Goal: Task Accomplishment & Management: Use online tool/utility

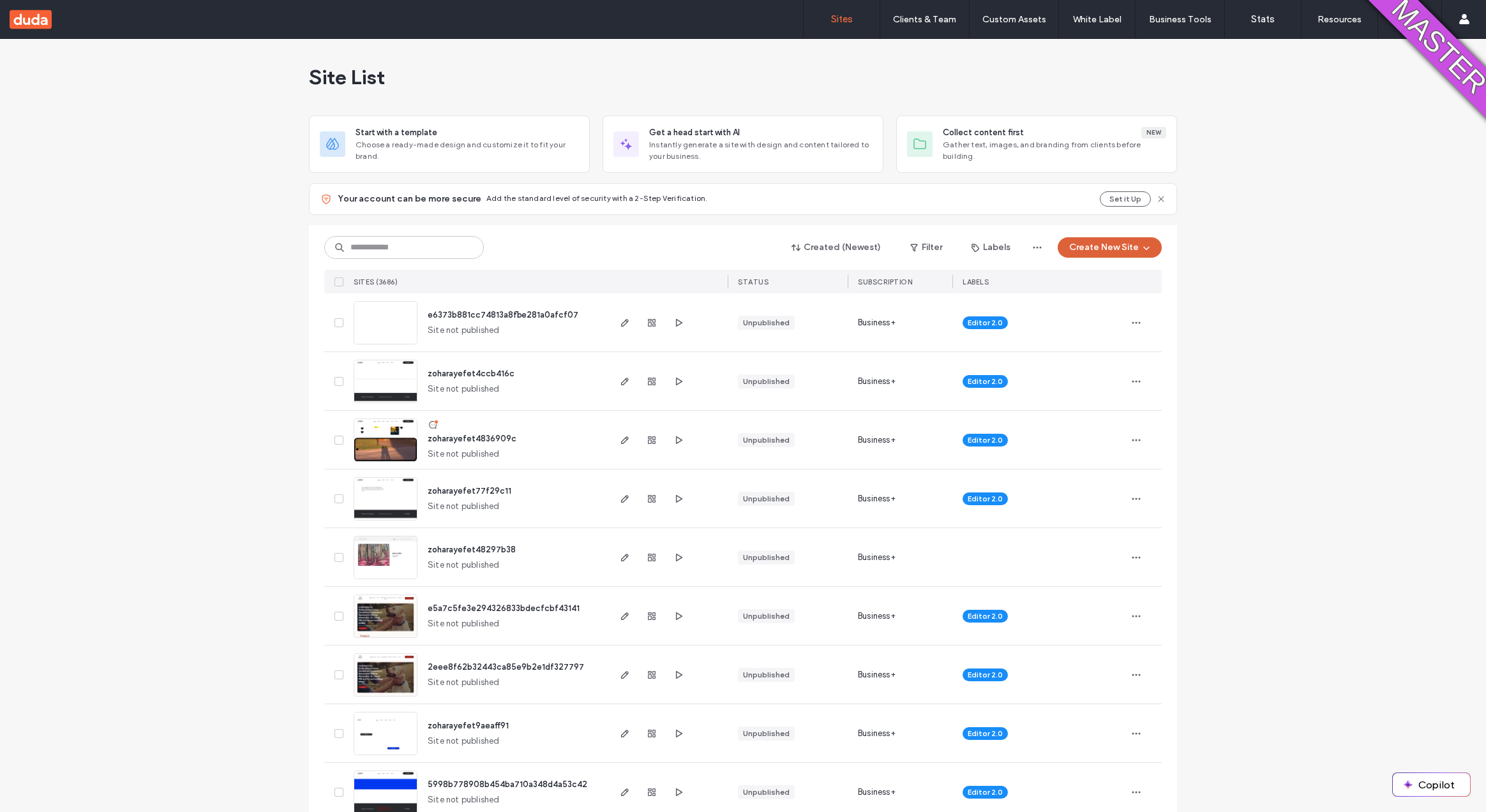
click at [1093, 251] on button "Create New Site" at bounding box center [1110, 247] width 104 height 20
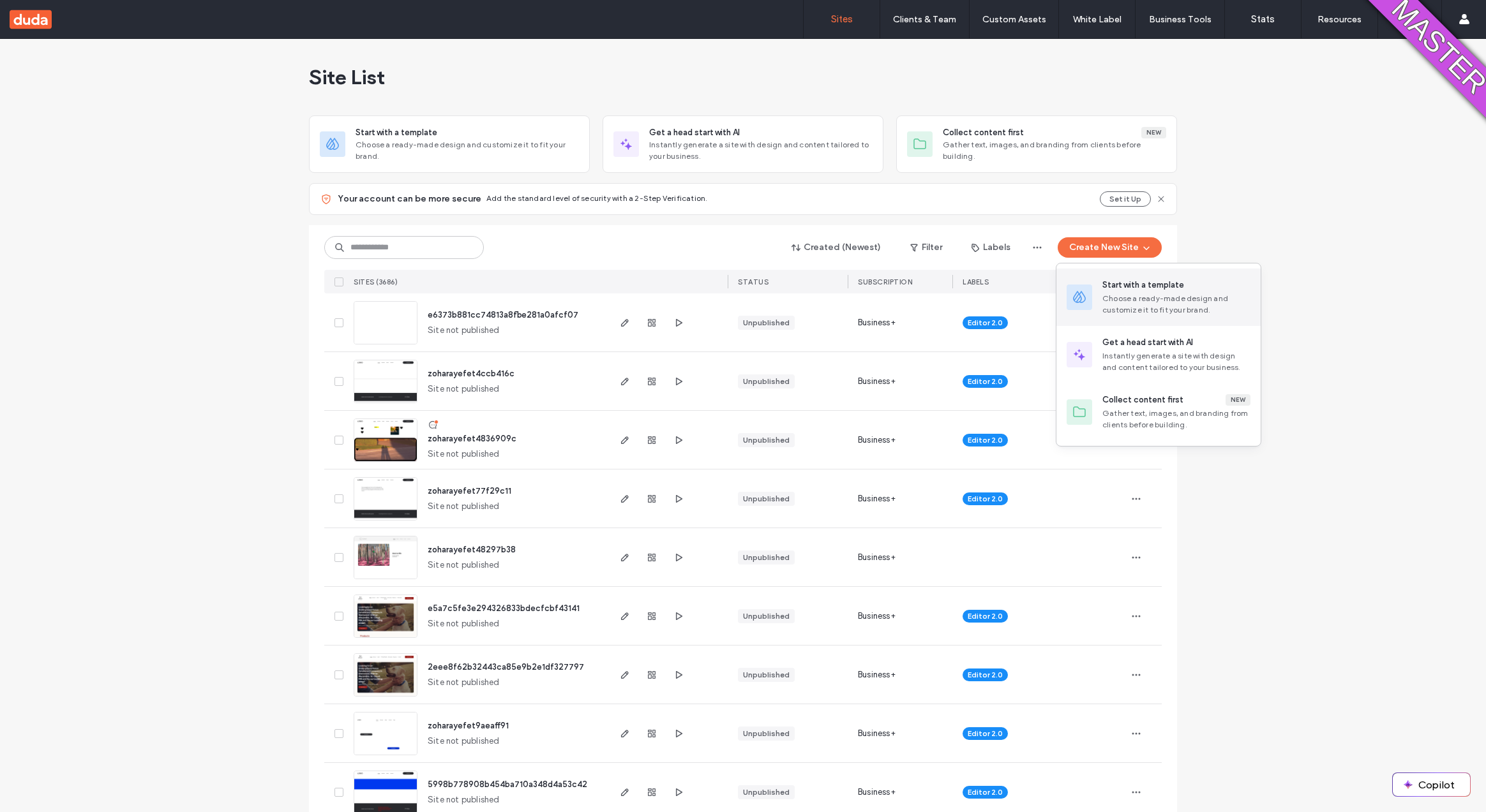
click at [1097, 275] on div "Start with a template Choose a ready-made design and customize it to fit your b…" at bounding box center [1159, 298] width 204 height 58
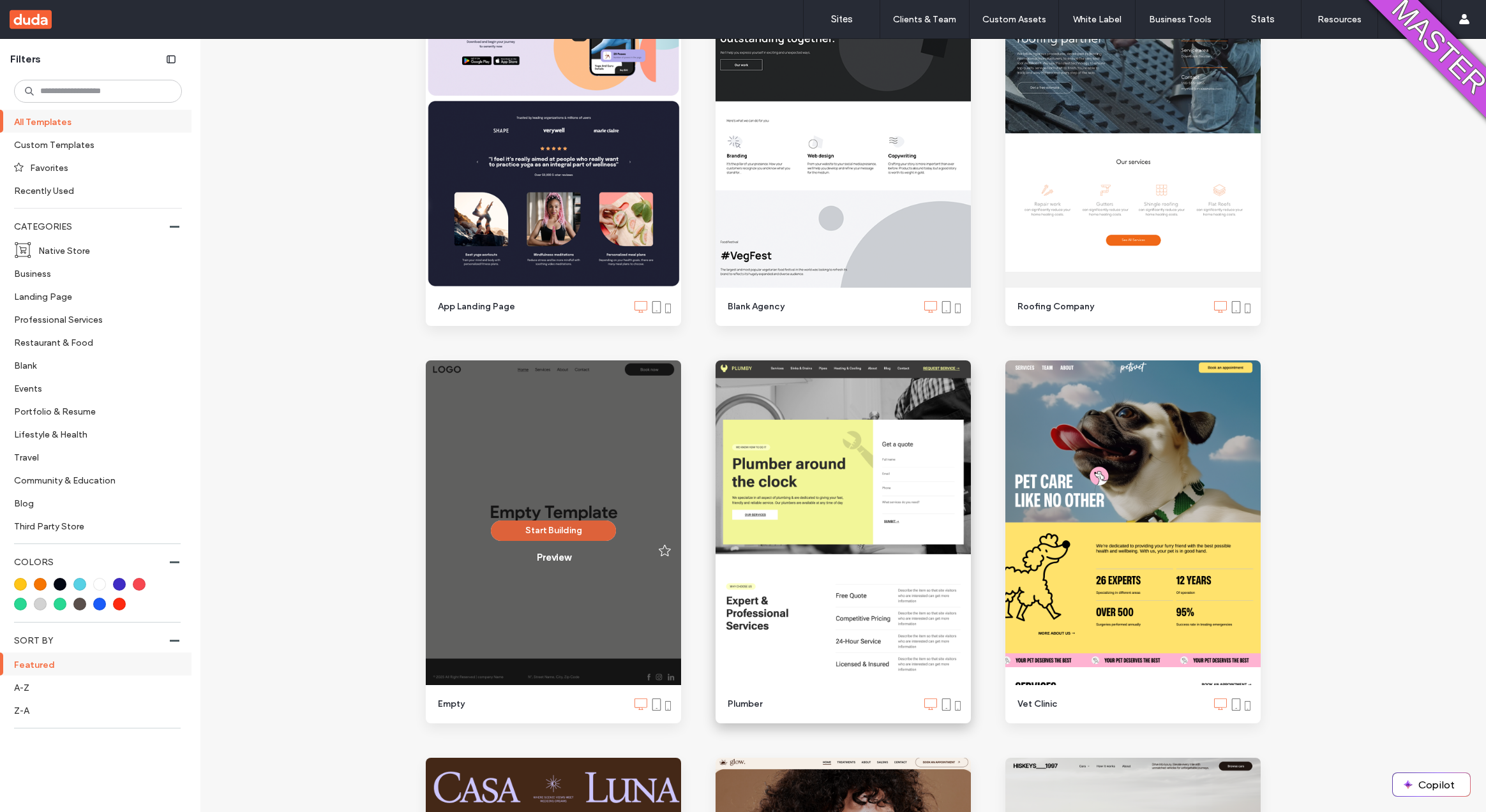
scroll to position [1468, 0]
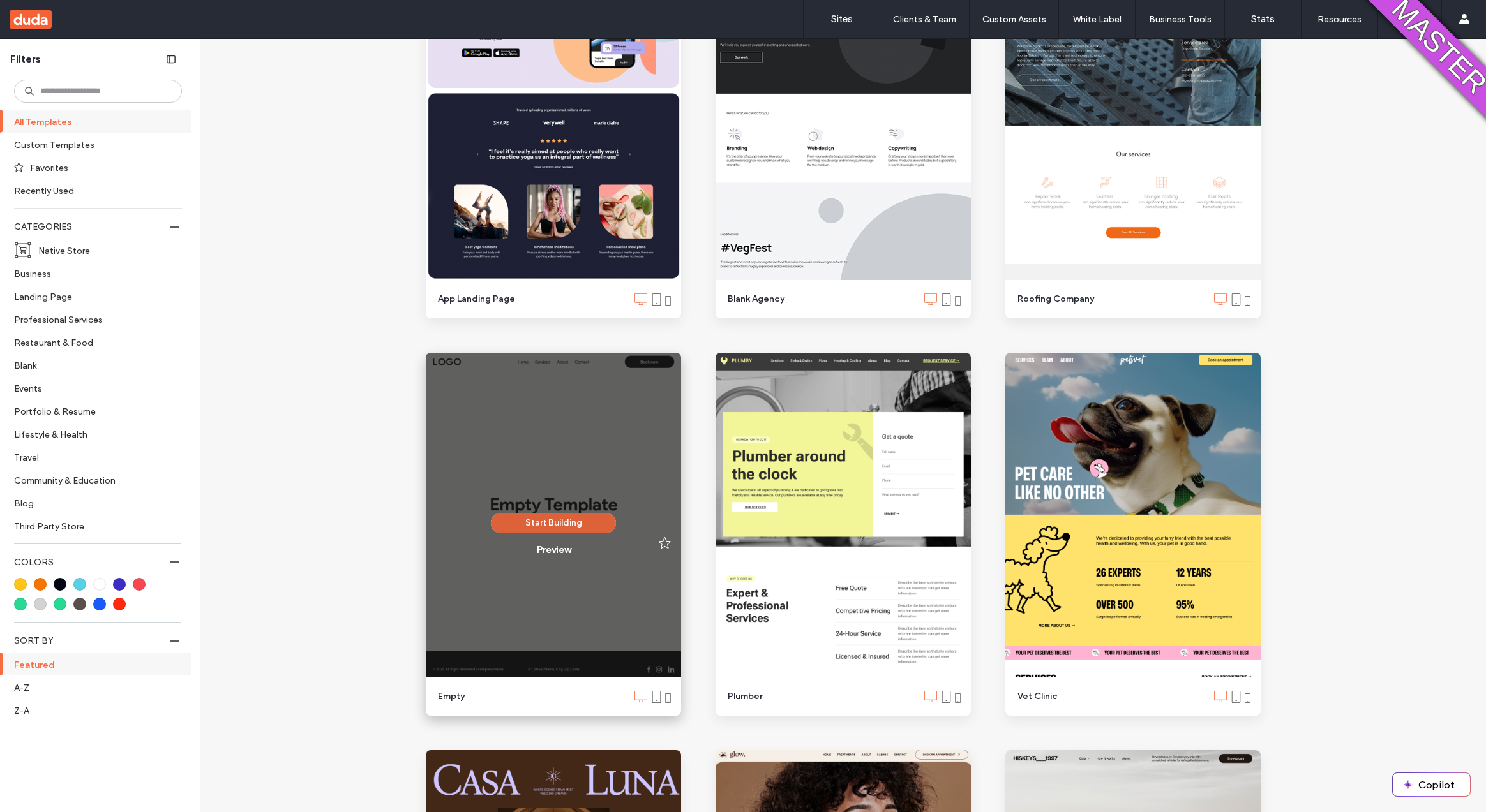
click at [559, 525] on button "Start Building" at bounding box center [553, 523] width 125 height 20
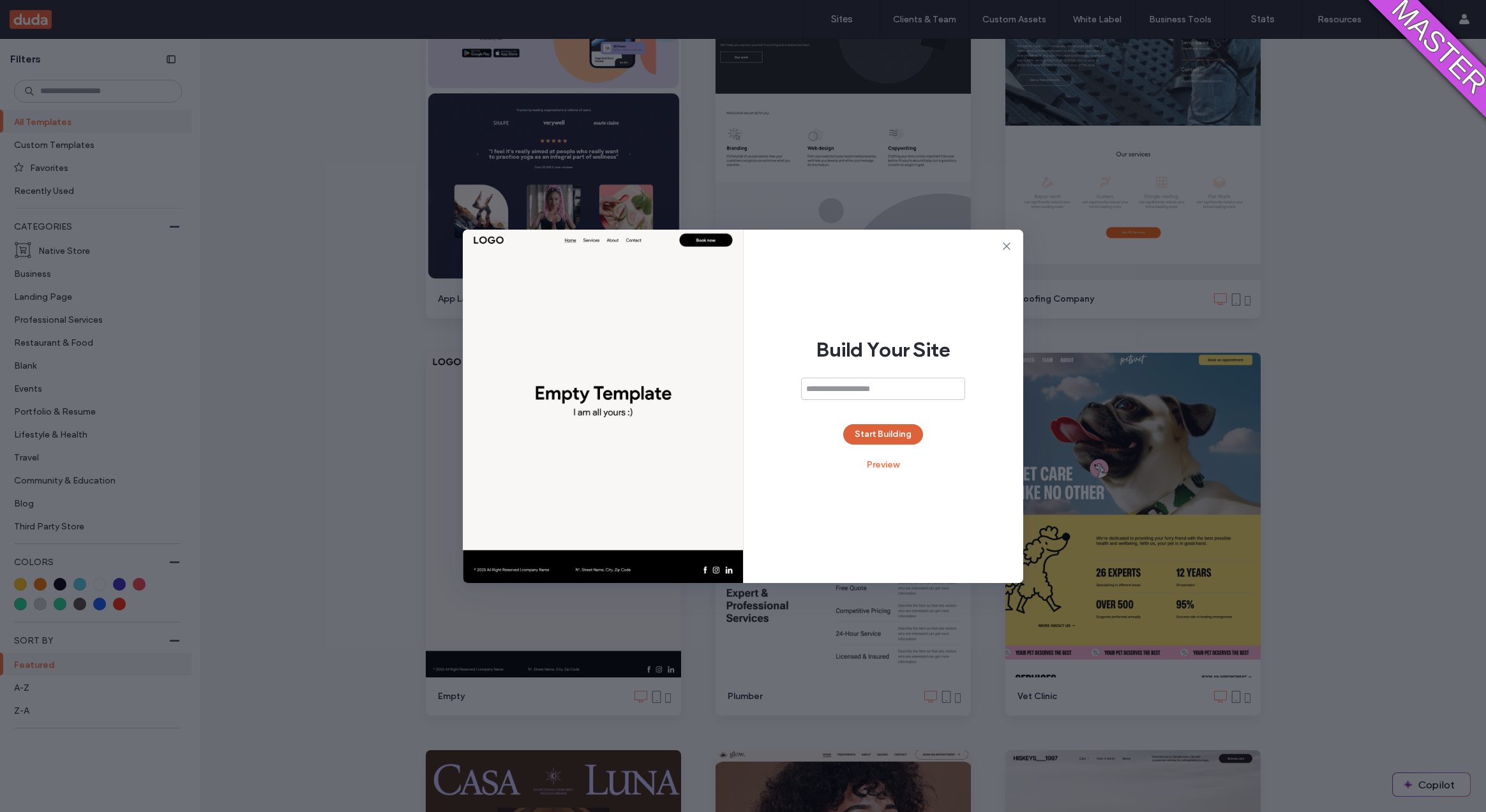
click at [873, 433] on button "Start Building" at bounding box center [883, 434] width 80 height 20
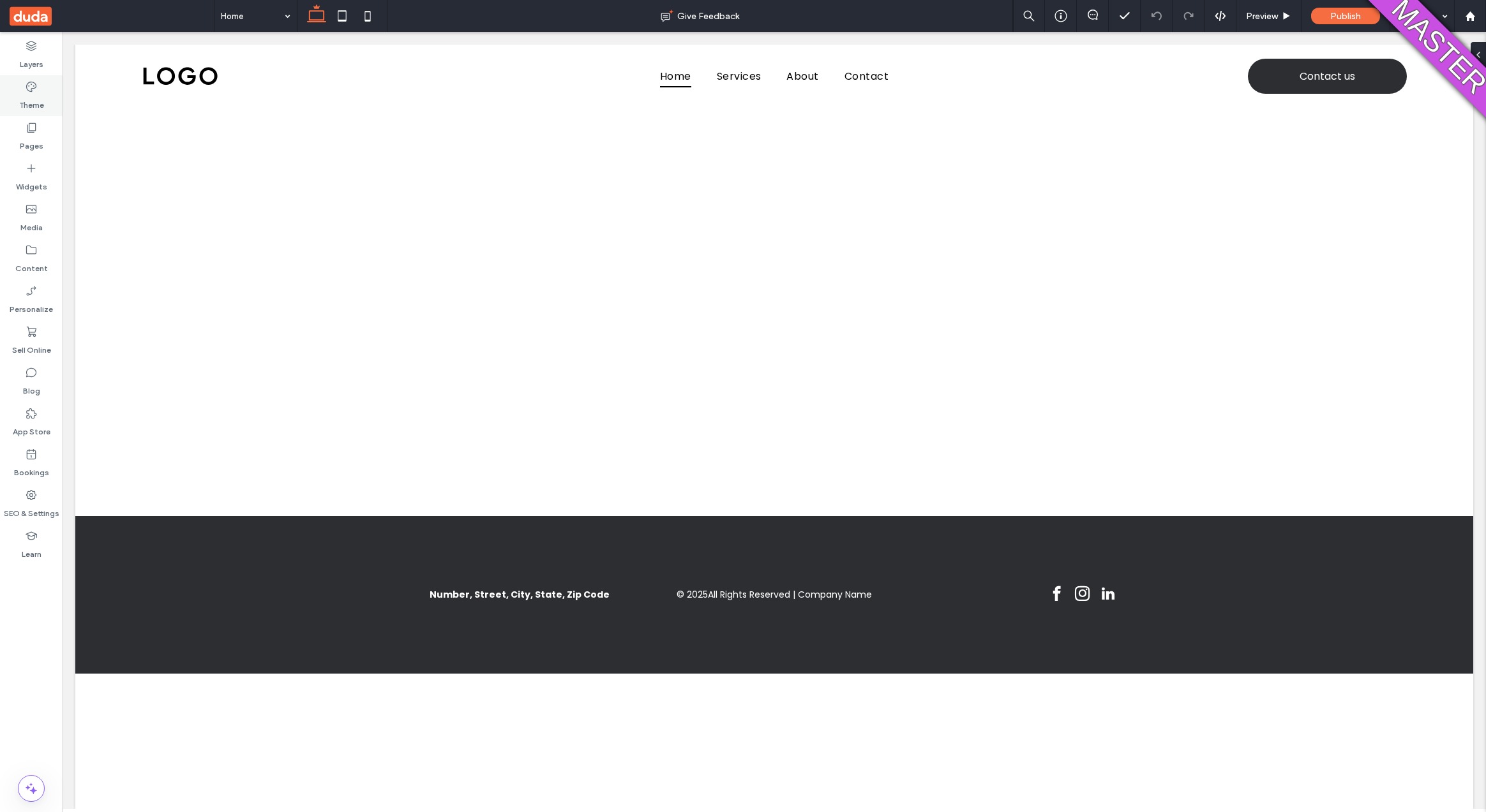
click at [27, 82] on icon at bounding box center [31, 86] width 13 height 13
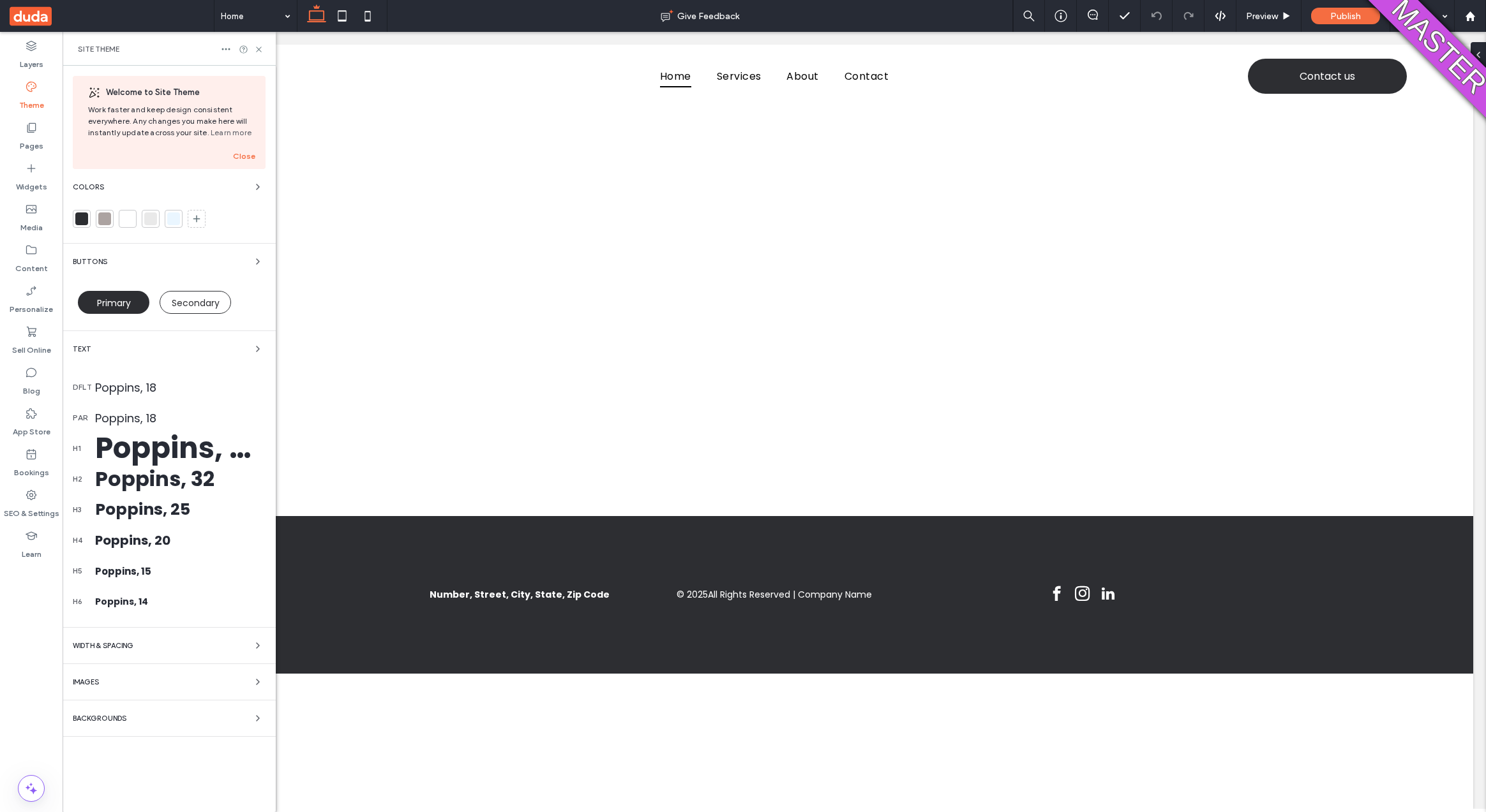
click at [166, 380] on div "Poppins, 18" at bounding box center [180, 388] width 171 height 17
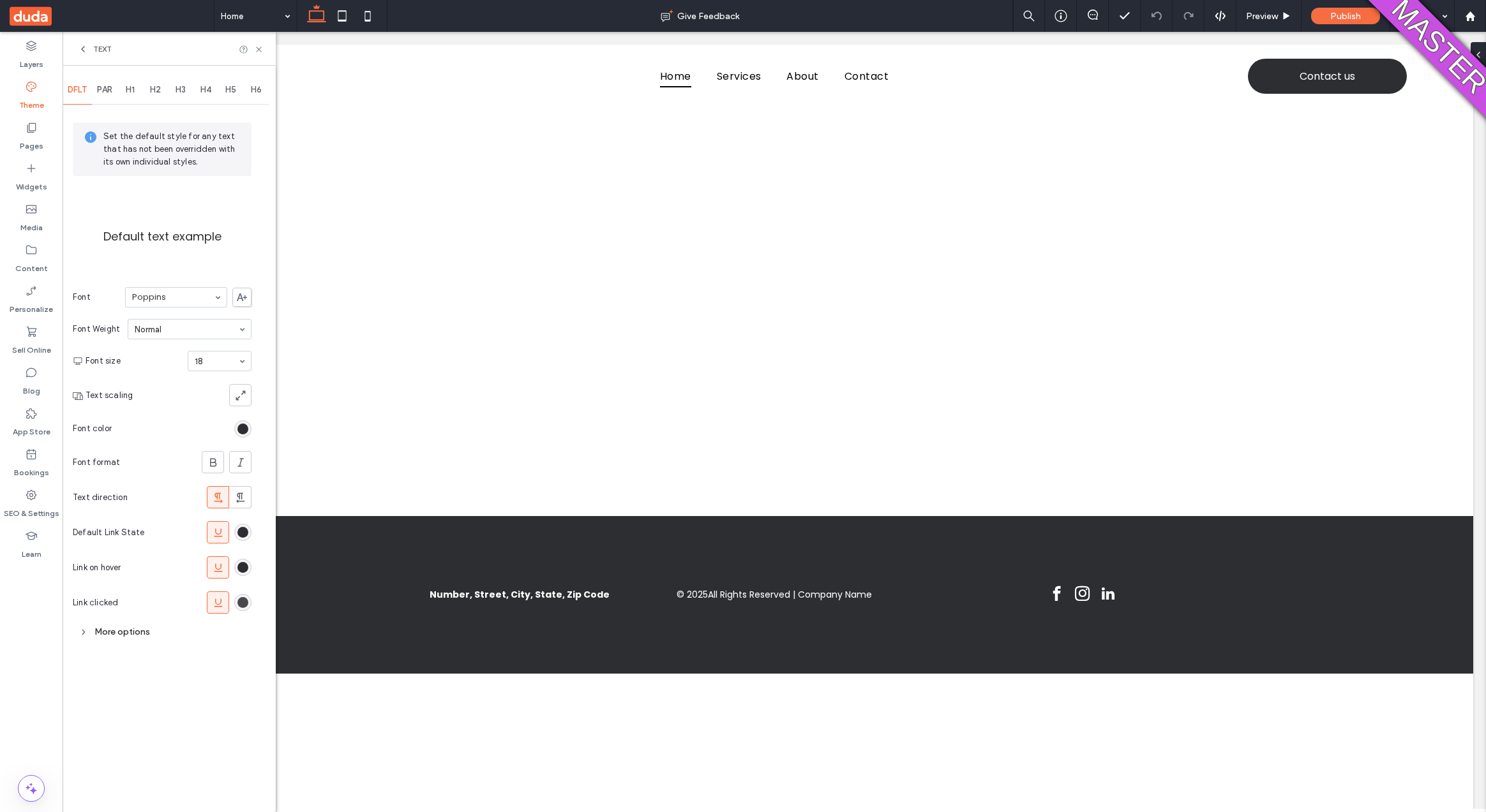
click at [240, 605] on div "rgb(45, 46, 50)" at bounding box center [242, 602] width 11 height 11
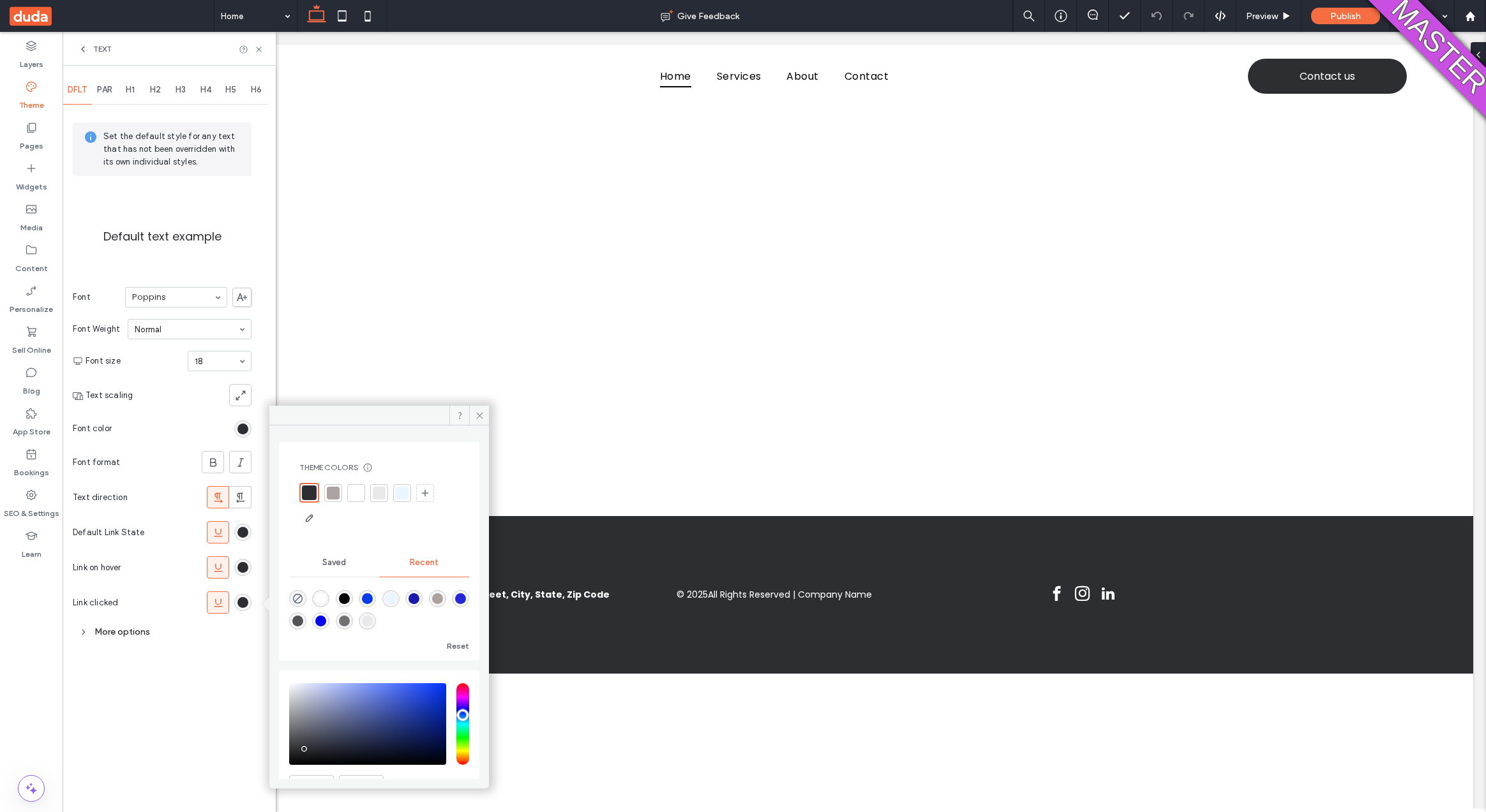
type input "***"
type input "*******"
click at [459, 690] on input "hue" at bounding box center [463, 724] width 13 height 82
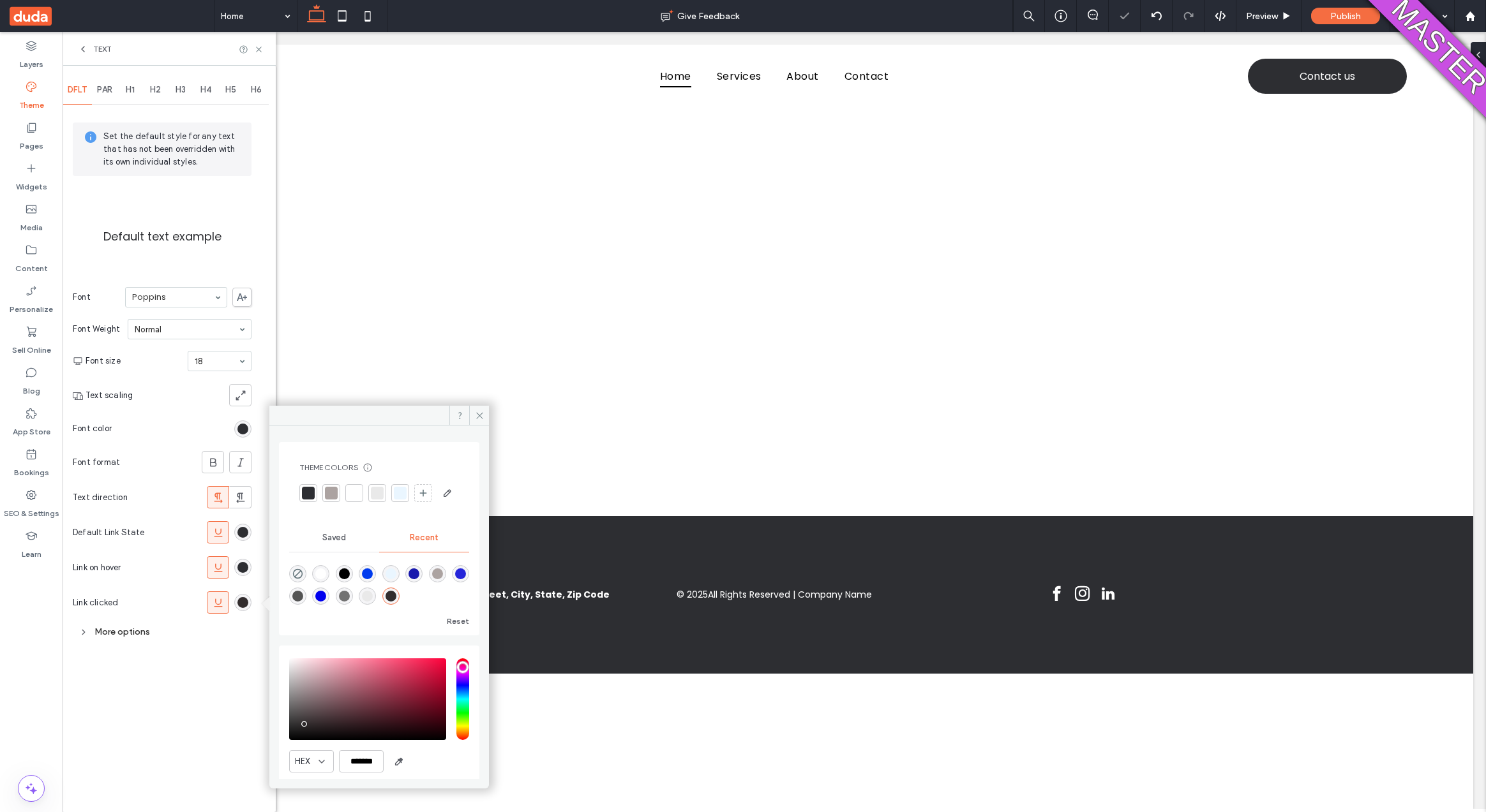
type input "***"
type input "*******"
type input "***"
click at [457, 683] on input "hue" at bounding box center [463, 699] width 13 height 82
type input "*******"
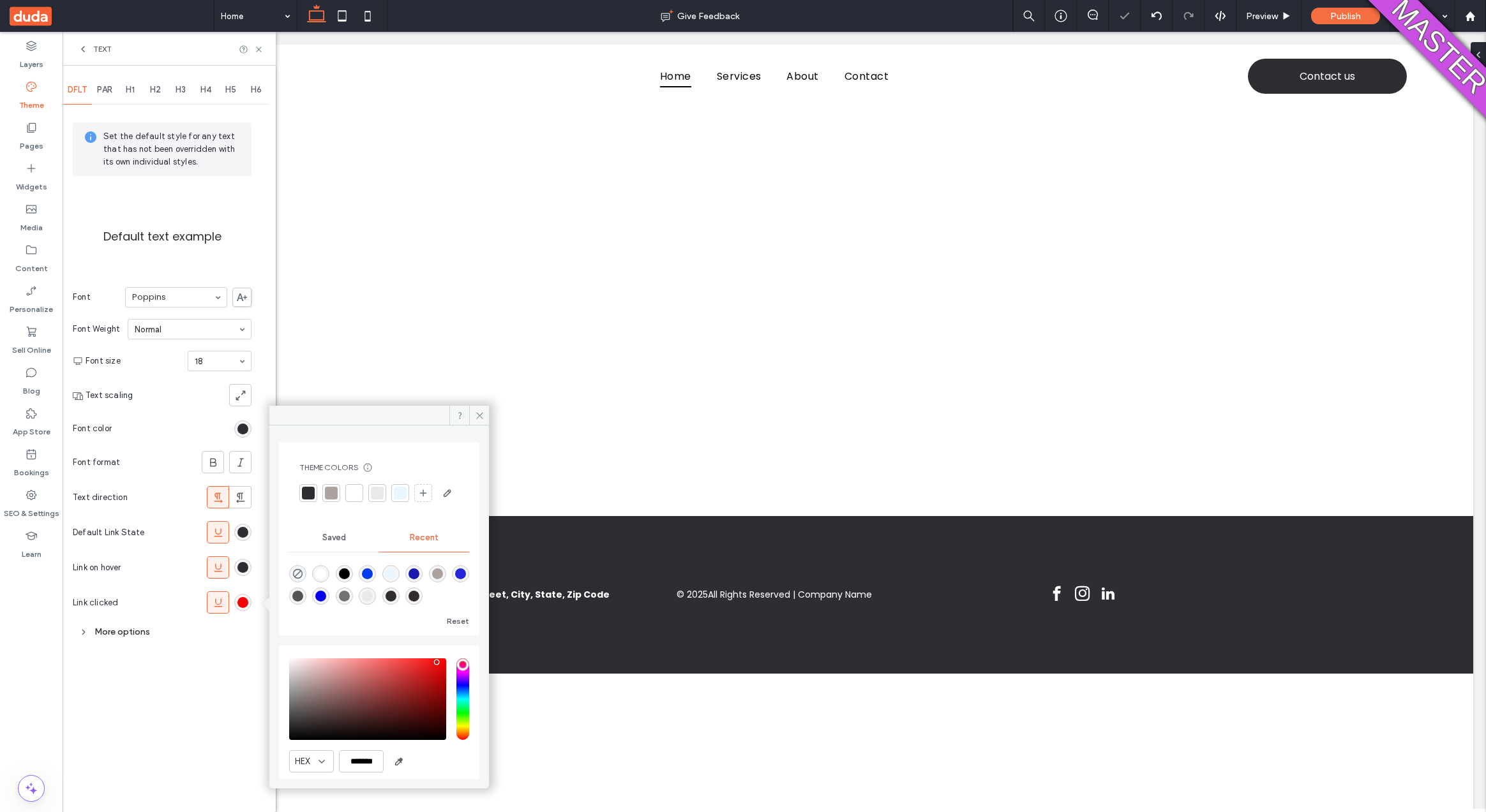
click at [437, 686] on div "saturation and value" at bounding box center [367, 699] width 157 height 82
click at [478, 418] on icon at bounding box center [480, 416] width 10 height 10
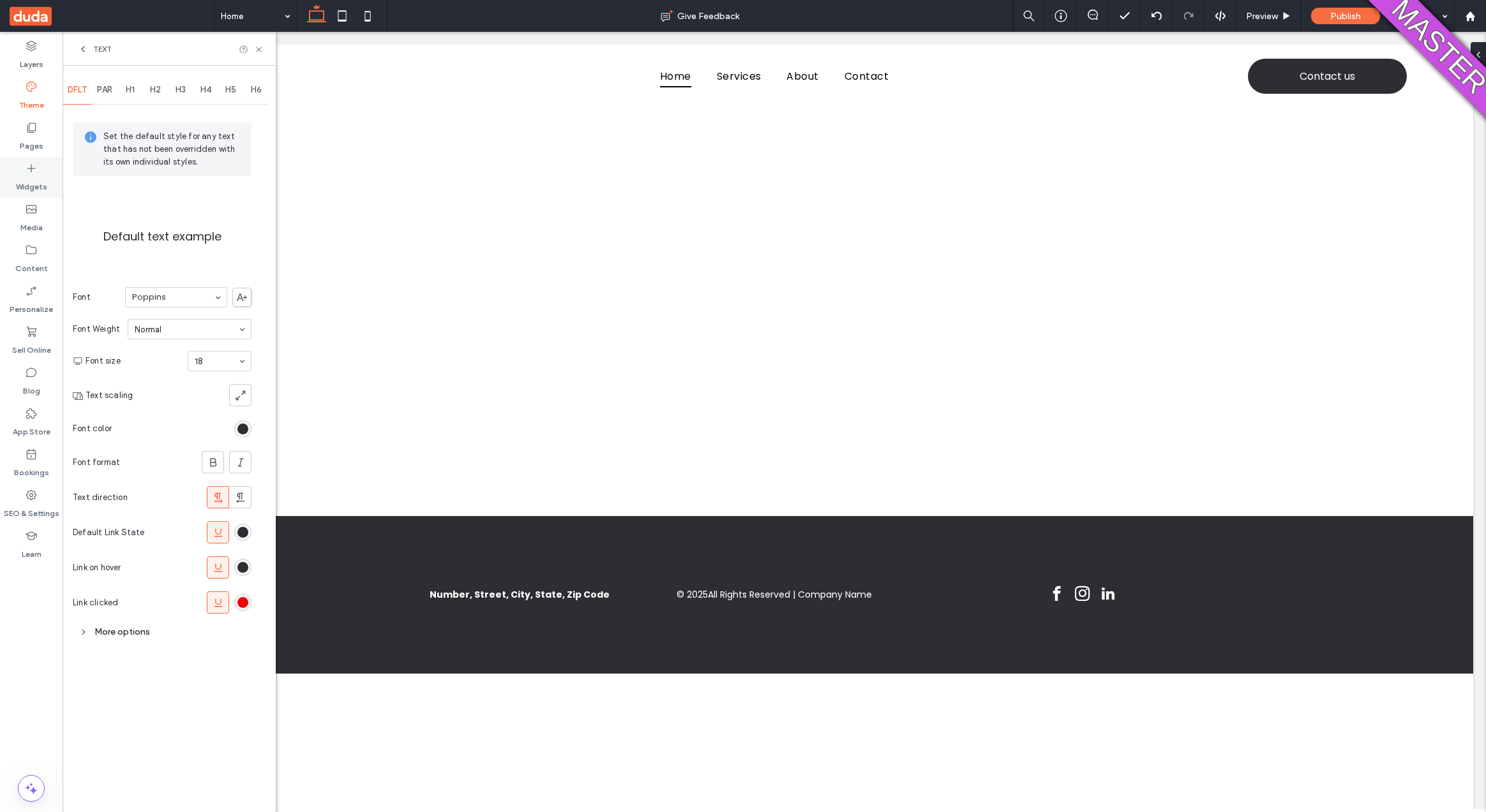
click at [22, 162] on div "Widgets" at bounding box center [31, 177] width 63 height 40
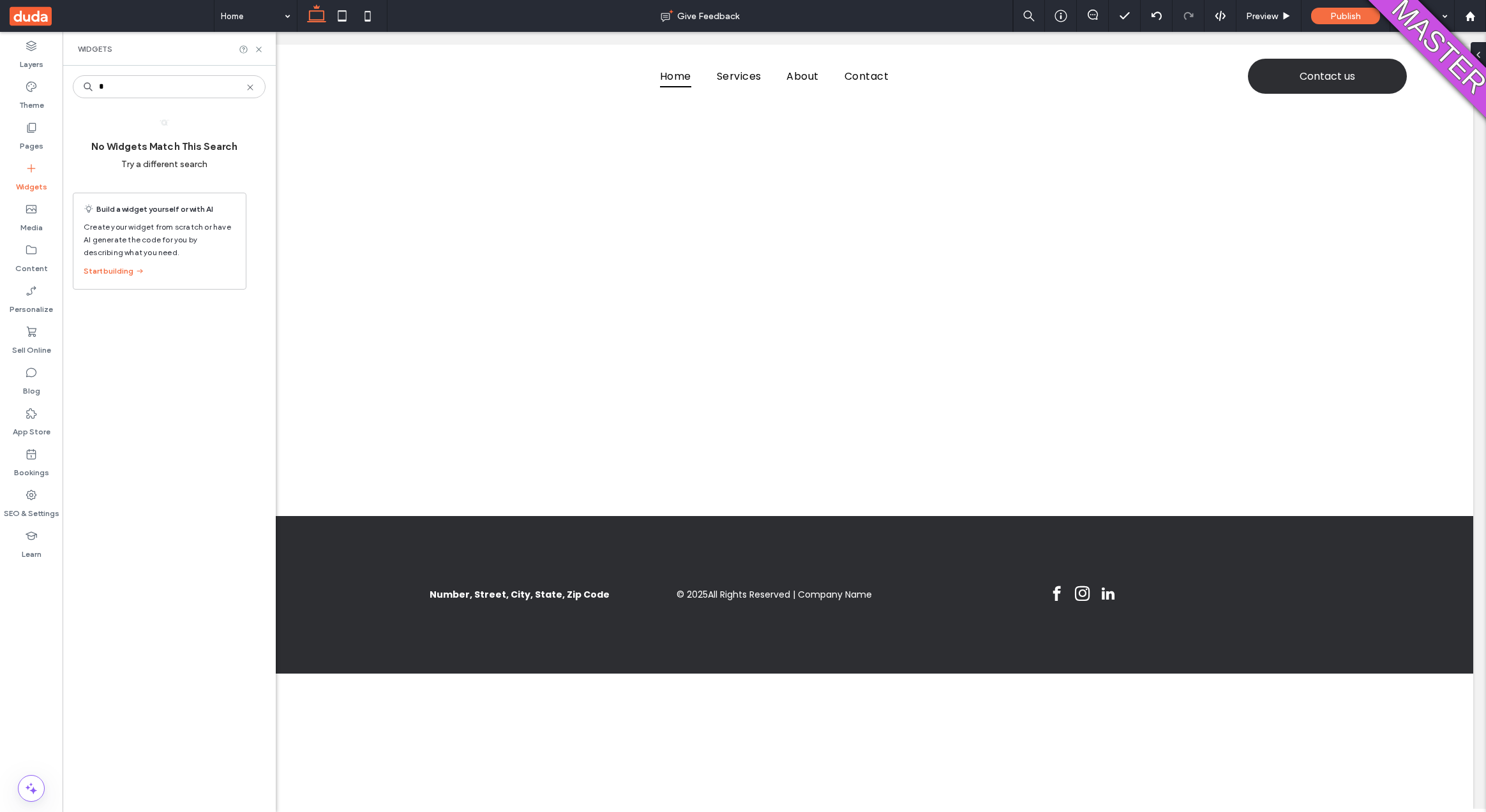
type input "*"
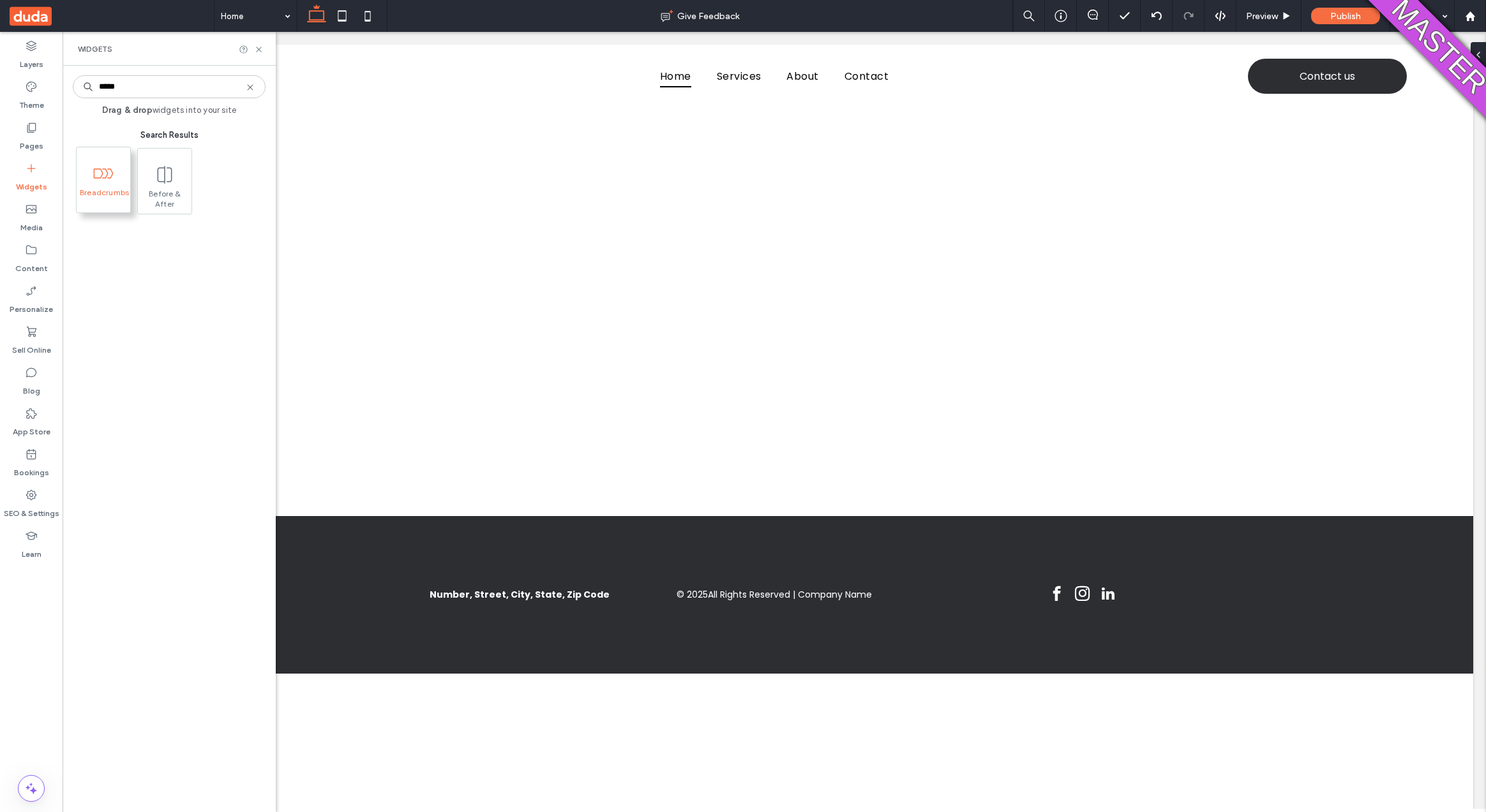
type input "*****"
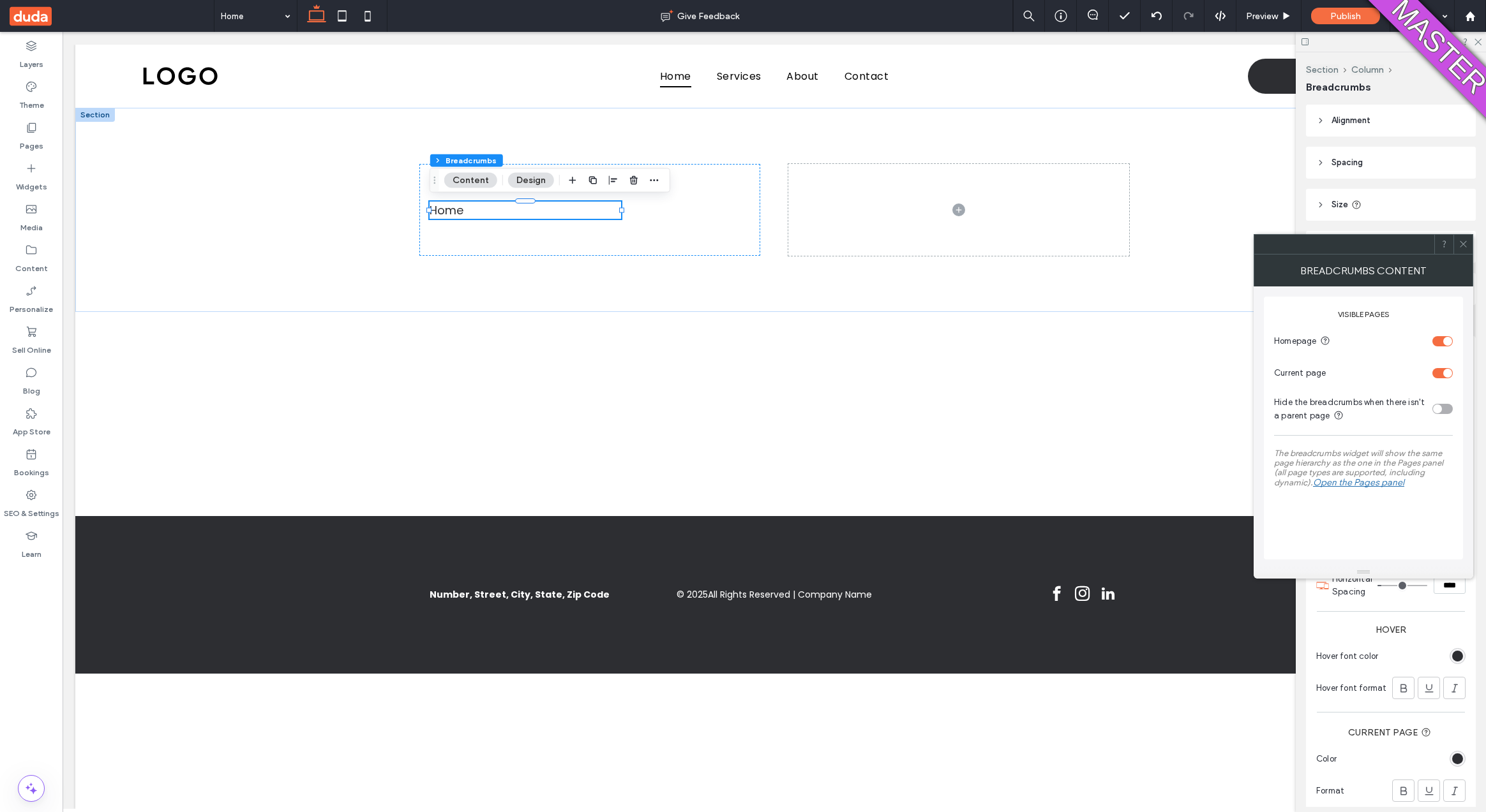
click at [1461, 247] on icon at bounding box center [1464, 244] width 10 height 10
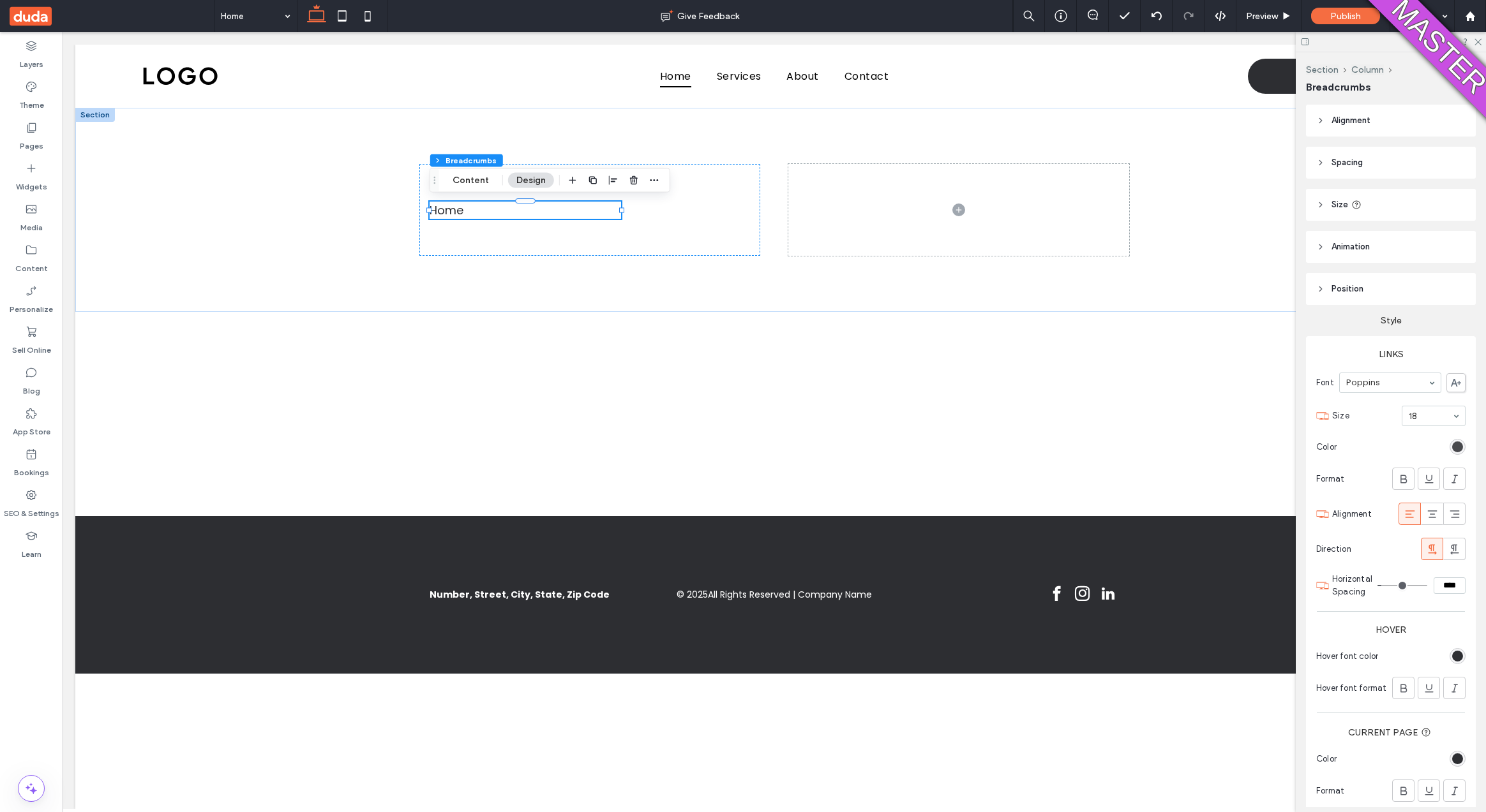
click at [1452, 445] on div "rgb(45, 46, 50)" at bounding box center [1457, 446] width 11 height 11
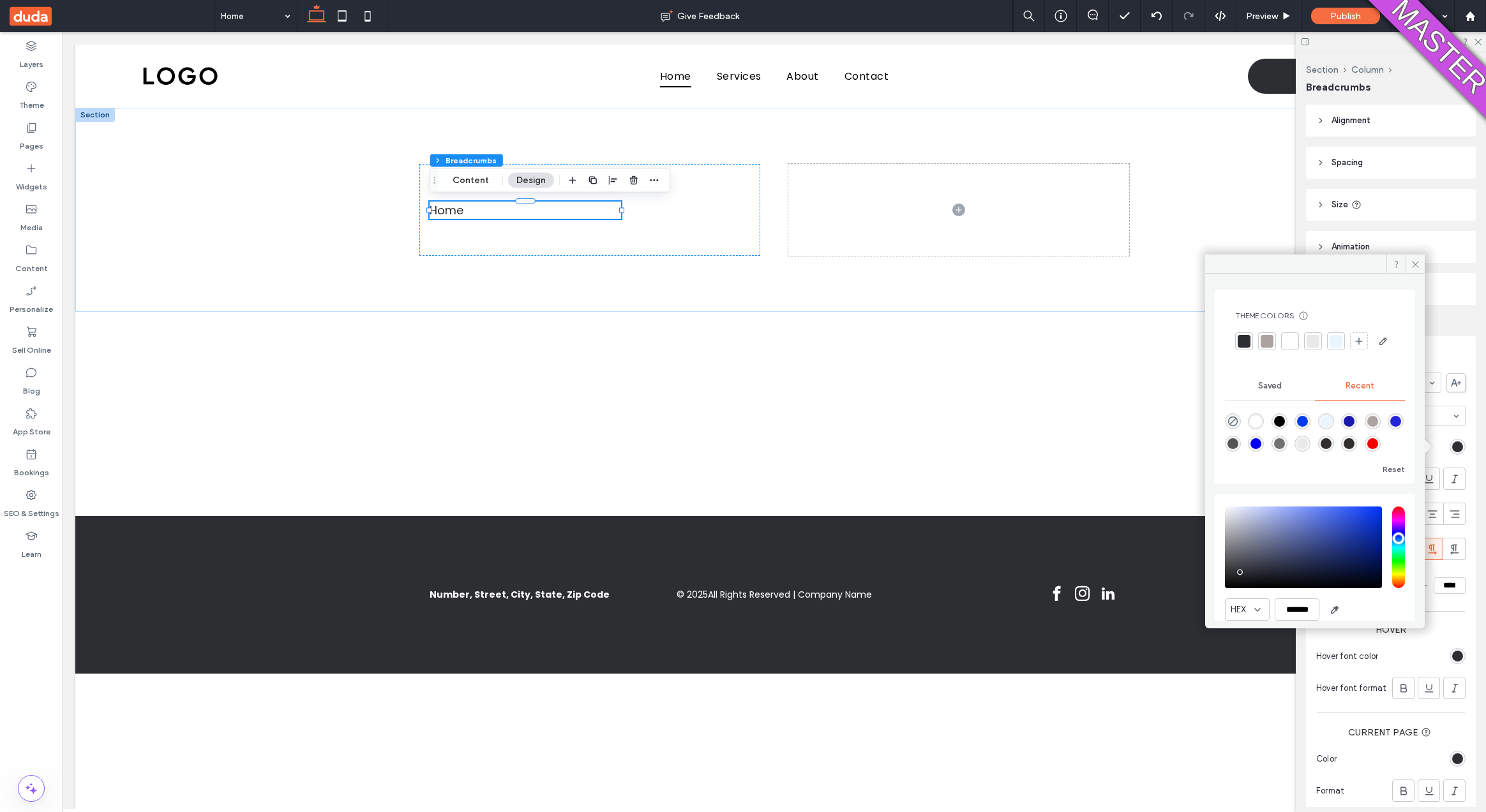
click at [1391, 427] on div "rgba(37, 37, 217, 1)" at bounding box center [1395, 421] width 11 height 11
click at [1309, 427] on div "rgba(0, 59, 238, 1)" at bounding box center [1302, 421] width 11 height 11
type input "*******"
click at [1415, 262] on use at bounding box center [1416, 264] width 7 height 7
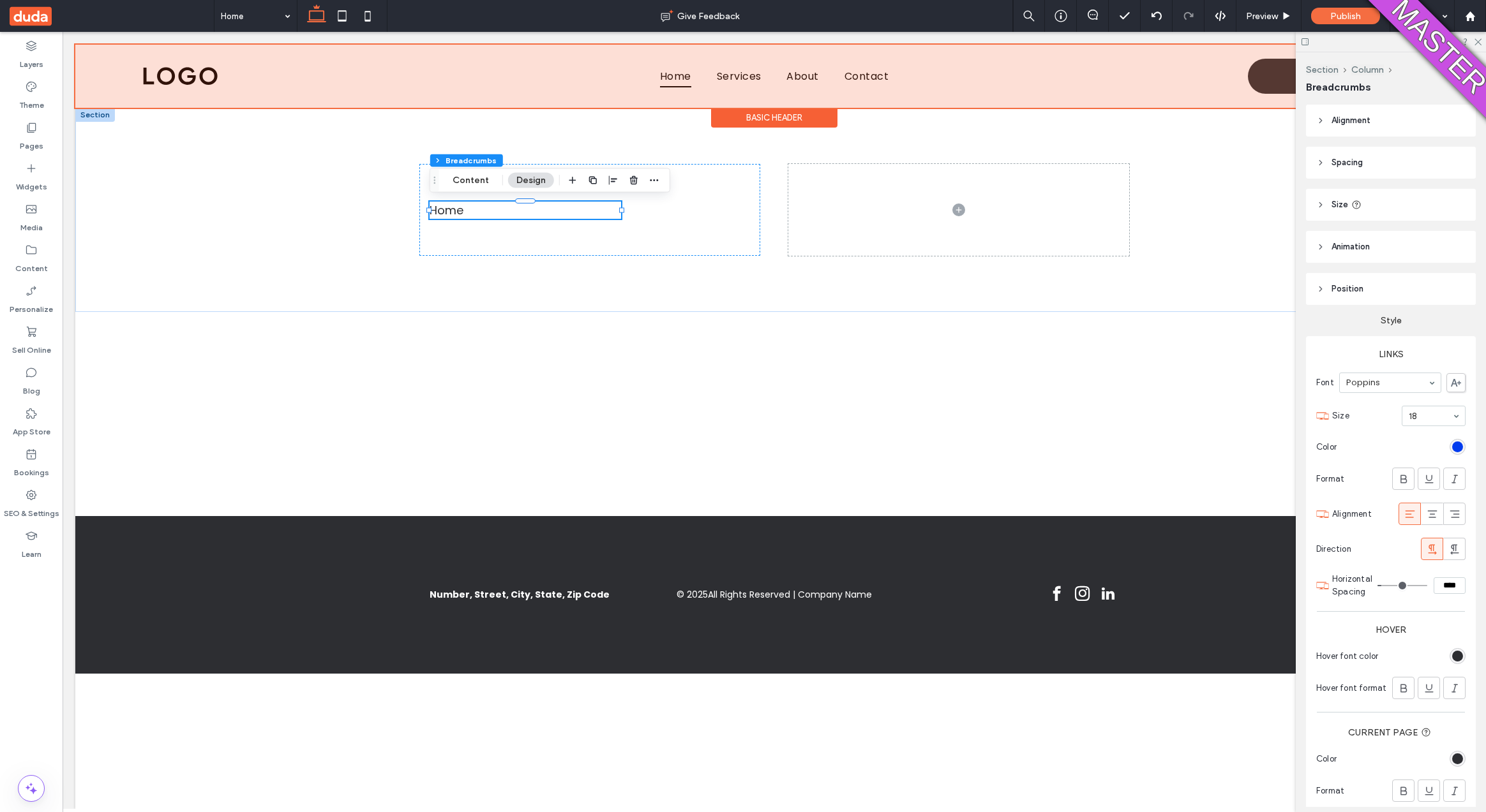
click at [725, 74] on div at bounding box center [774, 76] width 1398 height 64
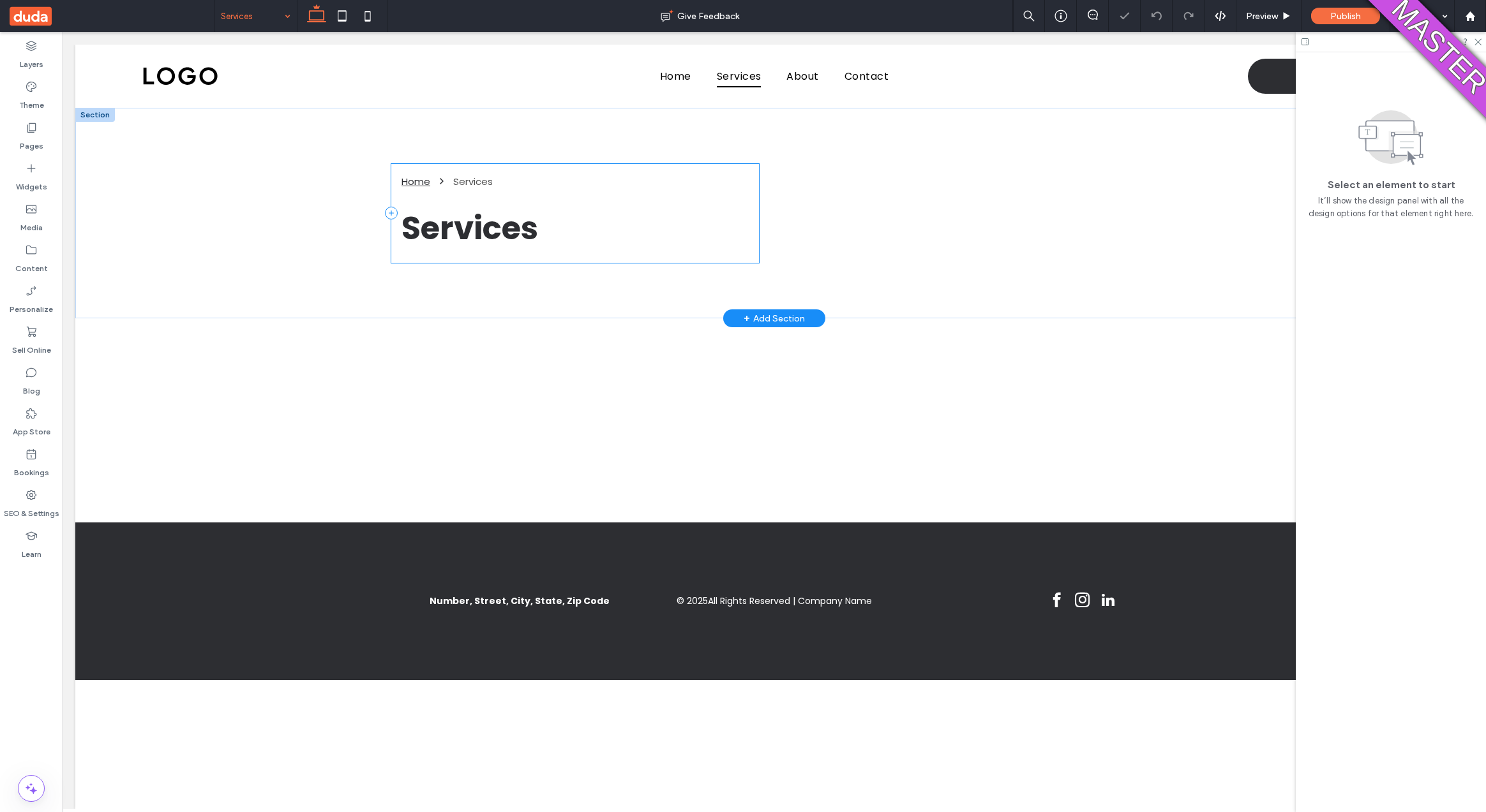
click at [438, 190] on div "Home Services Services" at bounding box center [575, 213] width 368 height 99
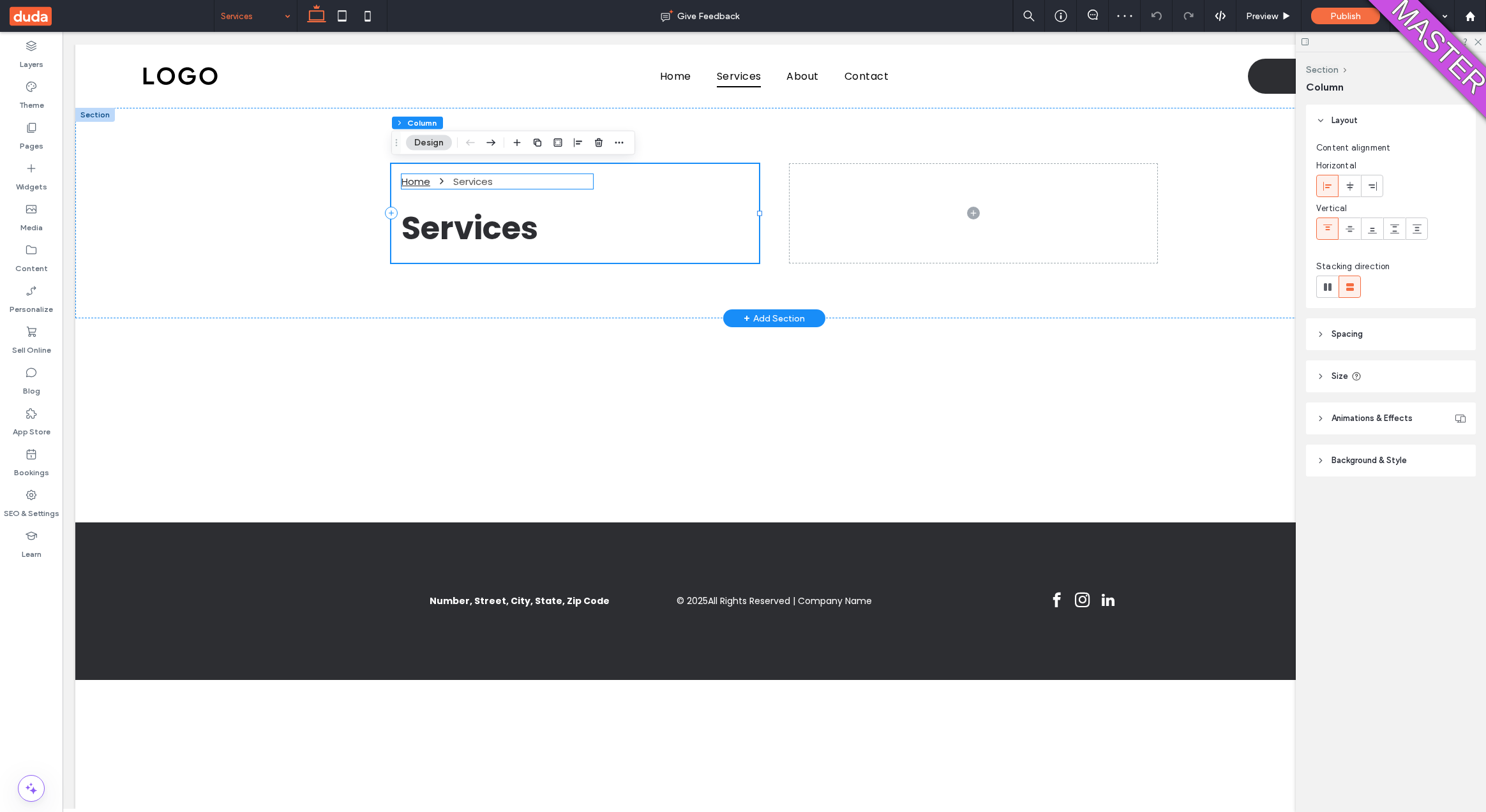
click at [434, 184] on nav "Home Services" at bounding box center [497, 181] width 192 height 14
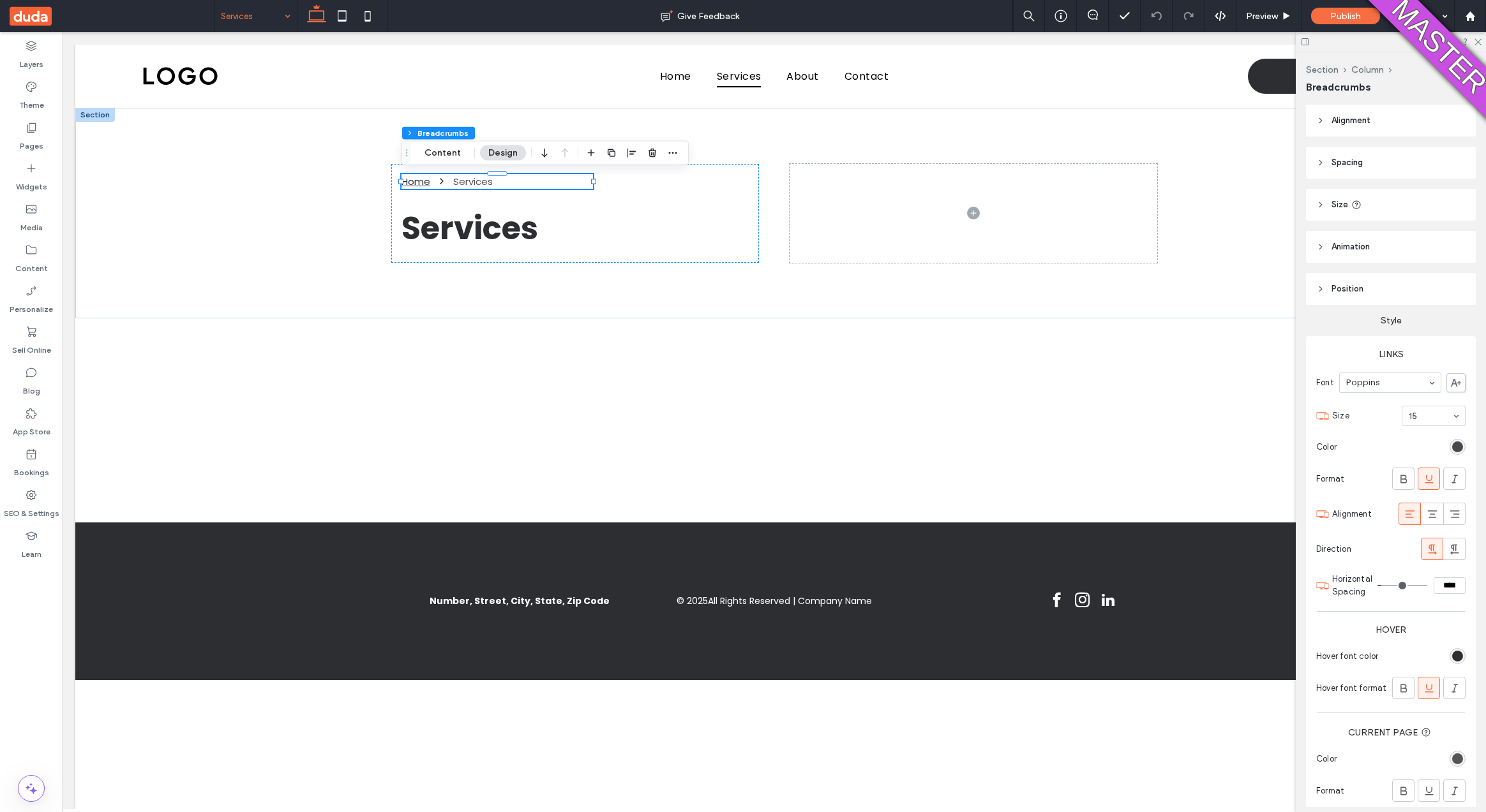
click at [1452, 444] on div "rgba(45, 46, 50, 1)" at bounding box center [1457, 446] width 11 height 11
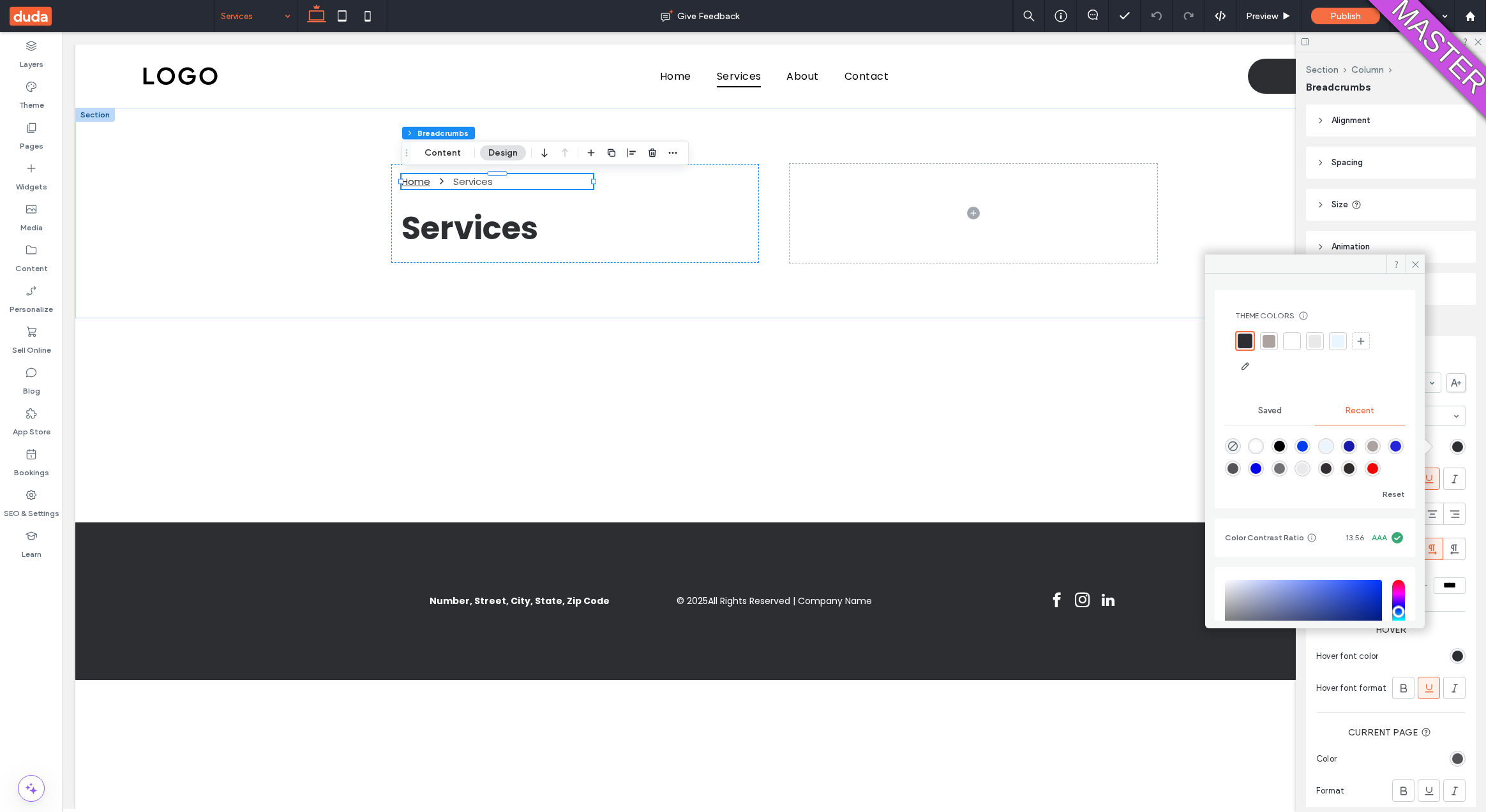
click at [1309, 449] on div "rgba(0, 59, 238, 1)" at bounding box center [1302, 446] width 11 height 11
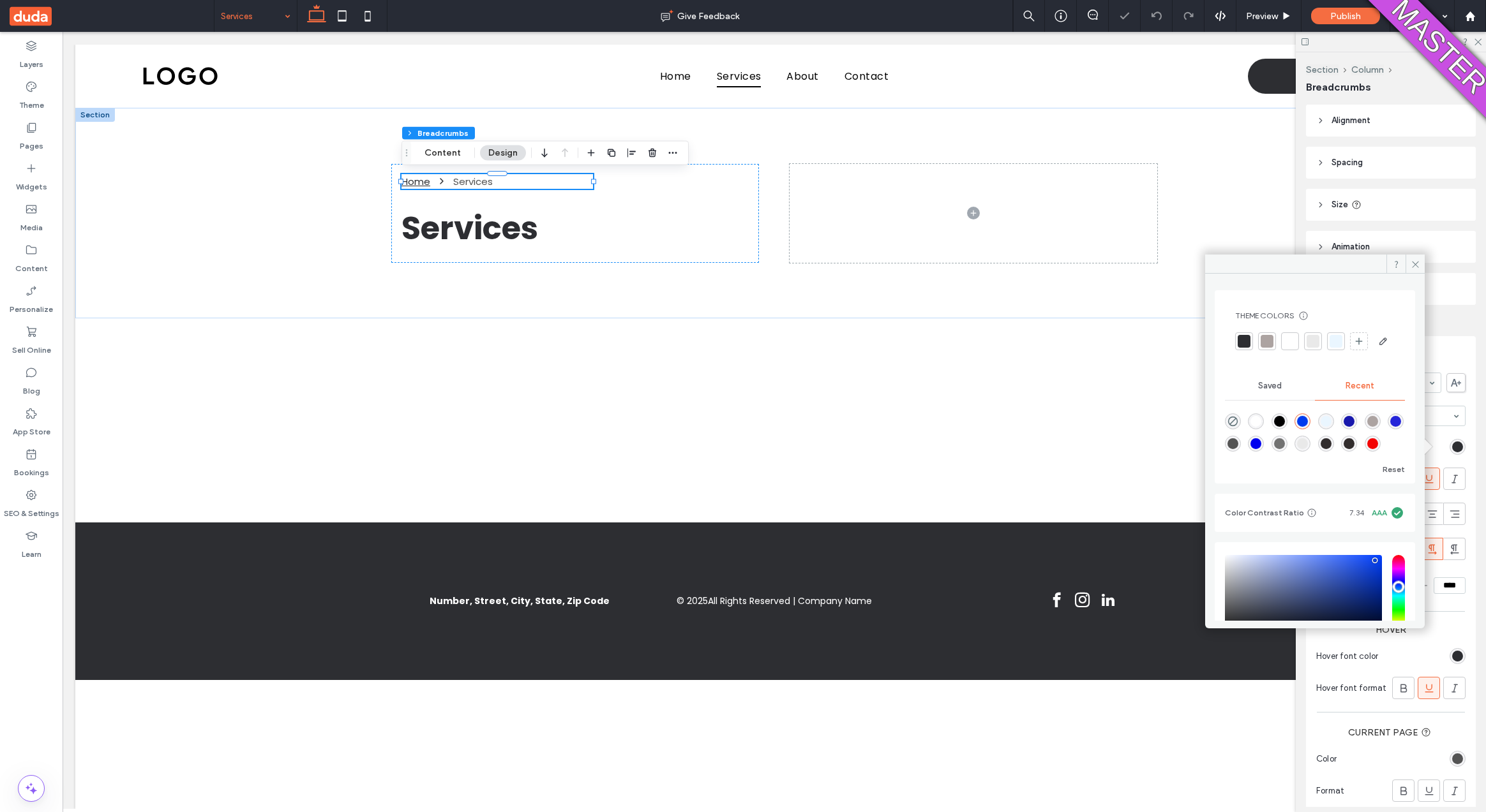
type input "*******"
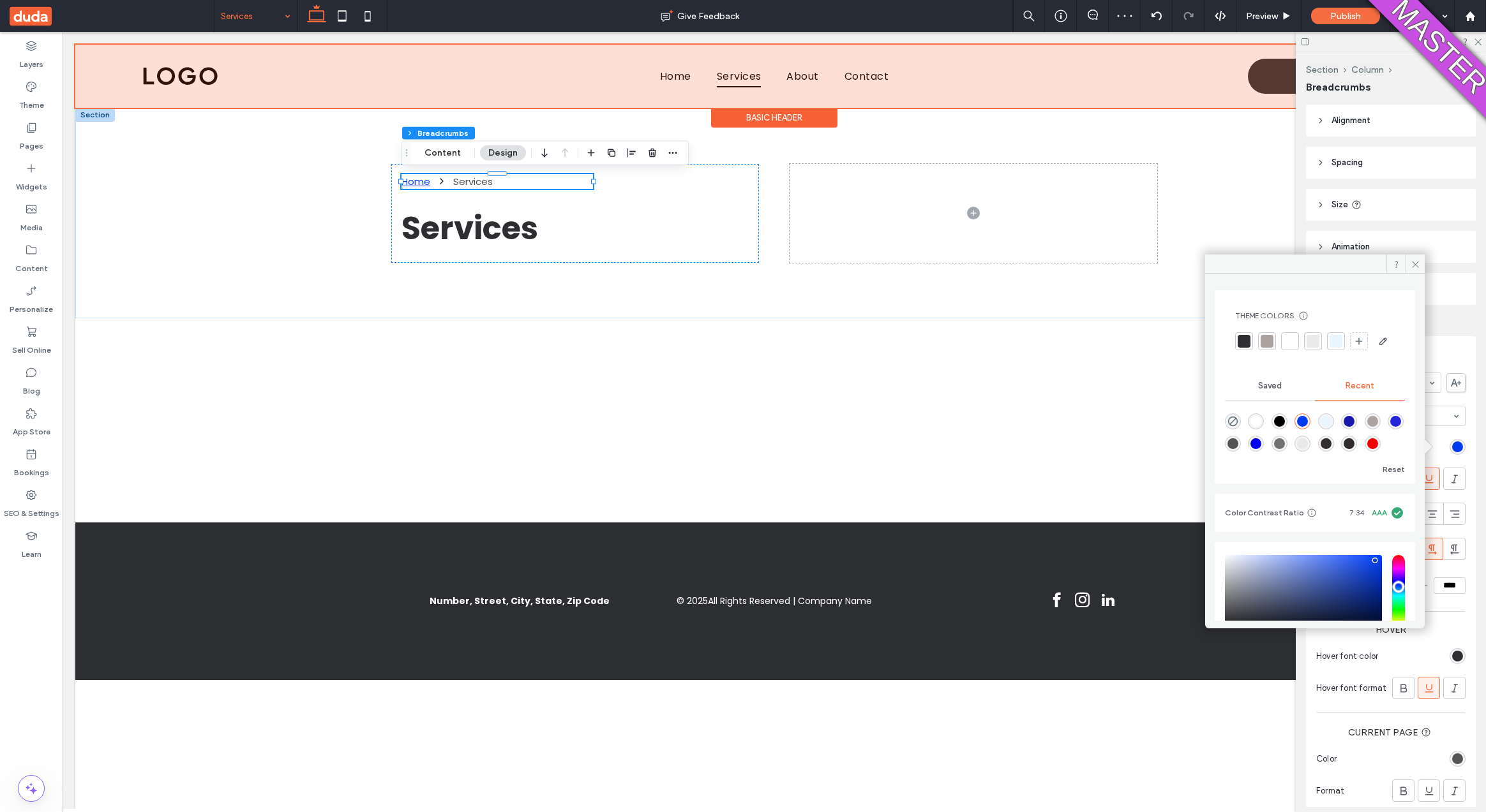
click at [690, 71] on div at bounding box center [774, 76] width 1398 height 64
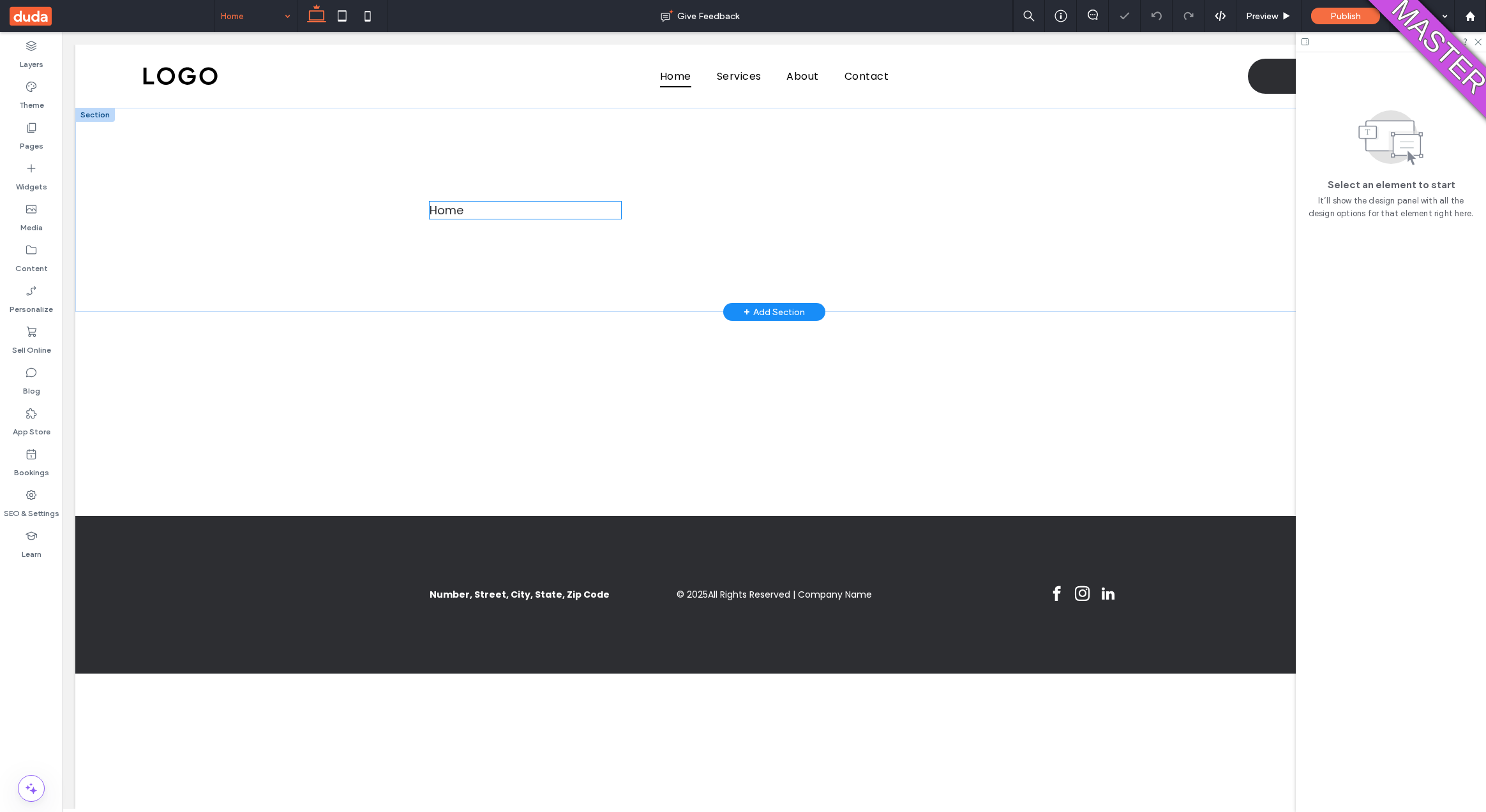
click at [449, 214] on div "Home" at bounding box center [446, 210] width 34 height 17
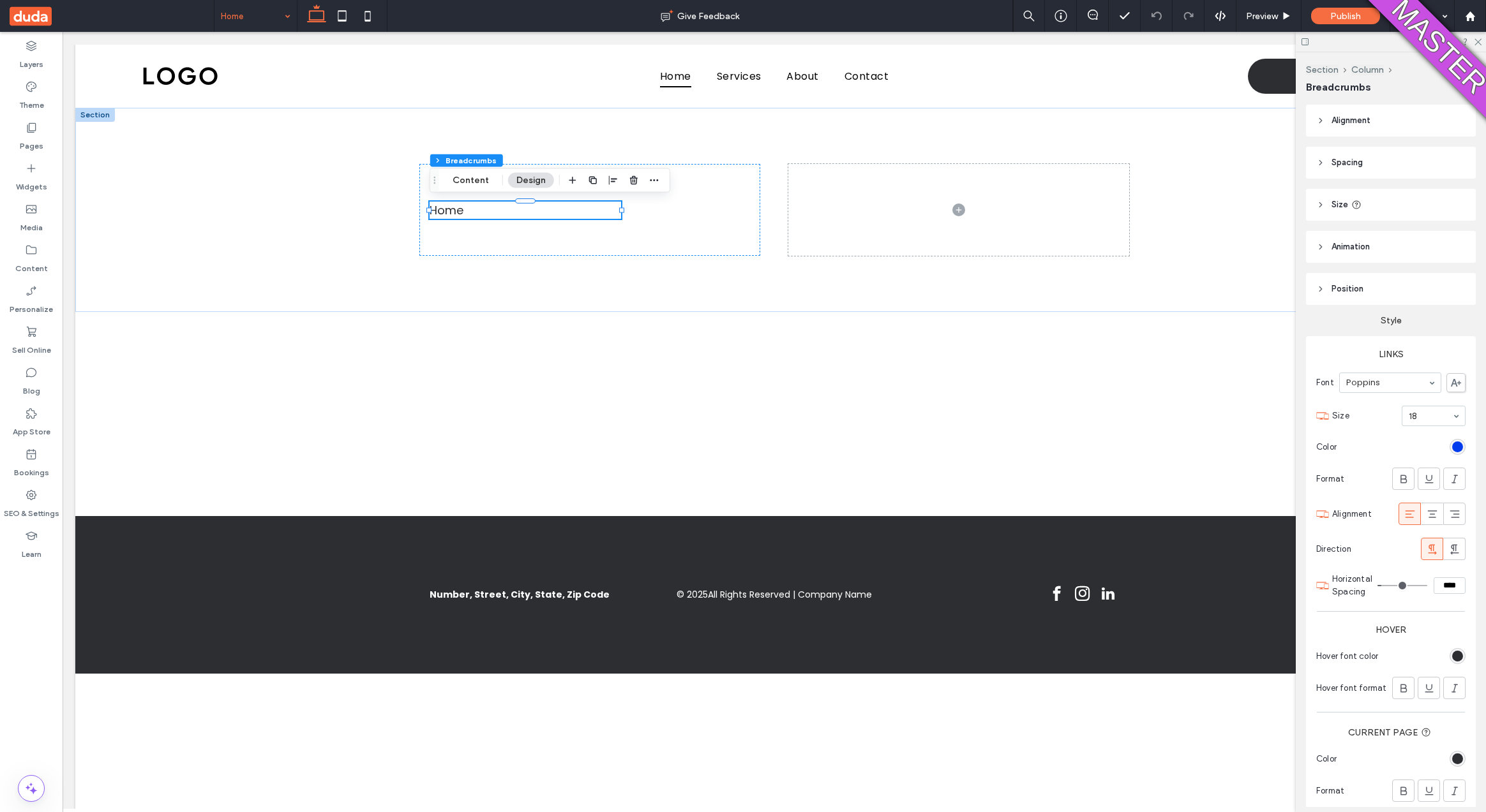
click at [278, 16] on input at bounding box center [252, 15] width 64 height 32
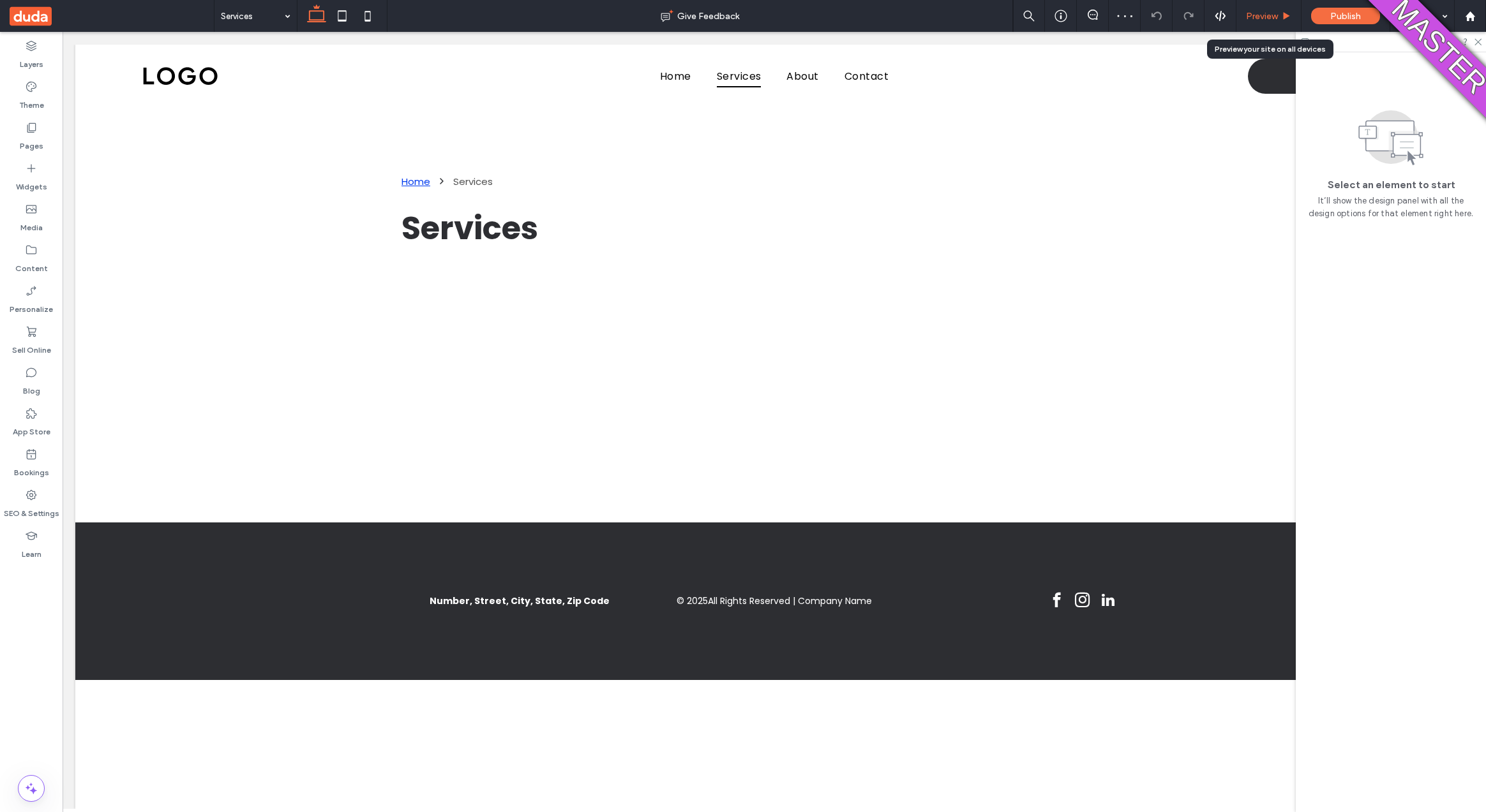
click at [1252, 19] on span "Preview" at bounding box center [1261, 15] width 32 height 11
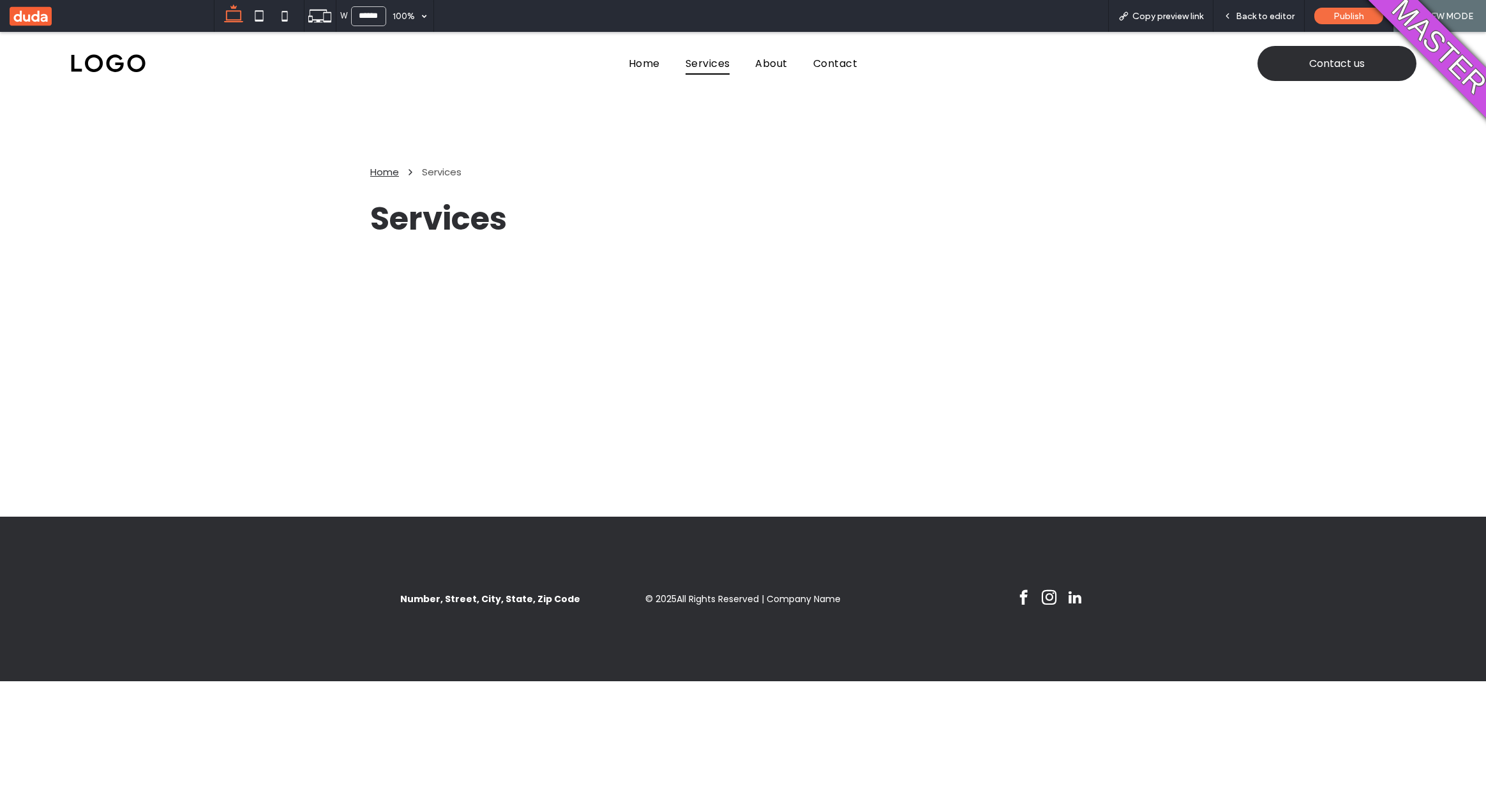
click at [378, 173] on div "Home" at bounding box center [385, 171] width 29 height 14
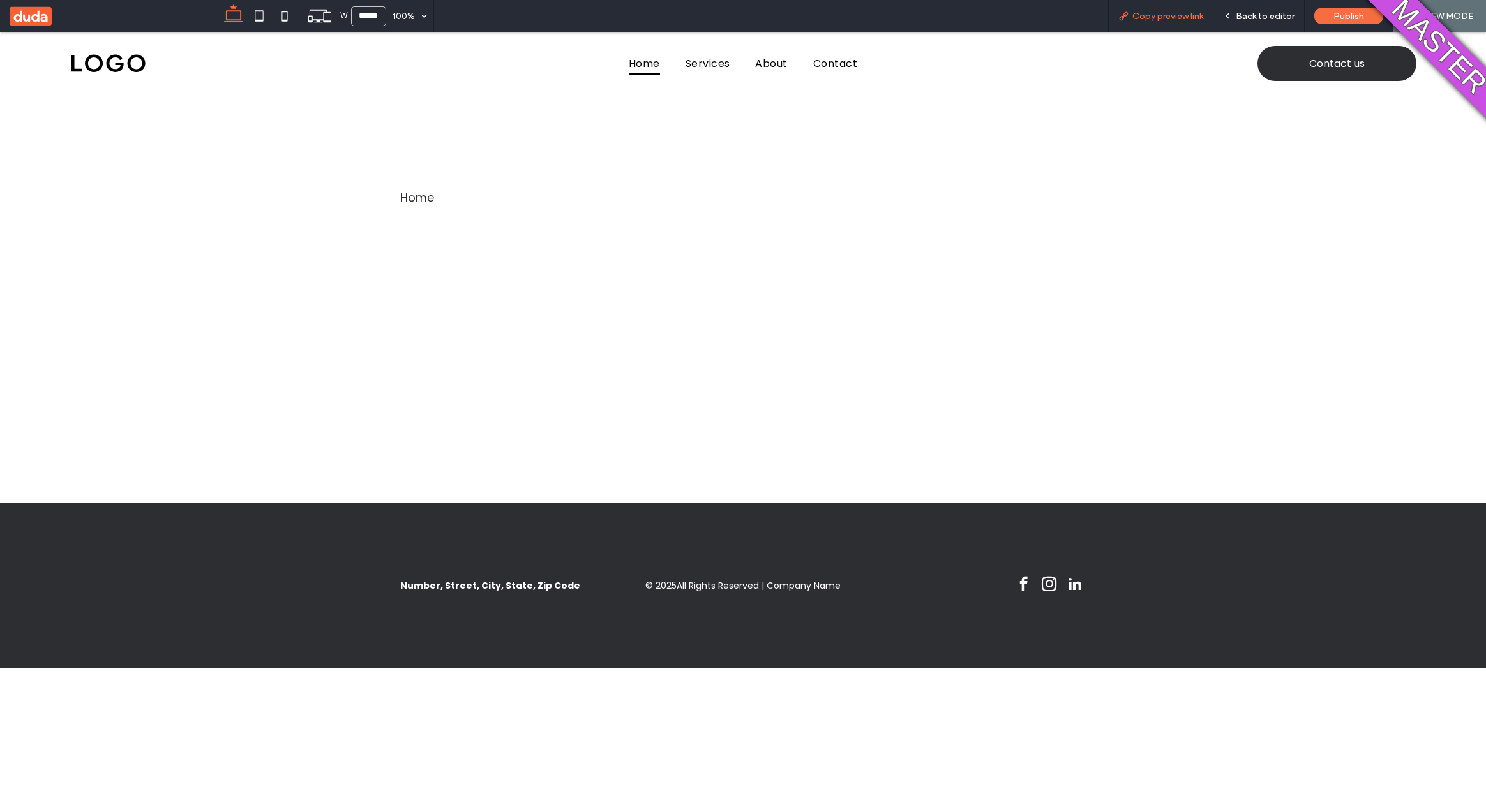
click at [1174, 8] on div "Copy preview link" at bounding box center [1160, 15] width 105 height 32
click at [1174, 11] on span "Copy preview link" at bounding box center [1168, 15] width 71 height 11
click at [631, 60] on span "Home" at bounding box center [645, 63] width 31 height 22
click at [693, 68] on span "Services" at bounding box center [708, 63] width 44 height 22
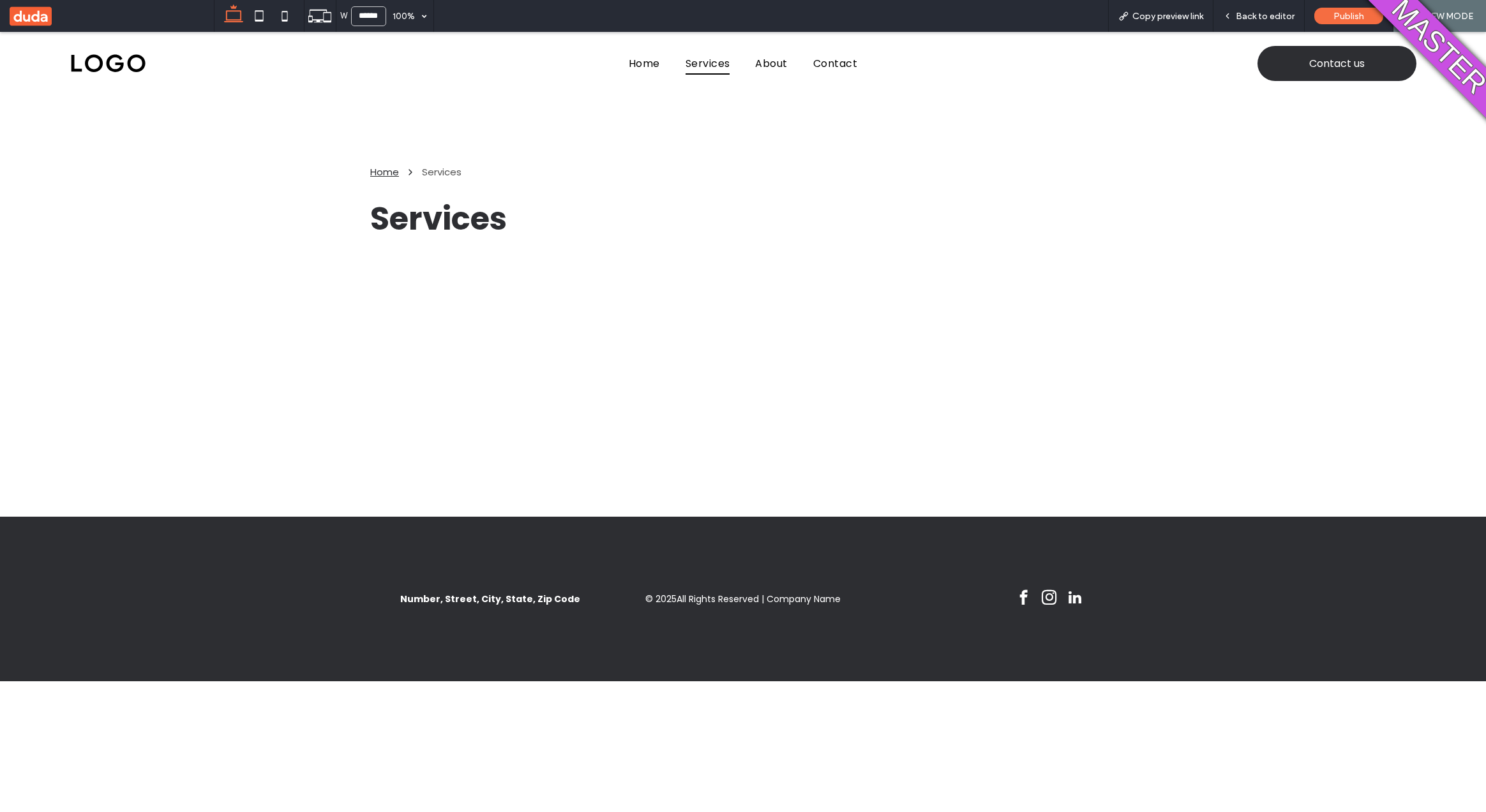
click at [385, 172] on div "Home" at bounding box center [385, 171] width 29 height 14
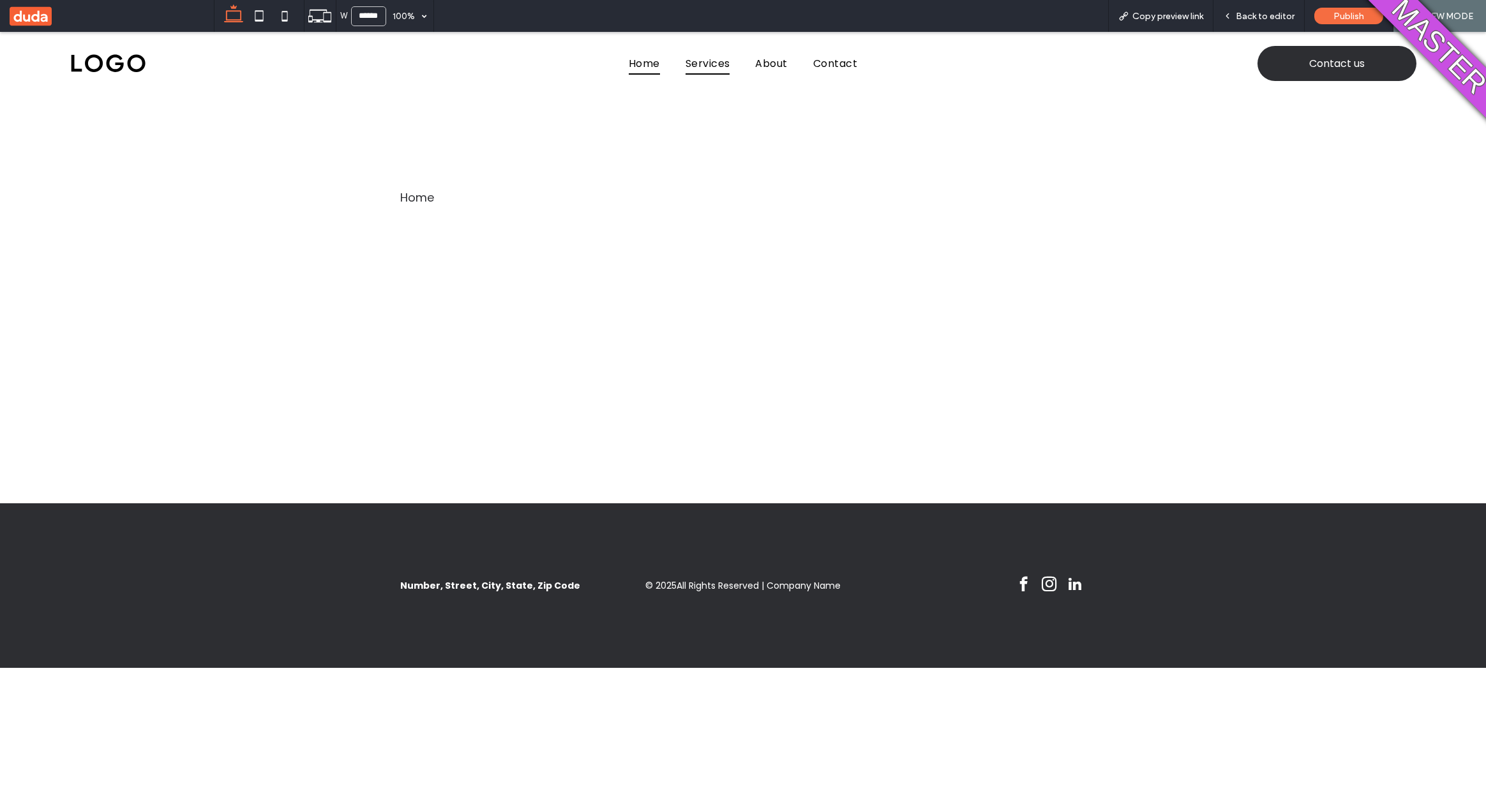
click at [697, 62] on span "Services" at bounding box center [708, 63] width 44 height 22
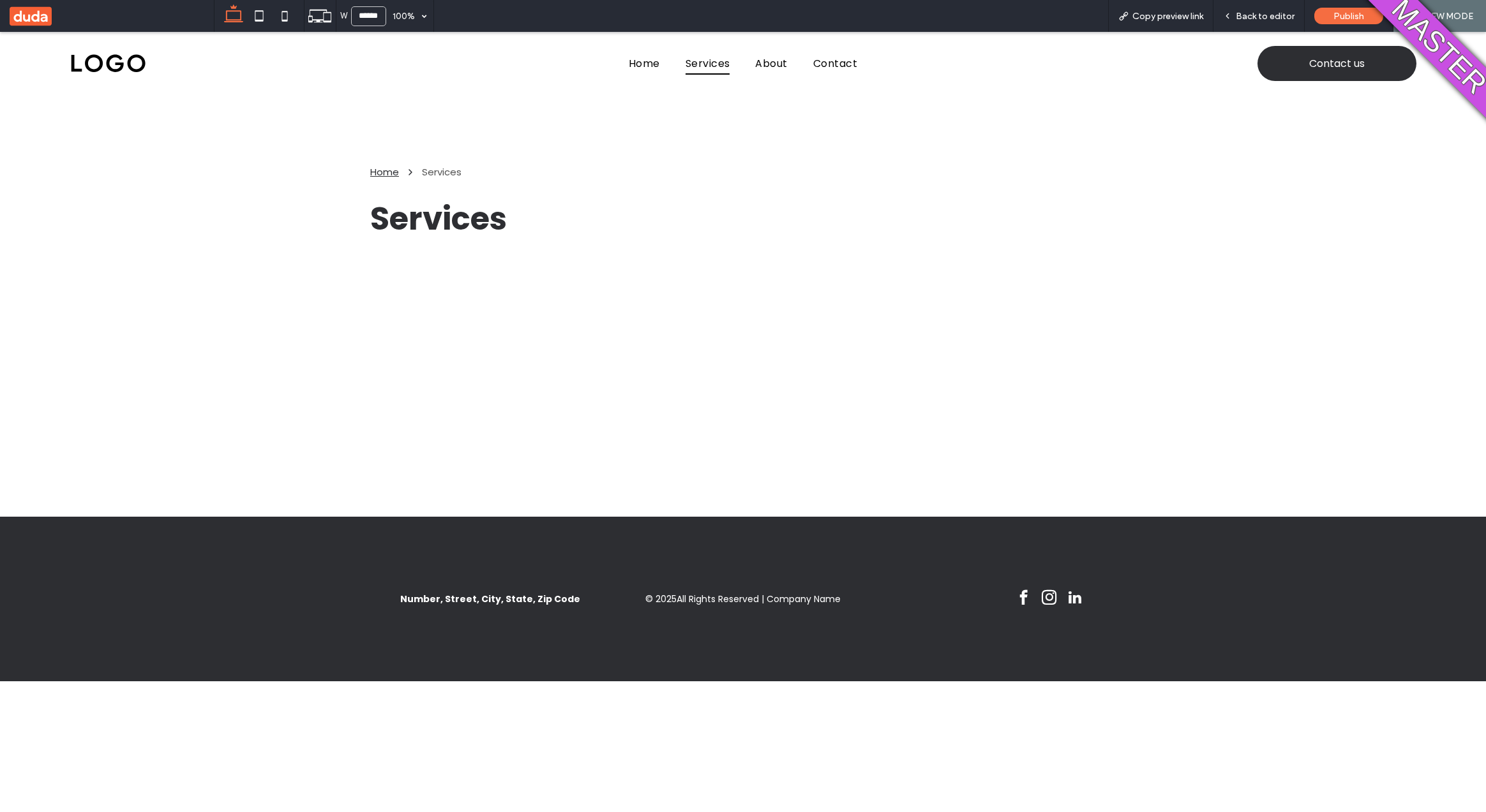
click at [389, 170] on div "Home" at bounding box center [385, 171] width 29 height 14
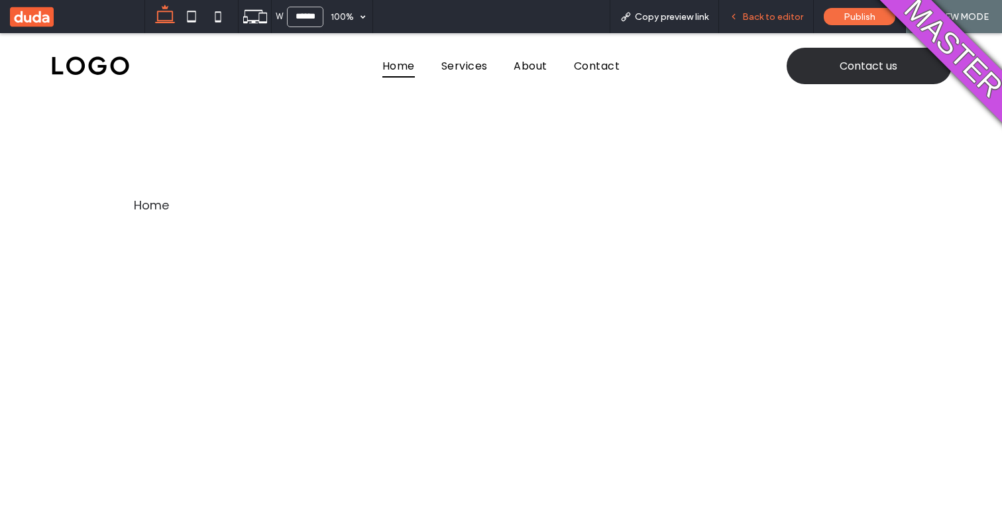
click at [738, 17] on icon at bounding box center [733, 16] width 9 height 9
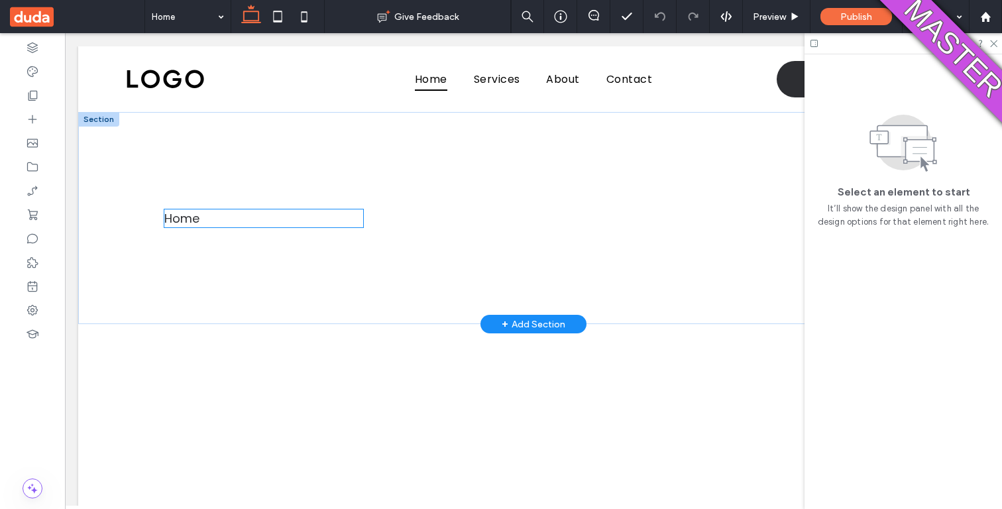
click at [176, 219] on div "Home" at bounding box center [181, 218] width 35 height 18
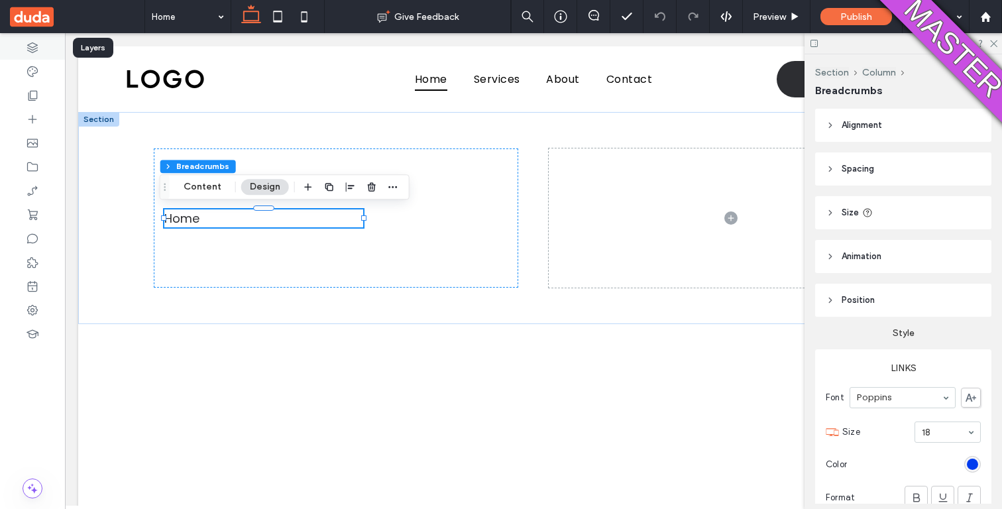
click at [27, 52] on icon at bounding box center [32, 47] width 13 height 13
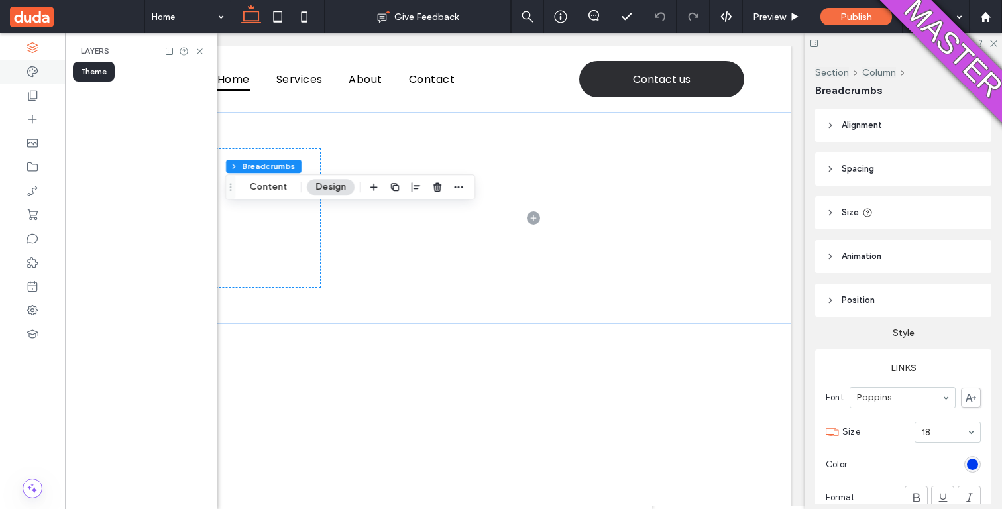
click at [32, 71] on icon at bounding box center [32, 71] width 13 height 13
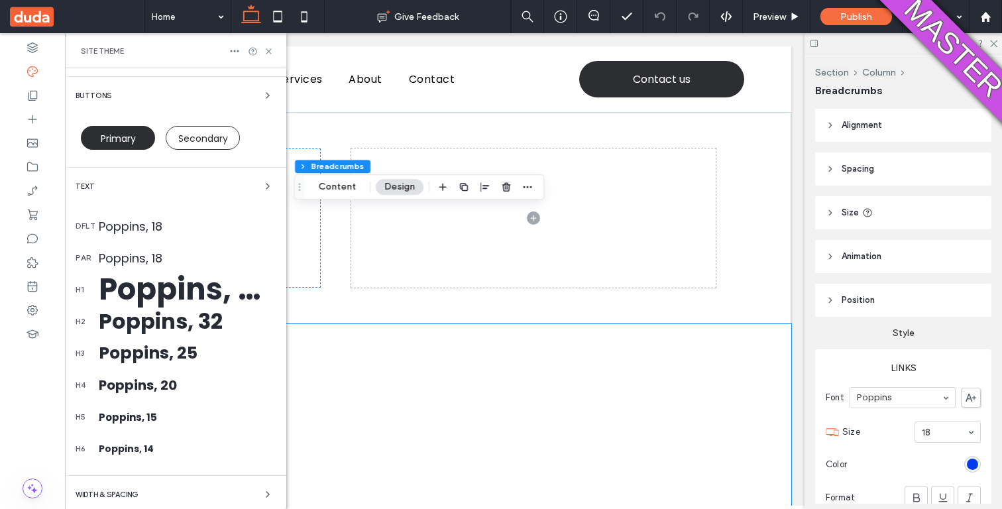
scroll to position [187, 0]
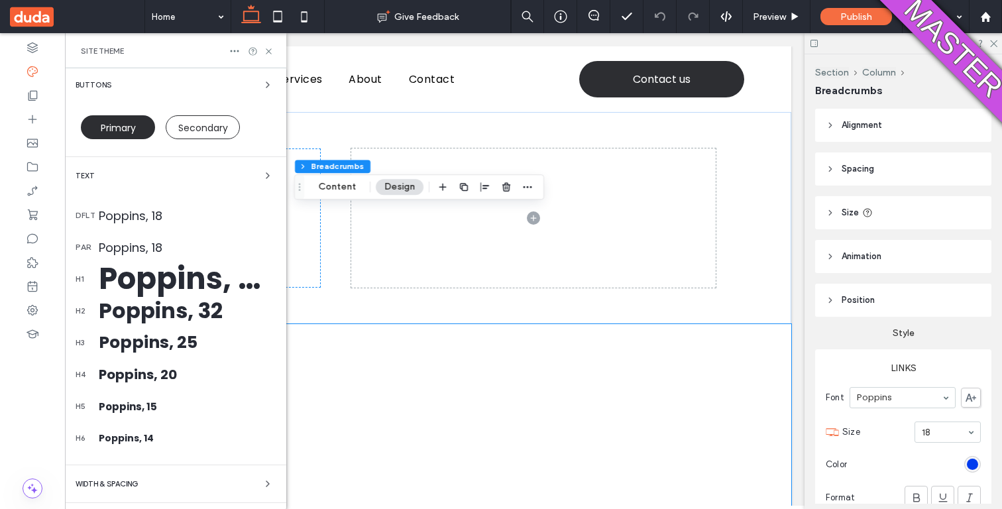
click at [133, 218] on div "Poppins, 18" at bounding box center [187, 216] width 177 height 18
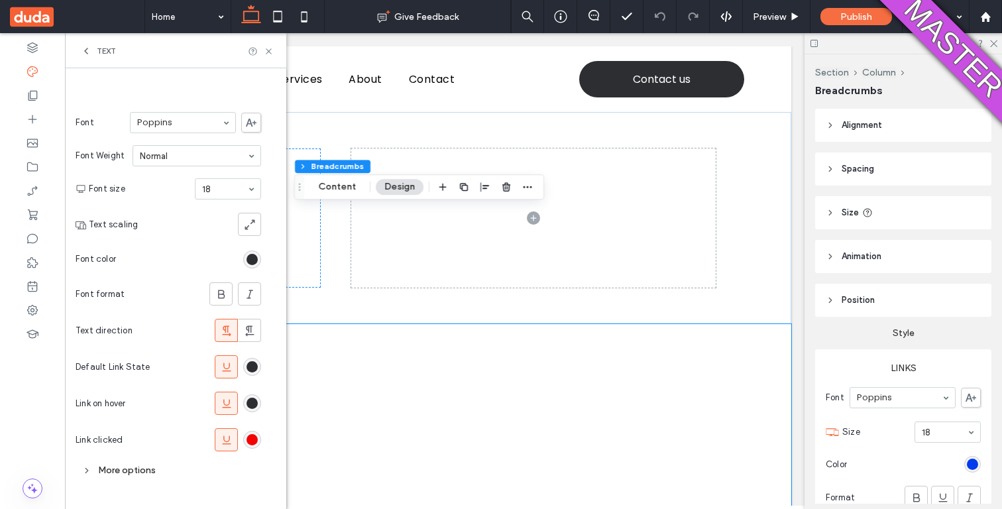
scroll to position [186, 0]
click at [352, 400] on span at bounding box center [543, 429] width 382 height 139
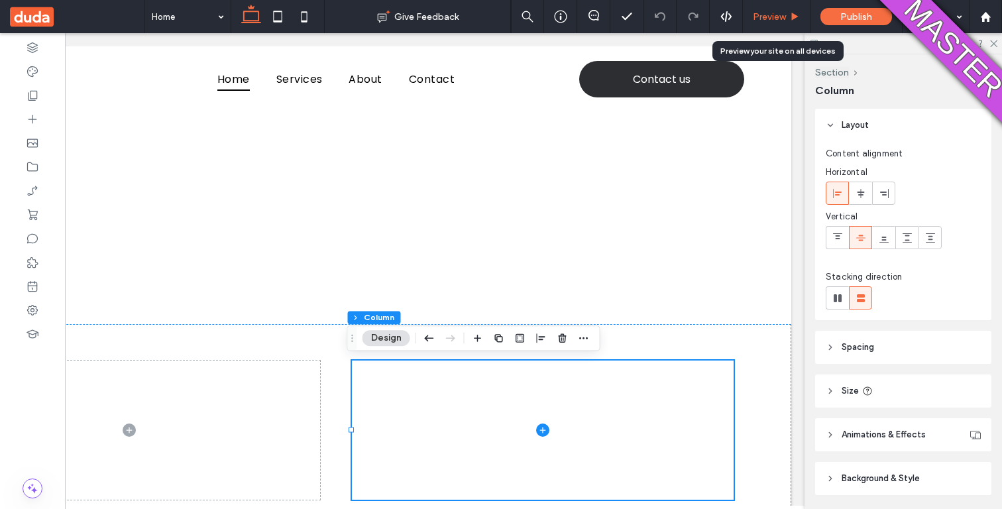
click at [771, 11] on span "Preview" at bounding box center [769, 16] width 33 height 11
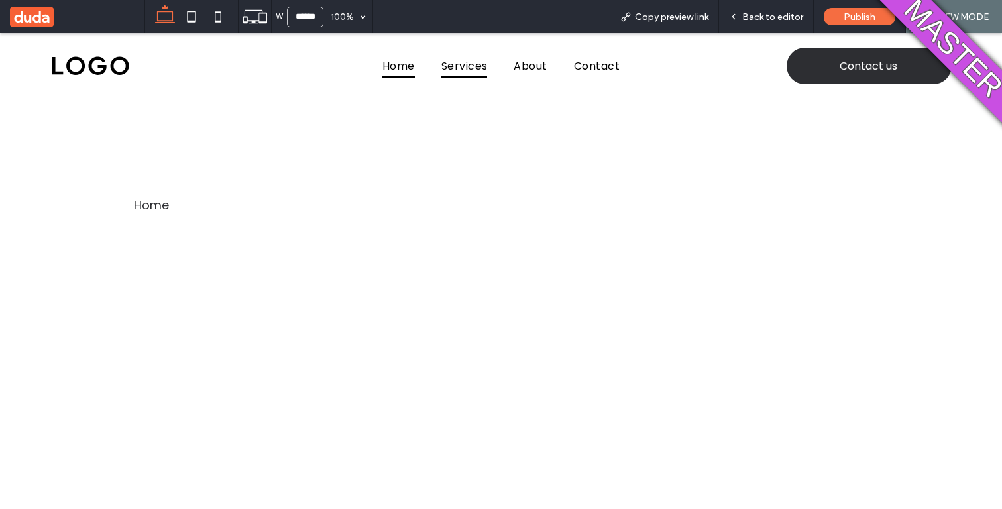
click at [458, 66] on span "Services" at bounding box center [464, 65] width 46 height 23
click at [124, 153] on div "Home" at bounding box center [129, 156] width 30 height 15
click at [464, 63] on span "Services" at bounding box center [464, 65] width 46 height 23
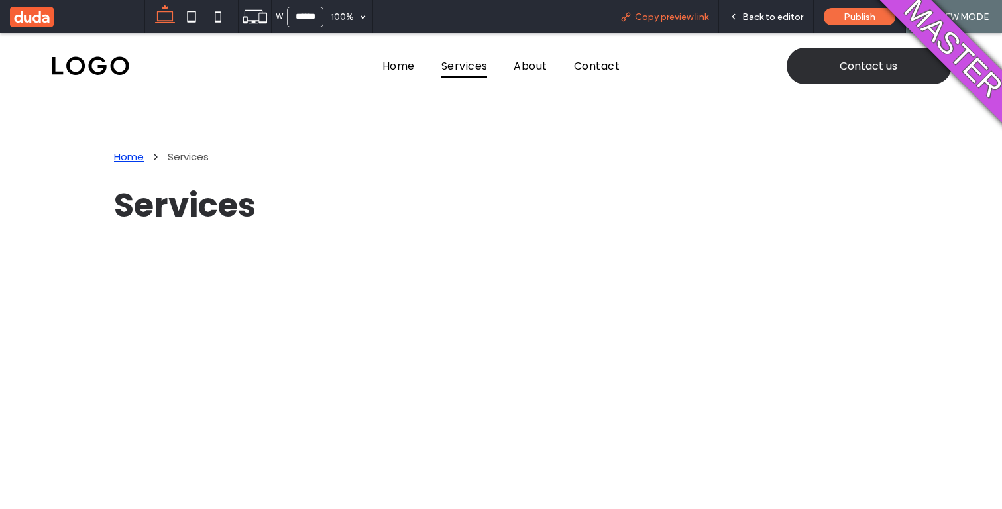
click at [685, 17] on span "Copy preview link" at bounding box center [672, 16] width 74 height 11
click at [669, 19] on span "Copy preview link" at bounding box center [672, 16] width 74 height 11
drag, startPoint x: 765, startPoint y: 19, endPoint x: 898, endPoint y: 5, distance: 133.2
click at [765, 19] on span "Back to editor" at bounding box center [772, 16] width 61 height 11
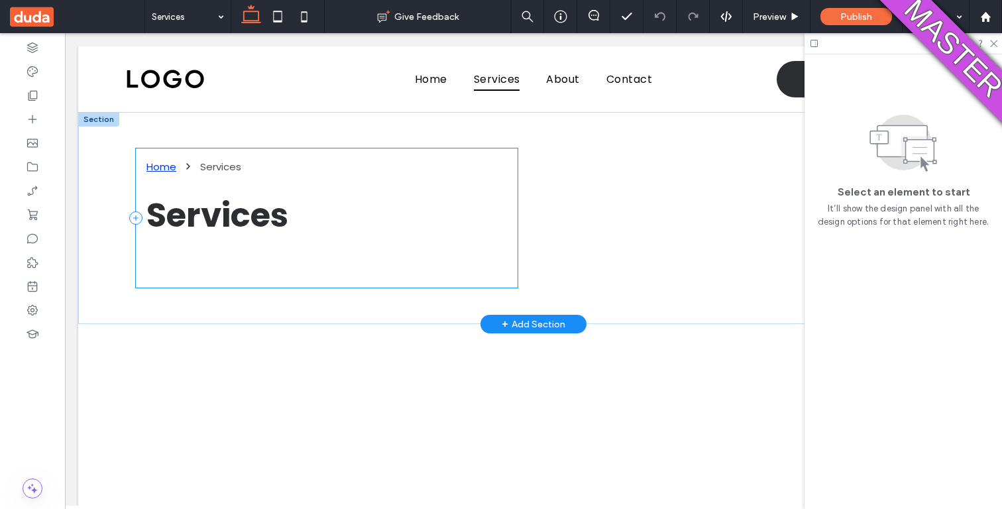
click at [170, 156] on div "Home Services Services" at bounding box center [327, 217] width 382 height 139
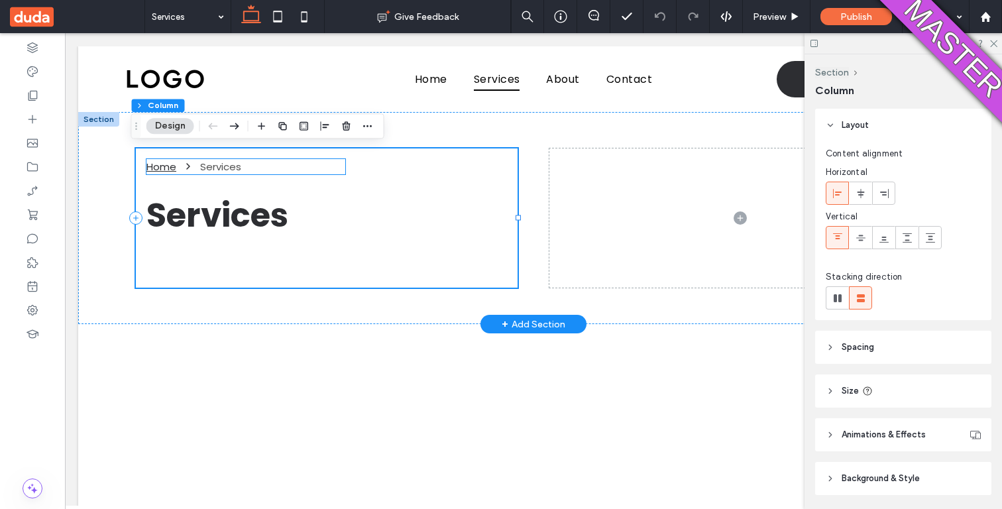
click at [170, 169] on div "Home" at bounding box center [161, 166] width 30 height 15
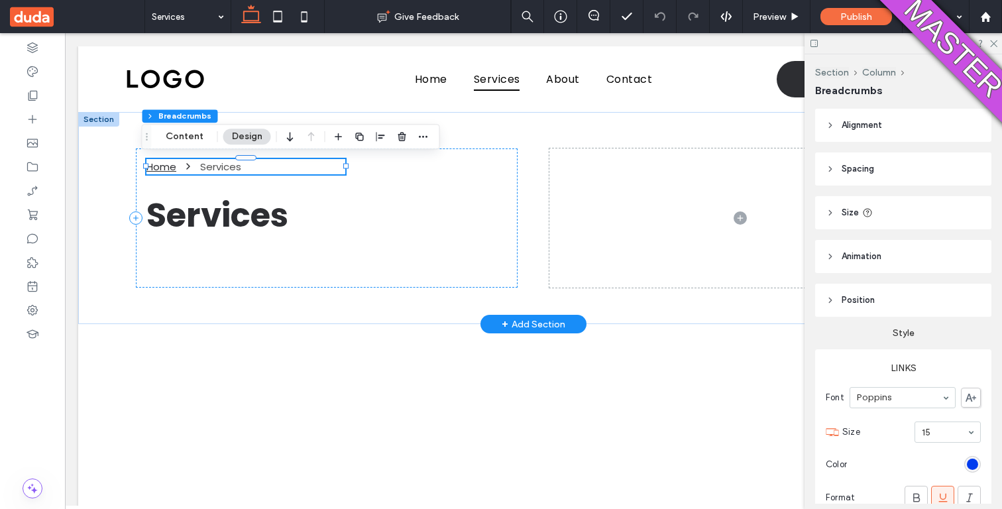
type input "**"
type input "****"
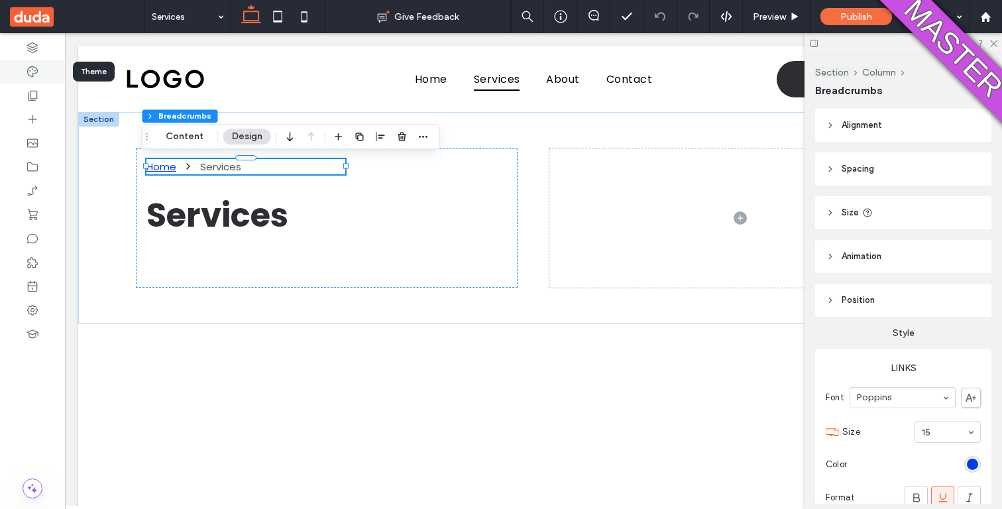
click at [20, 76] on div at bounding box center [32, 72] width 65 height 24
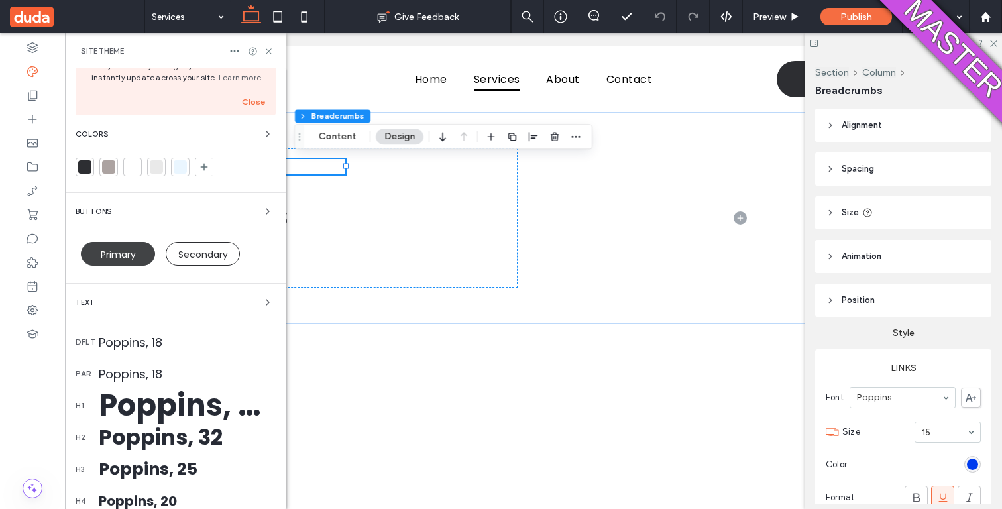
scroll to position [61, 0]
click at [120, 337] on div "Poppins, 18" at bounding box center [187, 342] width 177 height 18
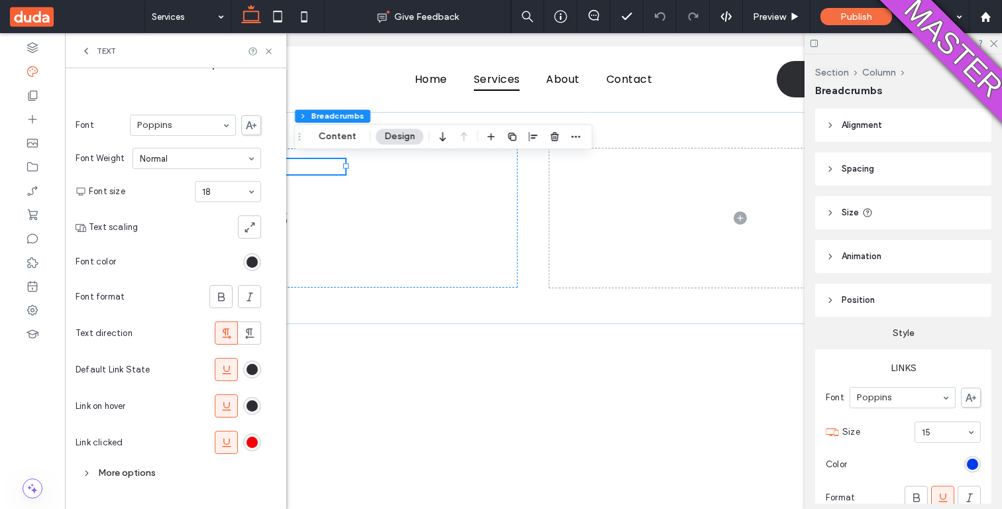
scroll to position [186, 0]
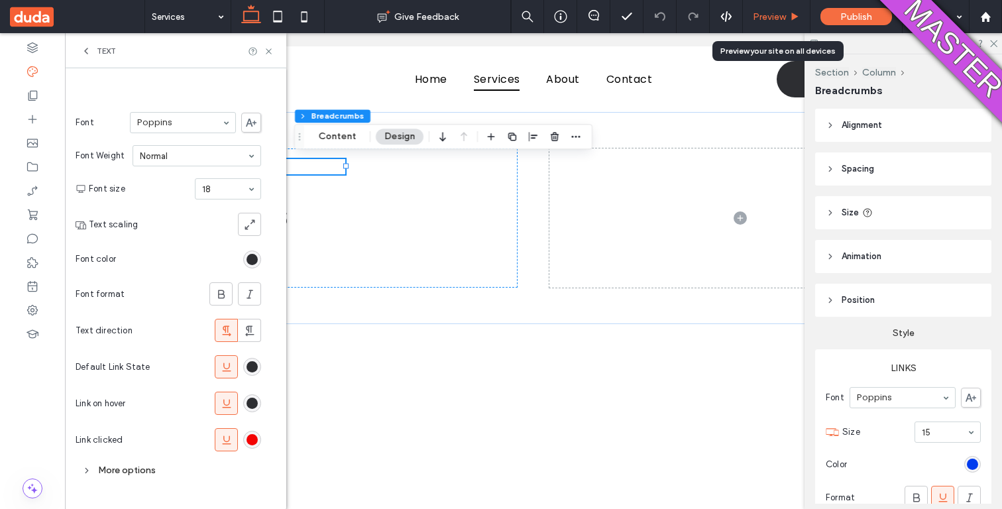
click at [769, 23] on div "Preview" at bounding box center [777, 16] width 68 height 33
click at [771, 17] on span "Preview" at bounding box center [769, 16] width 33 height 11
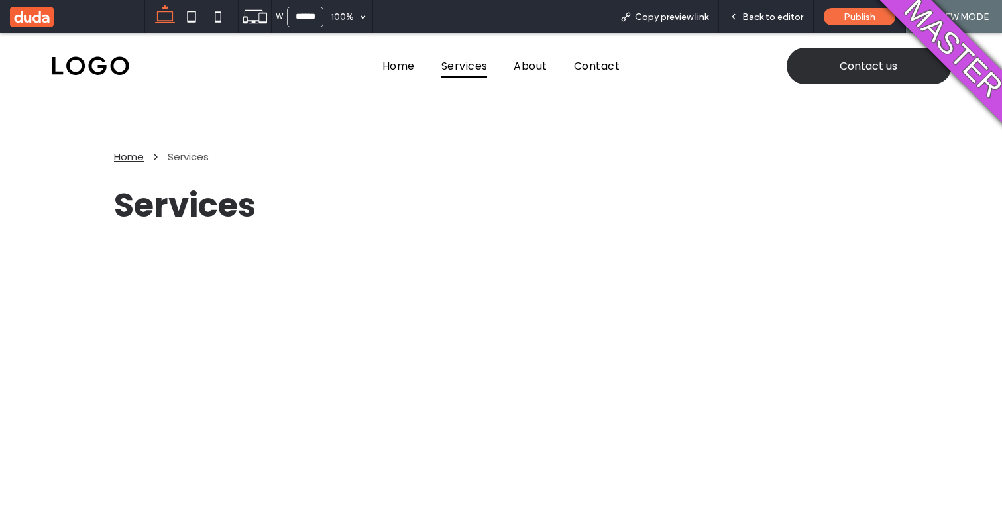
click at [117, 158] on div "Home" at bounding box center [129, 156] width 30 height 15
click at [459, 67] on span "Services" at bounding box center [464, 65] width 46 height 23
click at [129, 155] on div "Home" at bounding box center [129, 156] width 30 height 15
click at [450, 73] on span "Services" at bounding box center [464, 65] width 46 height 23
click at [657, 18] on span "Copy preview link" at bounding box center [672, 16] width 74 height 11
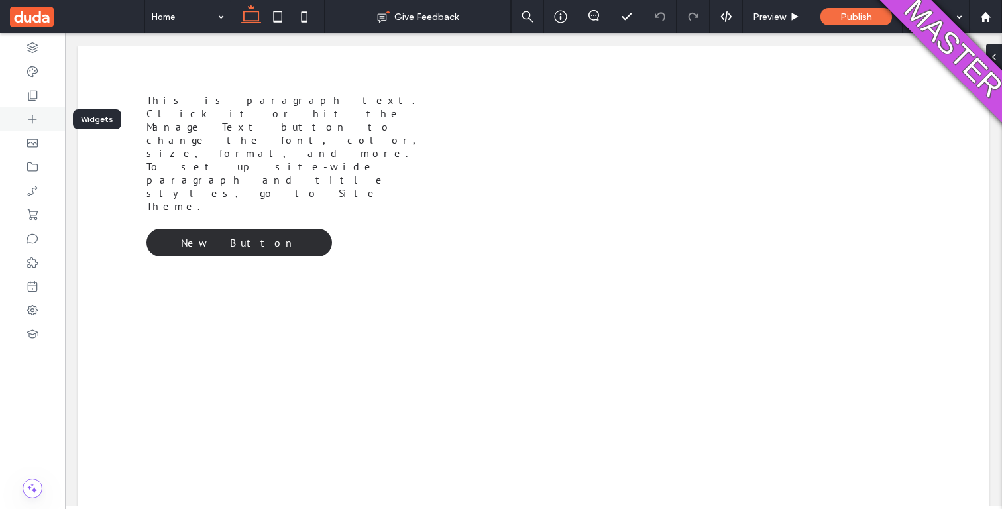
click at [35, 113] on icon at bounding box center [32, 119] width 13 height 13
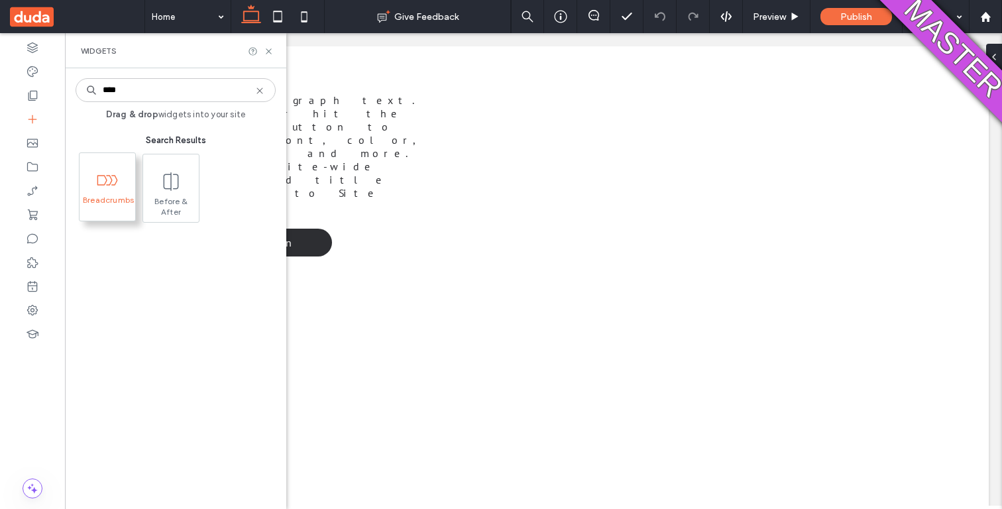
type input "****"
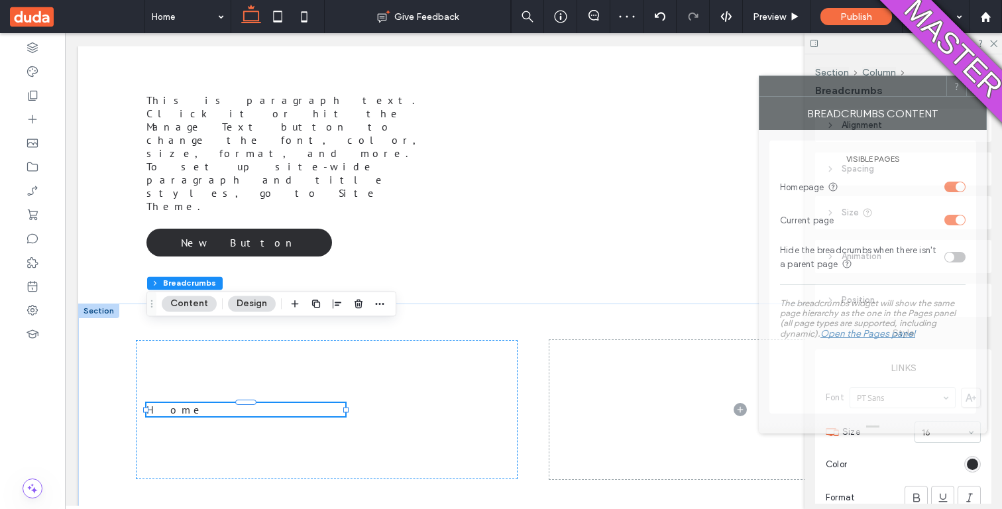
drag, startPoint x: 941, startPoint y: 89, endPoint x: 844, endPoint y: 89, distance: 97.4
click at [845, 89] on div at bounding box center [852, 86] width 187 height 20
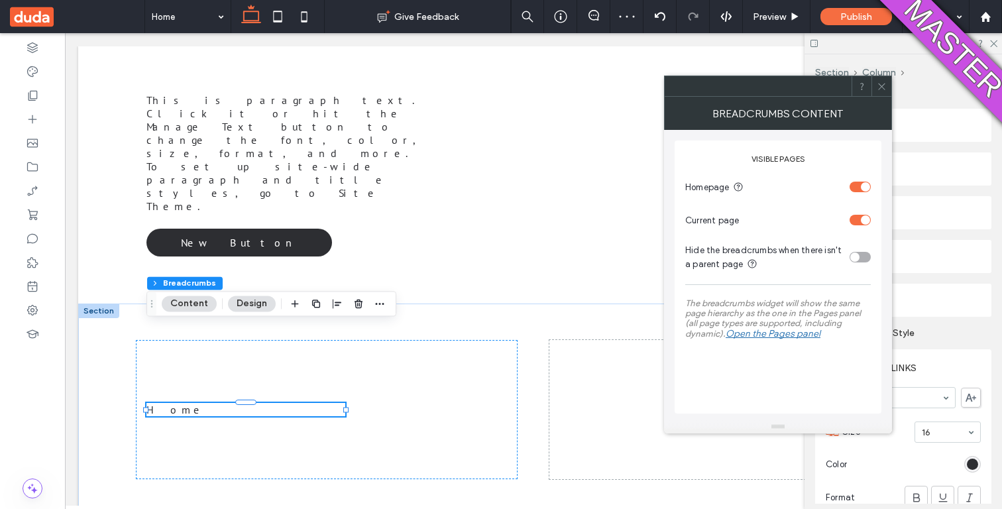
click at [883, 86] on icon at bounding box center [882, 86] width 10 height 10
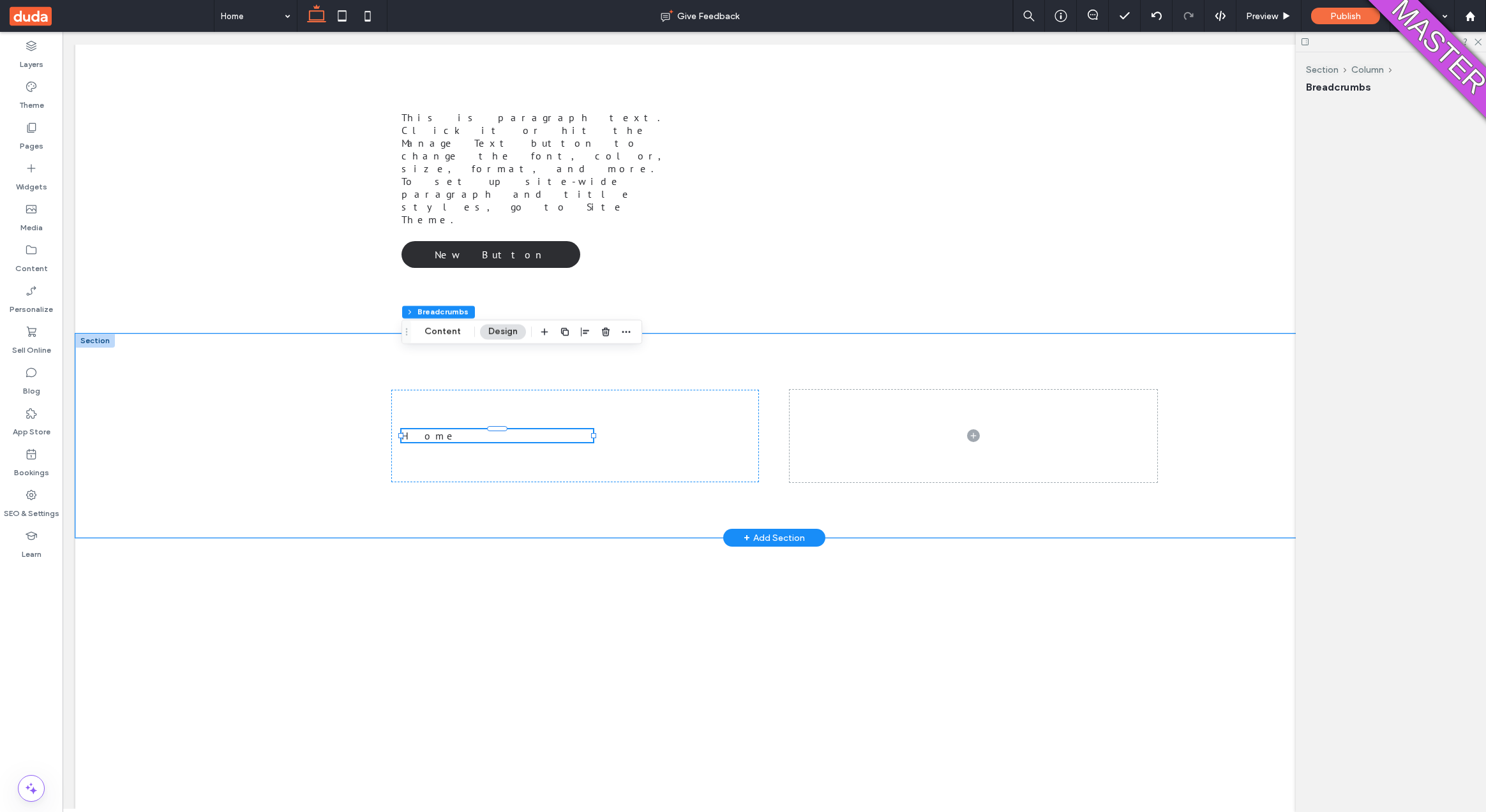
scroll to position [138, 548]
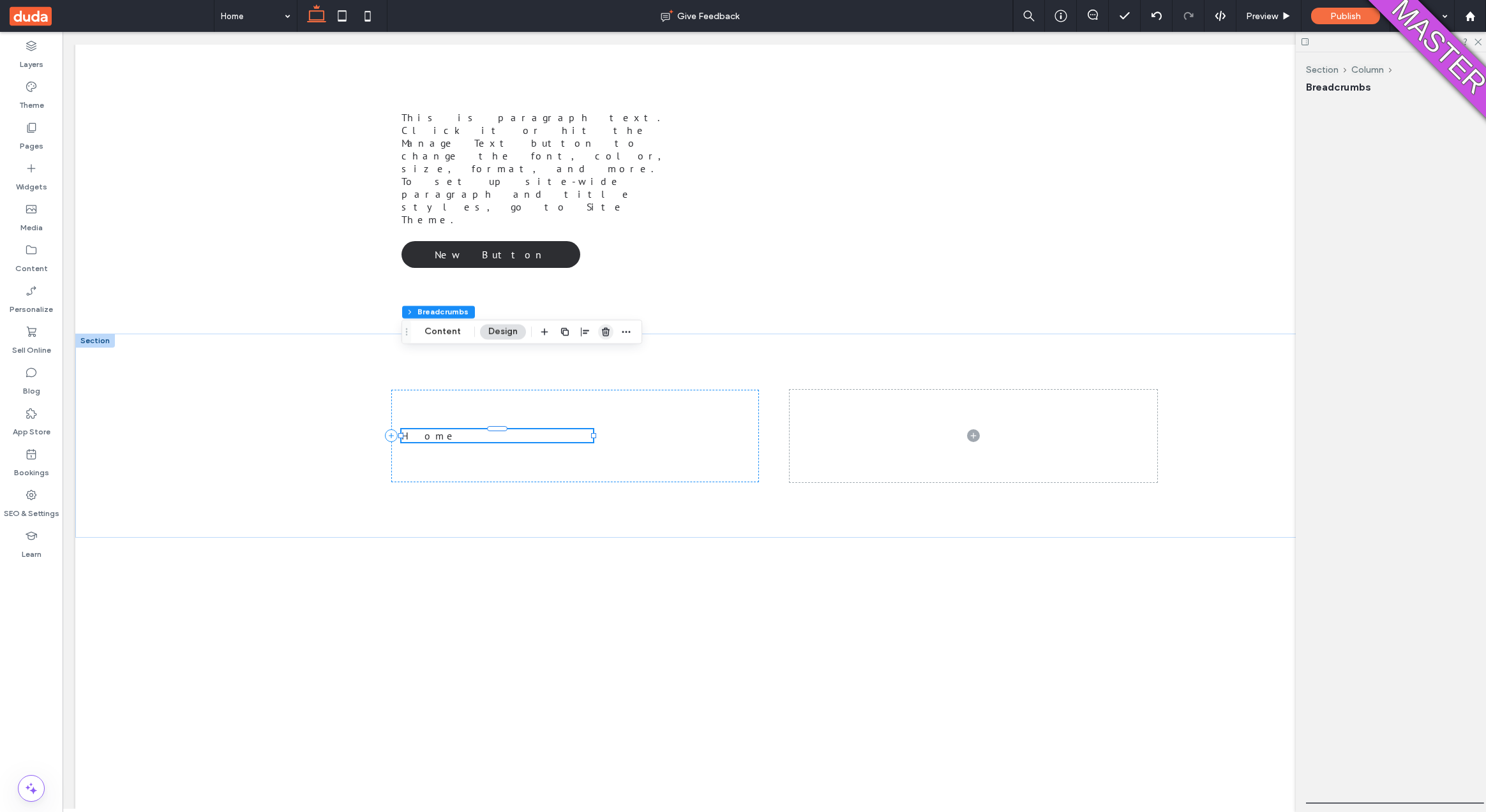
click at [604, 332] on icon "button" at bounding box center [605, 331] width 11 height 11
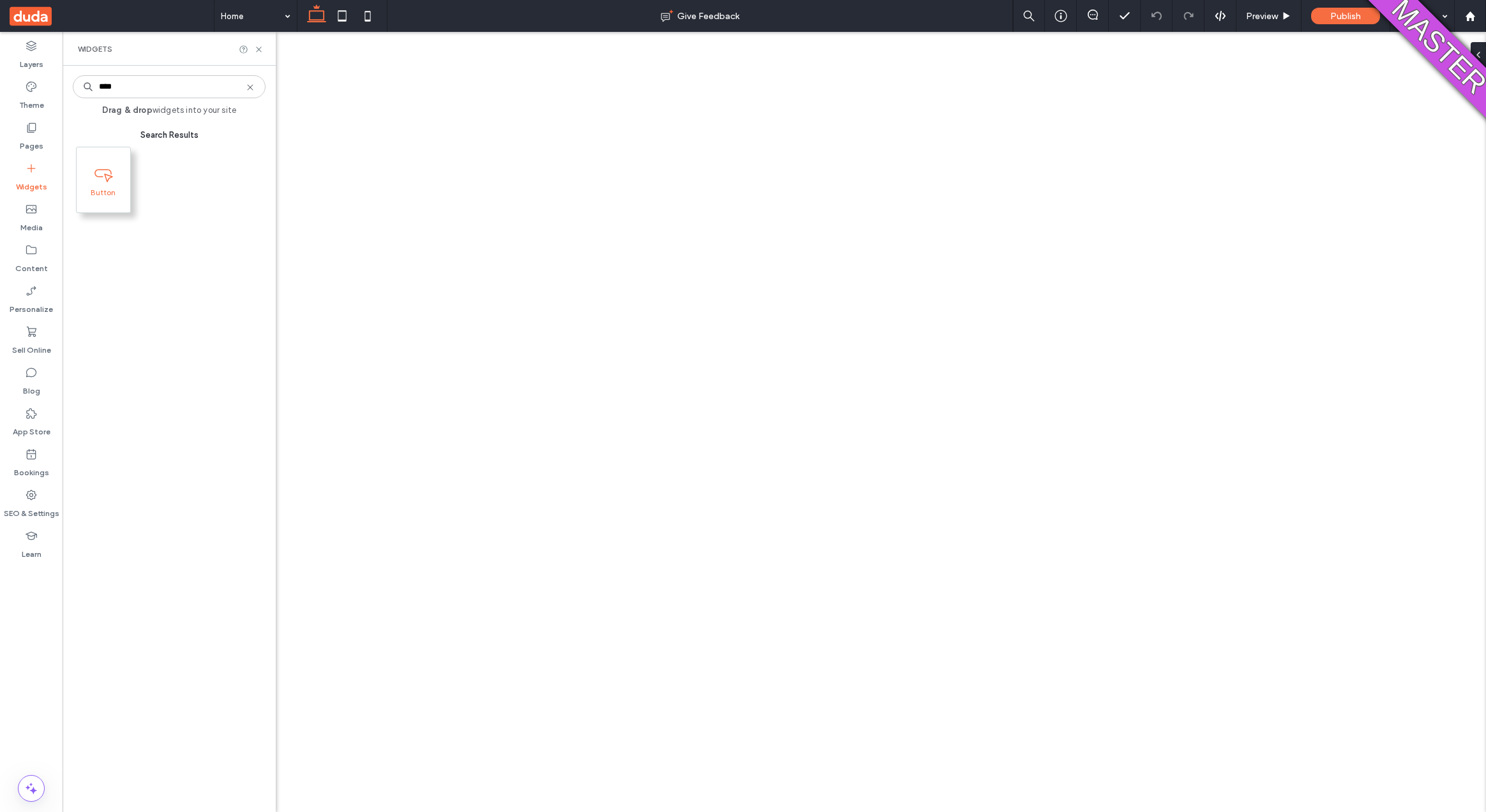
type input "****"
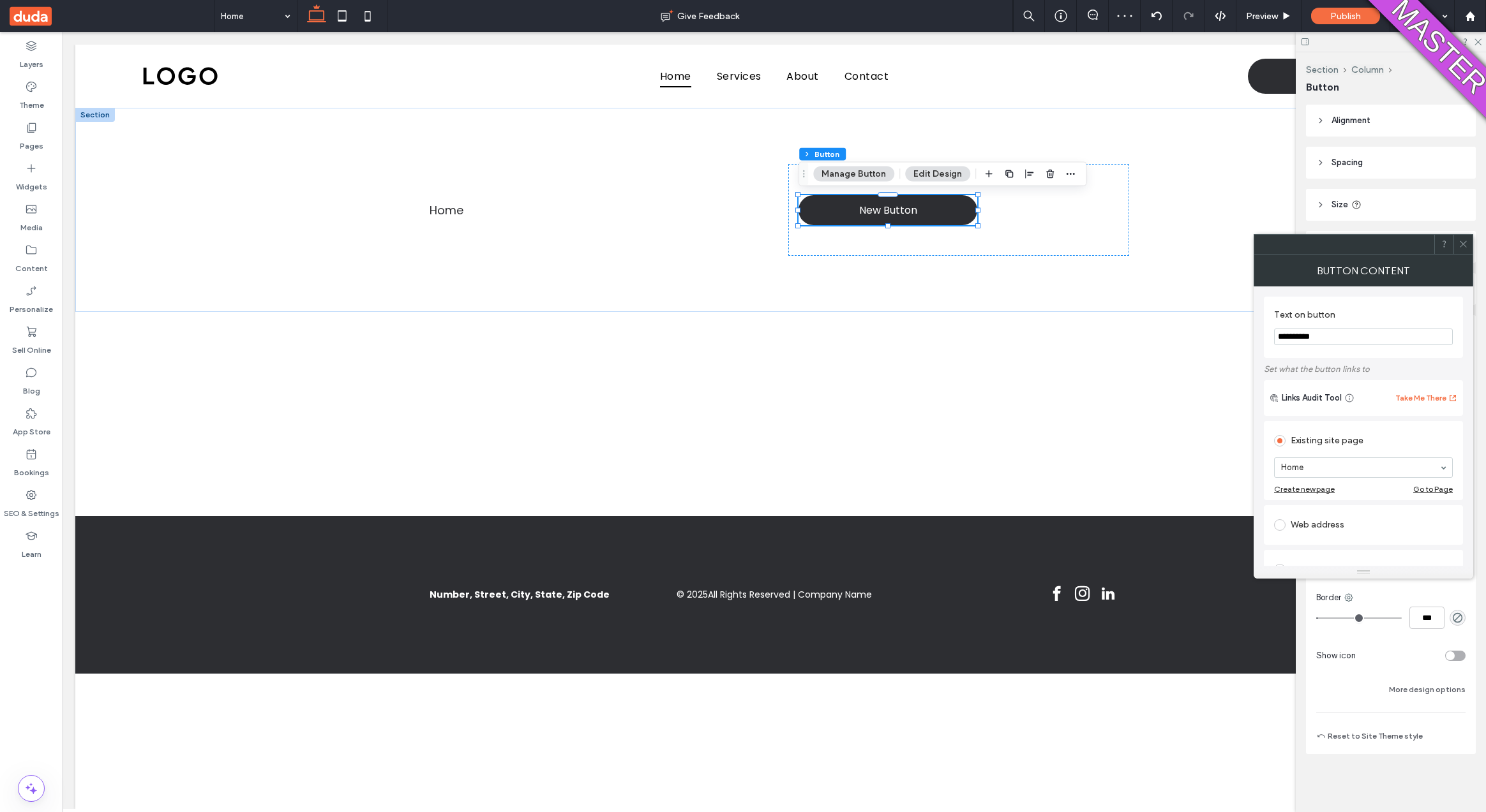
click at [1468, 242] on icon at bounding box center [1464, 244] width 10 height 10
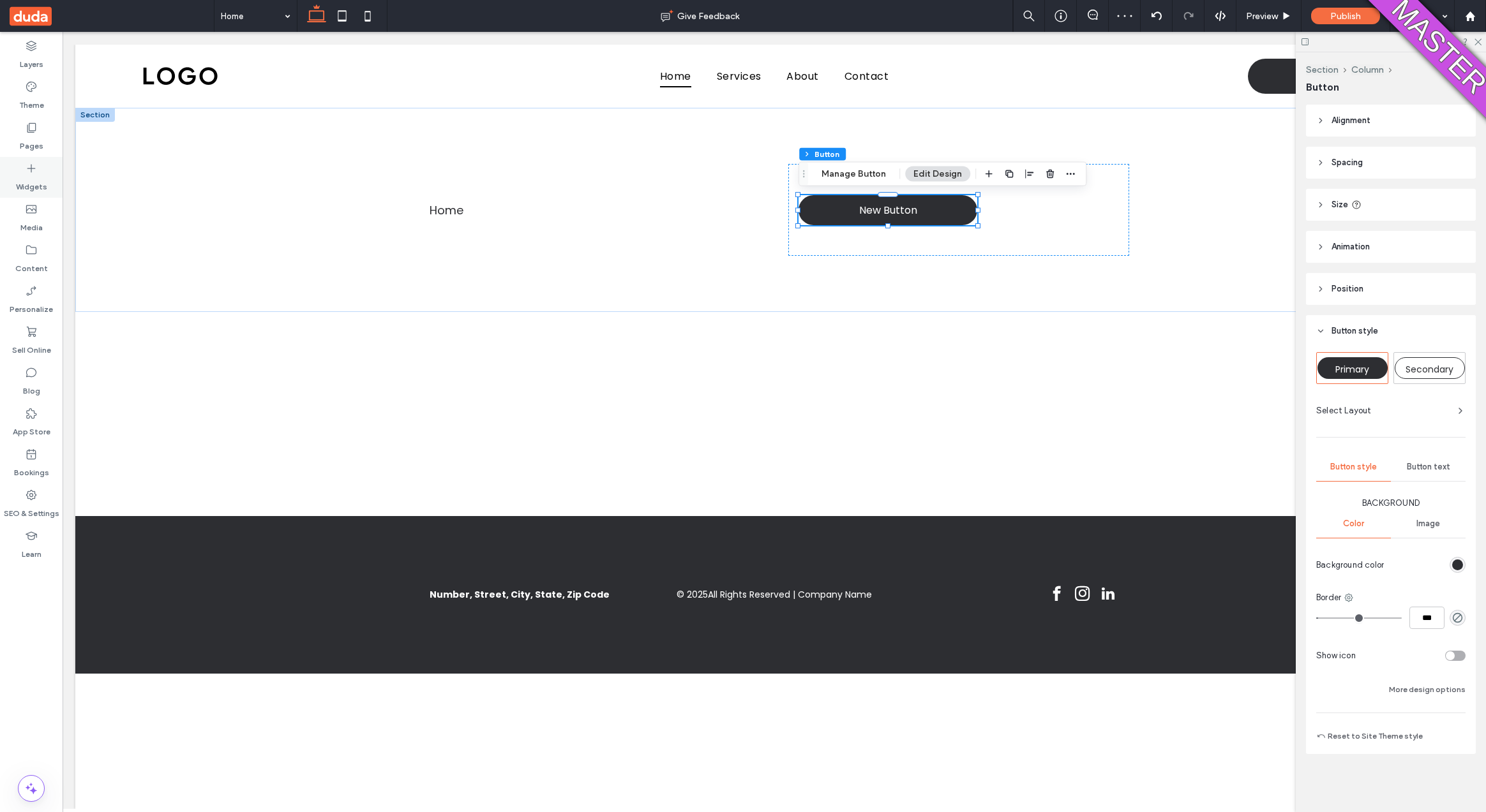
click at [39, 170] on div "Widgets" at bounding box center [31, 177] width 63 height 40
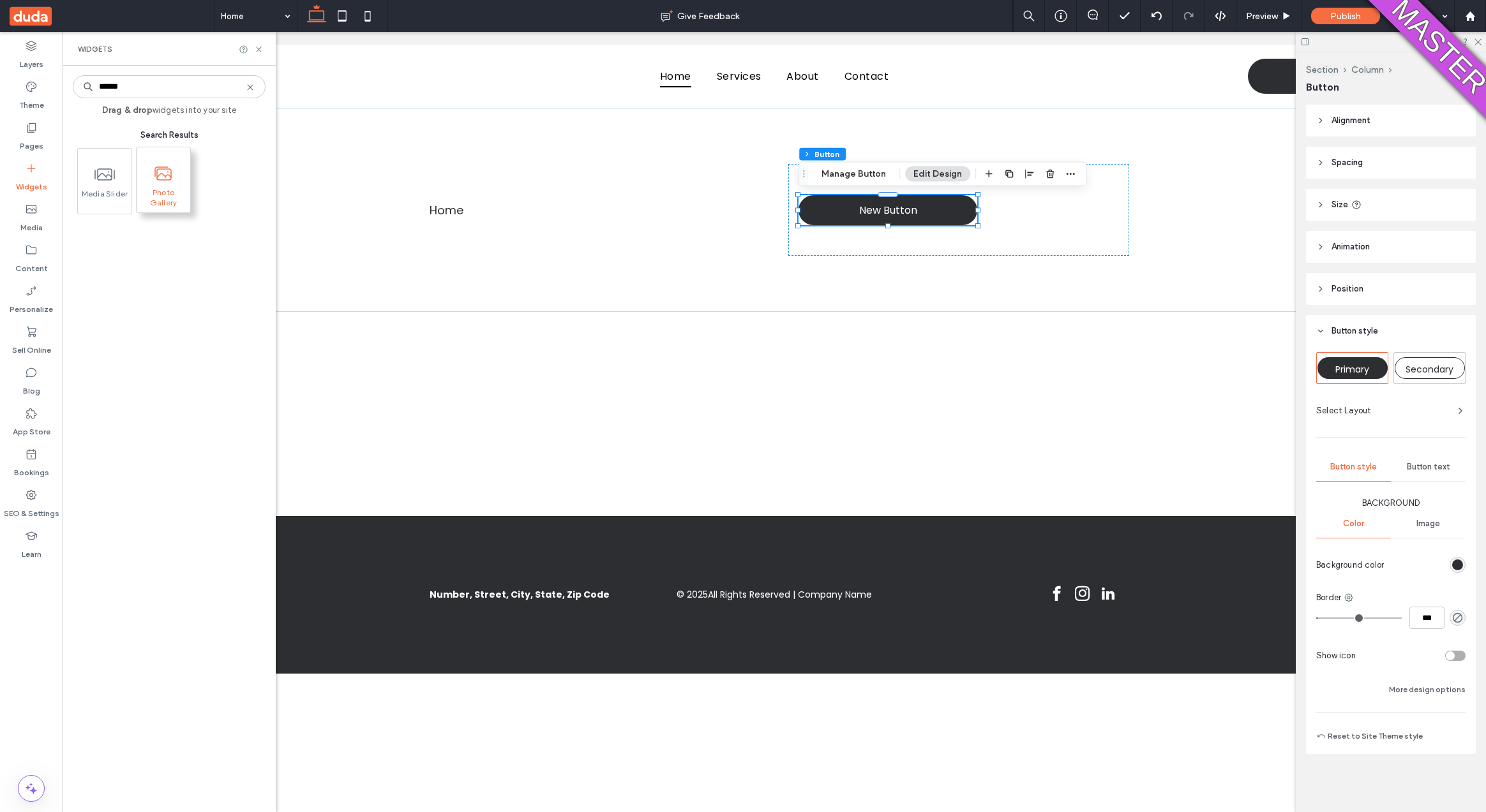
type input "******"
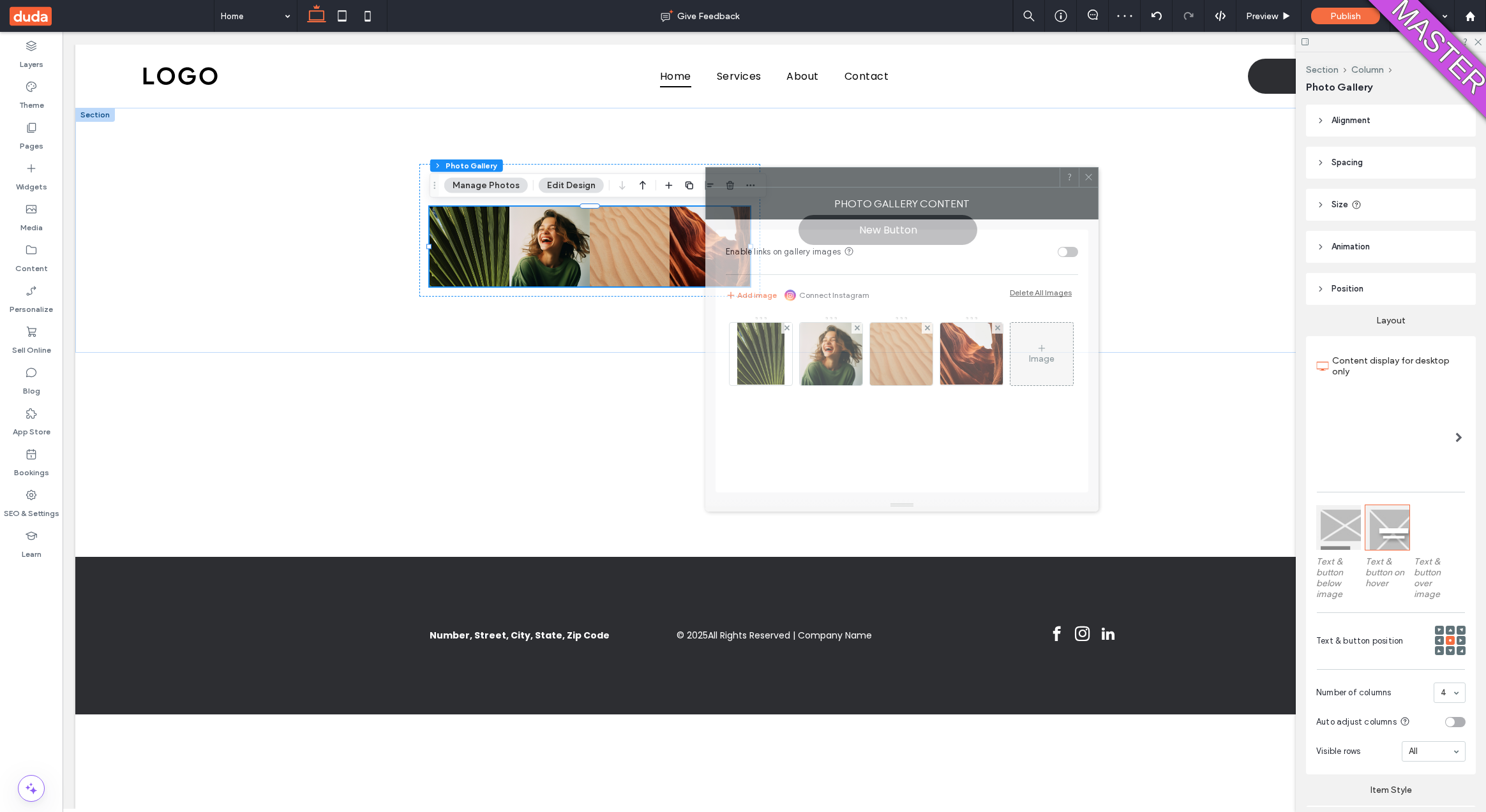
drag, startPoint x: 1273, startPoint y: 243, endPoint x: 843, endPoint y: 161, distance: 437.7
click at [877, 170] on div at bounding box center [883, 177] width 354 height 19
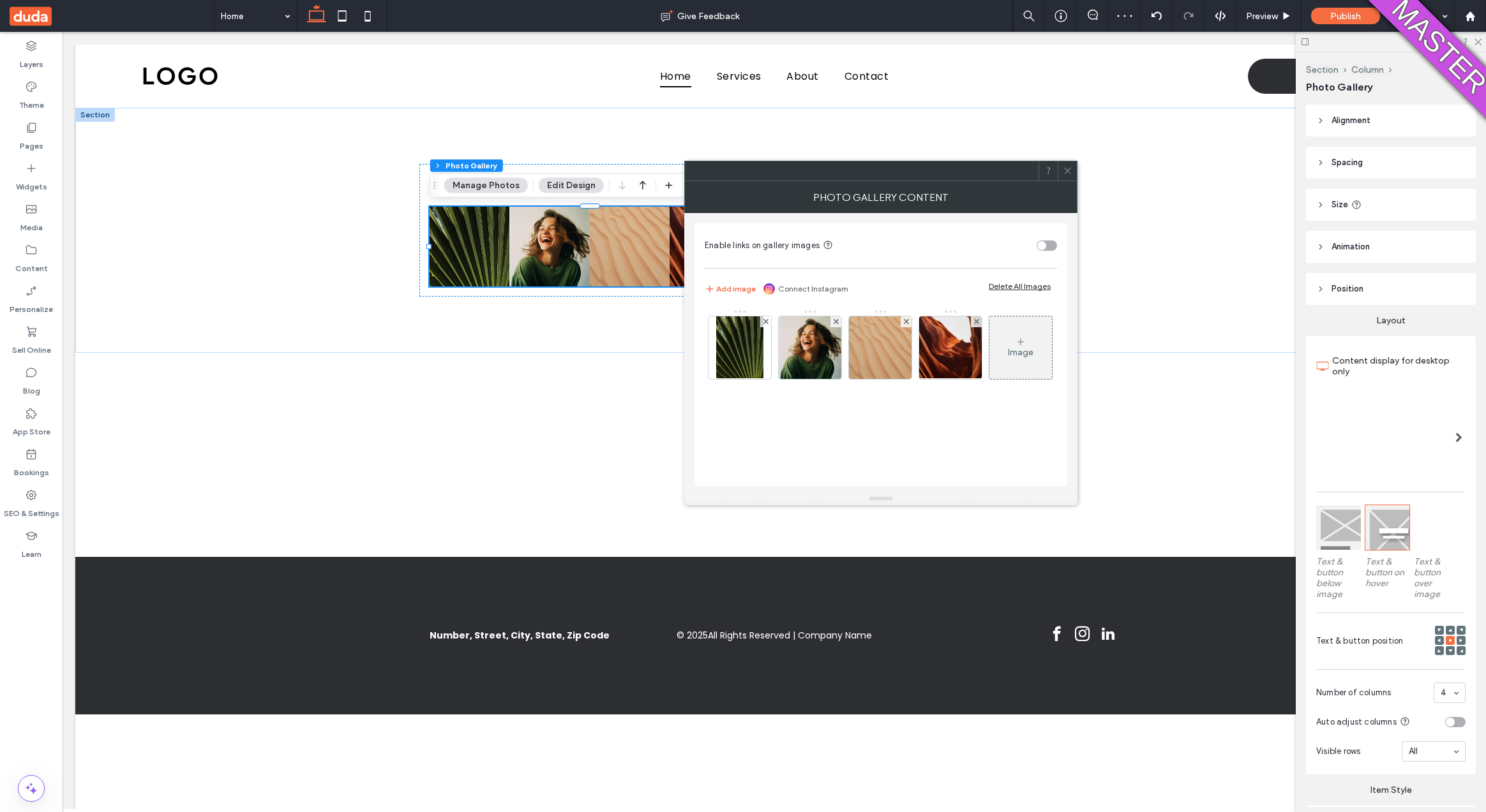
click at [1067, 170] on icon at bounding box center [1068, 170] width 10 height 10
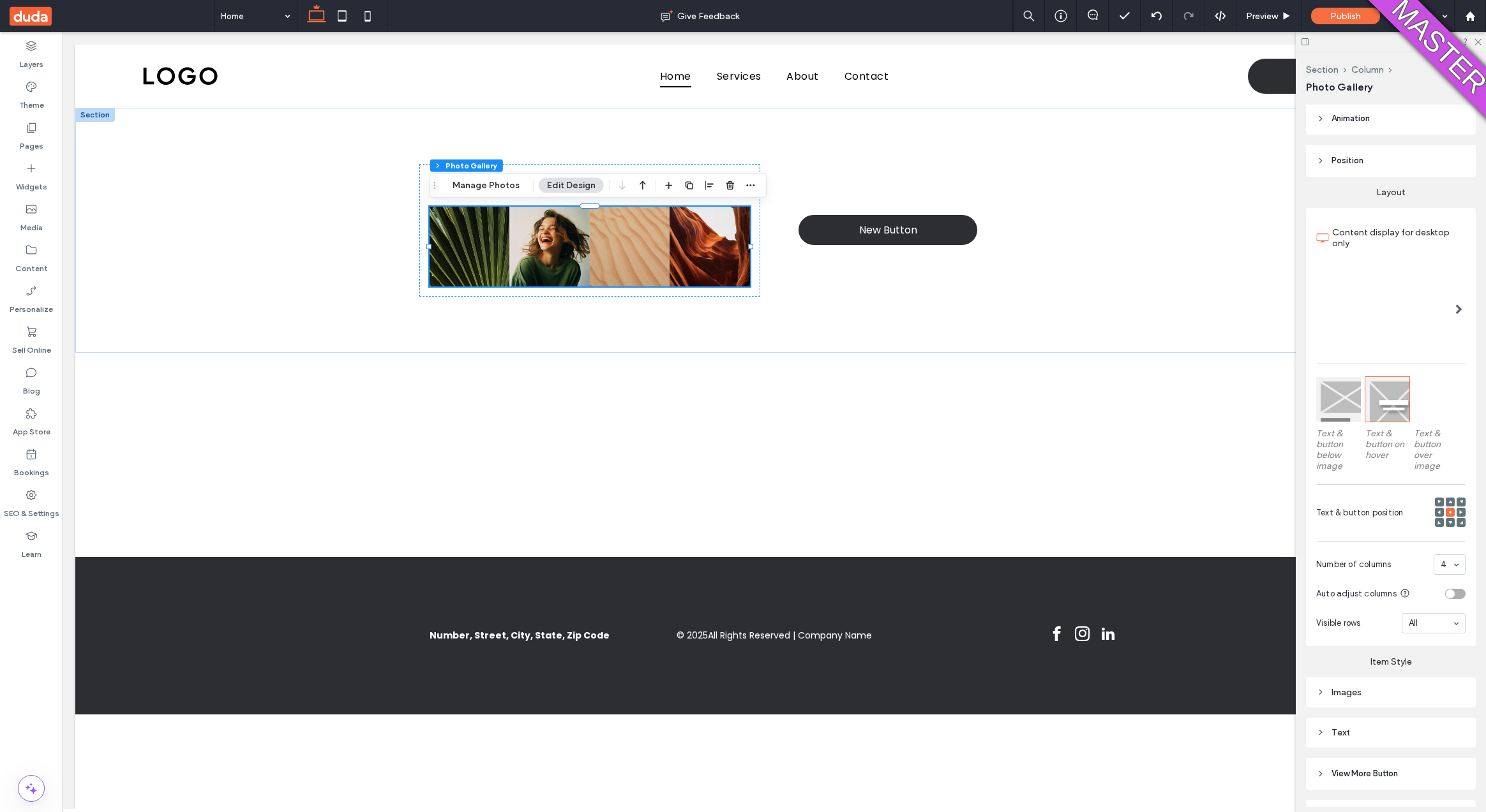
scroll to position [199, 0]
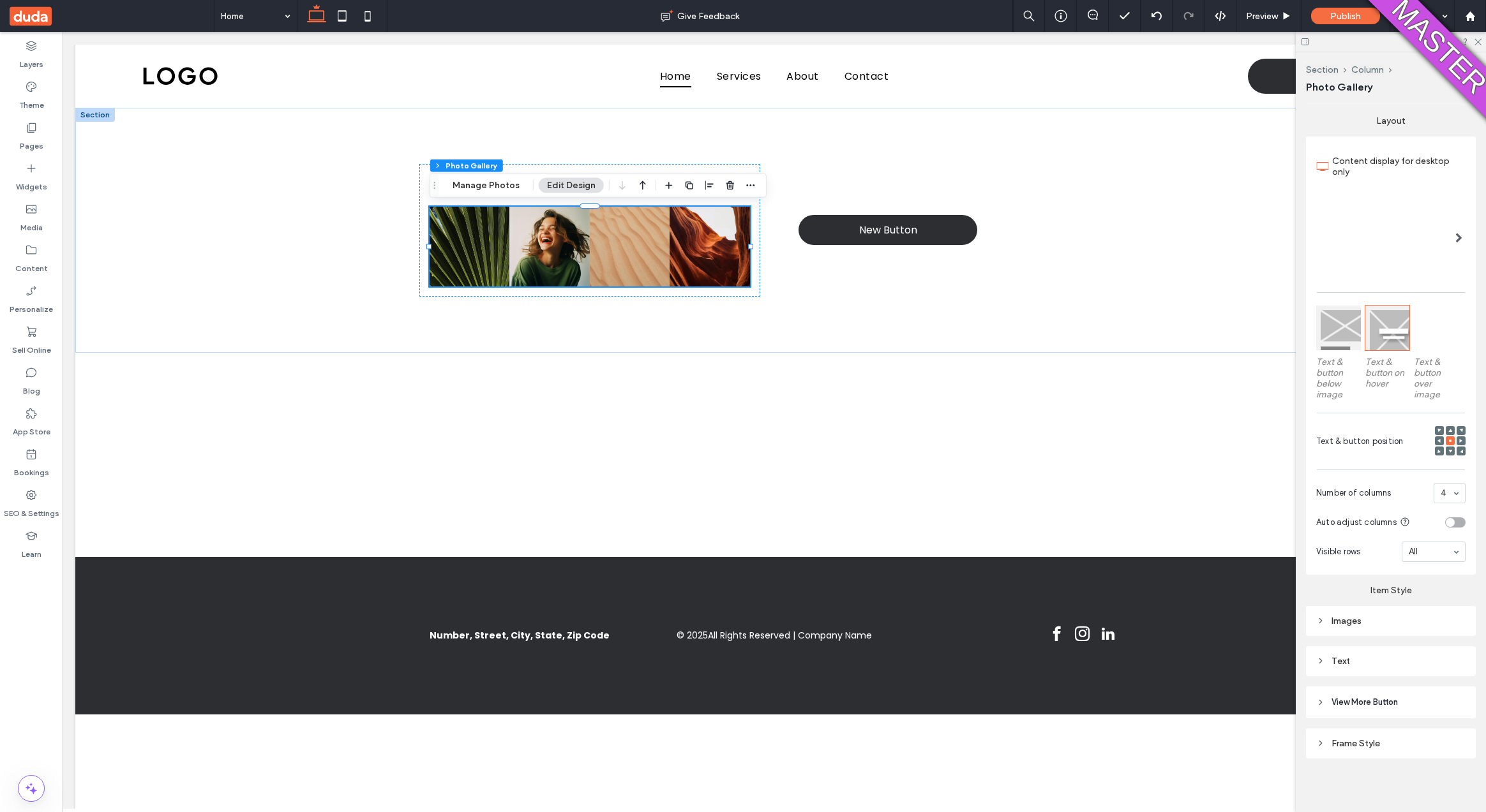
click at [1348, 222] on div at bounding box center [1387, 238] width 131 height 83
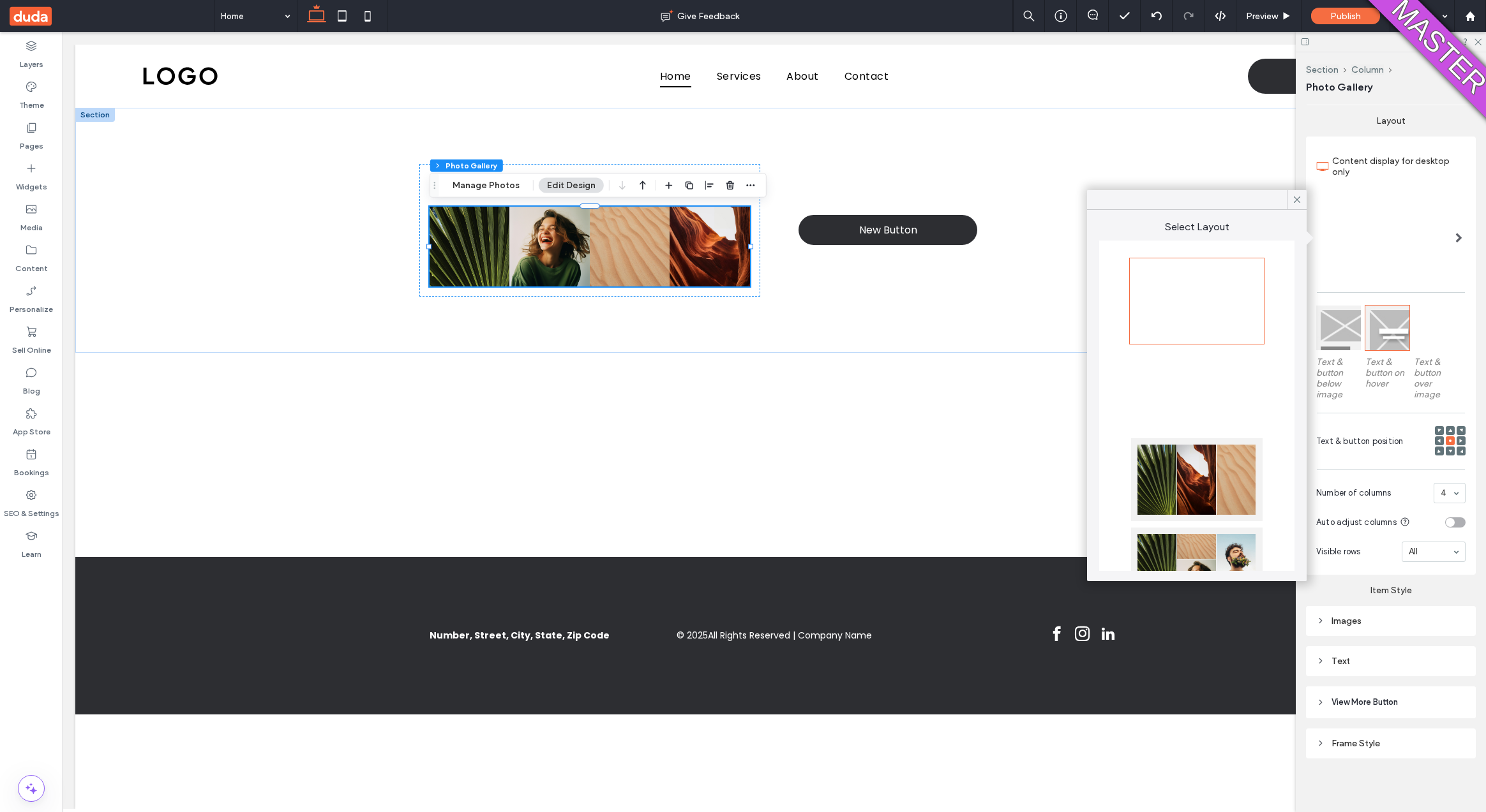
click at [1197, 410] on div at bounding box center [1197, 390] width 131 height 83
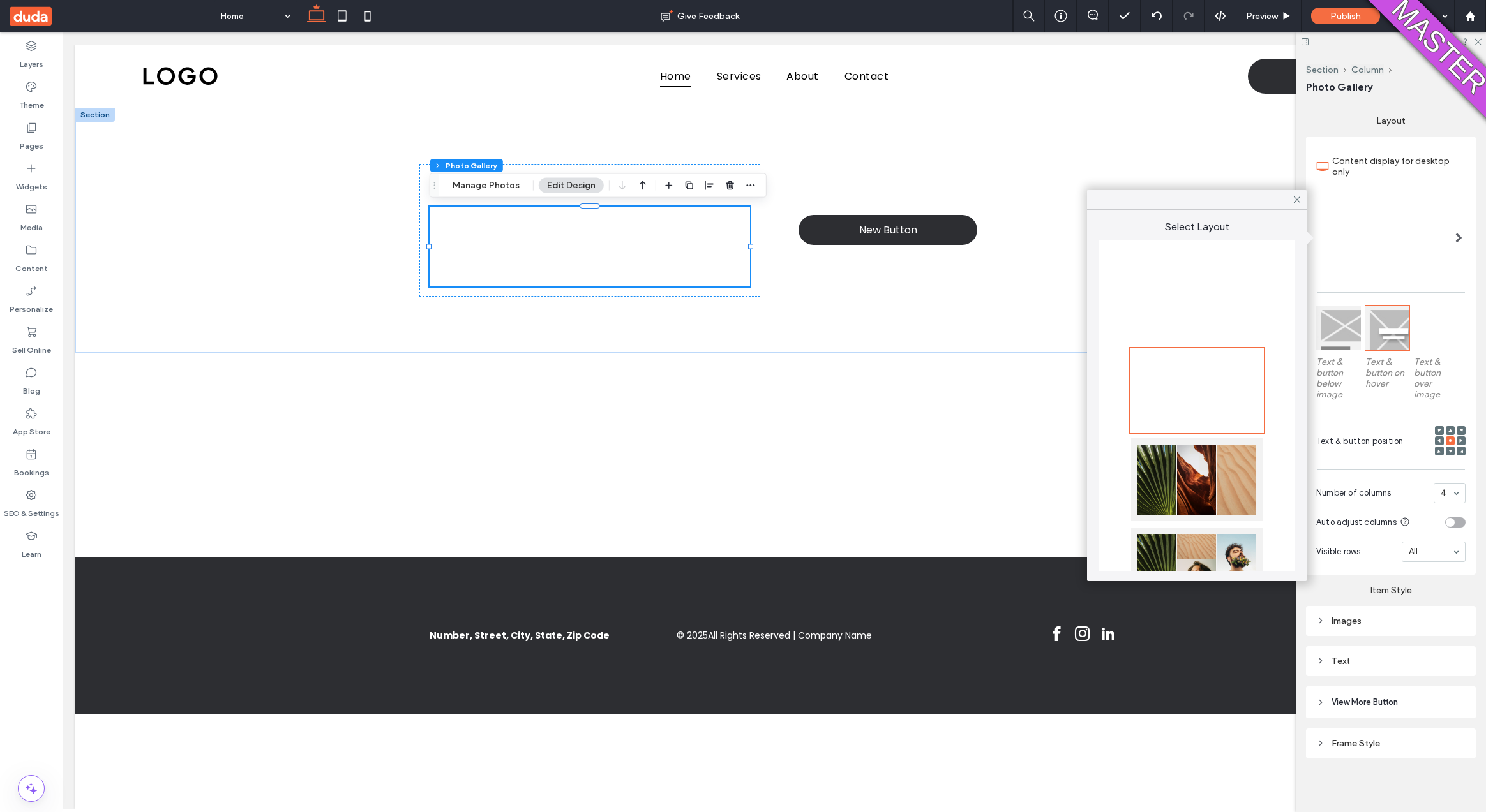
scroll to position [174, 0]
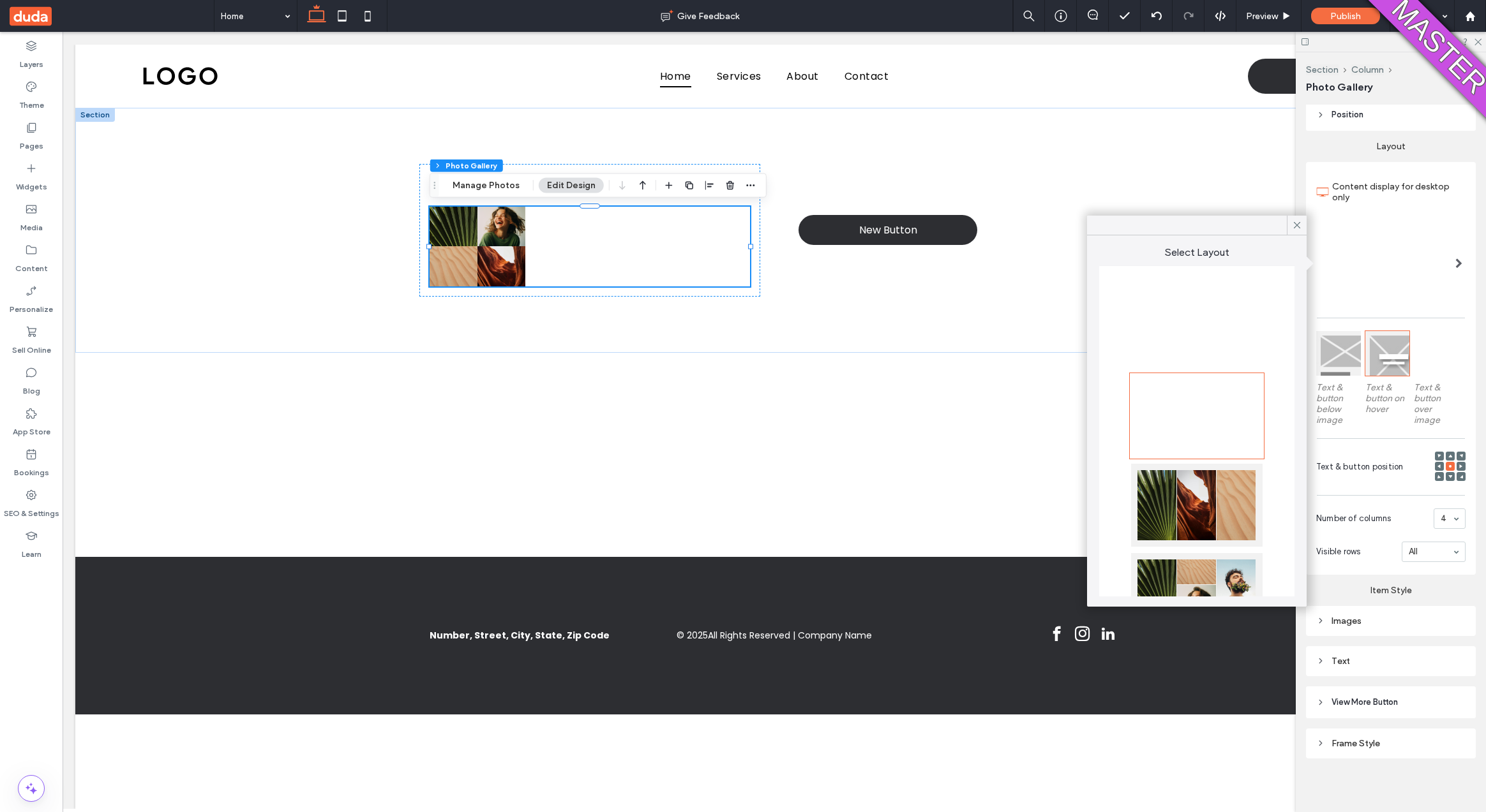
click at [1160, 508] on div at bounding box center [1197, 506] width 131 height 83
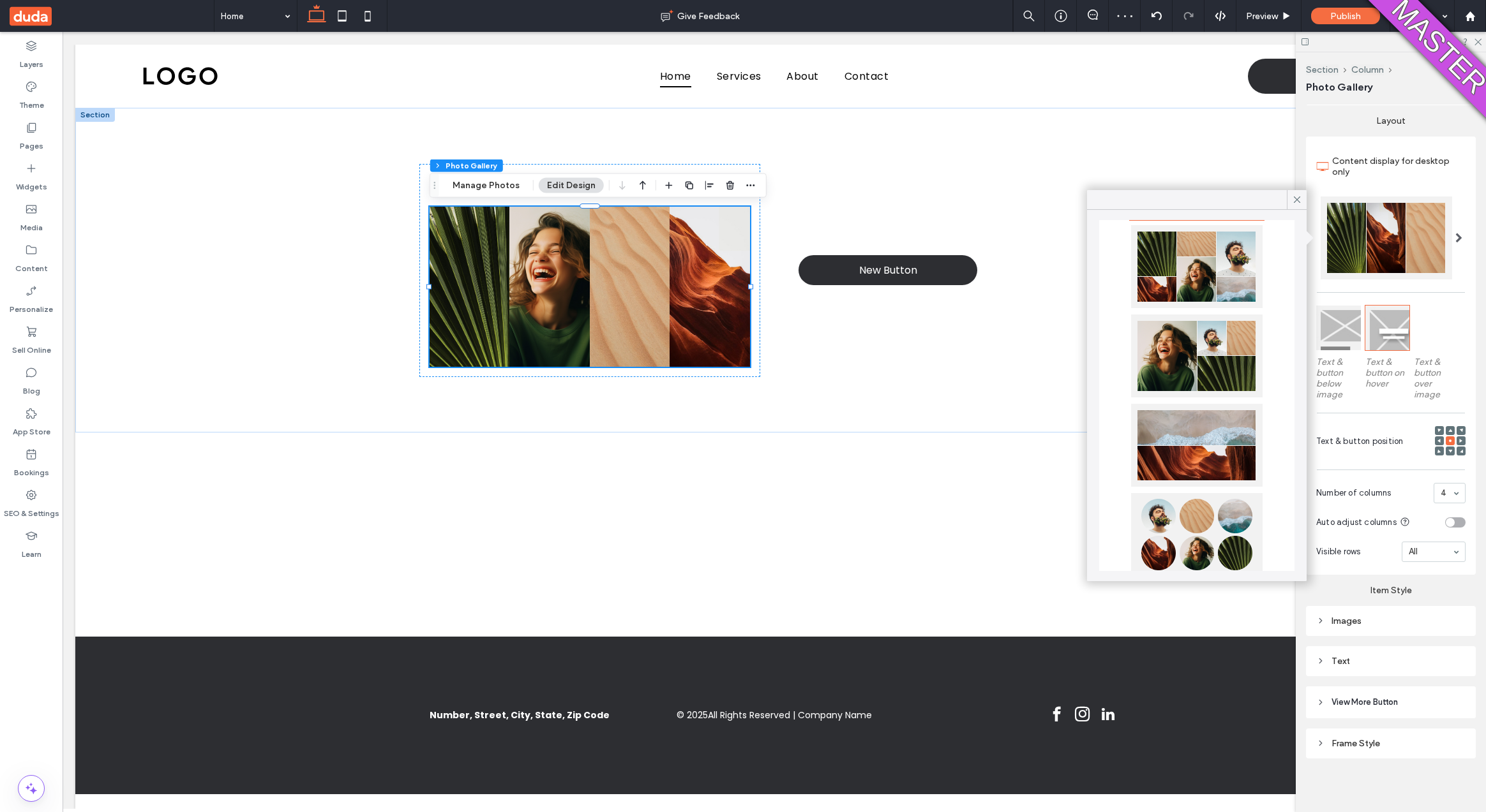
scroll to position [303, 0]
click at [1142, 515] on div at bounding box center [1197, 534] width 131 height 83
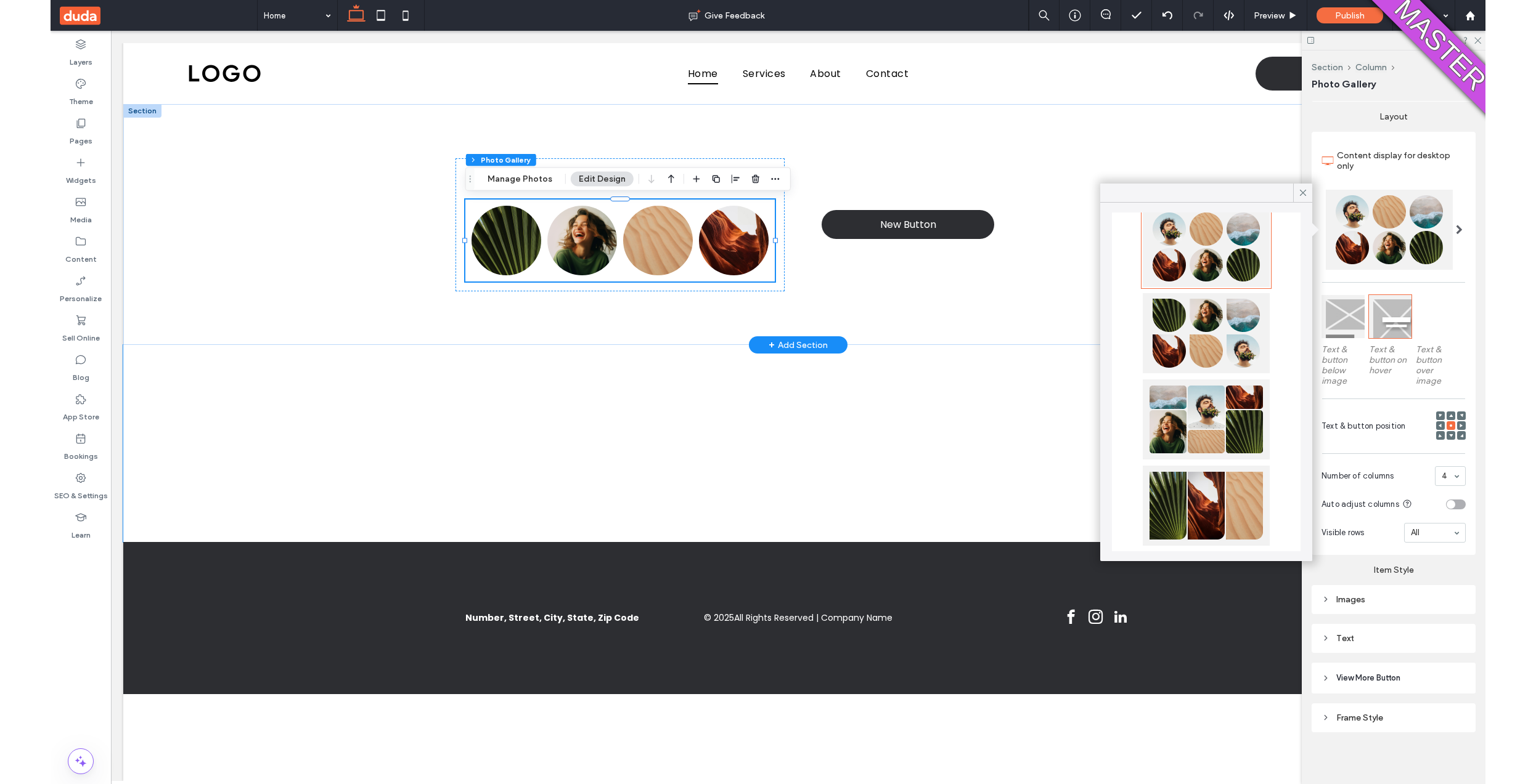
scroll to position [562, 0]
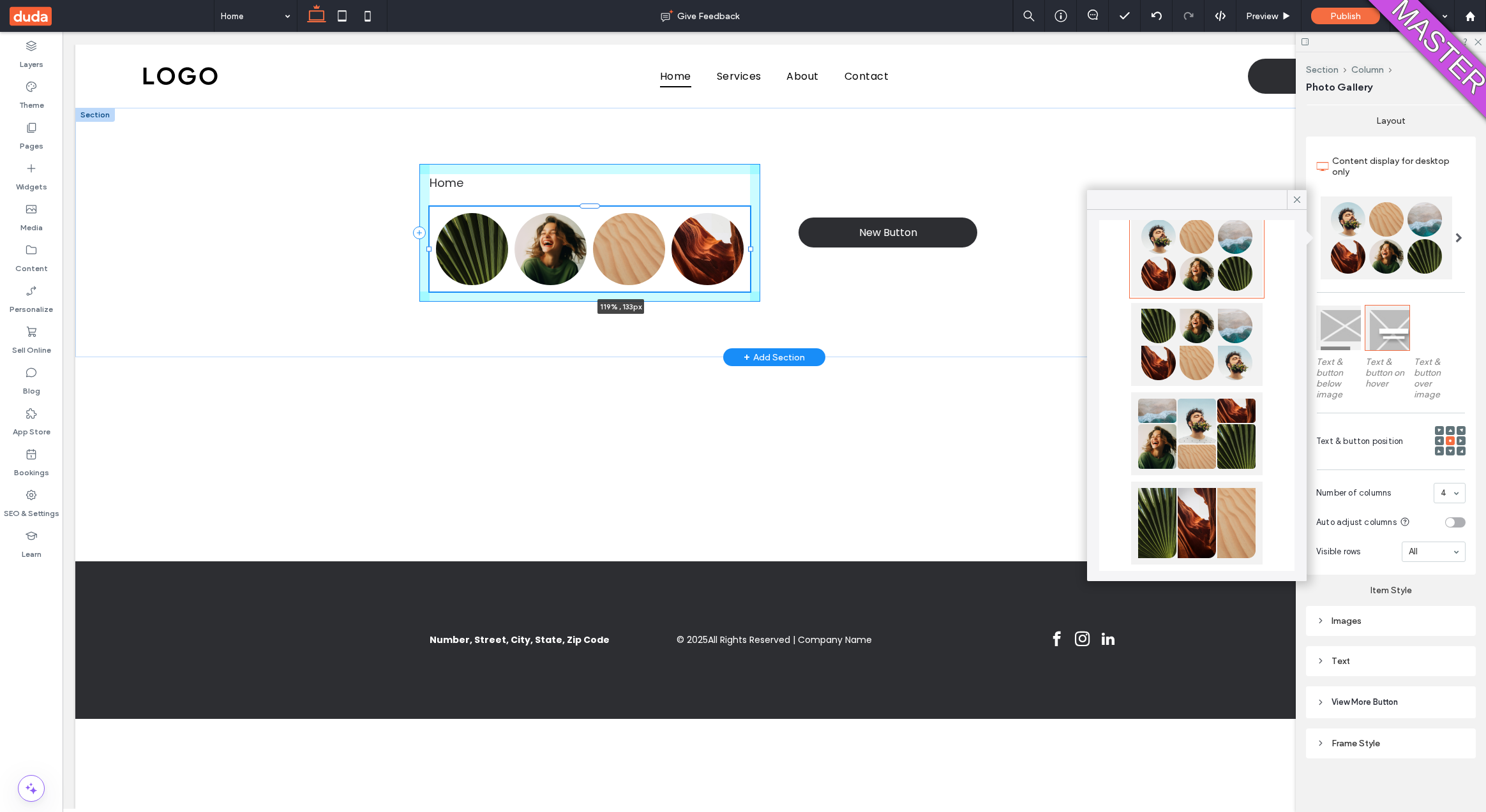
drag, startPoint x: 752, startPoint y: 249, endPoint x: 814, endPoint y: 260, distance: 63.0
click at [814, 260] on div "Home Nature's Symphony Breathtaking colors of our planet Button Faces of Humani…" at bounding box center [774, 232] width 766 height 249
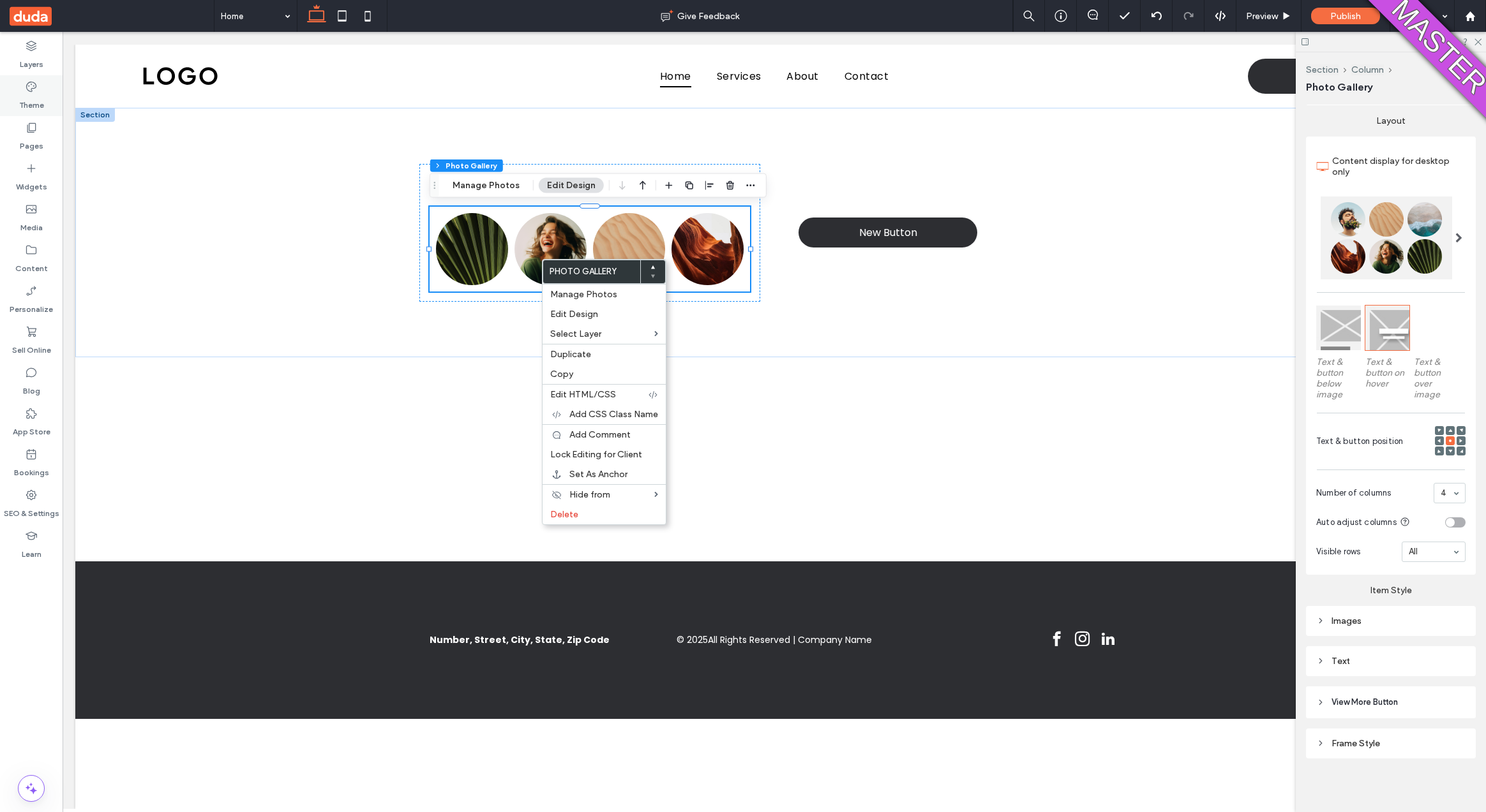
click at [38, 110] on label "Theme" at bounding box center [32, 102] width 25 height 18
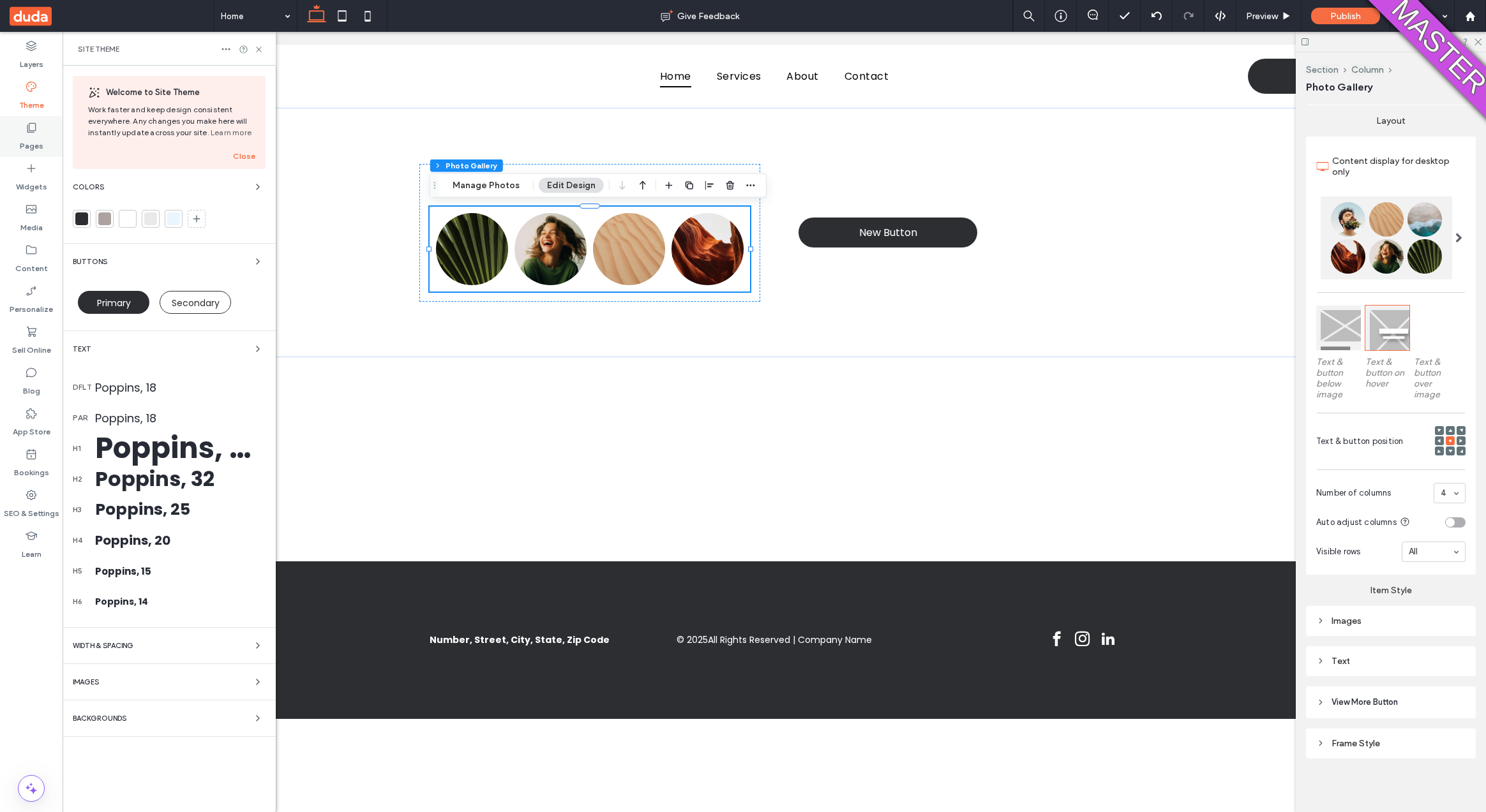
click at [29, 129] on icon at bounding box center [31, 127] width 13 height 13
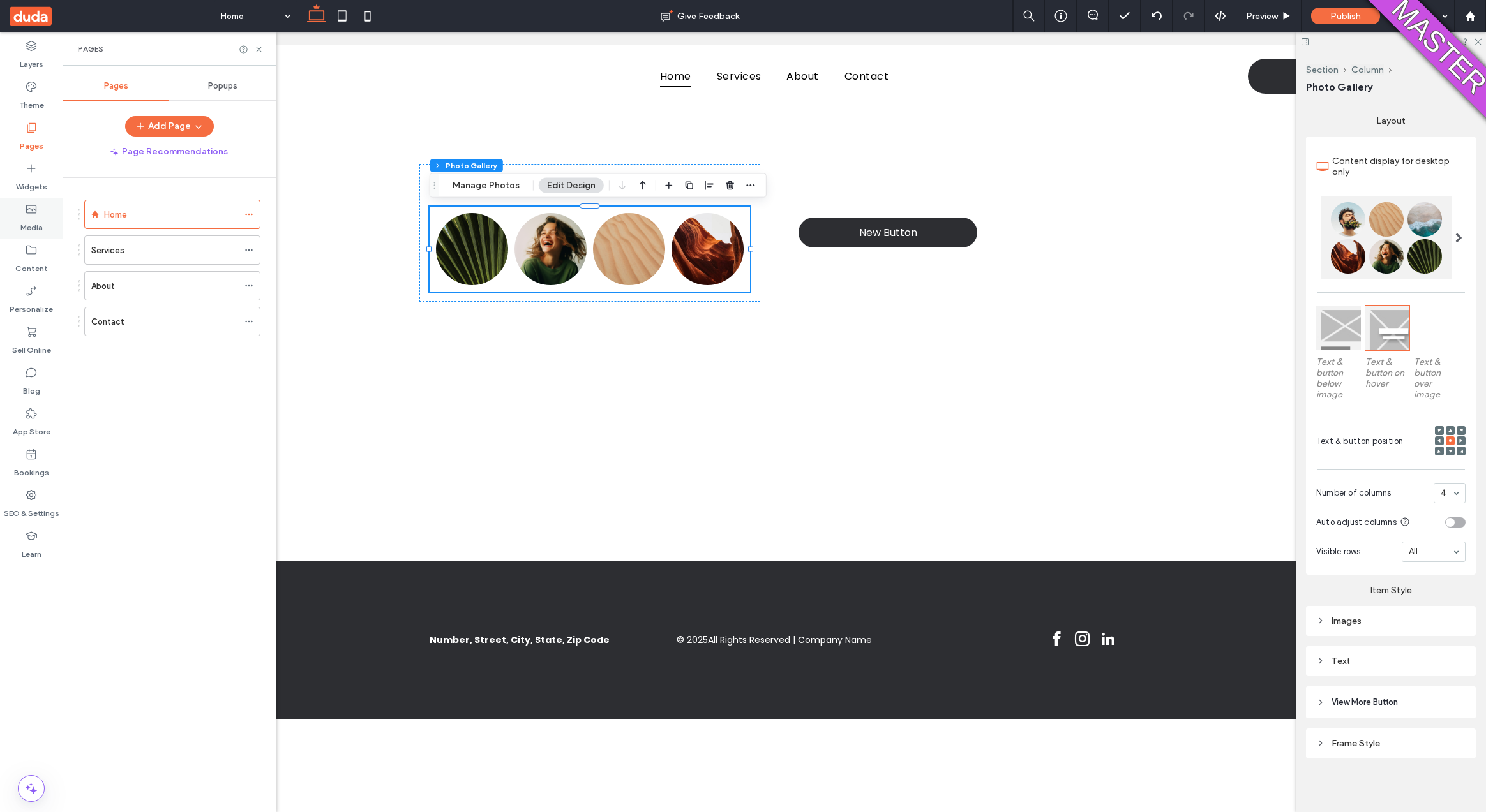
click at [37, 217] on label "Media" at bounding box center [31, 224] width 22 height 18
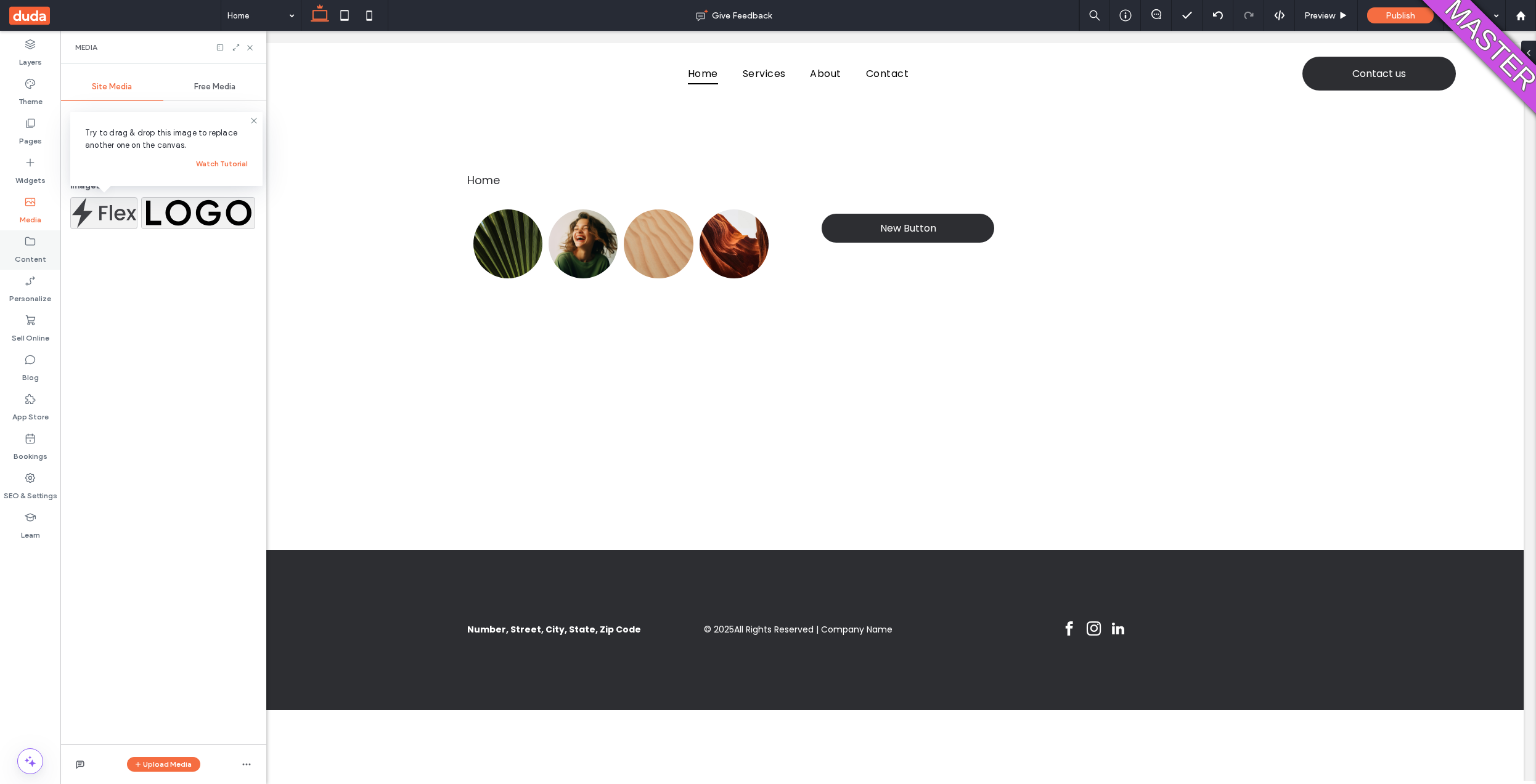
click at [42, 245] on div "Content" at bounding box center [30, 250] width 60 height 39
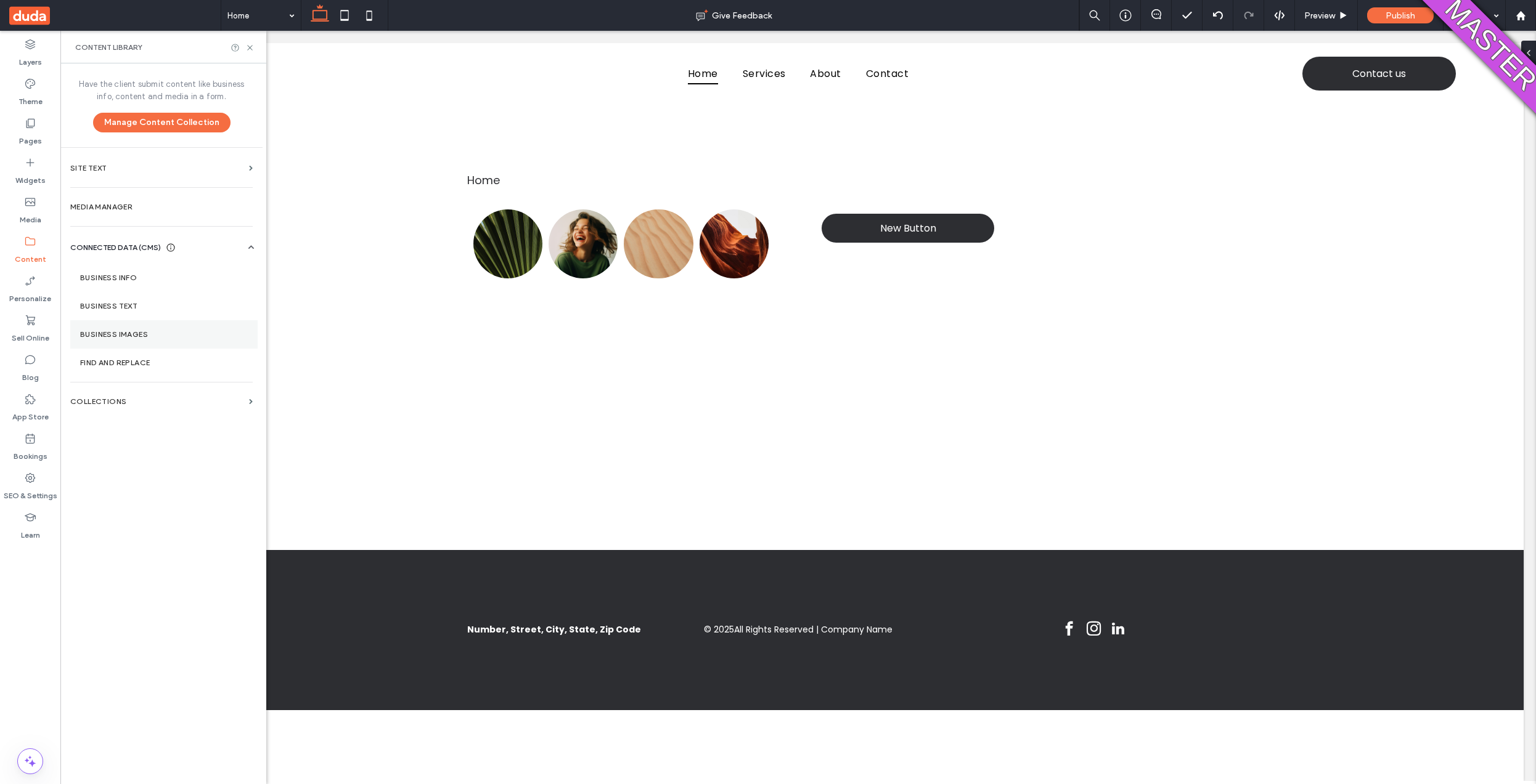
click at [138, 335] on label "Business Images" at bounding box center [164, 334] width 167 height 8
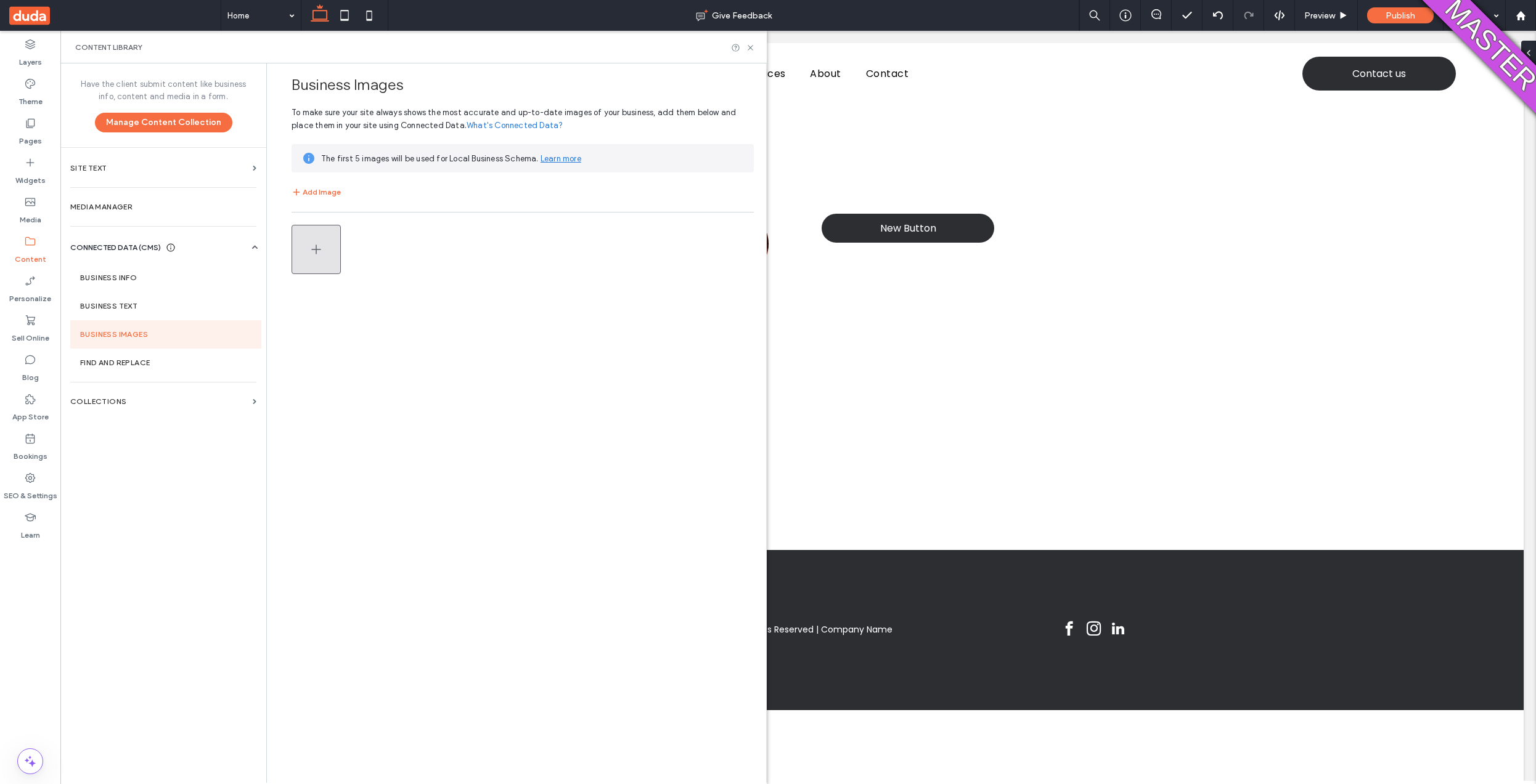
click at [330, 245] on button "button" at bounding box center [315, 249] width 49 height 49
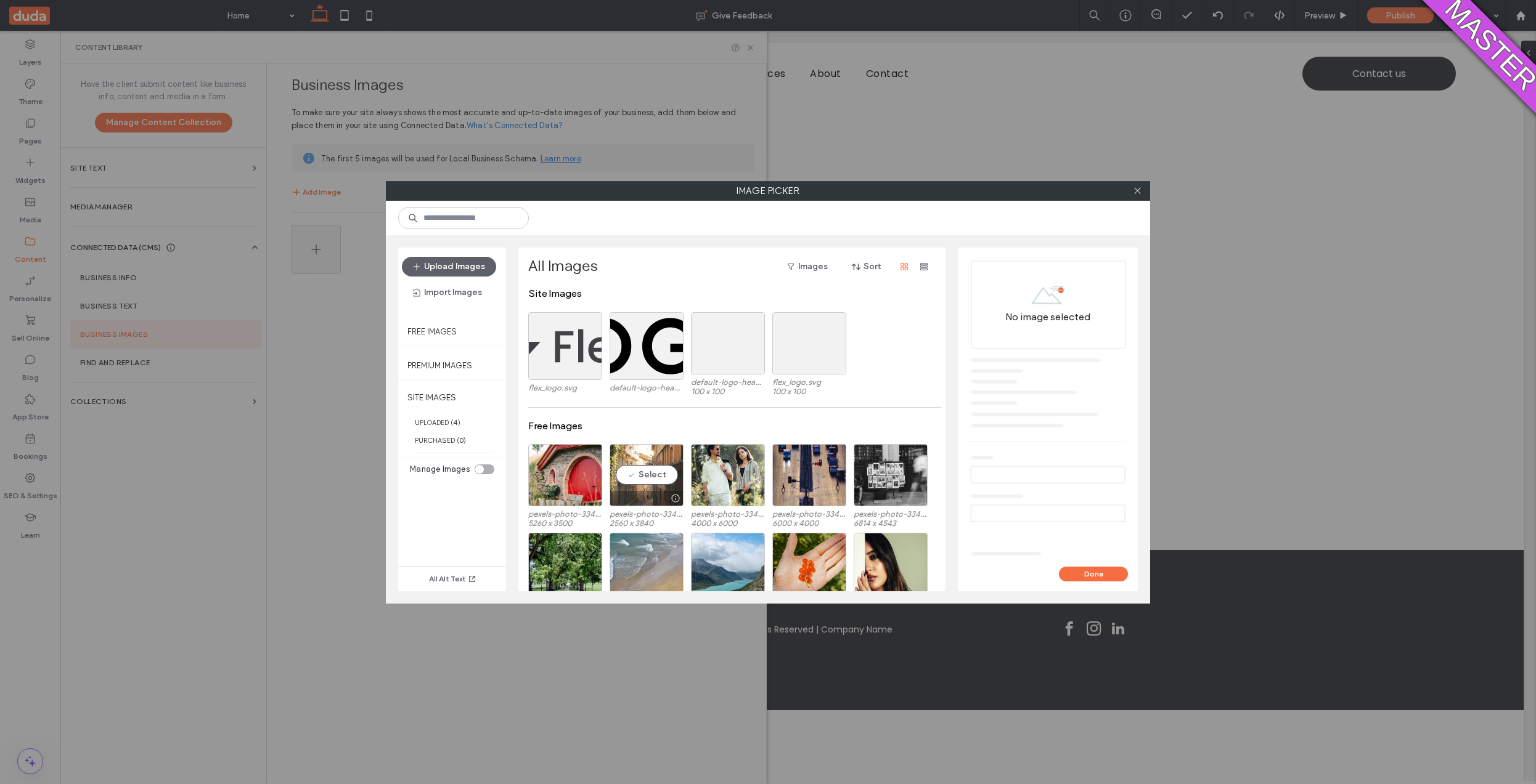
drag, startPoint x: 640, startPoint y: 478, endPoint x: 629, endPoint y: 481, distance: 11.4
click at [640, 478] on div "Select" at bounding box center [647, 475] width 74 height 62
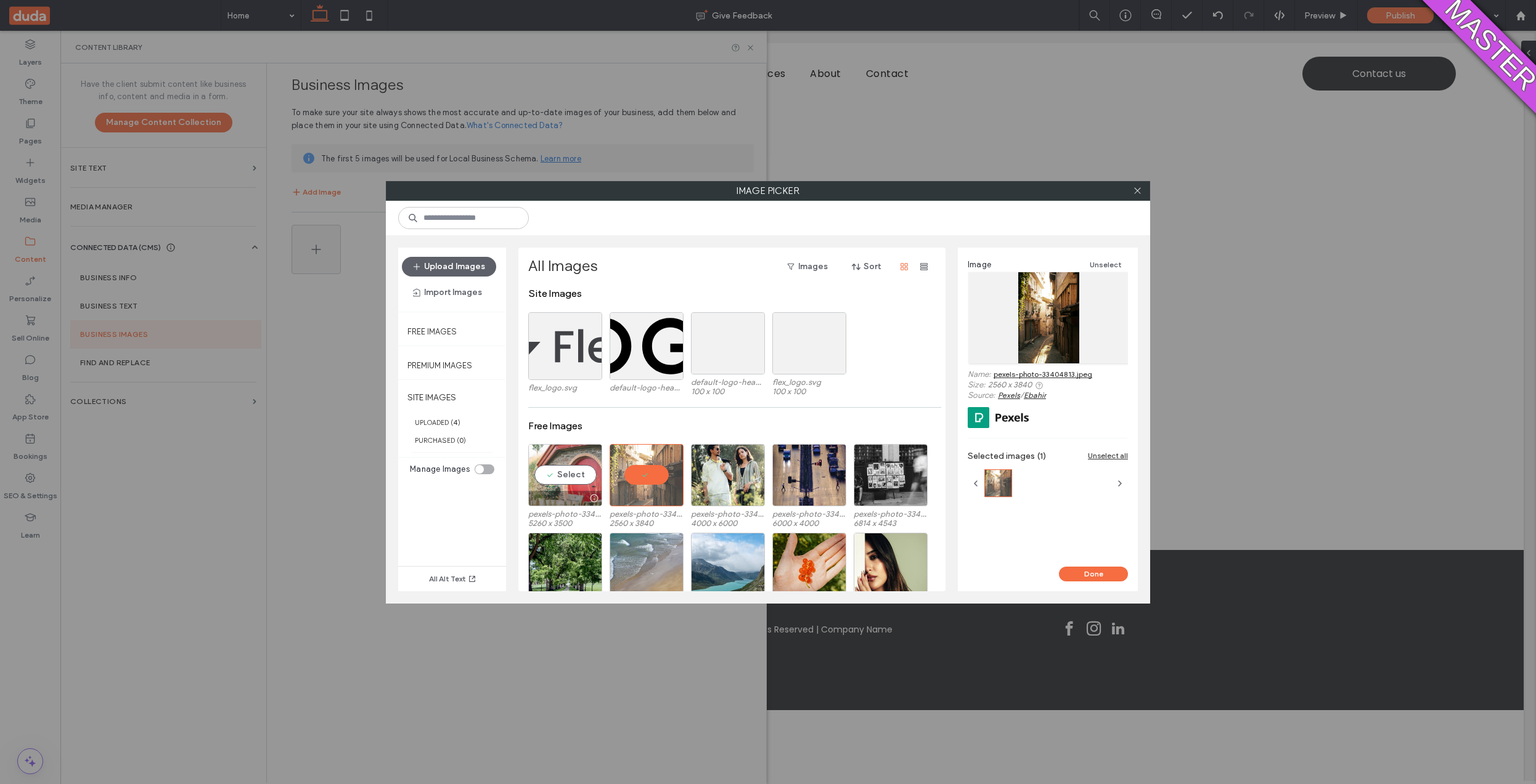
click at [569, 476] on div "Select" at bounding box center [566, 475] width 74 height 62
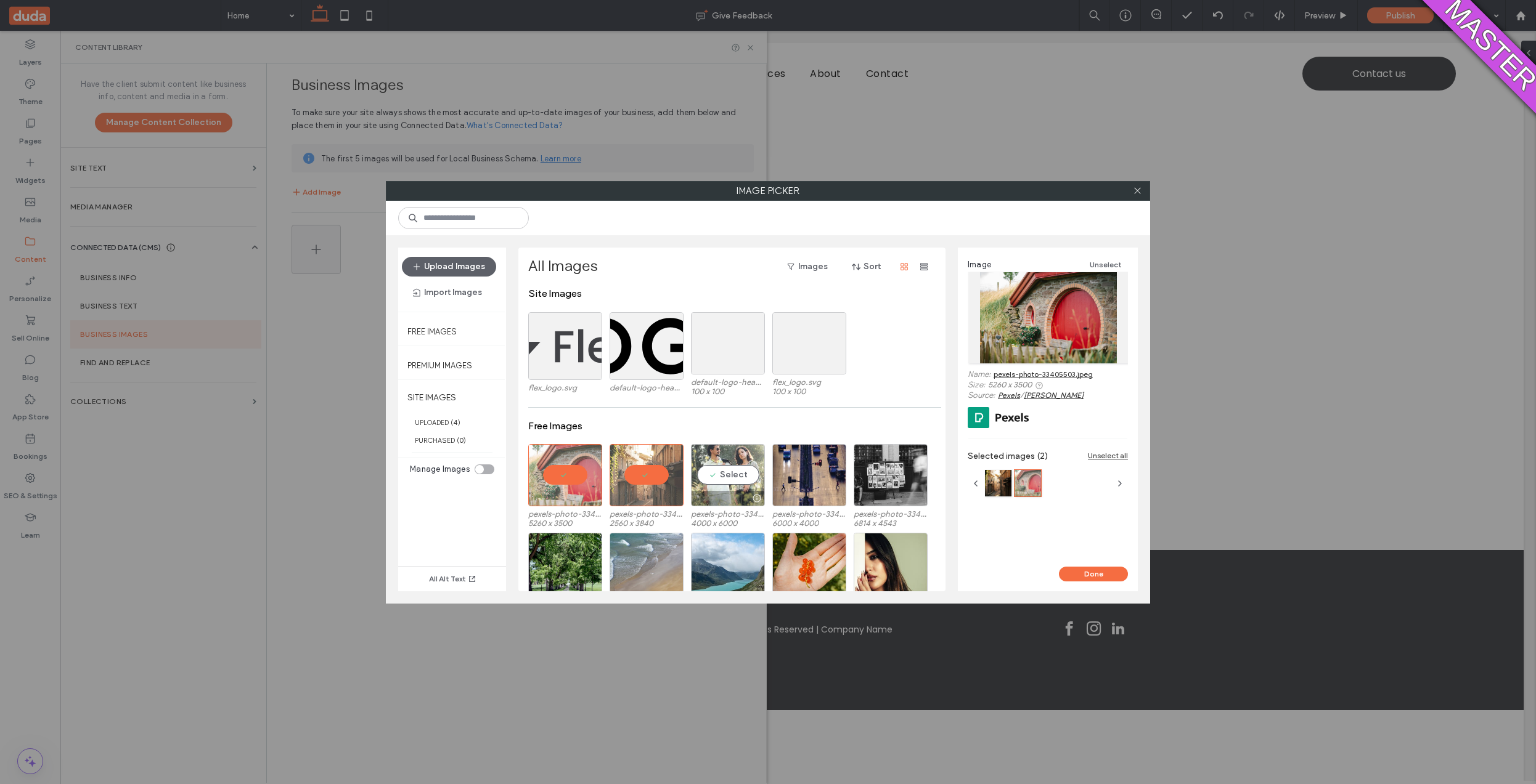
click at [746, 470] on div "Select" at bounding box center [728, 475] width 74 height 62
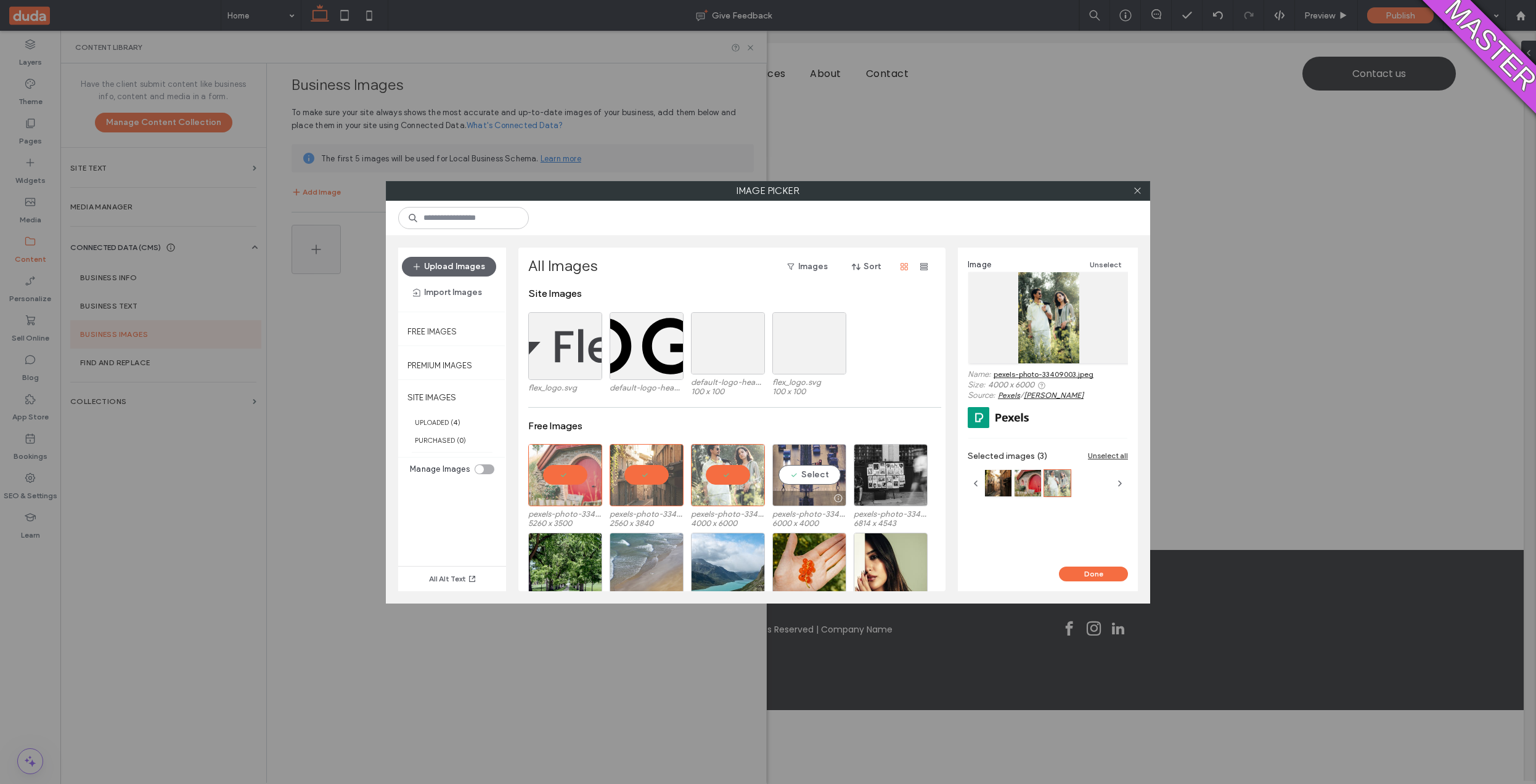
click at [826, 459] on div "Select" at bounding box center [809, 475] width 74 height 62
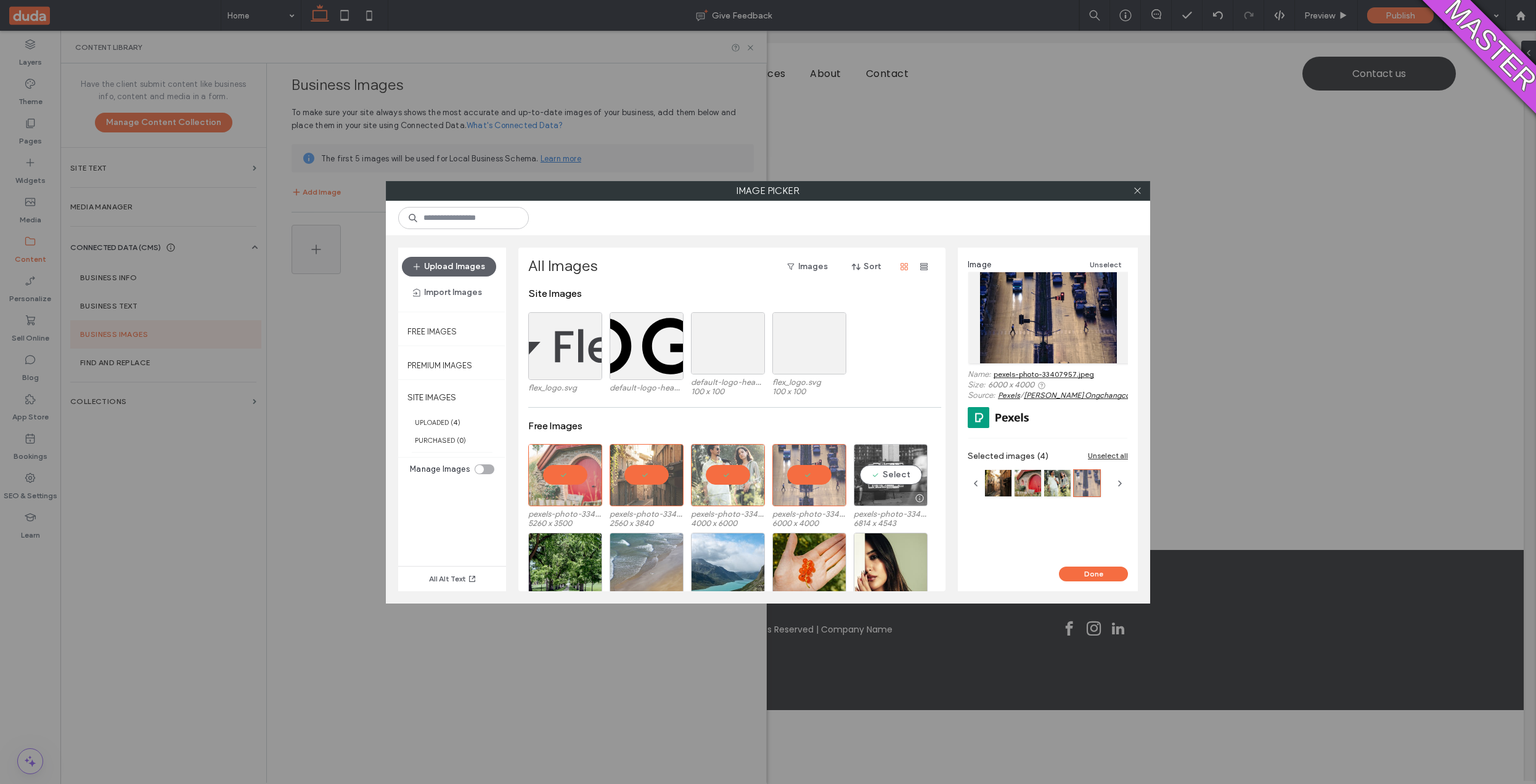
click at [898, 483] on div "Select" at bounding box center [891, 475] width 74 height 62
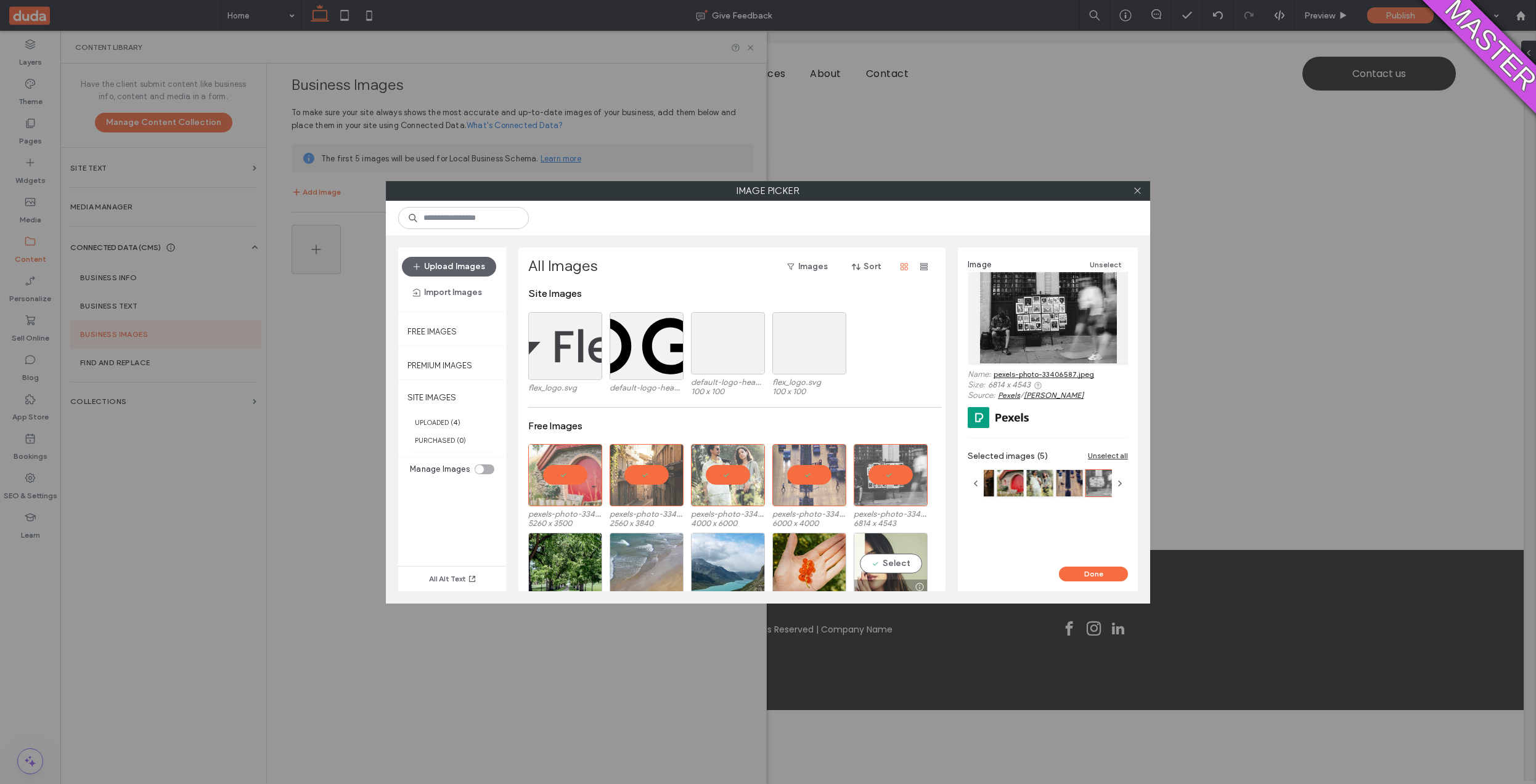
drag, startPoint x: 893, startPoint y: 553, endPoint x: 882, endPoint y: 563, distance: 14.9
click at [893, 553] on div "Select" at bounding box center [891, 564] width 74 height 62
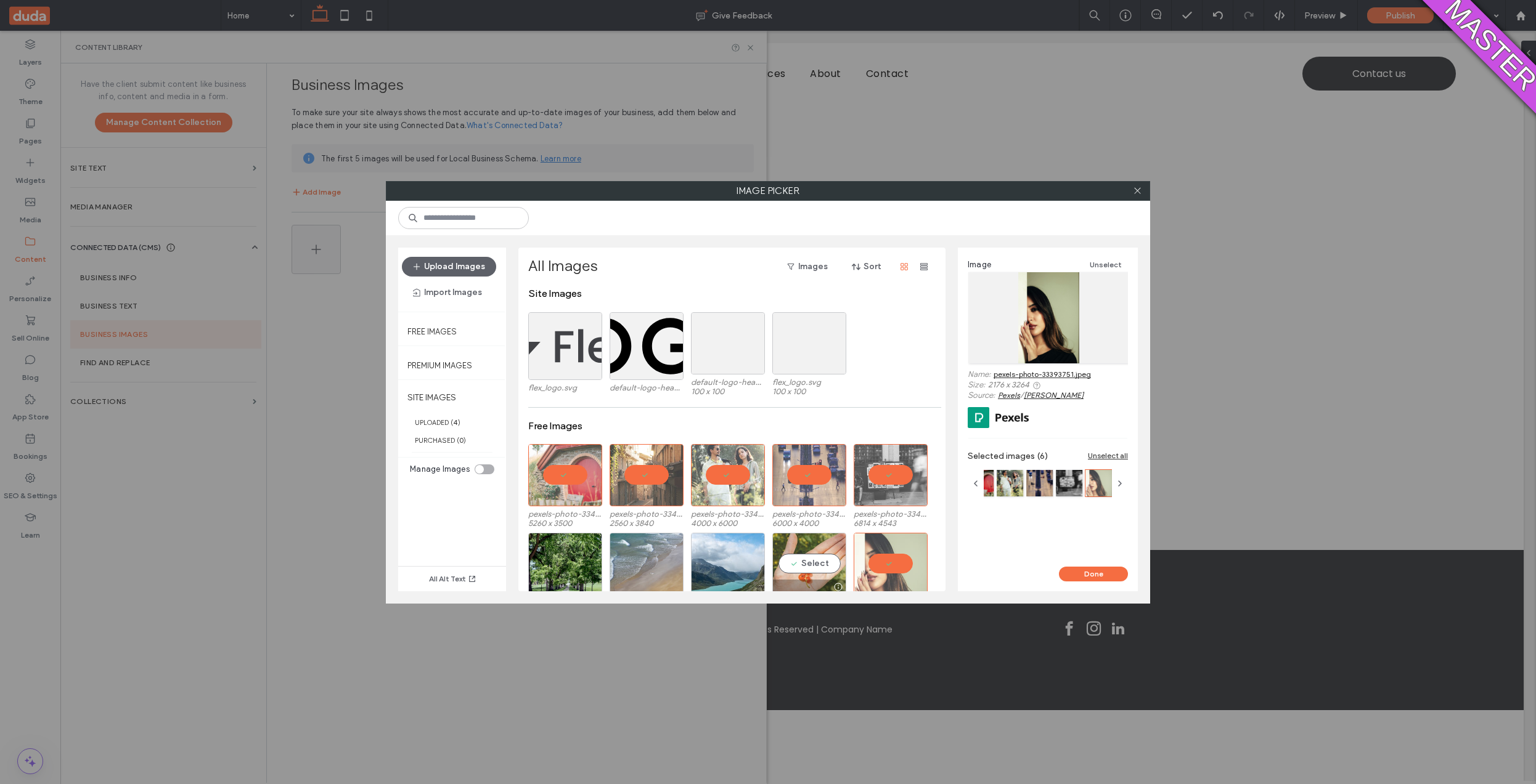
click at [811, 571] on div "Select" at bounding box center [809, 564] width 74 height 62
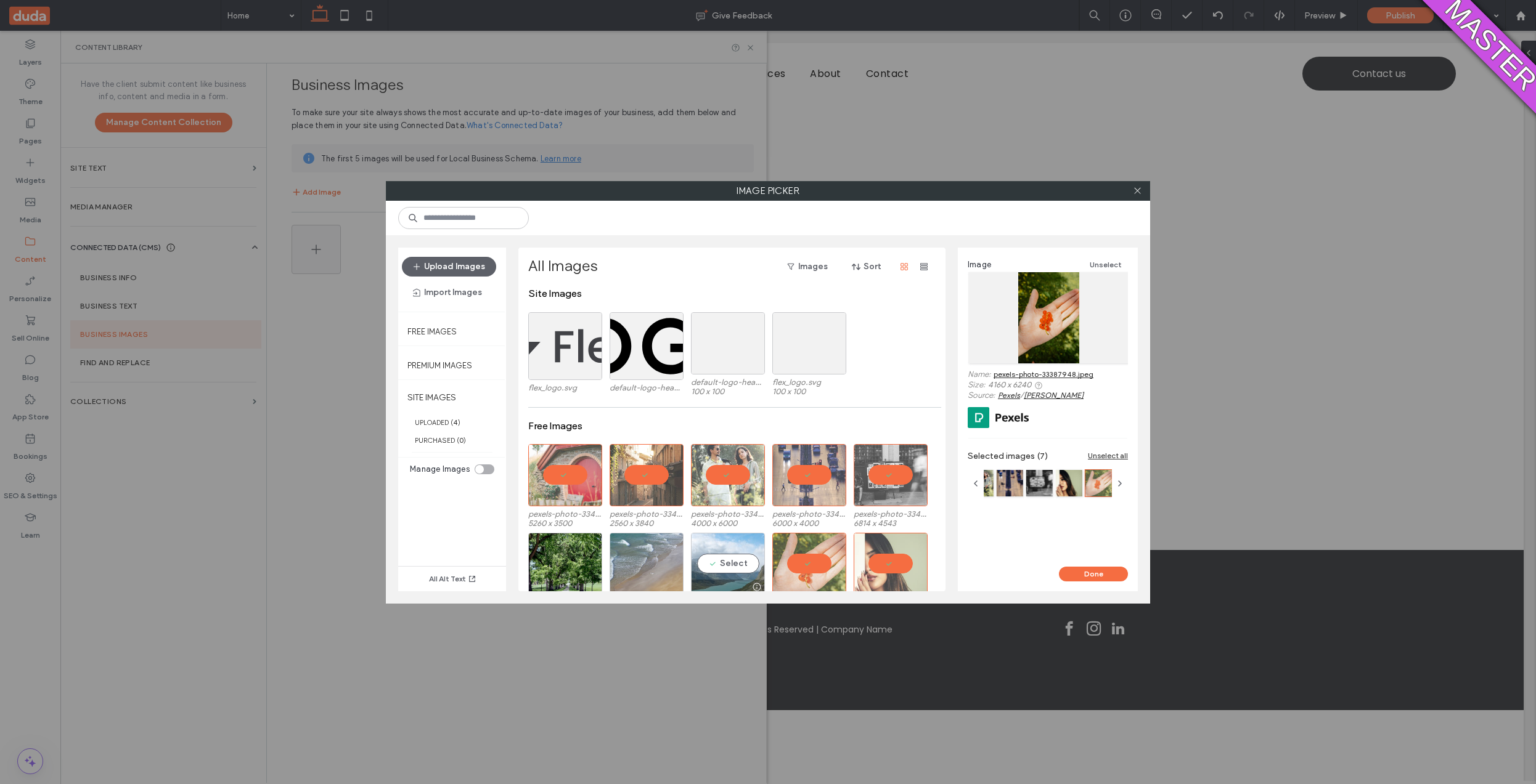
click at [697, 578] on div "Select" at bounding box center [728, 564] width 74 height 62
click at [1066, 571] on button "Done" at bounding box center [1093, 575] width 69 height 15
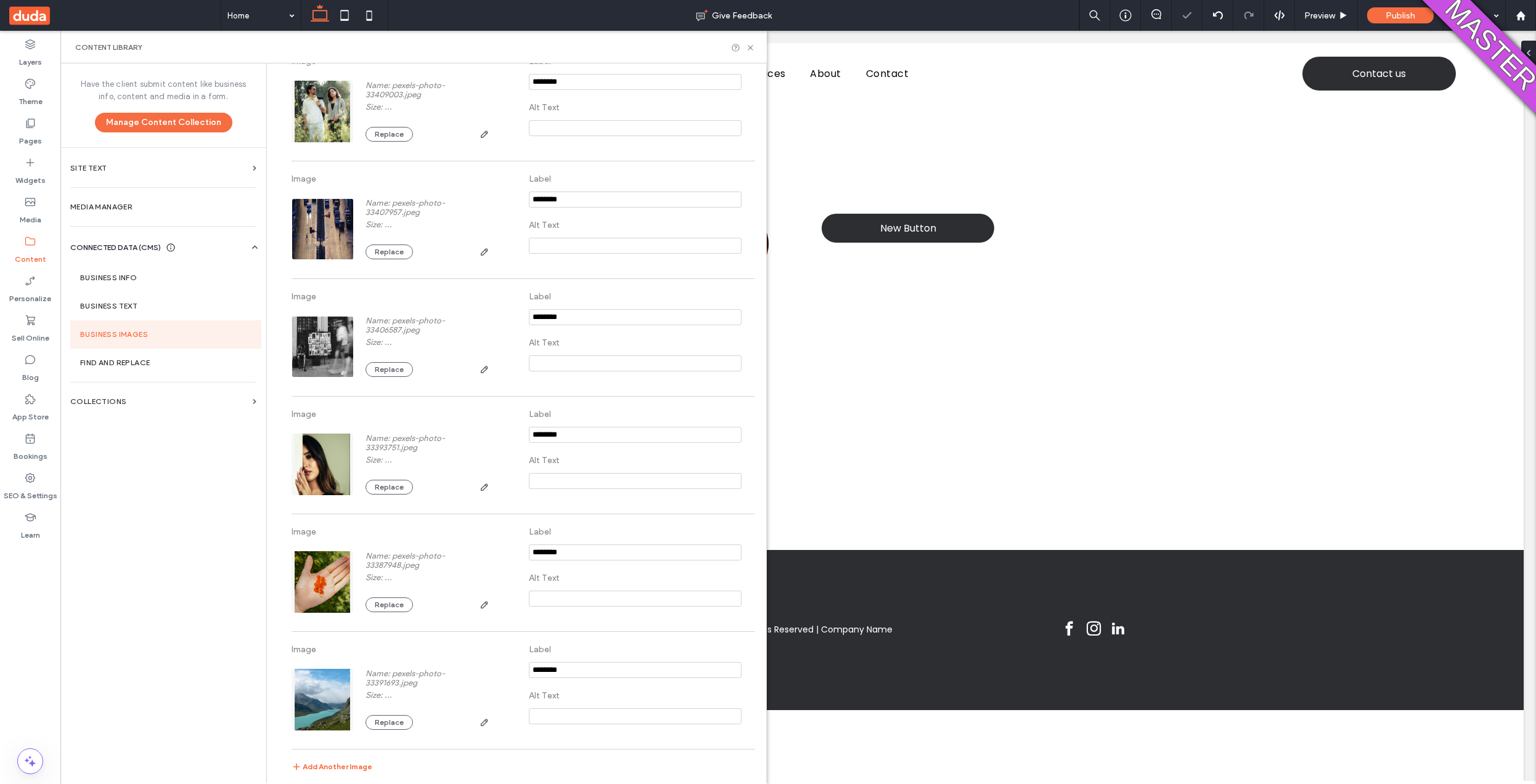
scroll to position [412, 0]
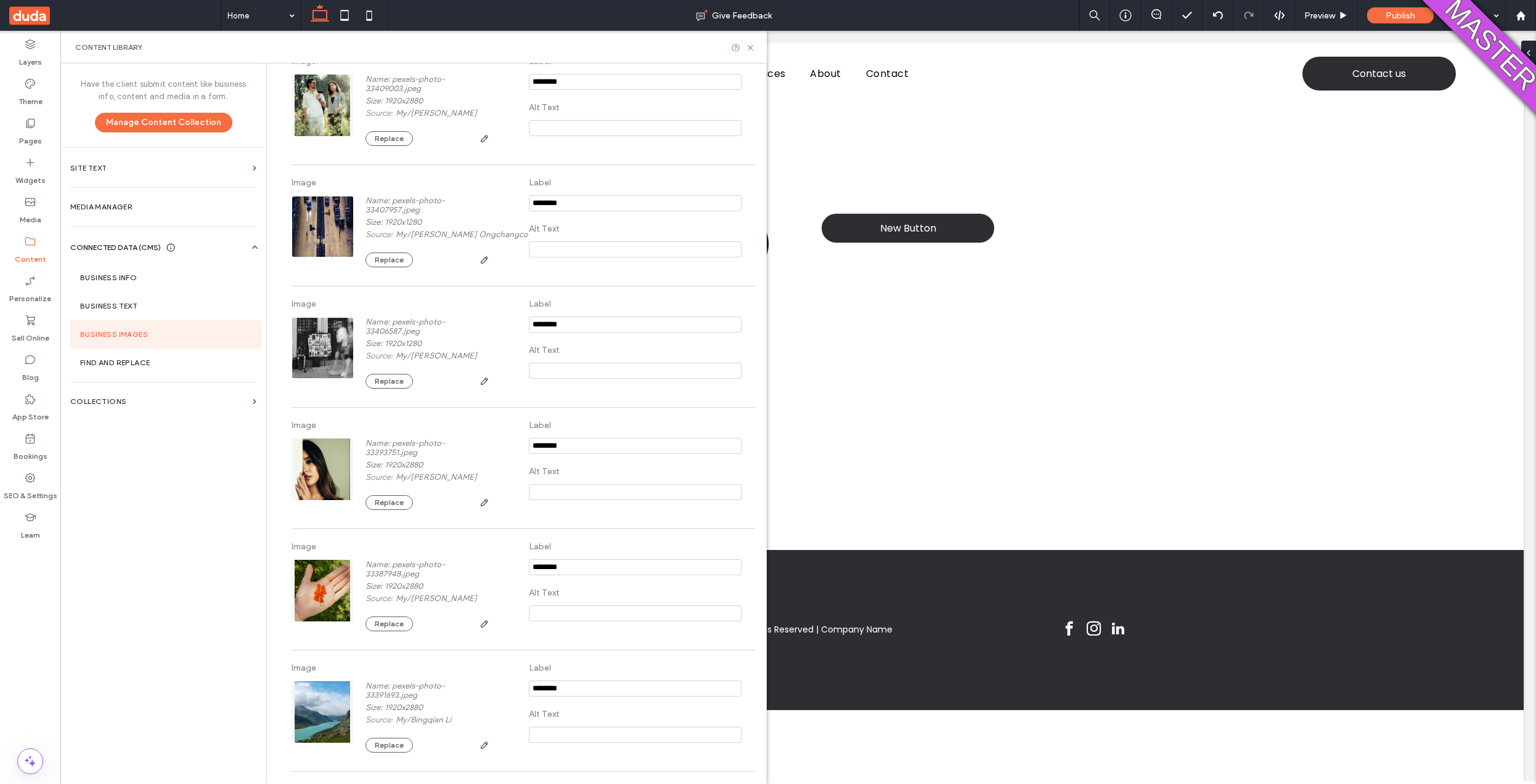
click at [752, 52] on div "Content Library" at bounding box center [413, 47] width 706 height 33
click at [746, 47] on icon at bounding box center [751, 47] width 9 height 9
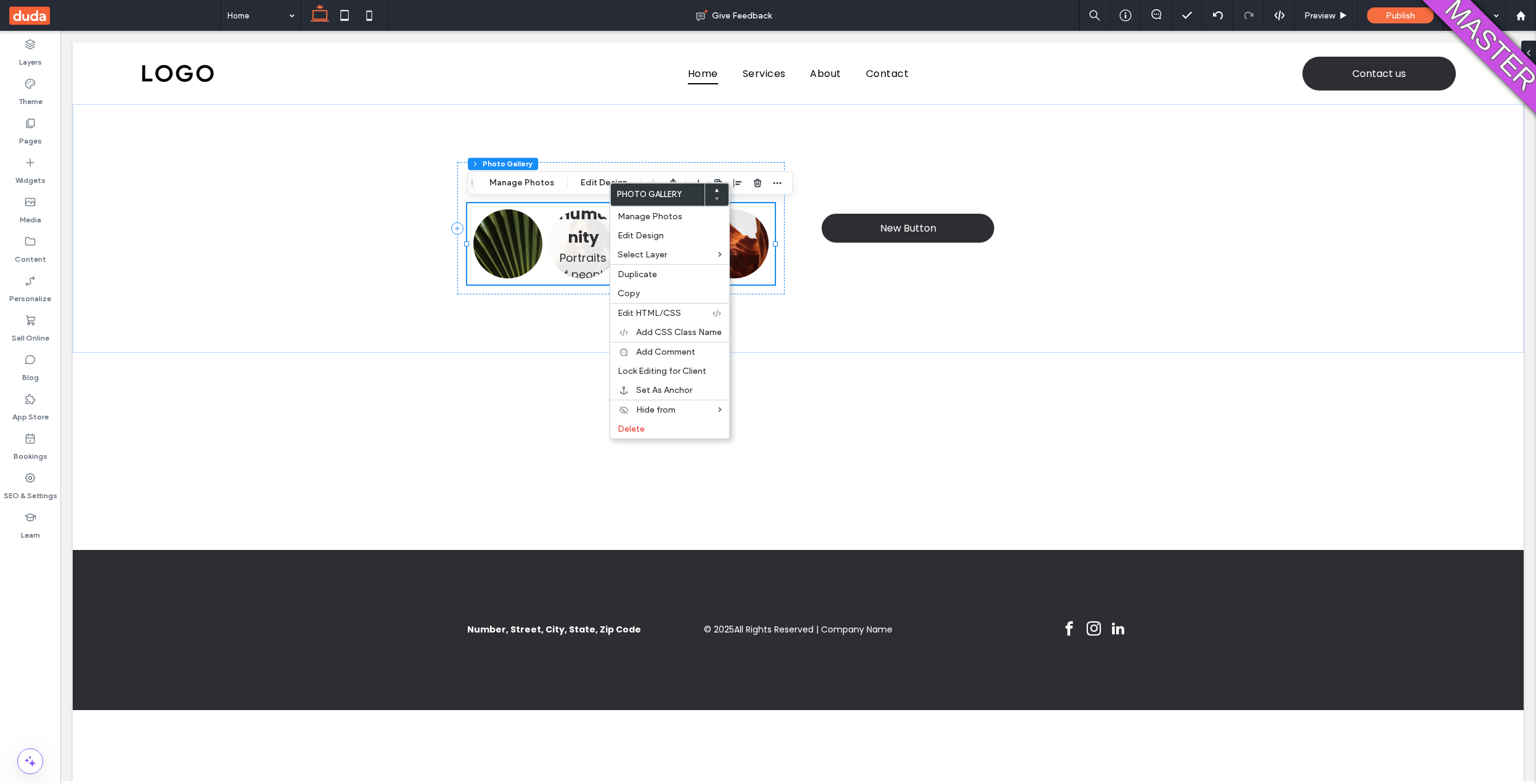
click at [565, 281] on li "Faces of Humanity Portraits of people from around the globe Button" at bounding box center [582, 244] width 75 height 75
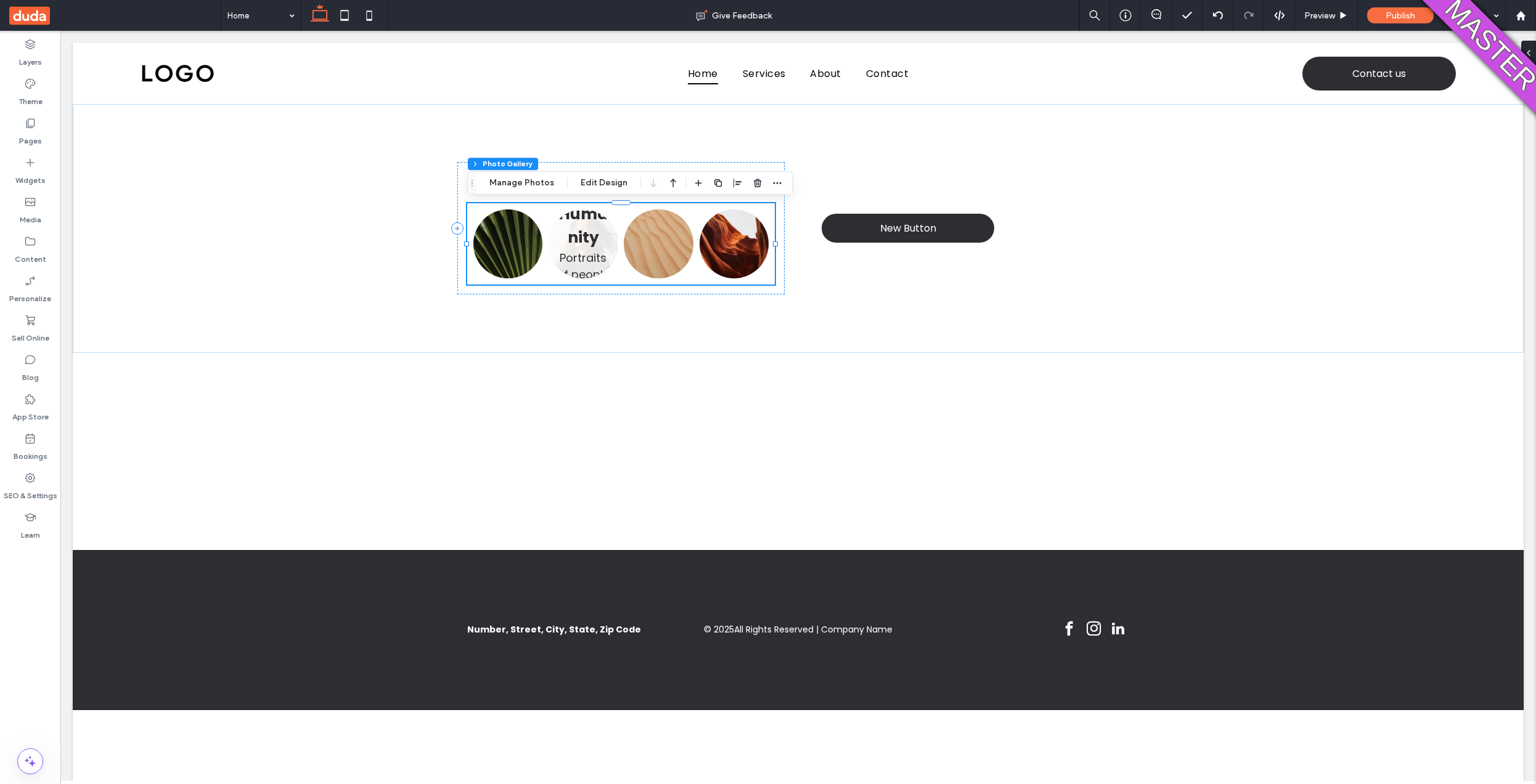
click at [551, 259] on div "Faces of Humanity Portraits of people from around the globe Button" at bounding box center [583, 244] width 69 height 69
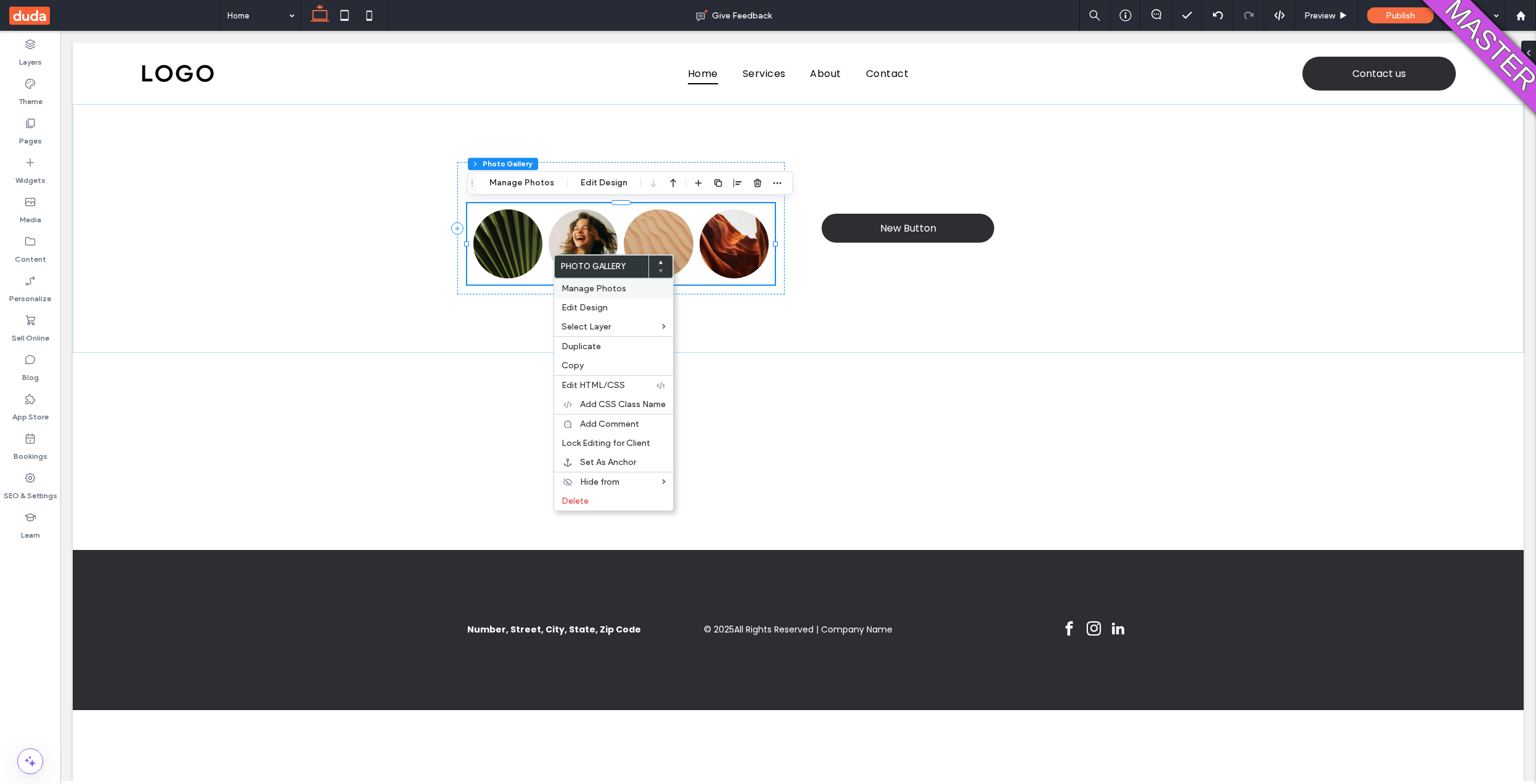
click at [574, 294] on div "Manage Photos" at bounding box center [614, 287] width 119 height 20
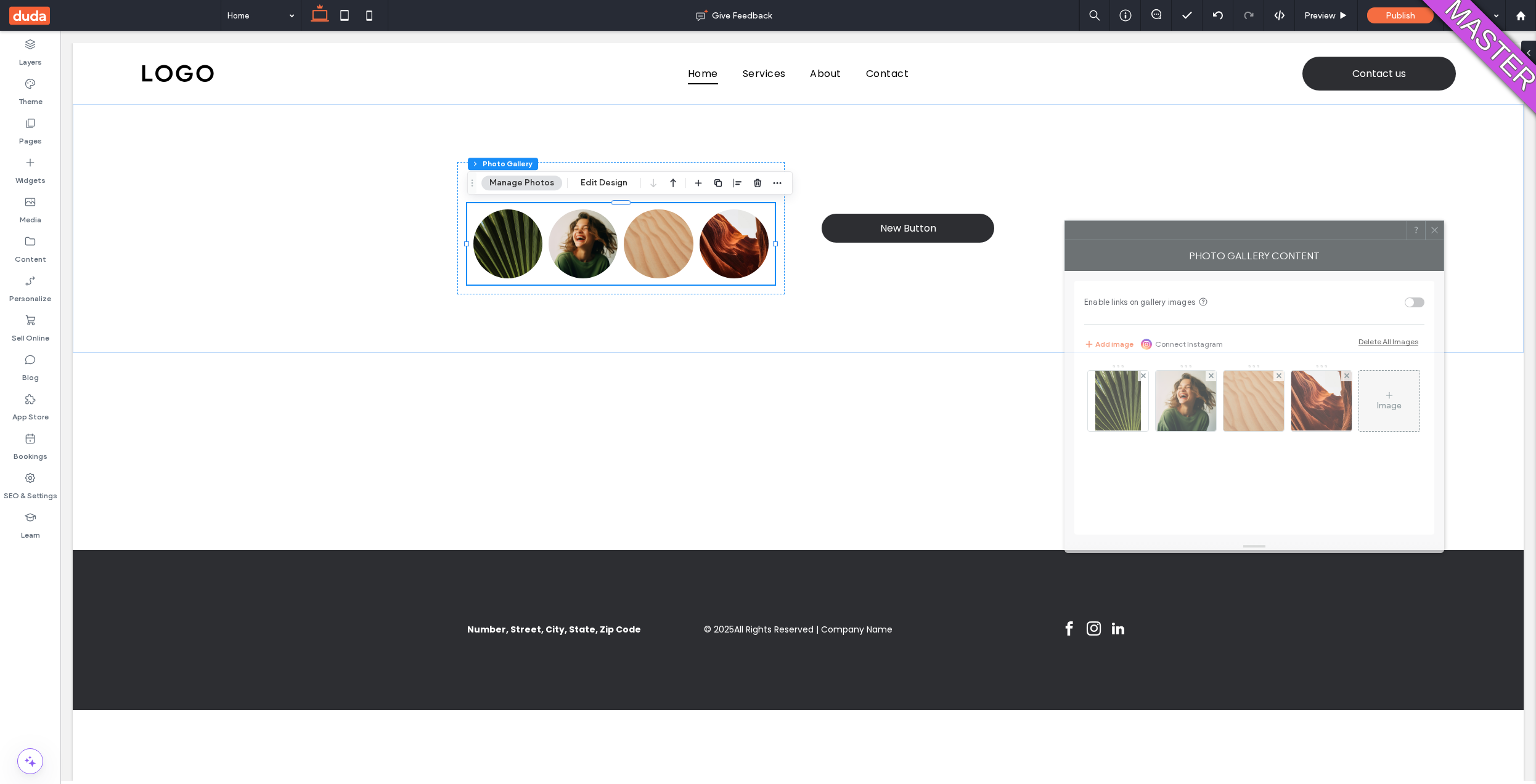
drag, startPoint x: 1412, startPoint y: 244, endPoint x: 1318, endPoint y: 227, distance: 95.5
click at [1318, 229] on div at bounding box center [1235, 231] width 341 height 19
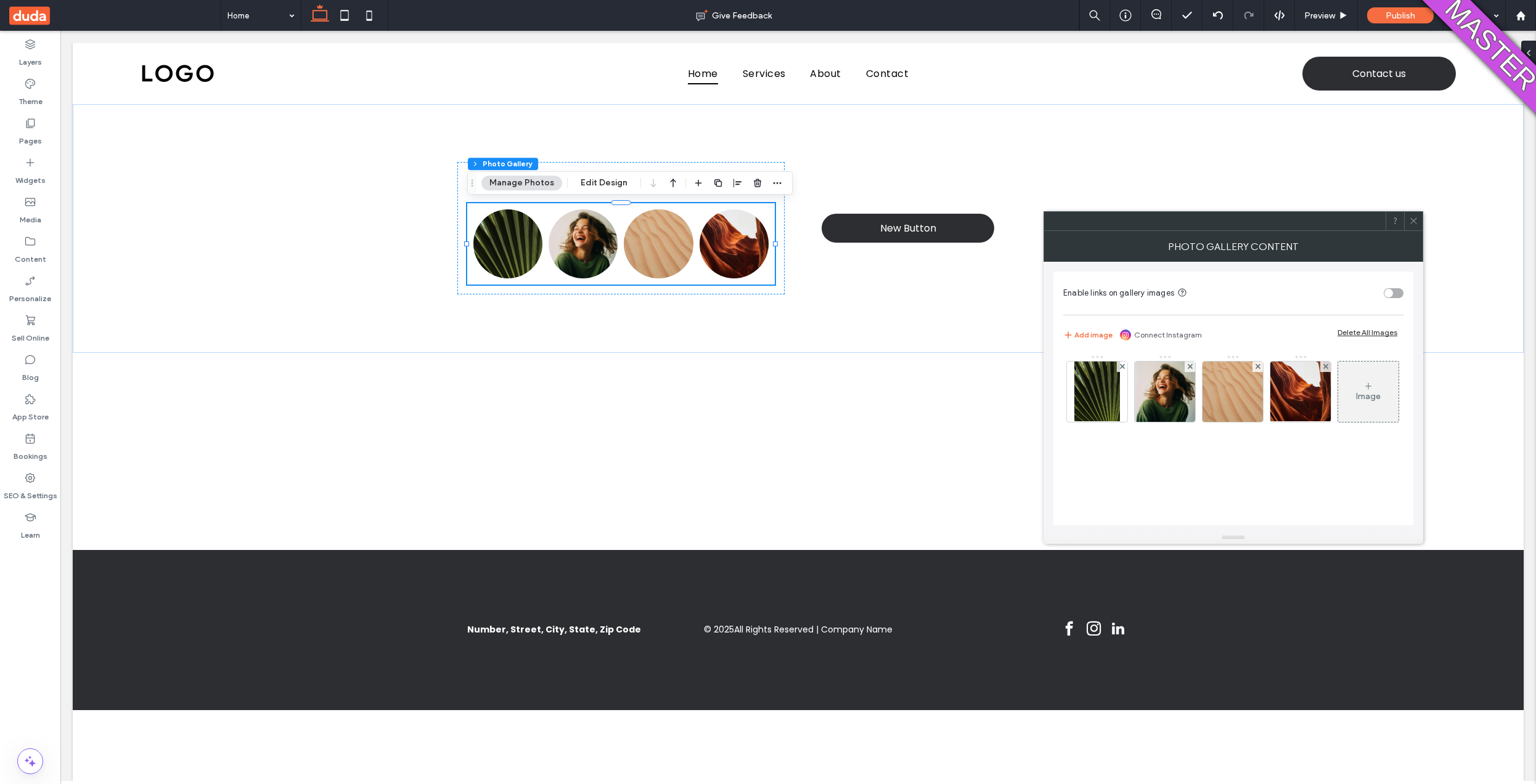
click at [1419, 222] on div at bounding box center [1413, 221] width 19 height 19
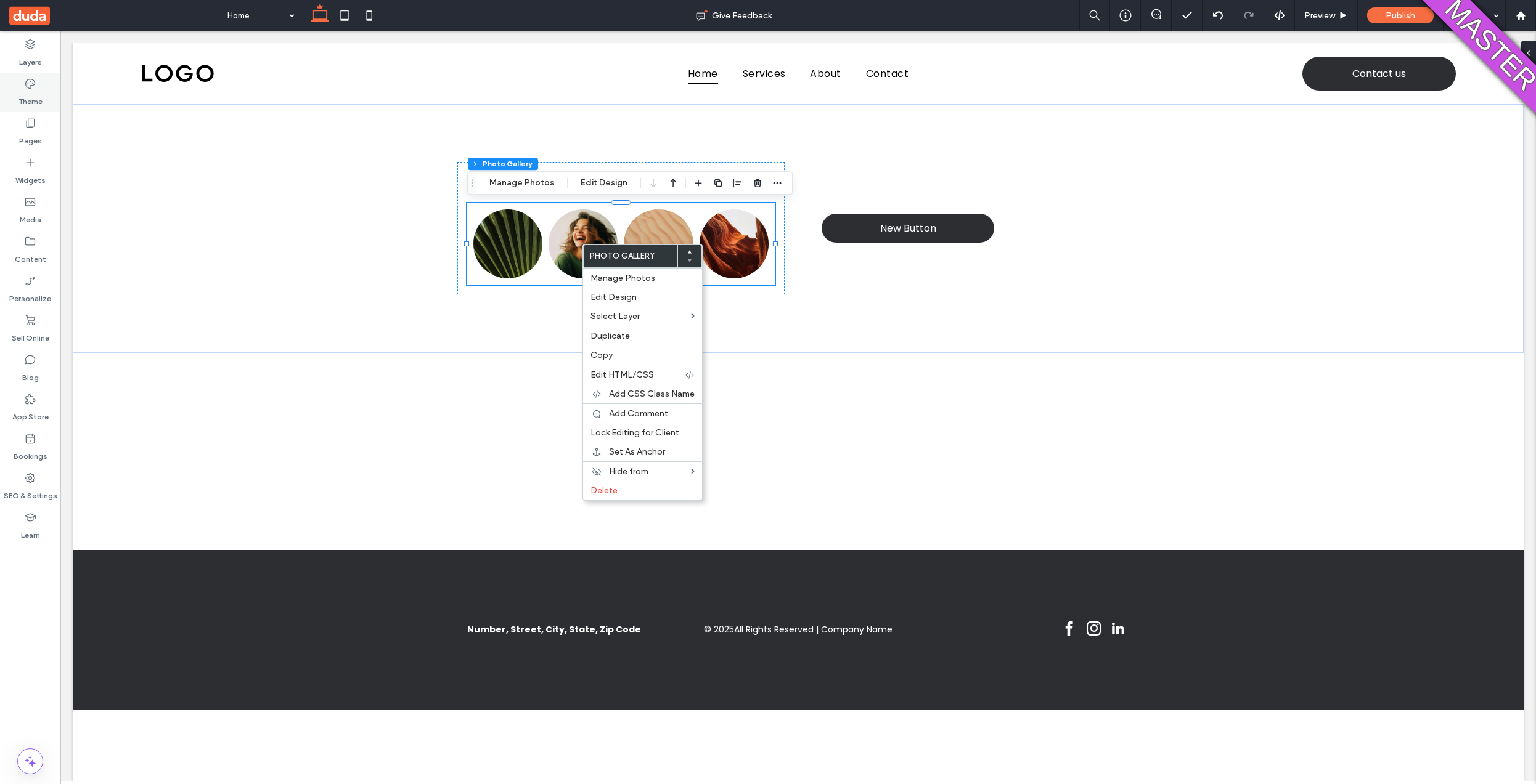
click at [25, 93] on label "Theme" at bounding box center [31, 99] width 24 height 18
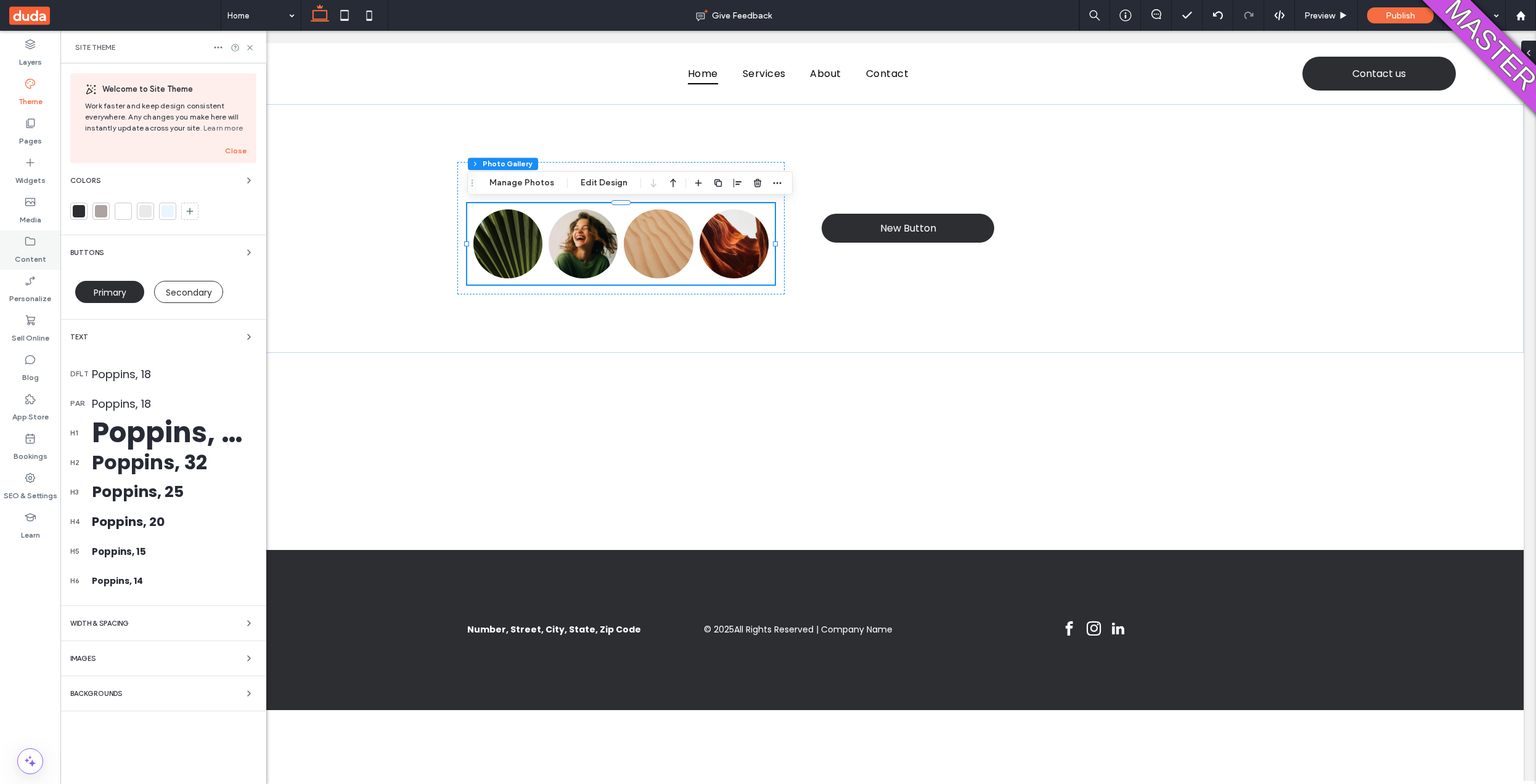
click at [32, 265] on div "Content" at bounding box center [30, 250] width 60 height 39
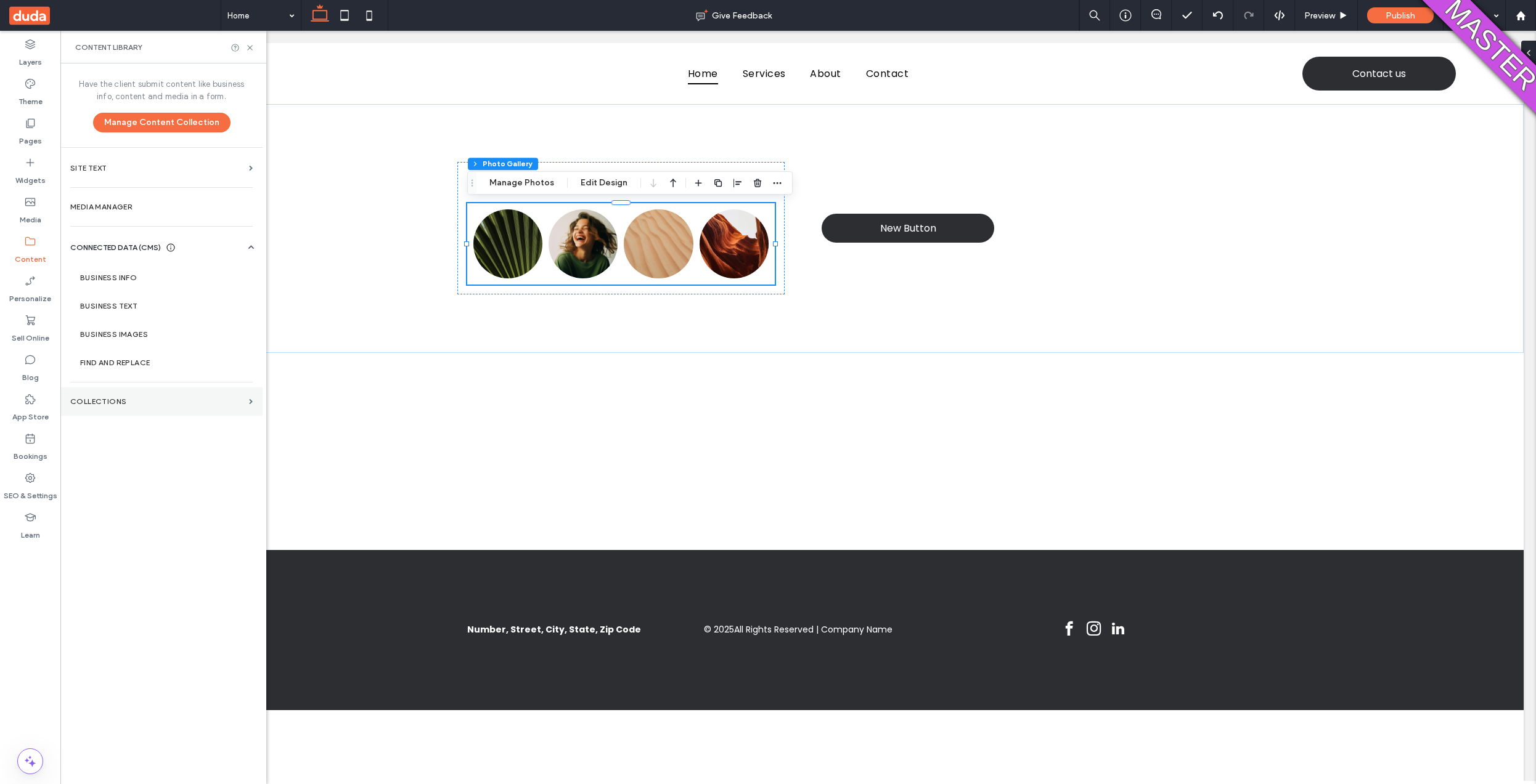
click at [120, 393] on section "Collections" at bounding box center [161, 402] width 202 height 28
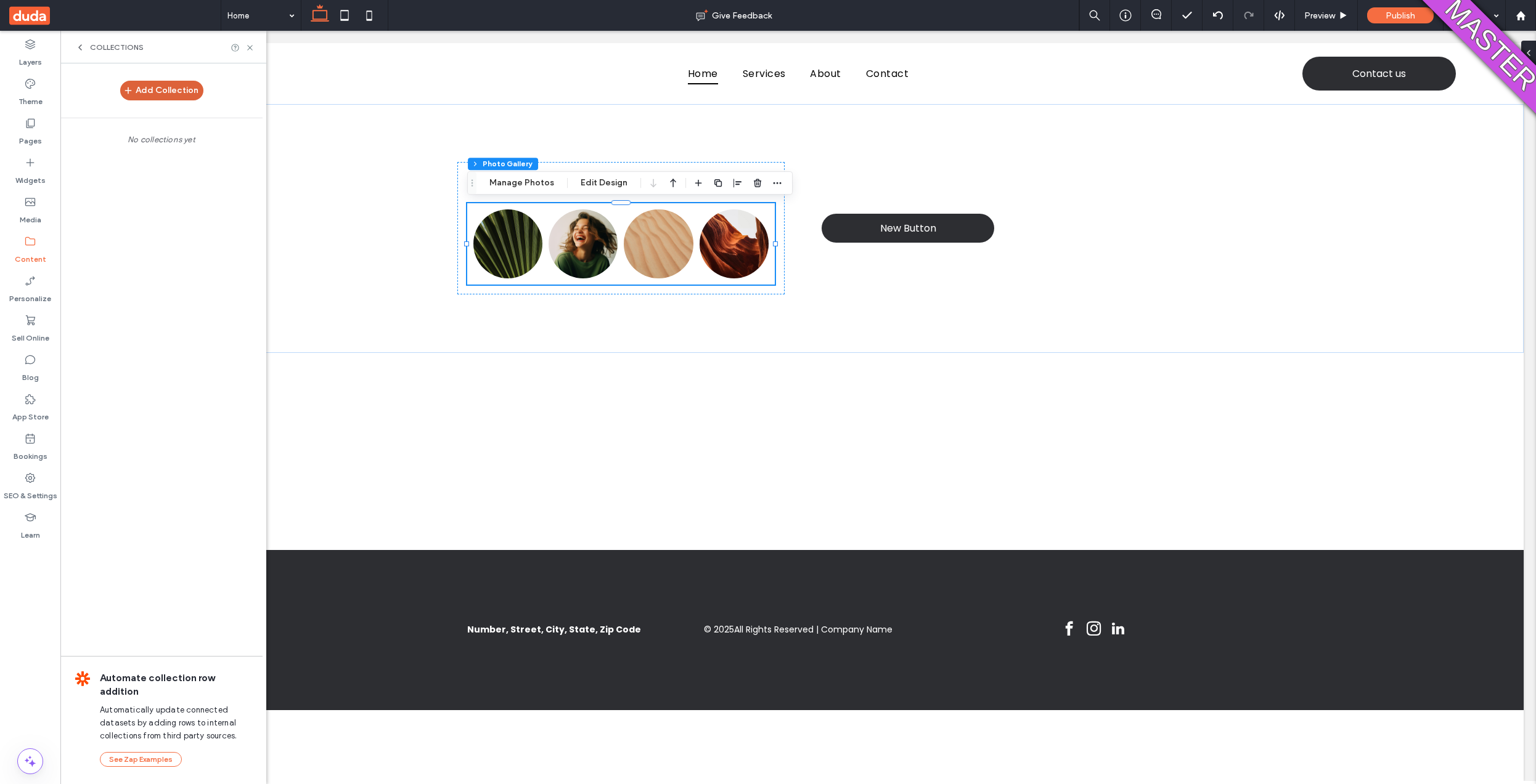
click at [178, 96] on button "Add Collection" at bounding box center [161, 90] width 83 height 20
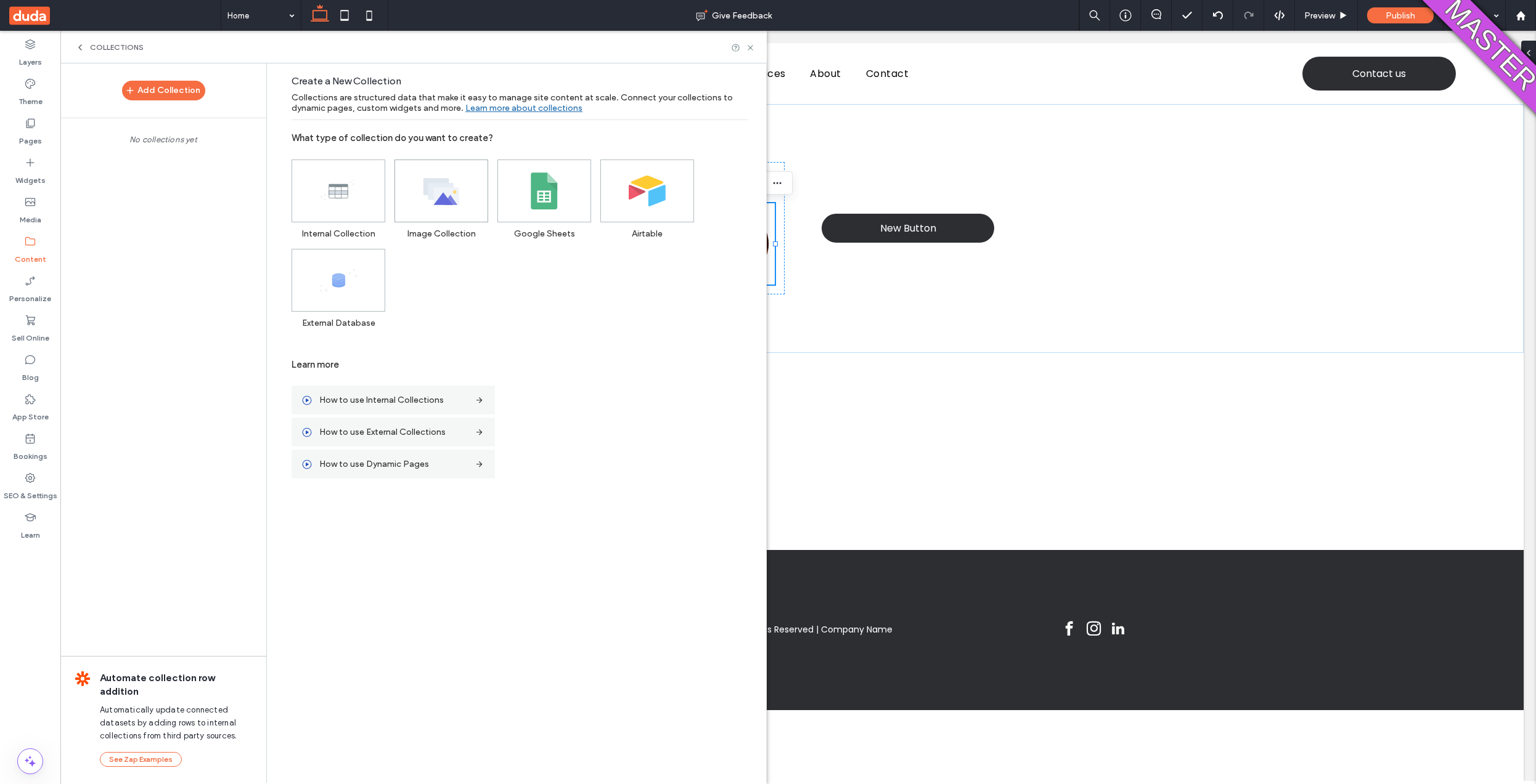
click at [479, 203] on span at bounding box center [441, 191] width 92 height 61
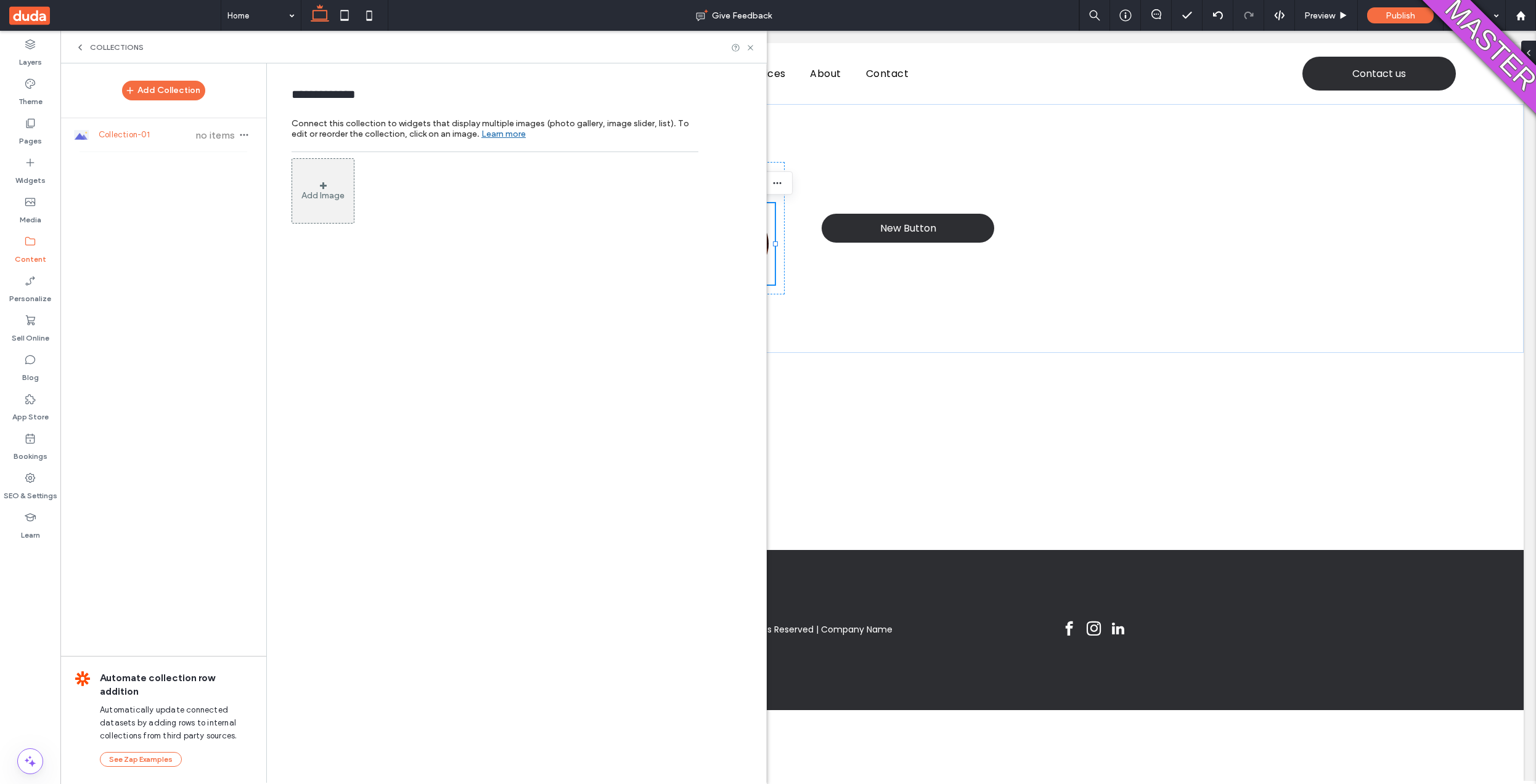
click at [327, 180] on div "Add Image" at bounding box center [323, 191] width 63 height 65
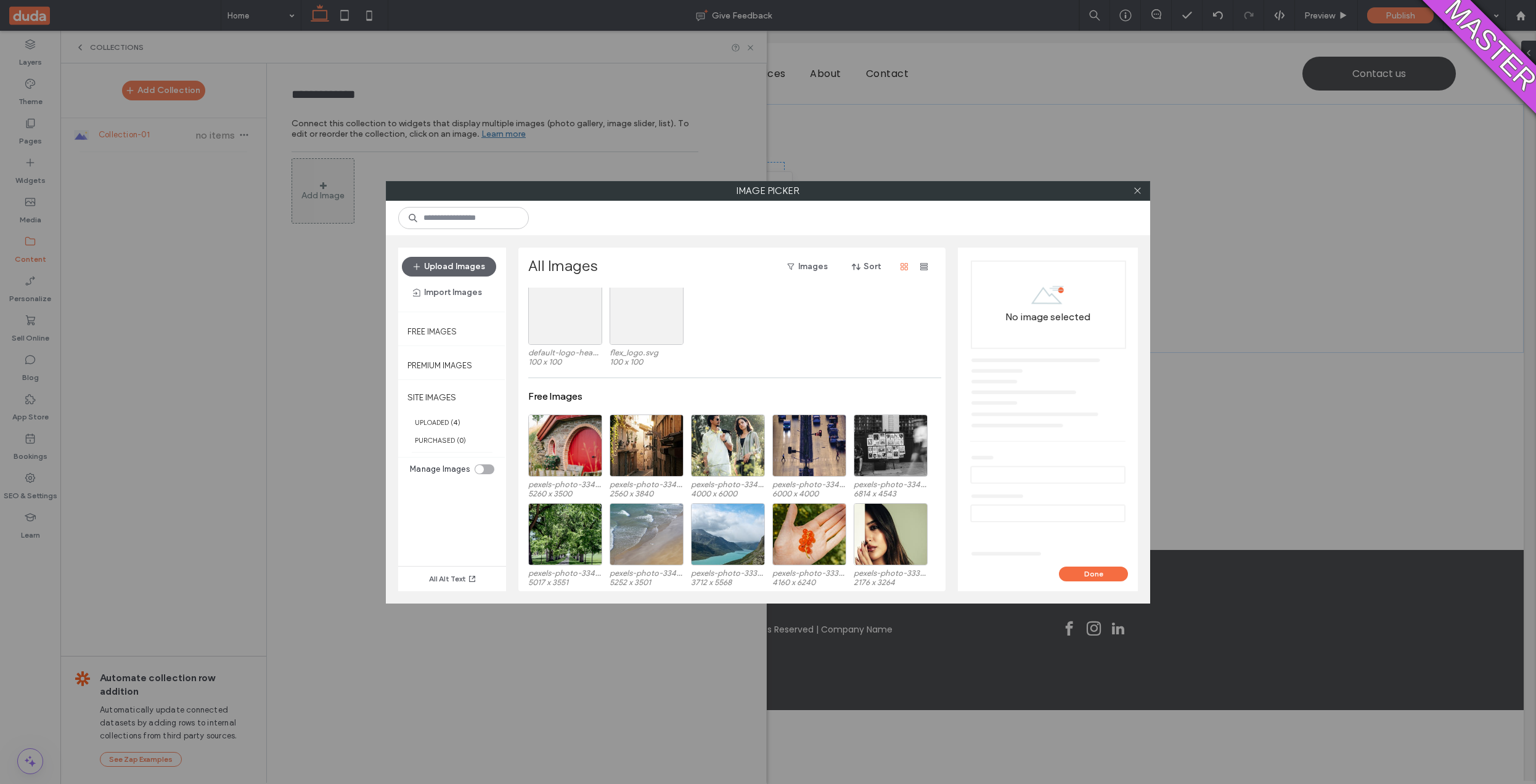
scroll to position [207, 0]
click at [566, 454] on div "Select" at bounding box center [566, 445] width 74 height 62
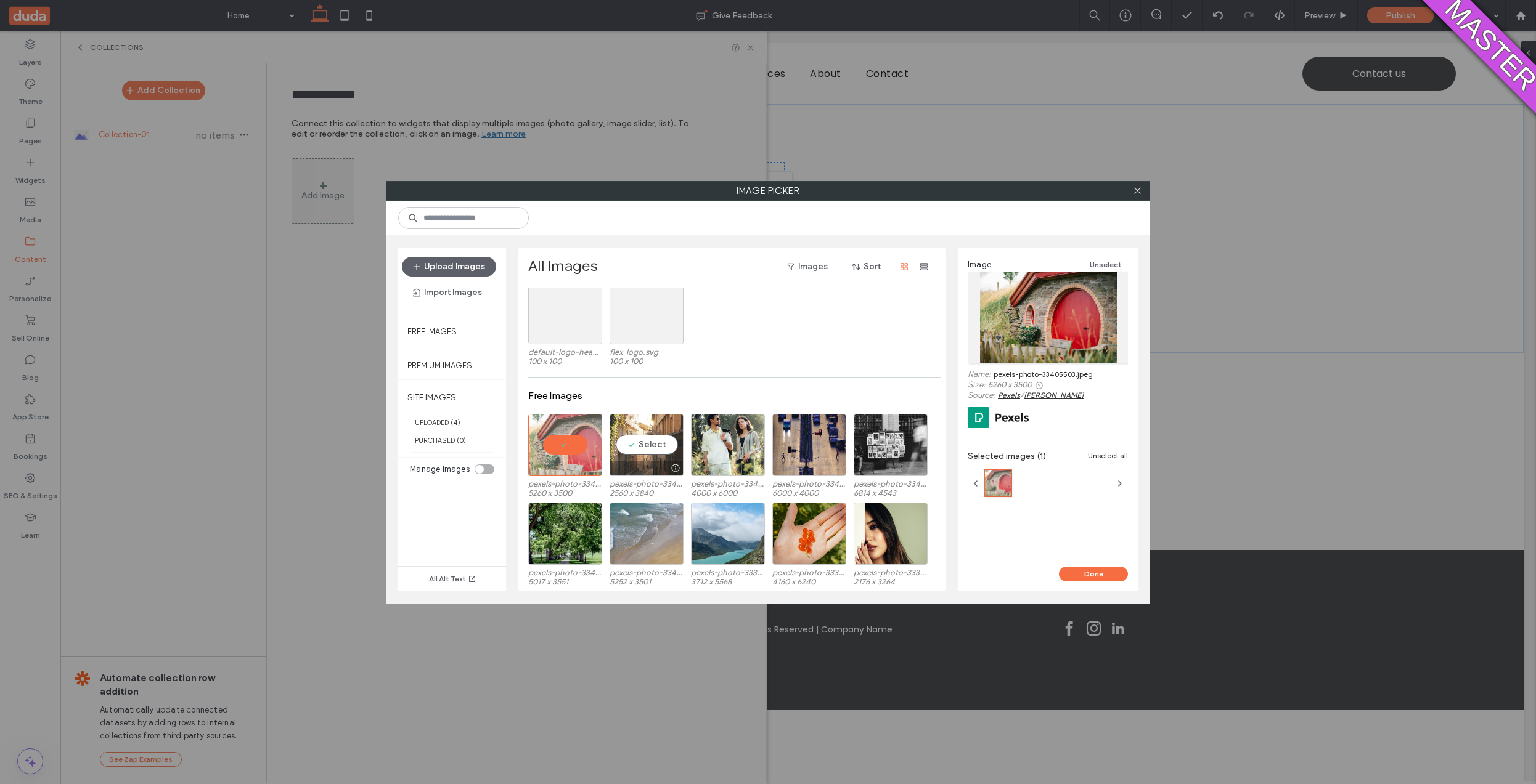
click at [674, 448] on div "Select" at bounding box center [647, 445] width 74 height 62
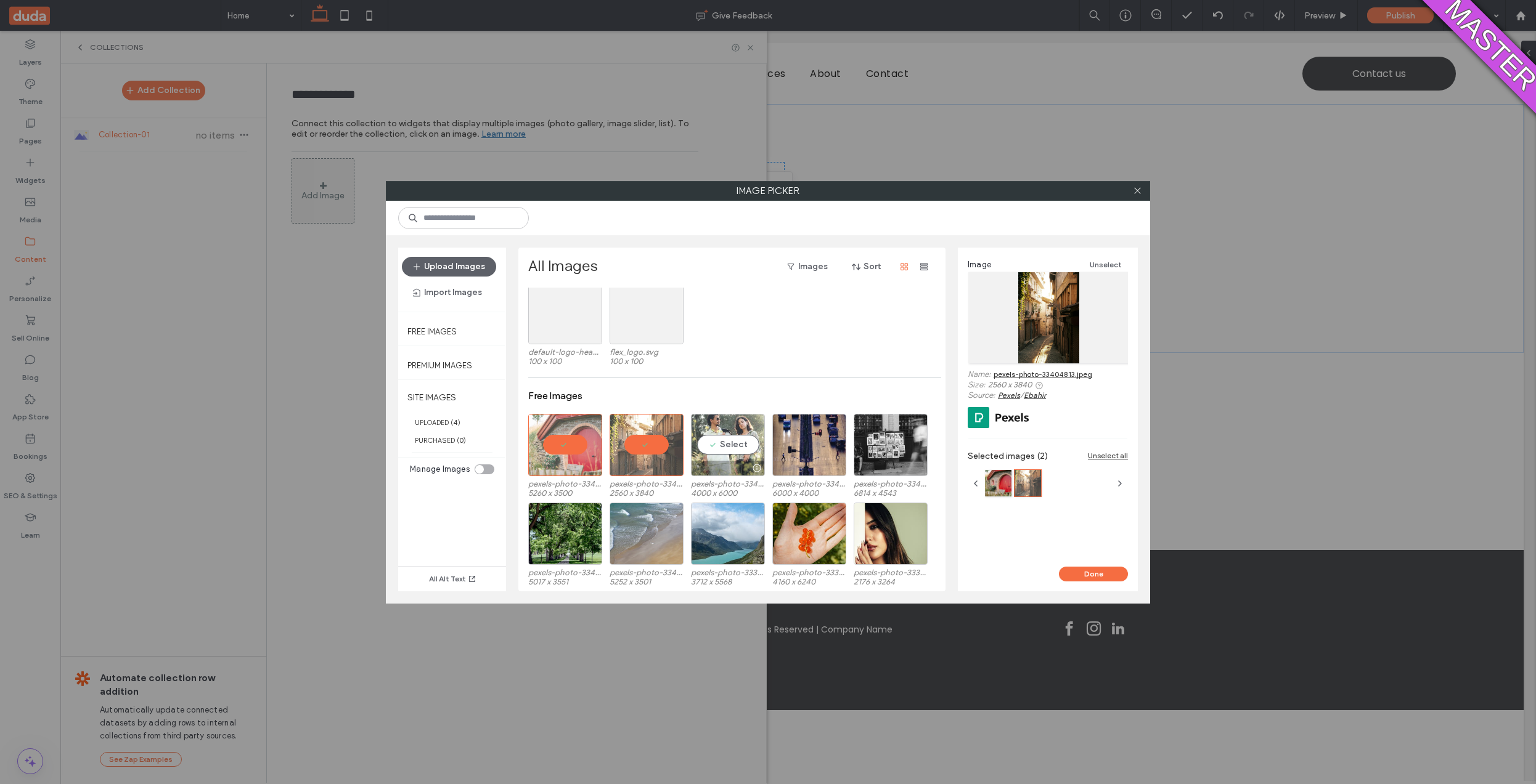
click at [755, 442] on div "Select" at bounding box center [728, 445] width 74 height 62
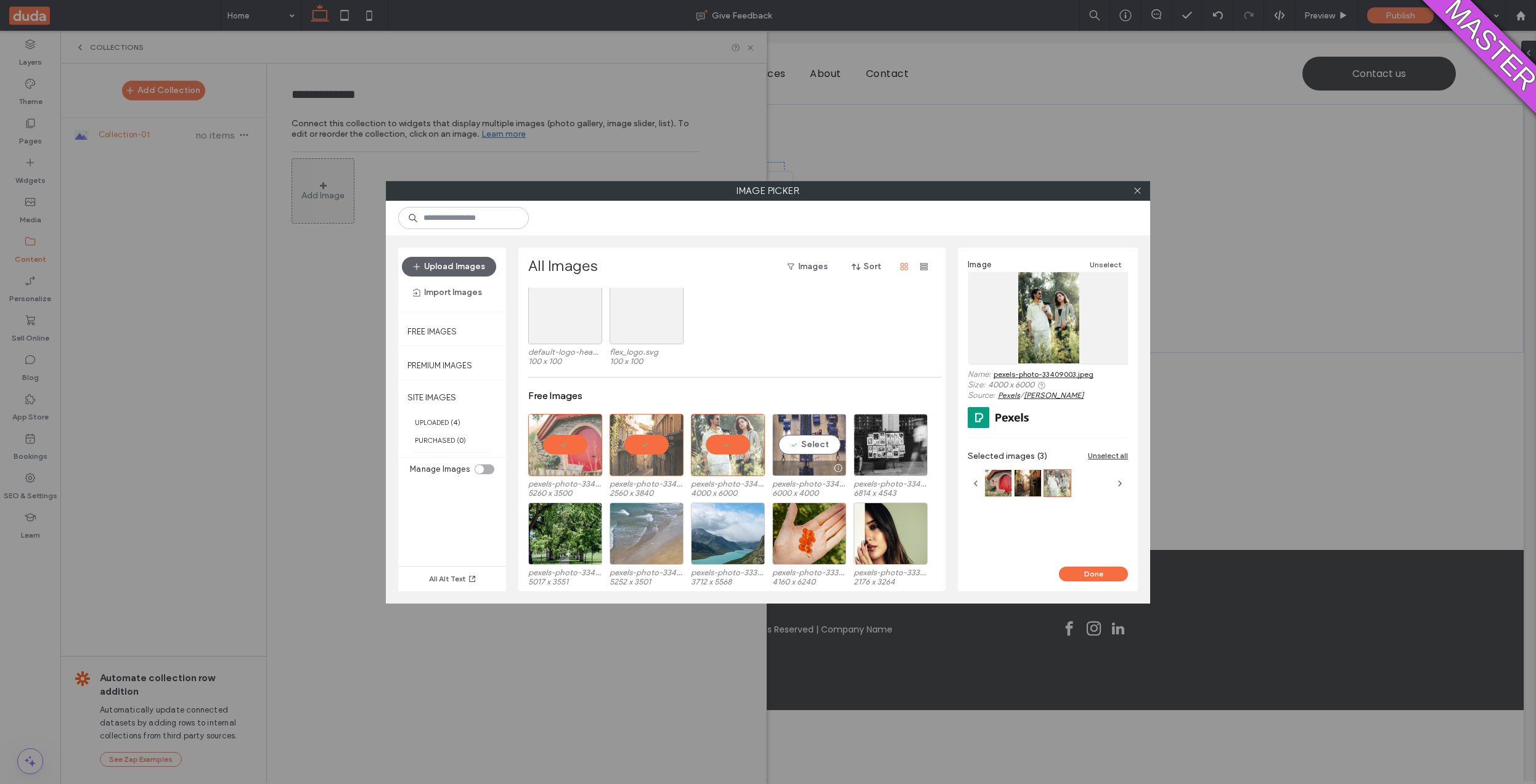
click at [823, 447] on div "Select" at bounding box center [809, 445] width 74 height 62
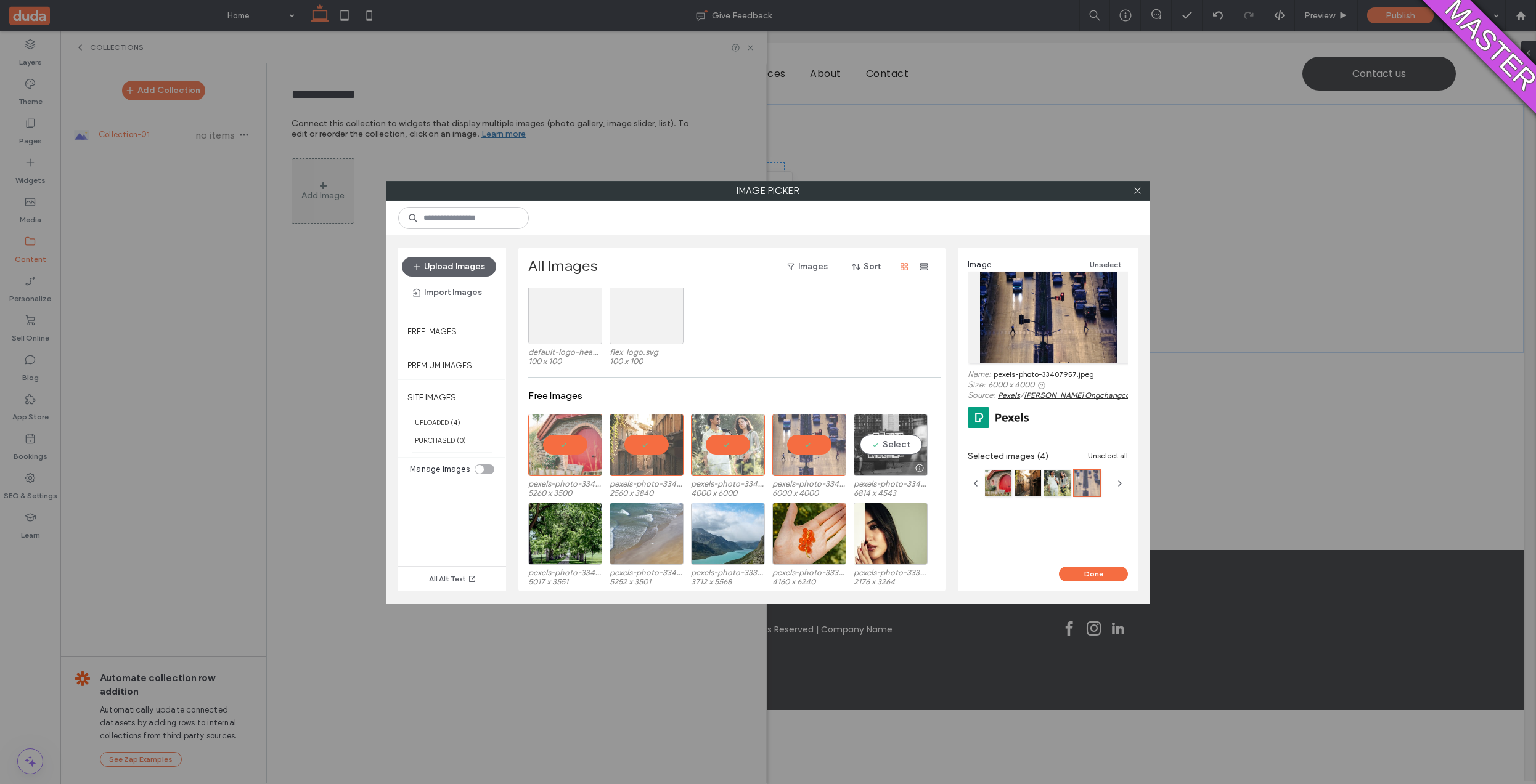
click at [908, 447] on div "Select" at bounding box center [891, 445] width 74 height 62
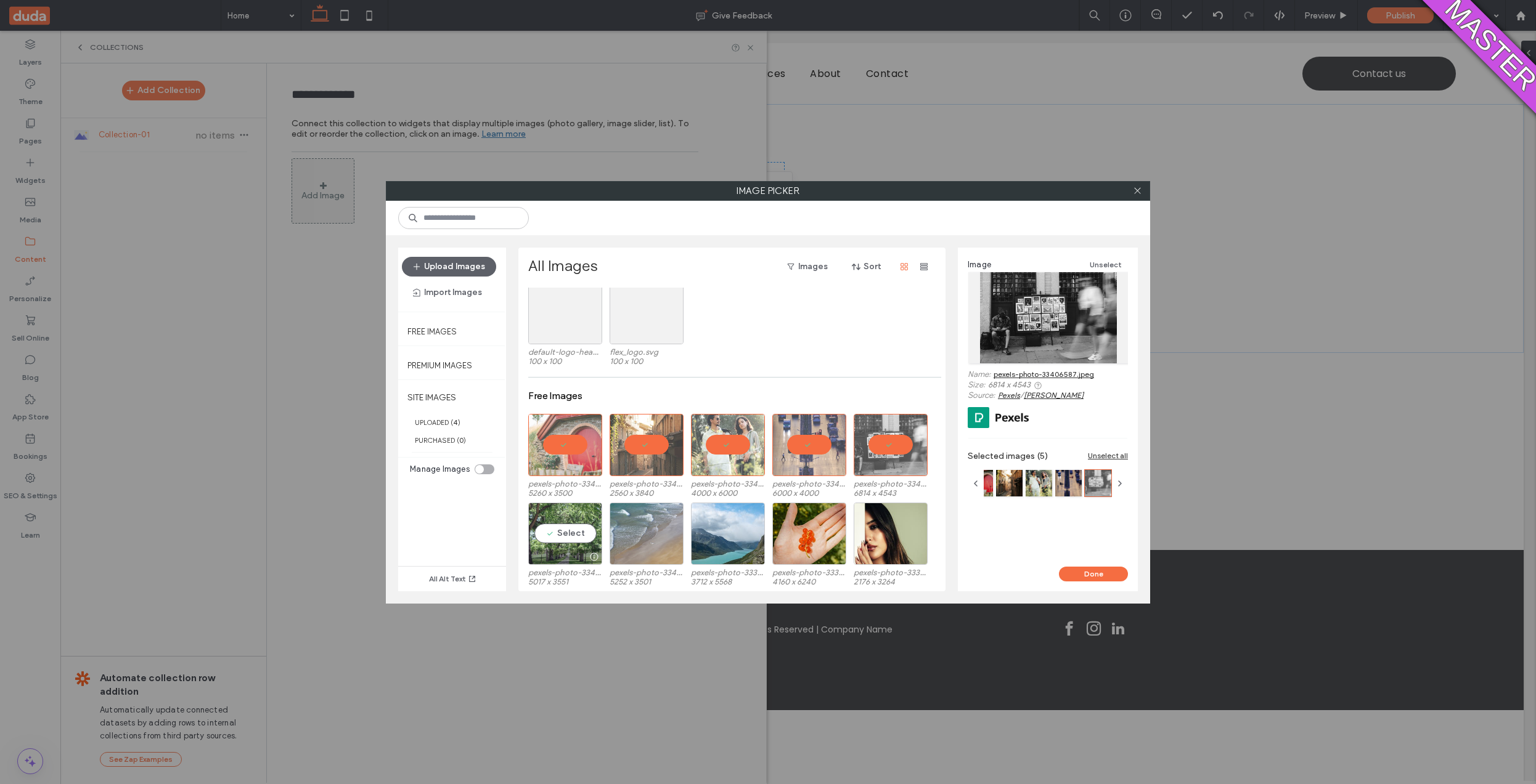
drag, startPoint x: 541, startPoint y: 532, endPoint x: 561, endPoint y: 529, distance: 20.2
click at [541, 530] on div "Select" at bounding box center [566, 534] width 74 height 62
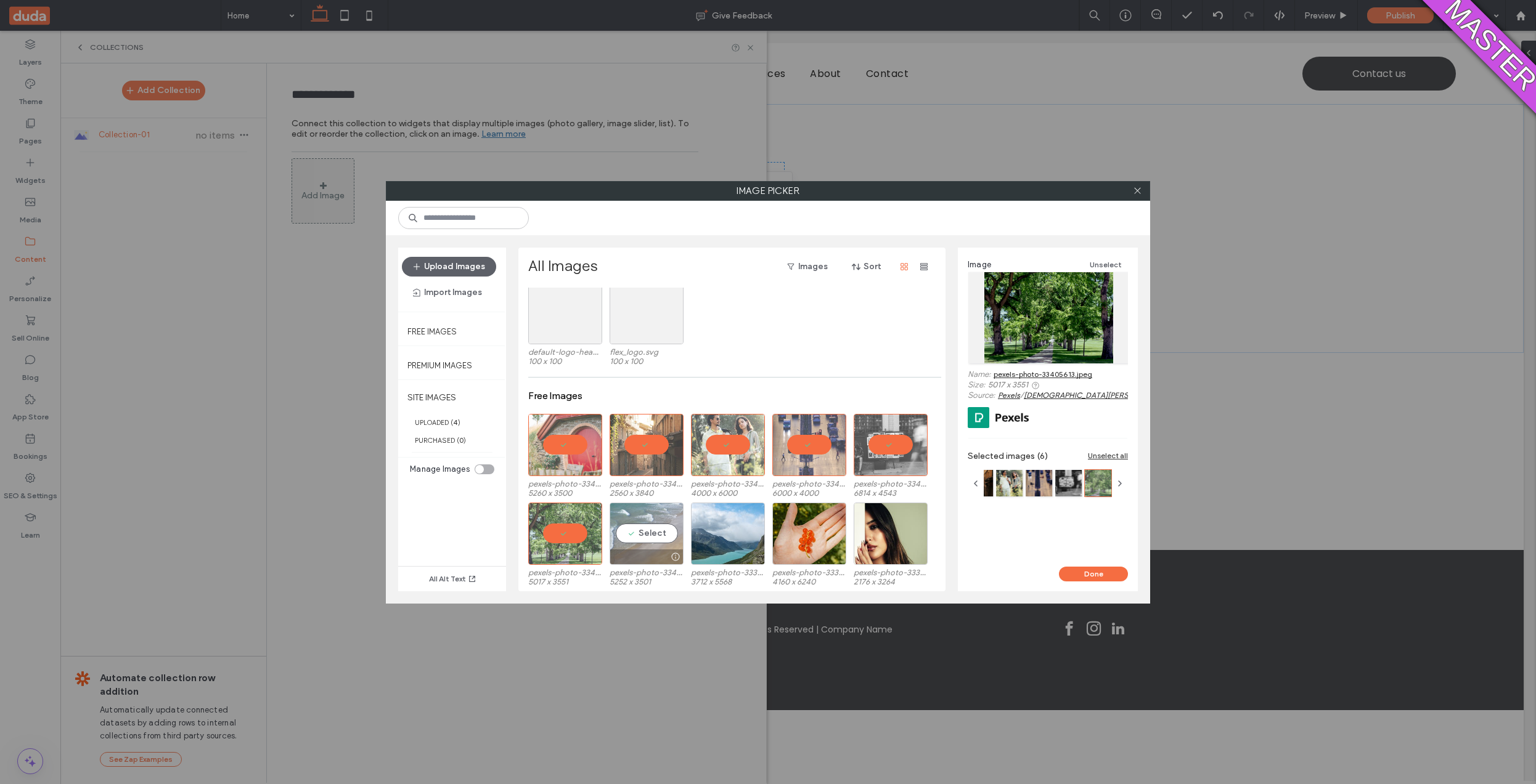
click at [664, 534] on div "Select" at bounding box center [647, 534] width 74 height 62
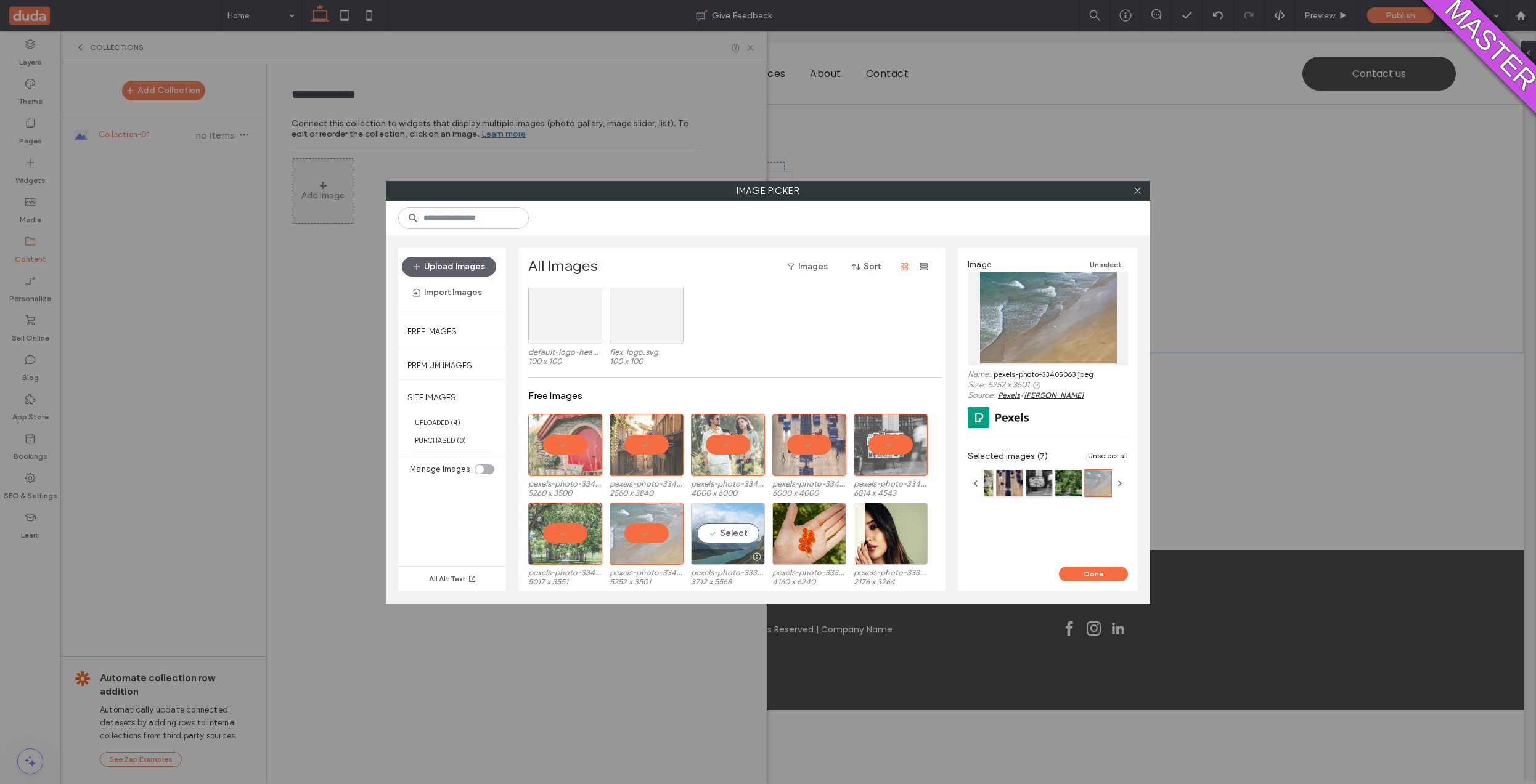
click at [722, 535] on div "Select" at bounding box center [728, 534] width 74 height 62
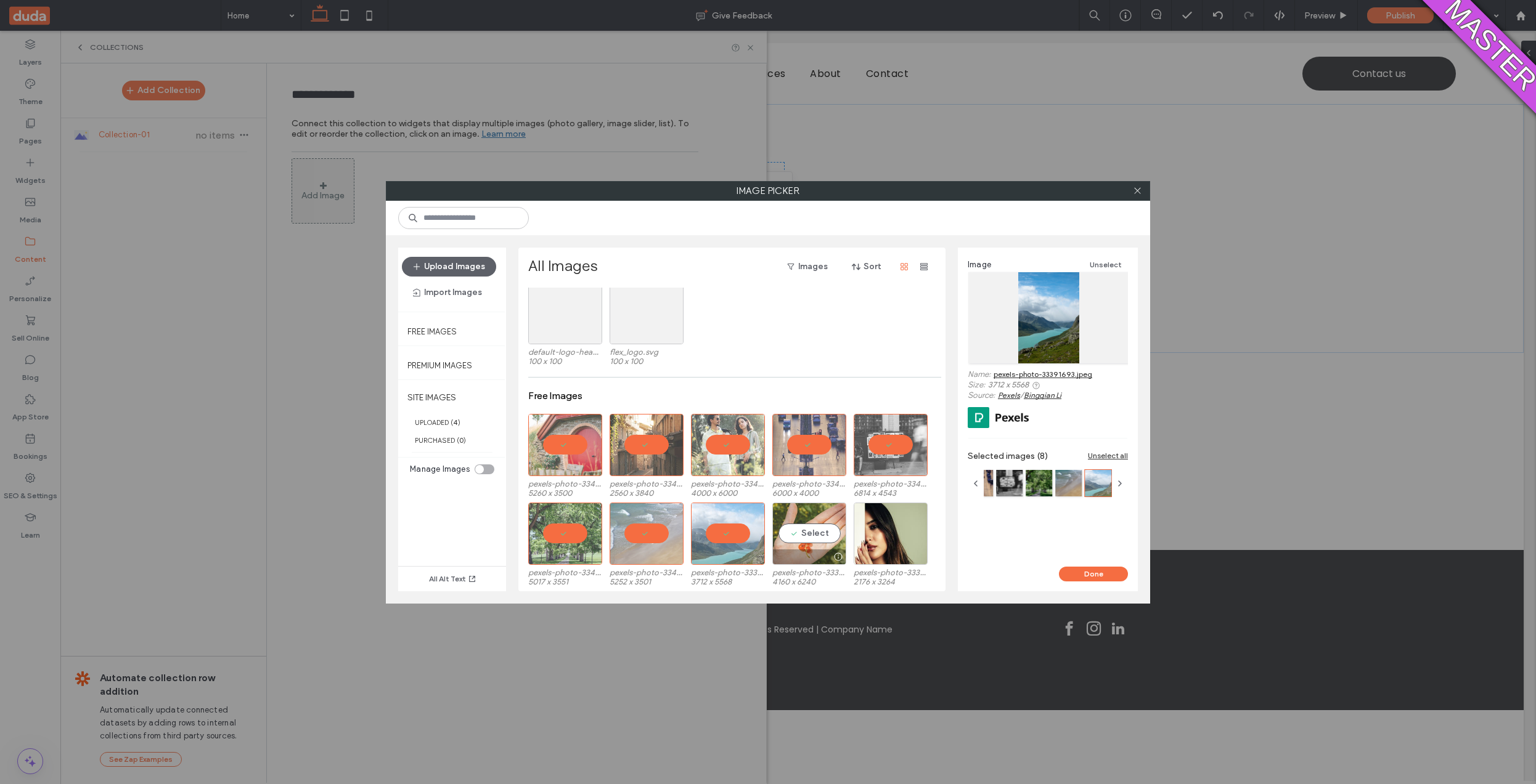
click at [805, 529] on div "Select" at bounding box center [809, 534] width 74 height 62
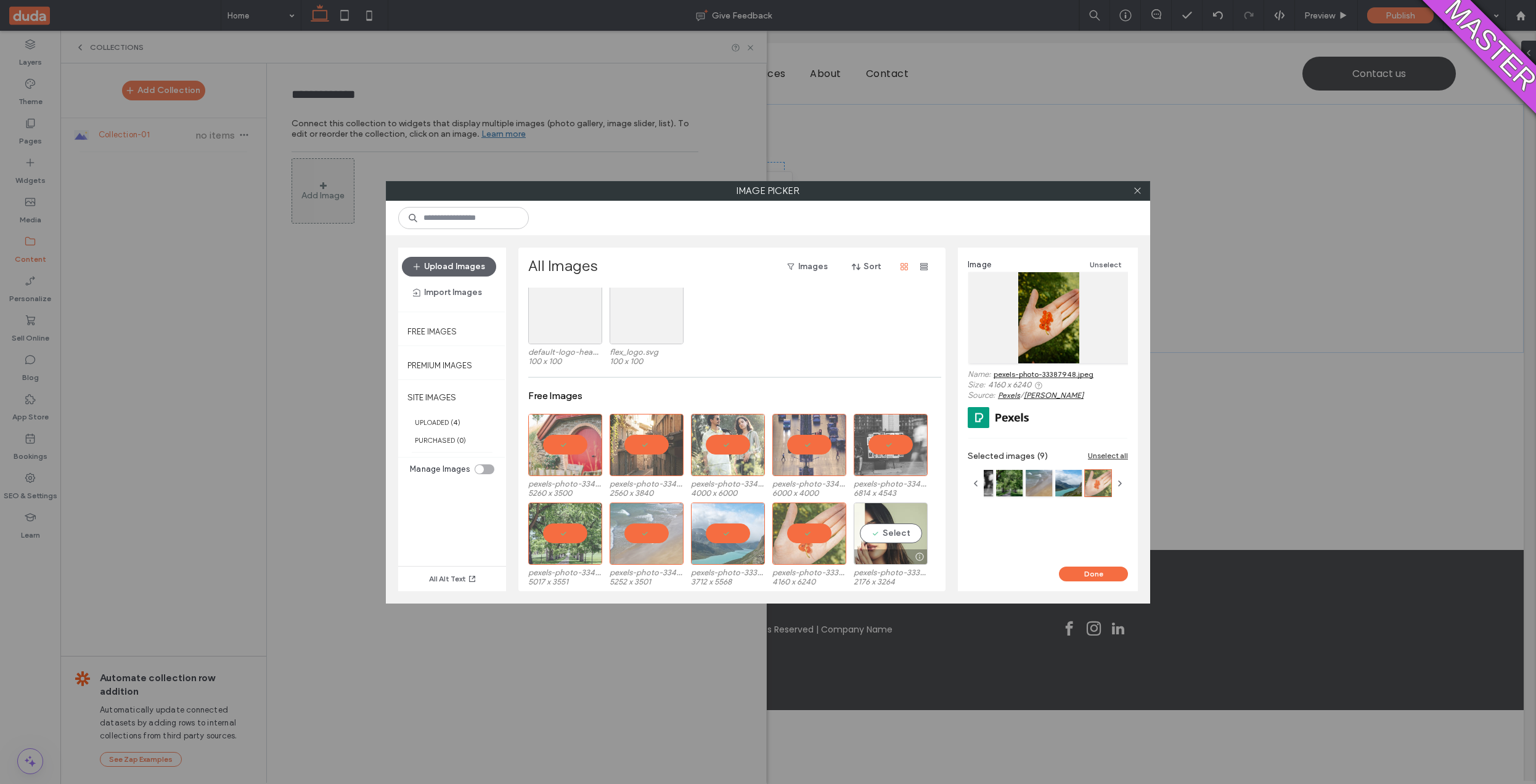
click at [883, 529] on div "Select" at bounding box center [891, 534] width 74 height 62
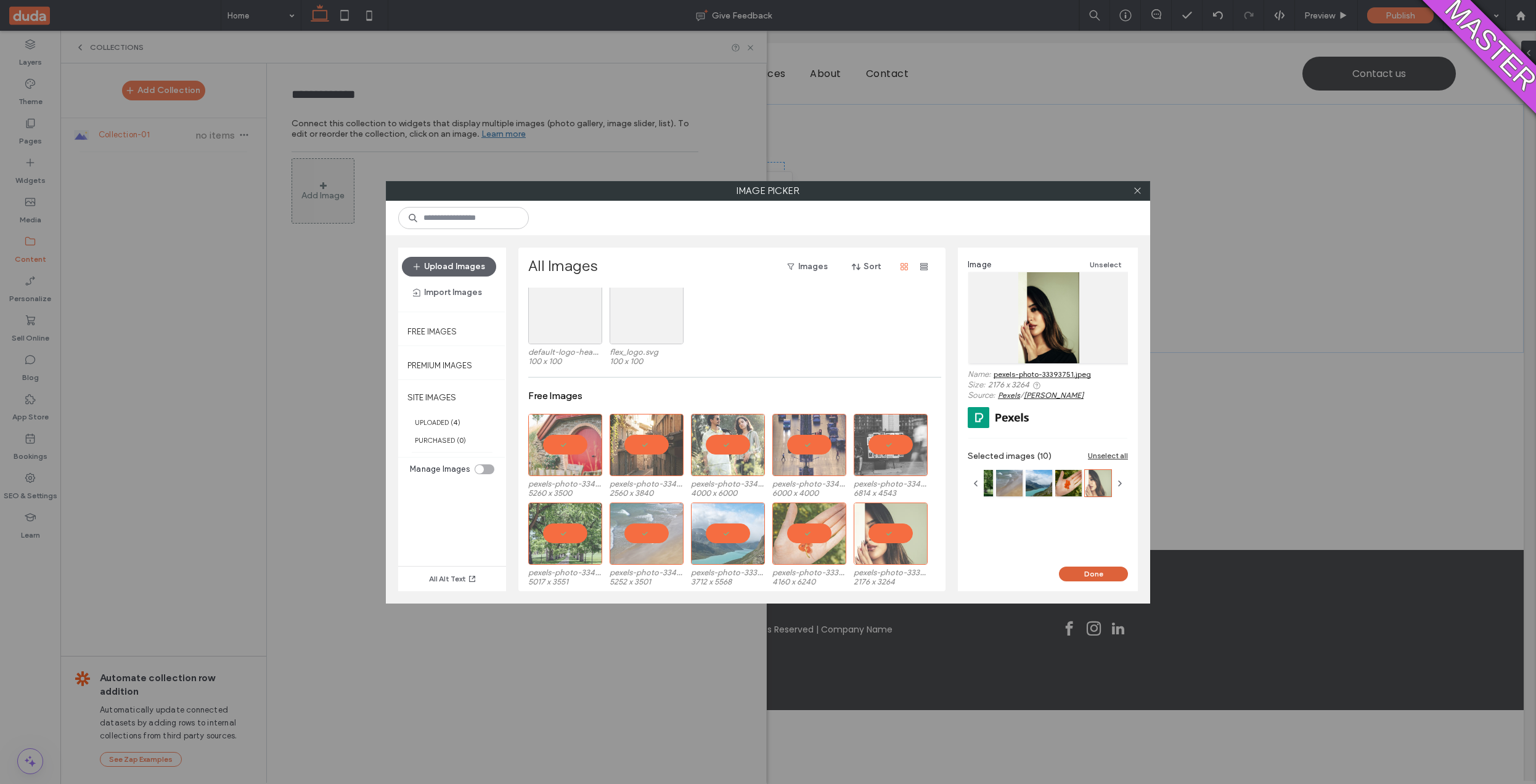
click at [1067, 571] on button "Done" at bounding box center [1093, 575] width 69 height 15
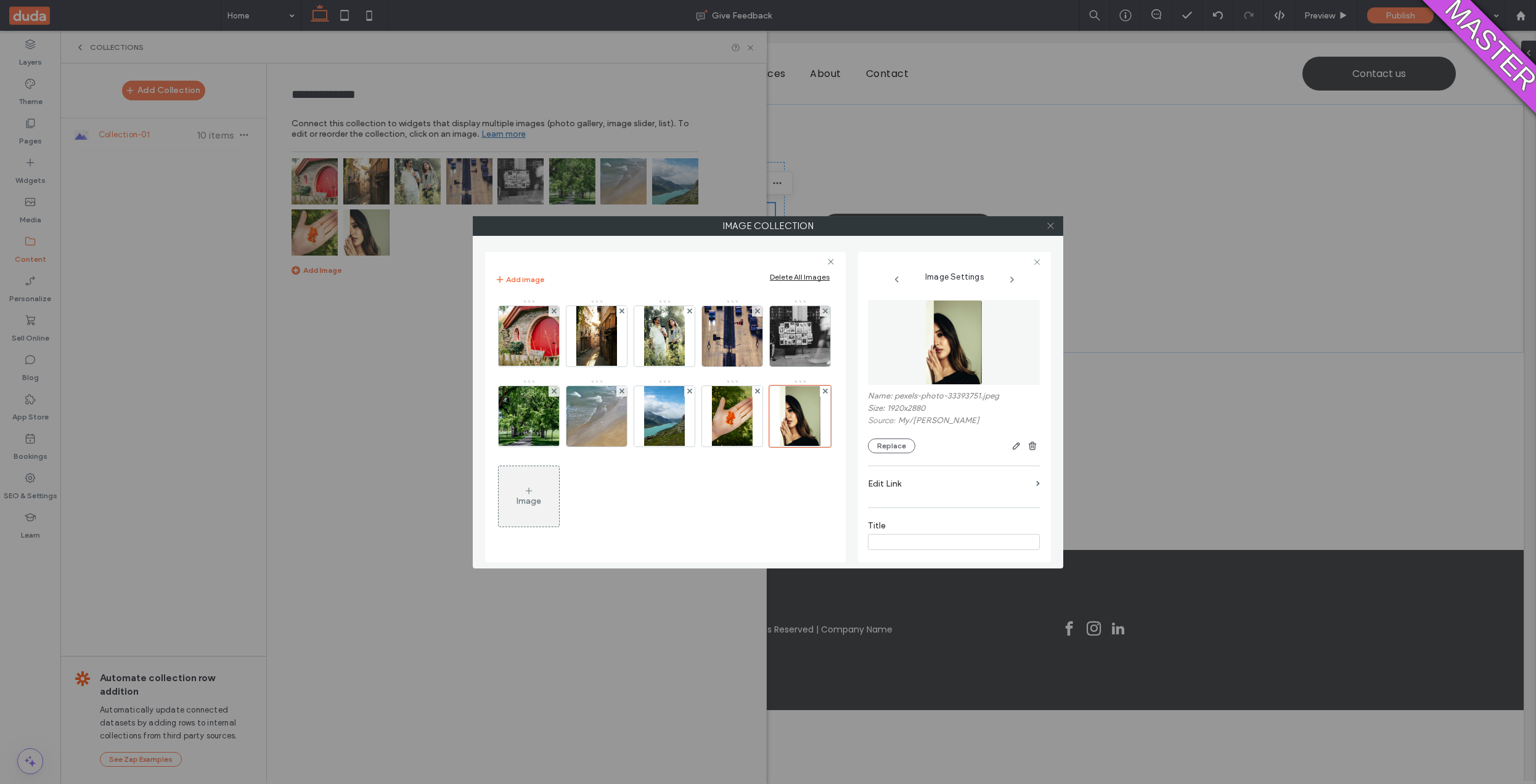
click at [1048, 219] on span at bounding box center [1050, 226] width 9 height 19
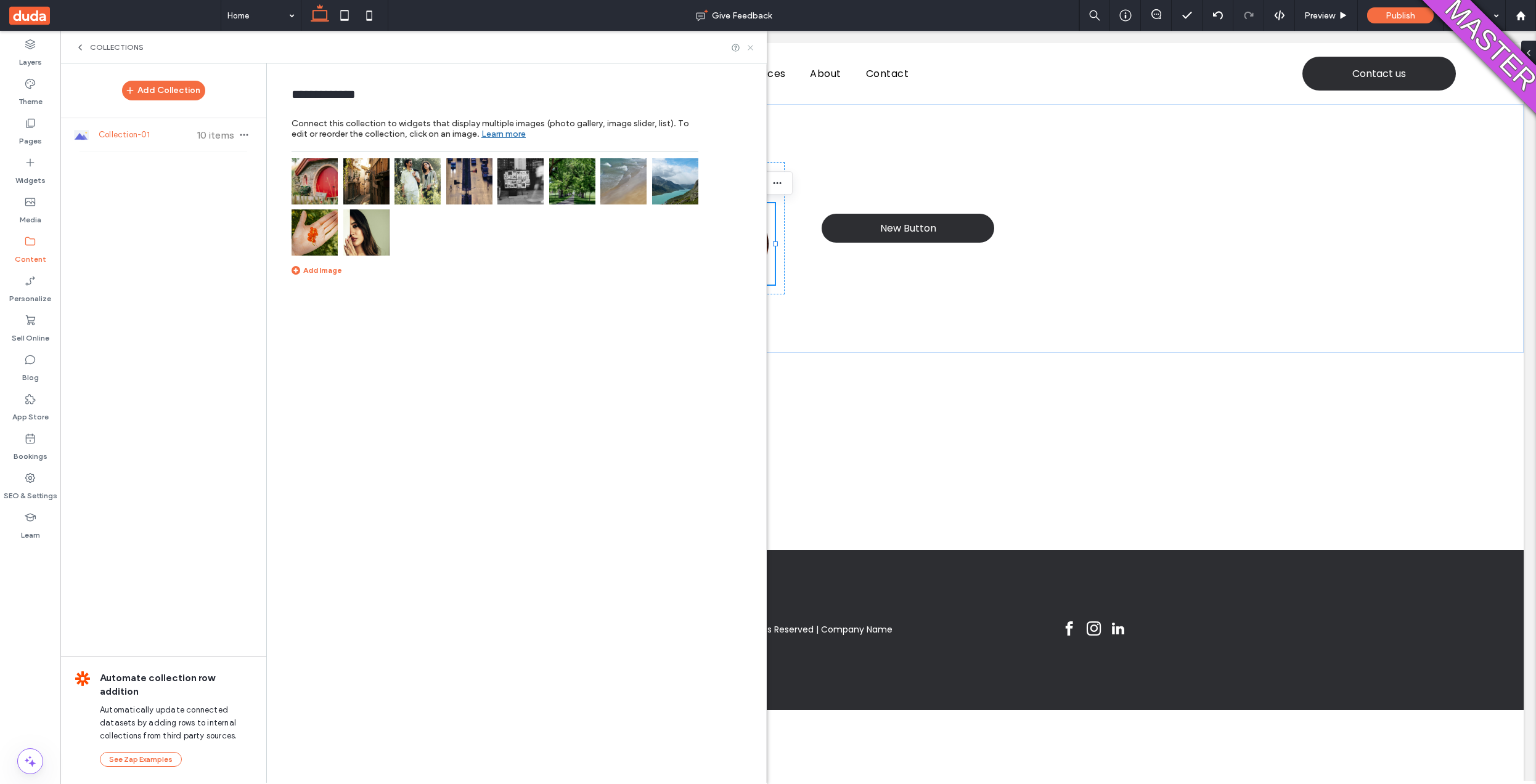
click at [749, 47] on icon at bounding box center [751, 47] width 9 height 9
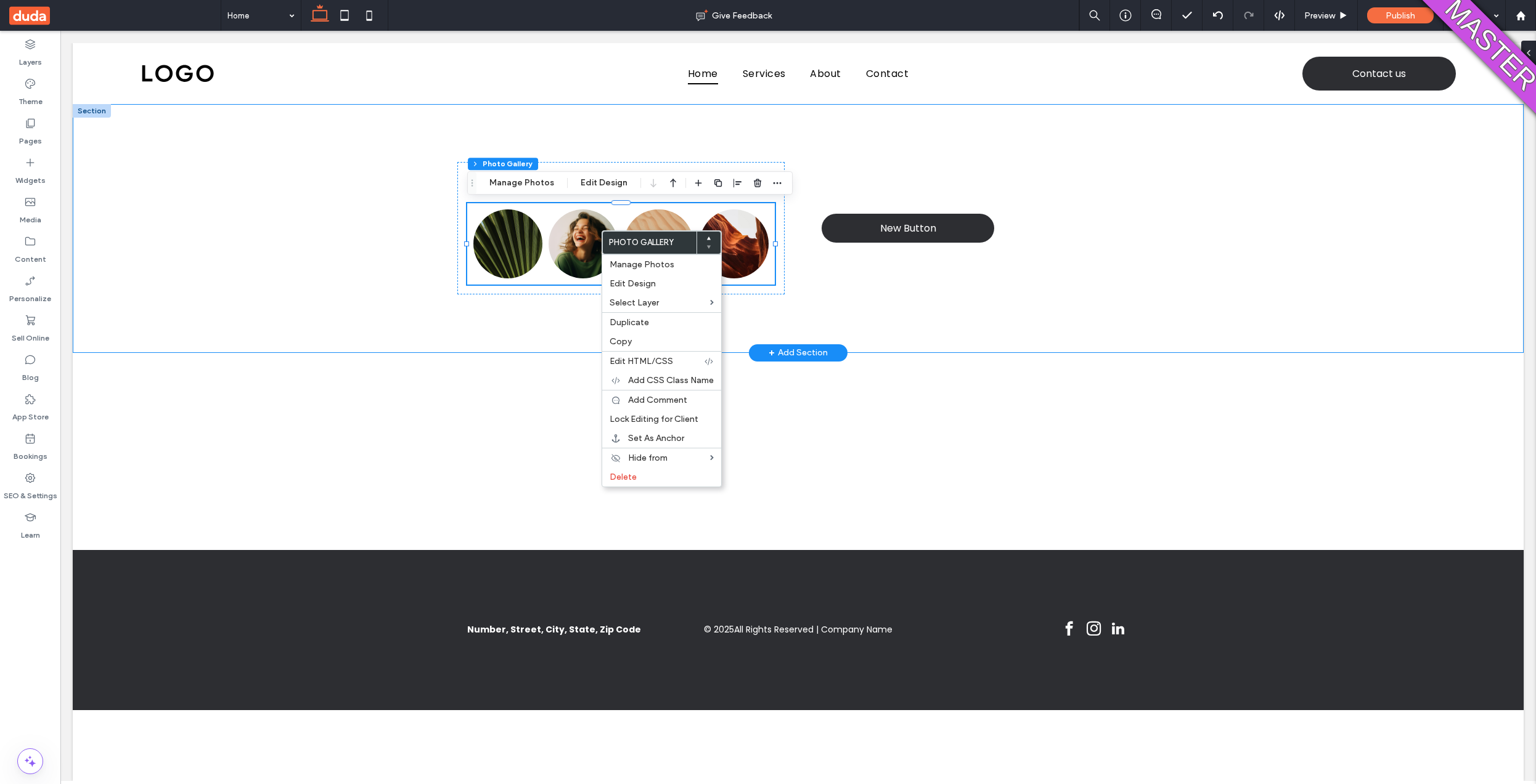
click at [522, 344] on div "Home Nature's Symphony Breathtaking colors of our planet Button Faces of Humani…" at bounding box center [797, 229] width 740 height 249
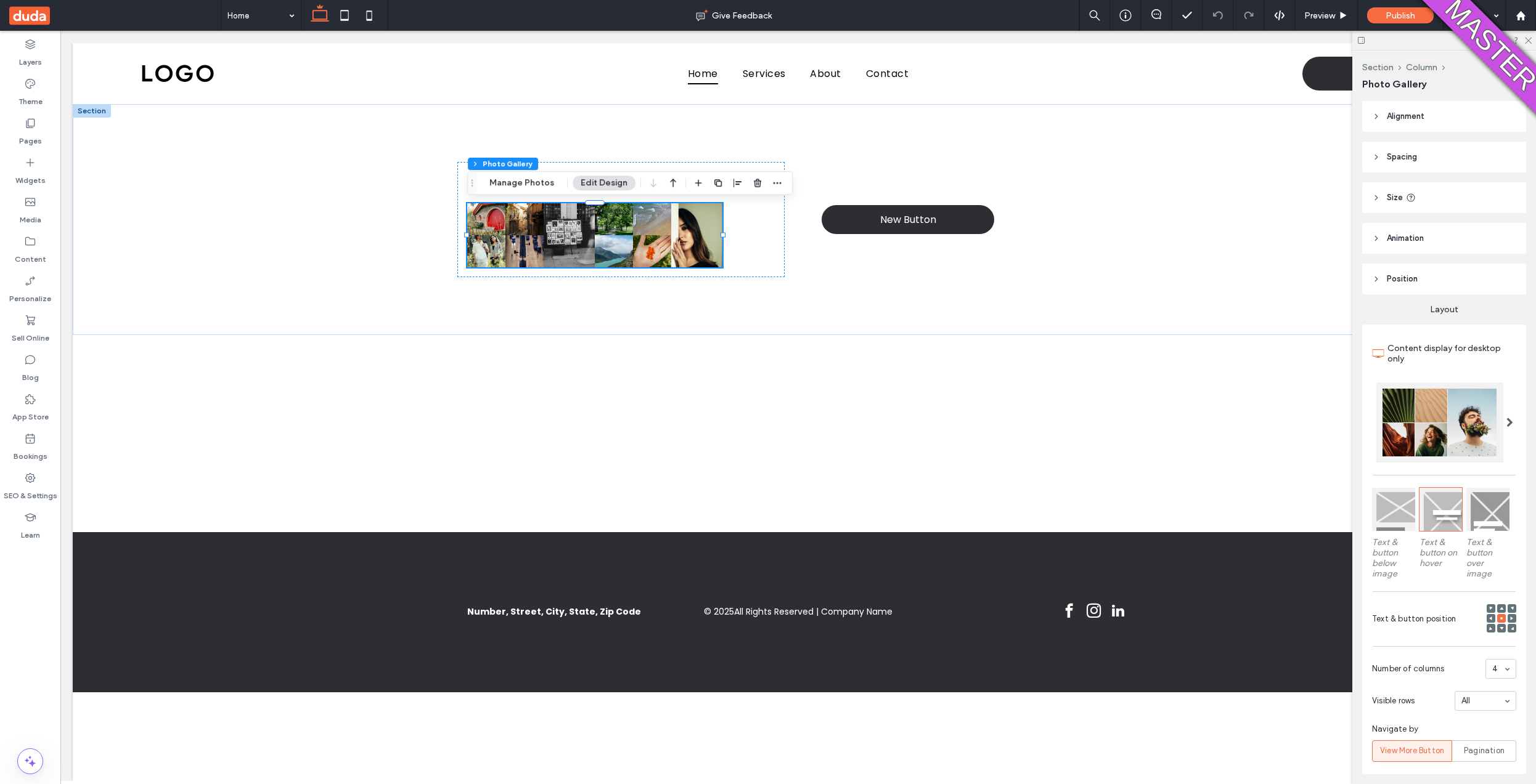
click at [1420, 446] on div at bounding box center [1439, 422] width 127 height 80
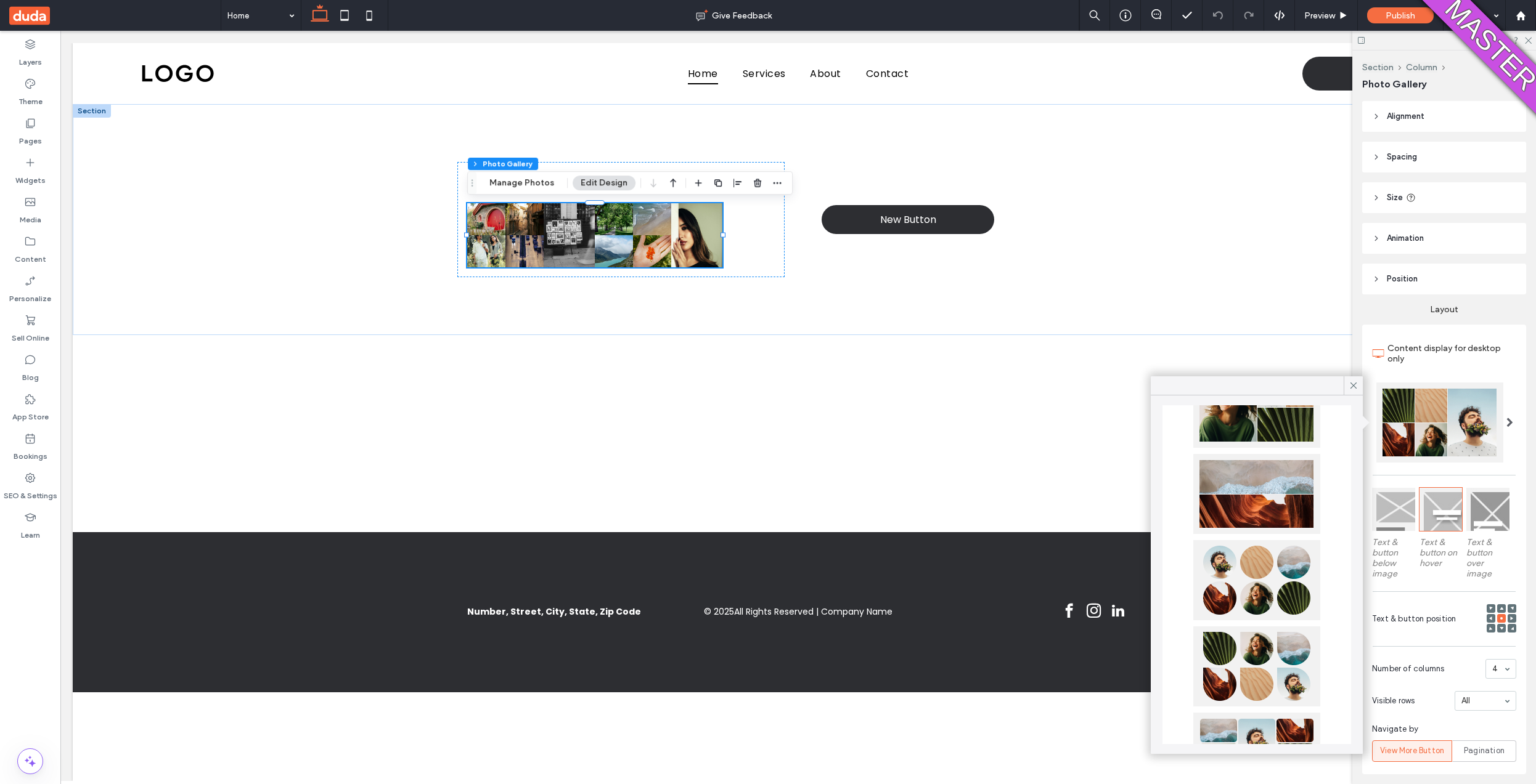
scroll to position [421, 0]
drag, startPoint x: 1235, startPoint y: 581, endPoint x: 1238, endPoint y: 591, distance: 10.4
click at [1238, 591] on div at bounding box center [1257, 579] width 127 height 80
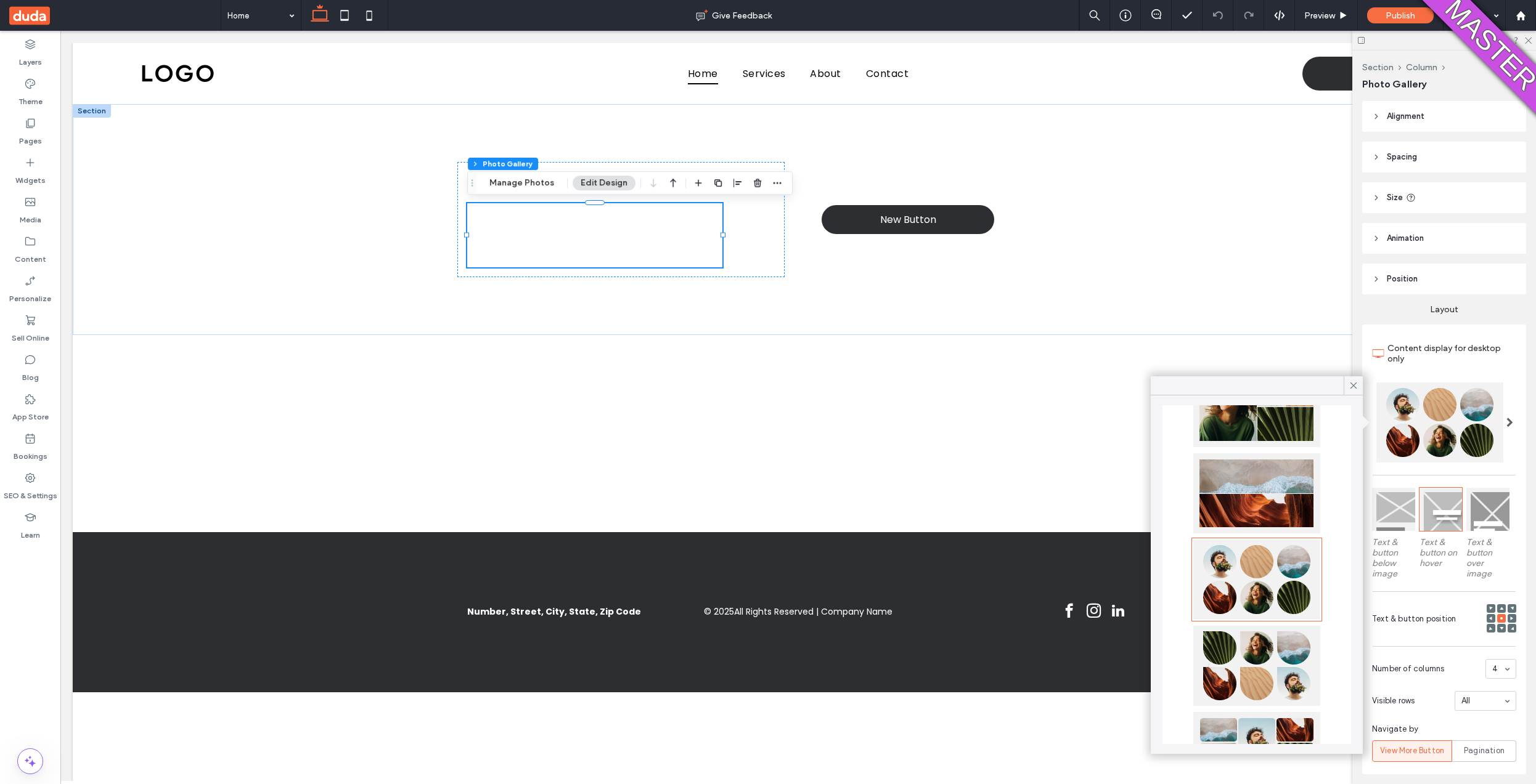
click at [1237, 589] on div at bounding box center [1257, 579] width 127 height 80
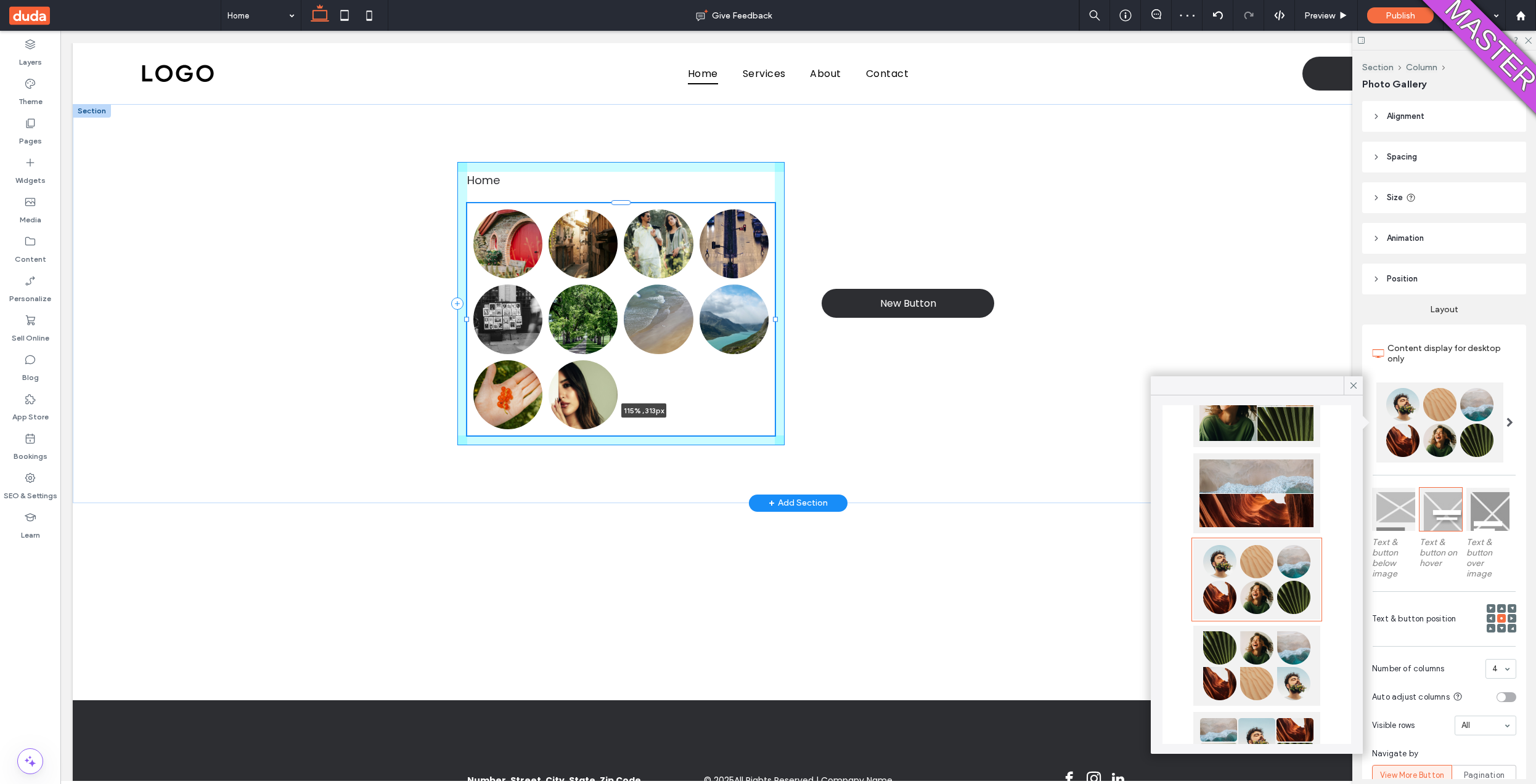
drag, startPoint x: 757, startPoint y: 311, endPoint x: 815, endPoint y: 317, distance: 58.3
click at [815, 317] on div "Home Button Button Button Button Button Button Button Button Button Button 115%…" at bounding box center [797, 303] width 740 height 399
type input "***"
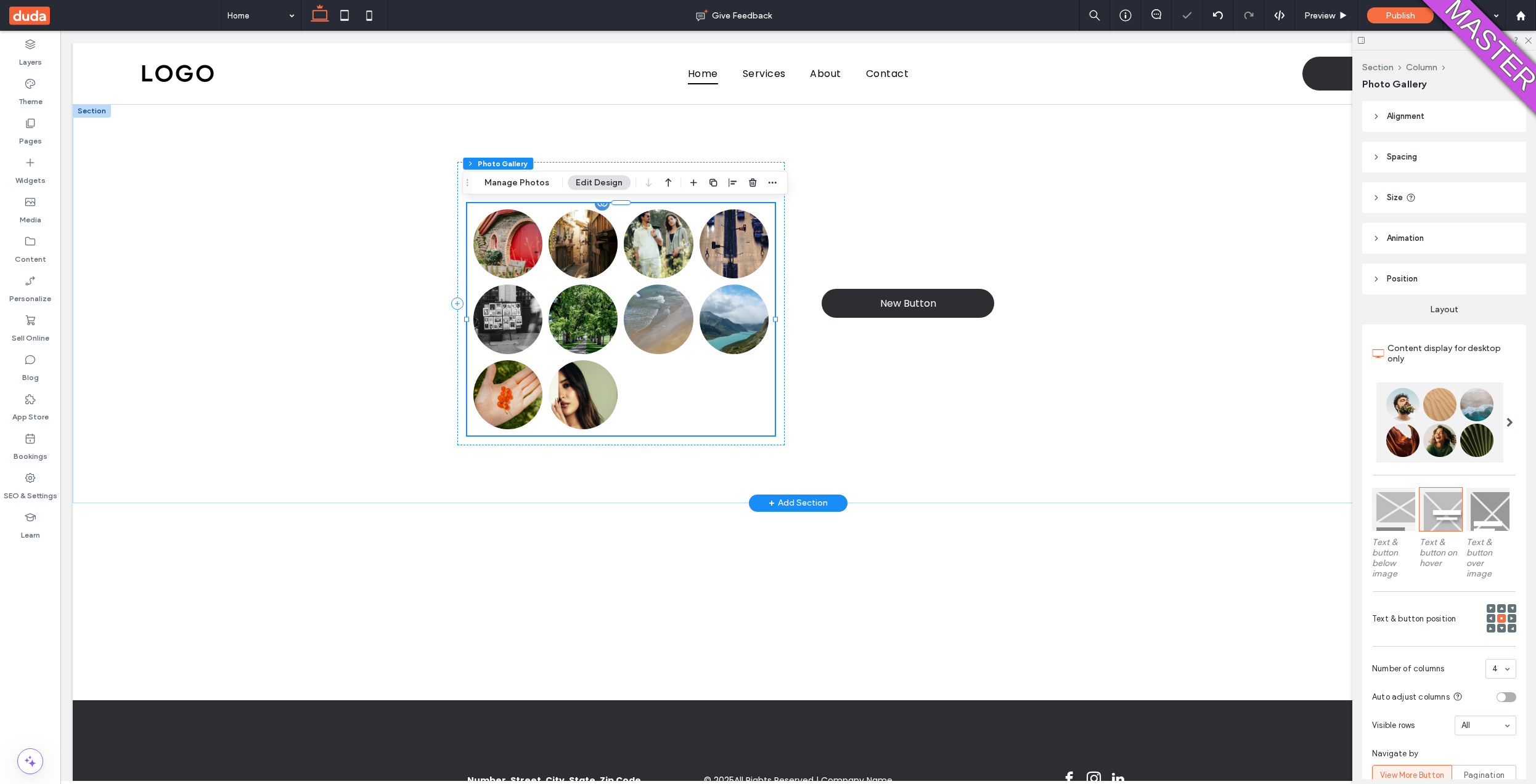
click at [678, 304] on link at bounding box center [658, 319] width 69 height 69
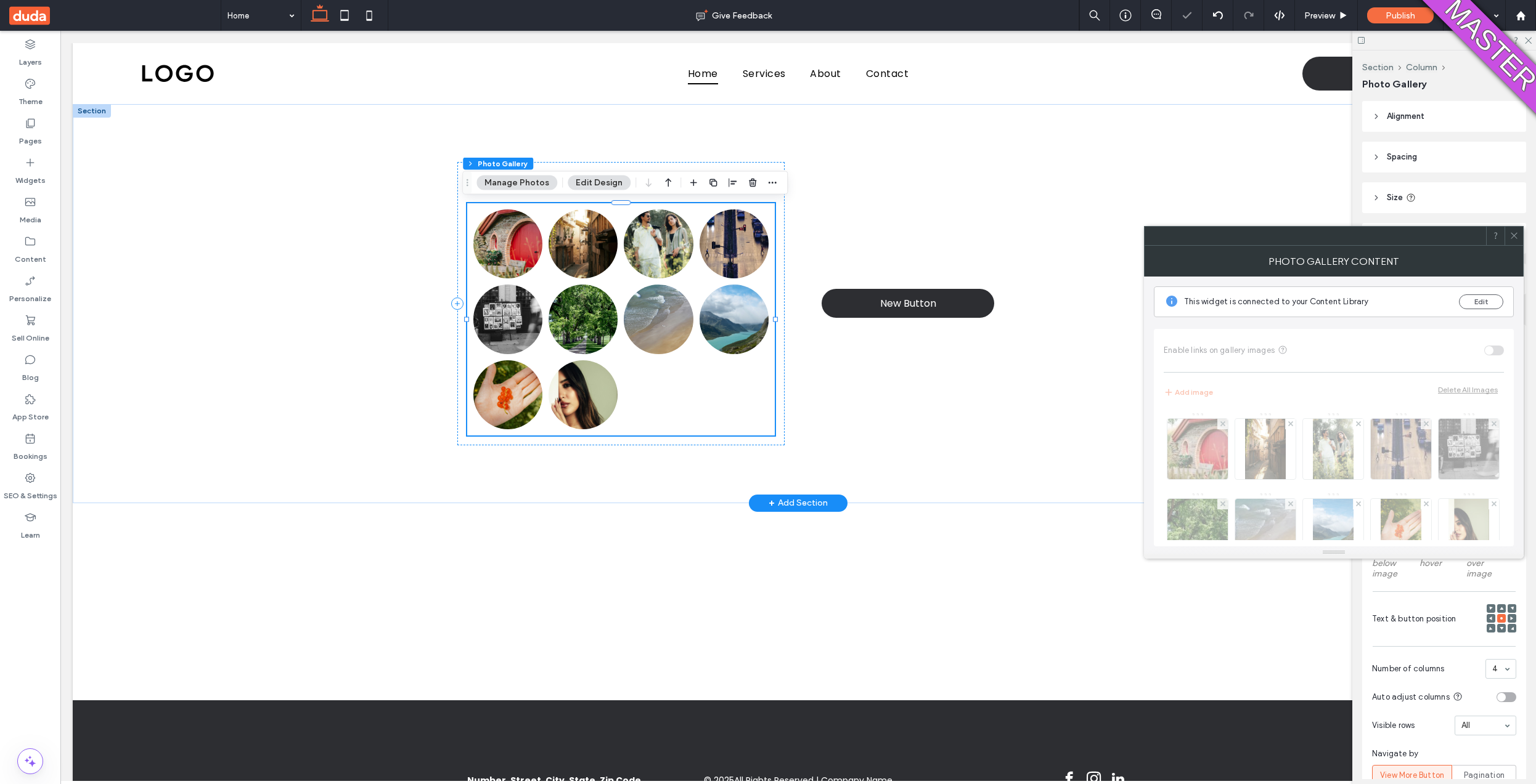
click at [678, 304] on link at bounding box center [658, 319] width 69 height 69
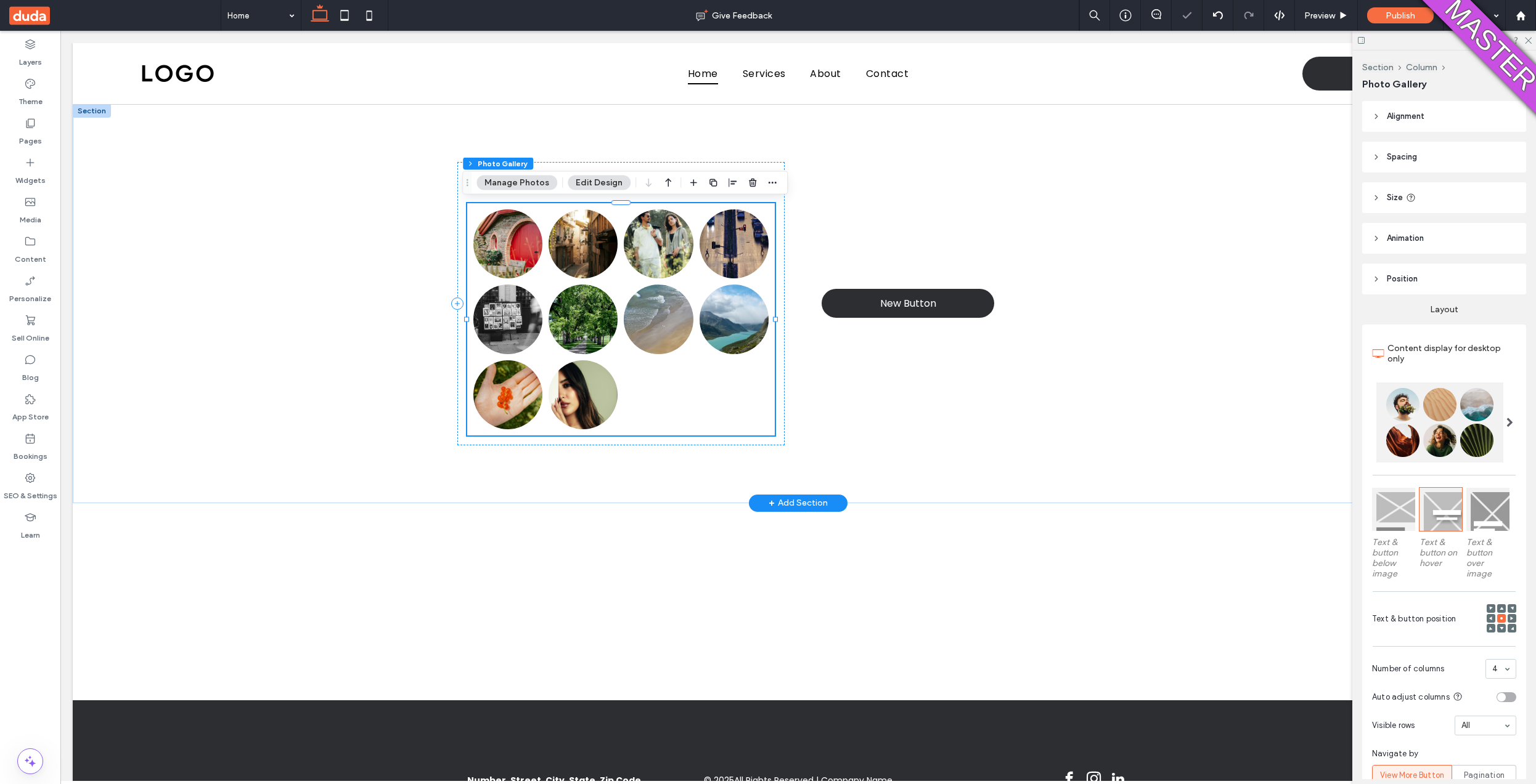
click at [678, 304] on link at bounding box center [658, 319] width 69 height 69
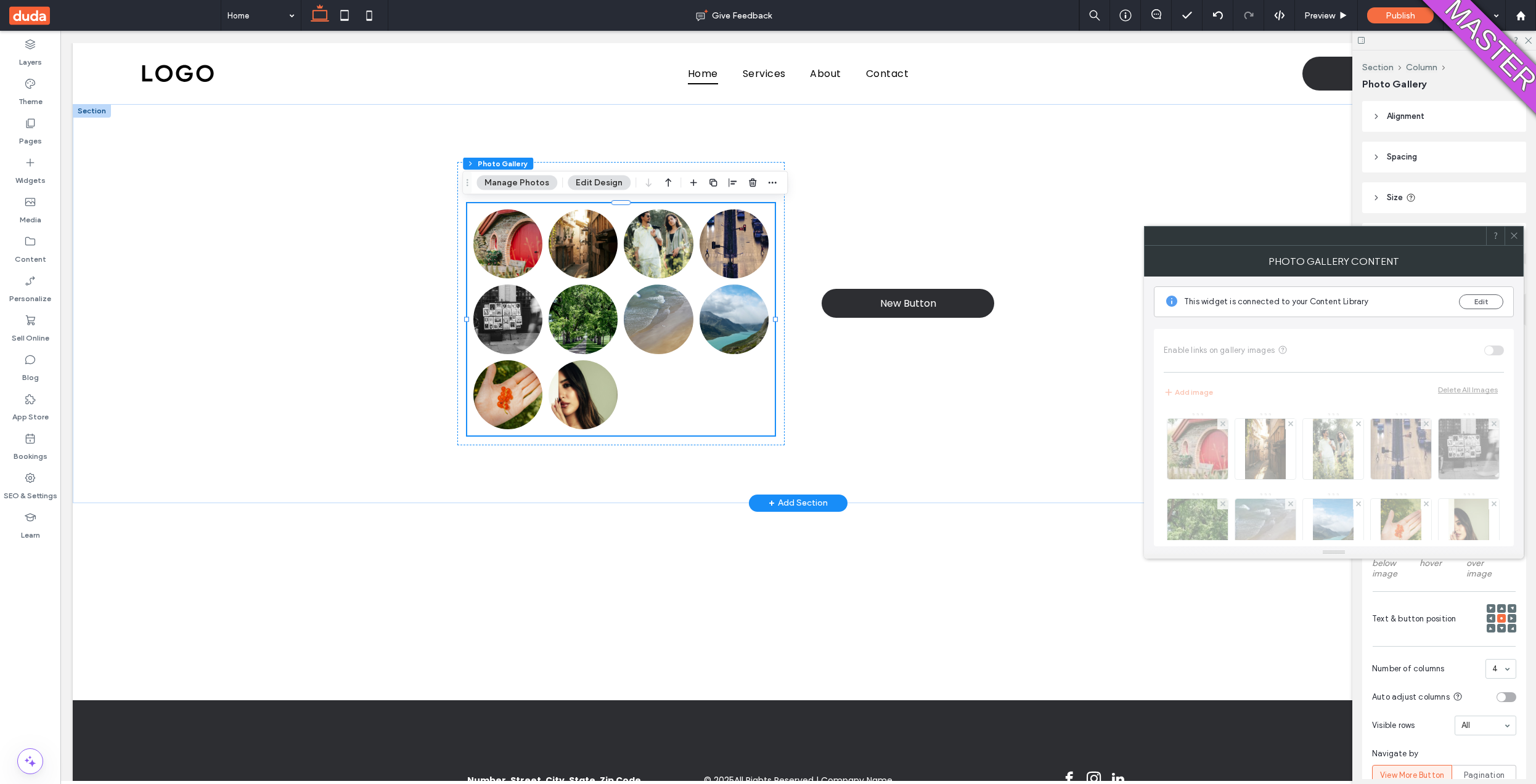
click at [1458, 302] on div "This widget is connected to your Content Library Edit" at bounding box center [1333, 301] width 360 height 31
click at [1476, 302] on button "Edit" at bounding box center [1481, 302] width 45 height 15
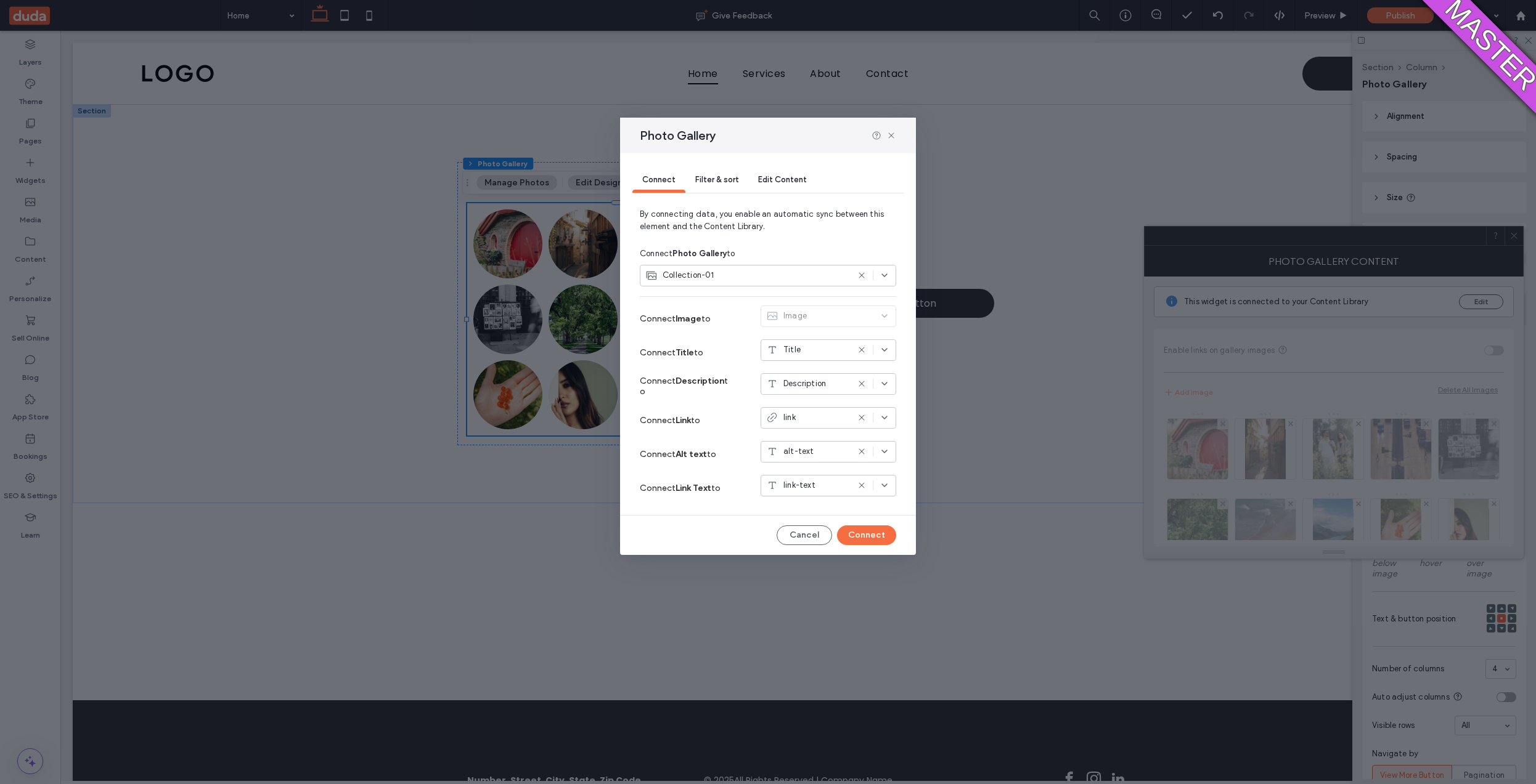
click at [806, 551] on div "Connect Filter & sort Edit Content By connecting data, you enable an automatic …" at bounding box center [768, 354] width 296 height 402
click at [807, 545] on div "Connect Filter & sort Edit Content By connecting data, you enable an automatic …" at bounding box center [768, 354] width 296 height 402
click at [807, 543] on button "Cancel" at bounding box center [805, 535] width 56 height 20
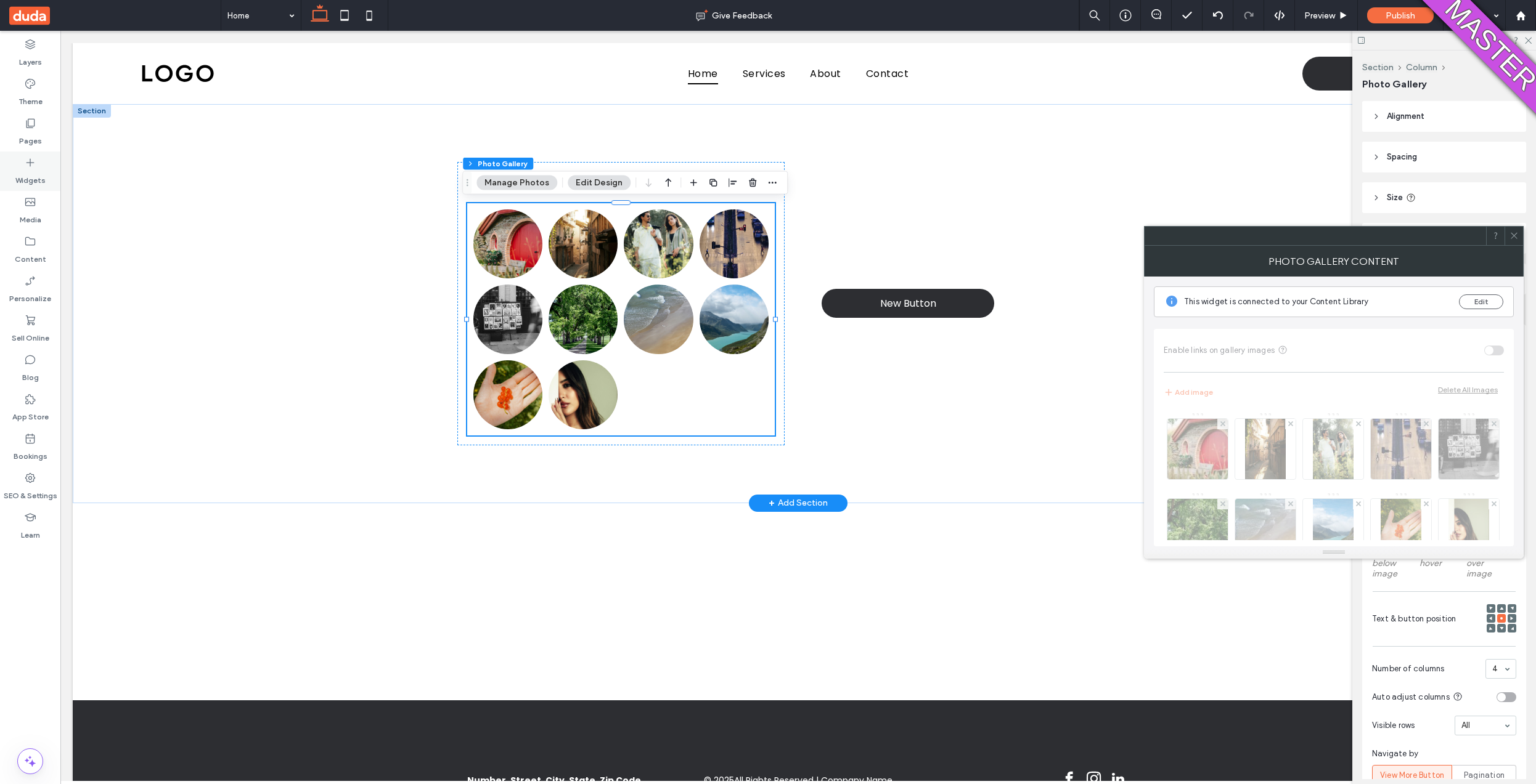
click at [14, 167] on div "Widgets" at bounding box center [30, 171] width 60 height 39
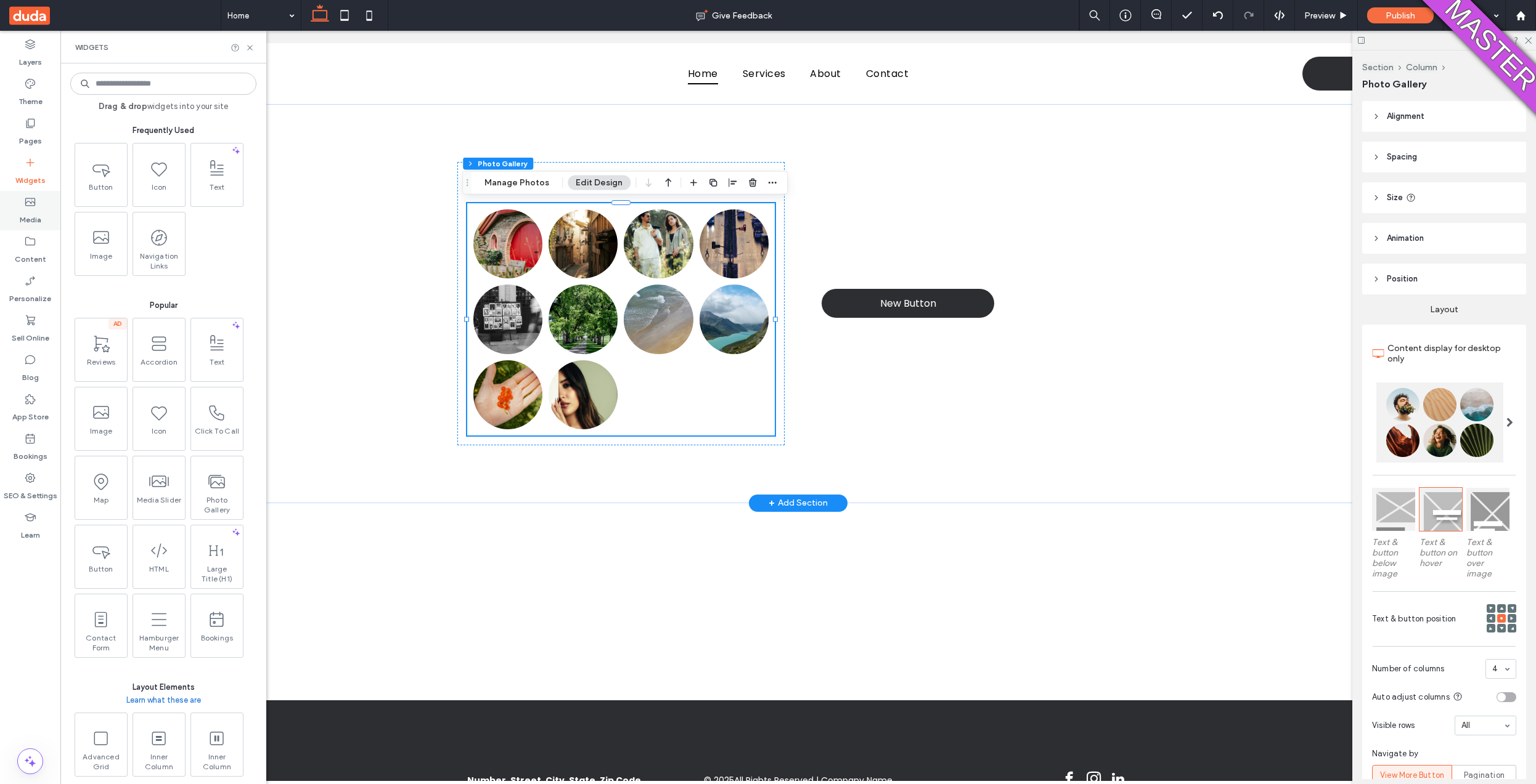
click at [18, 207] on div "Media" at bounding box center [30, 210] width 60 height 39
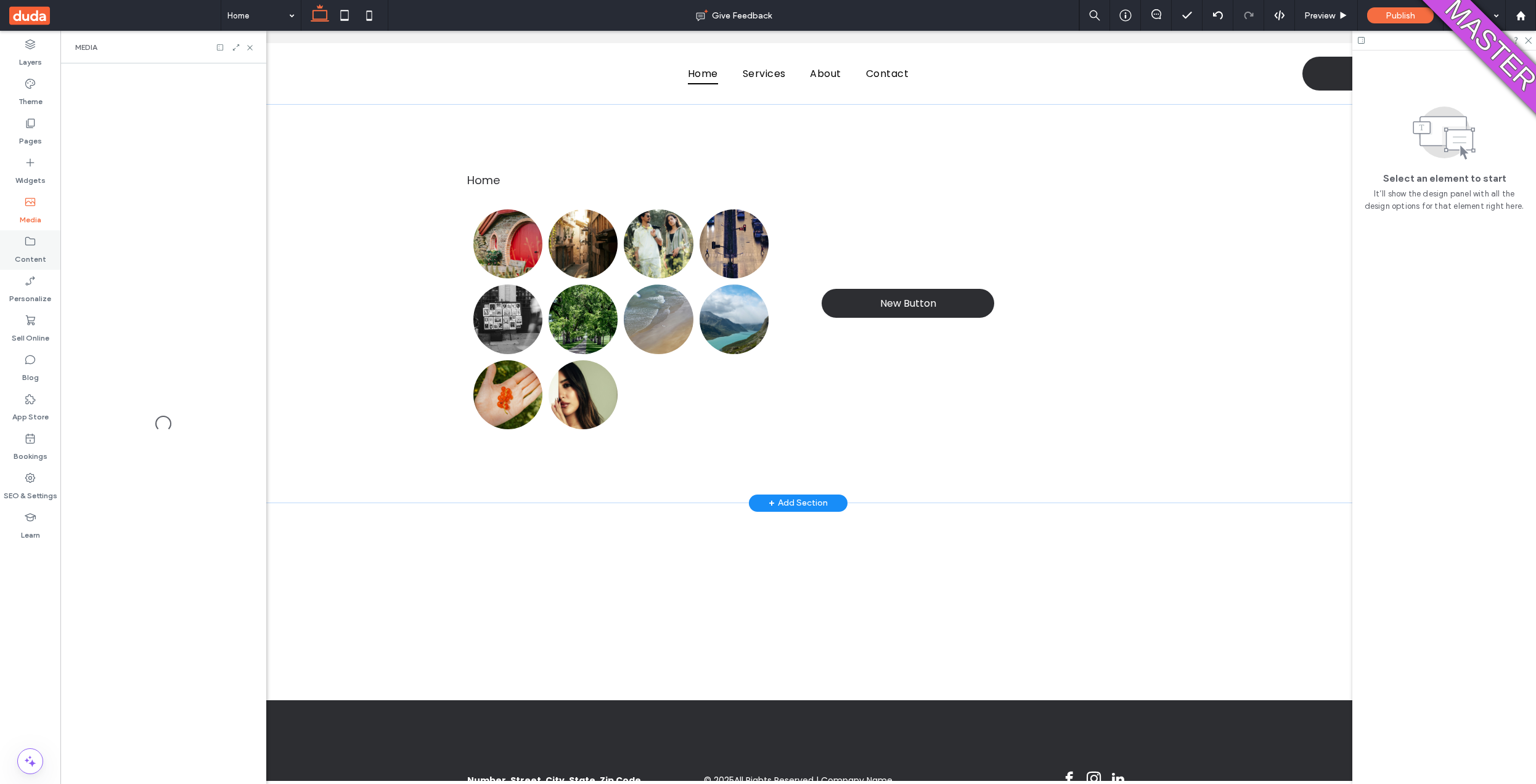
click at [22, 238] on div "Content" at bounding box center [30, 250] width 60 height 39
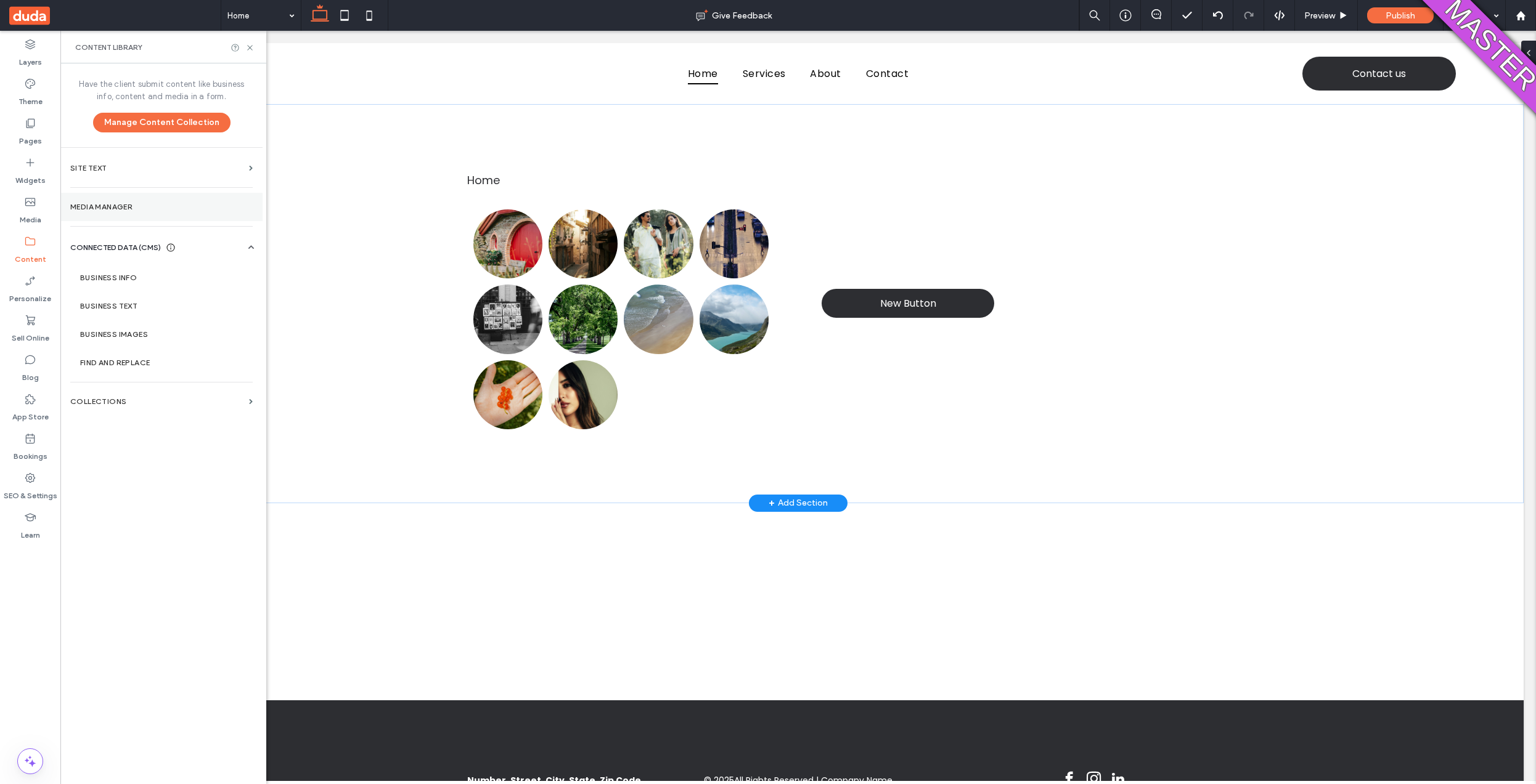
click at [78, 210] on label "Media Manager" at bounding box center [162, 206] width 182 height 8
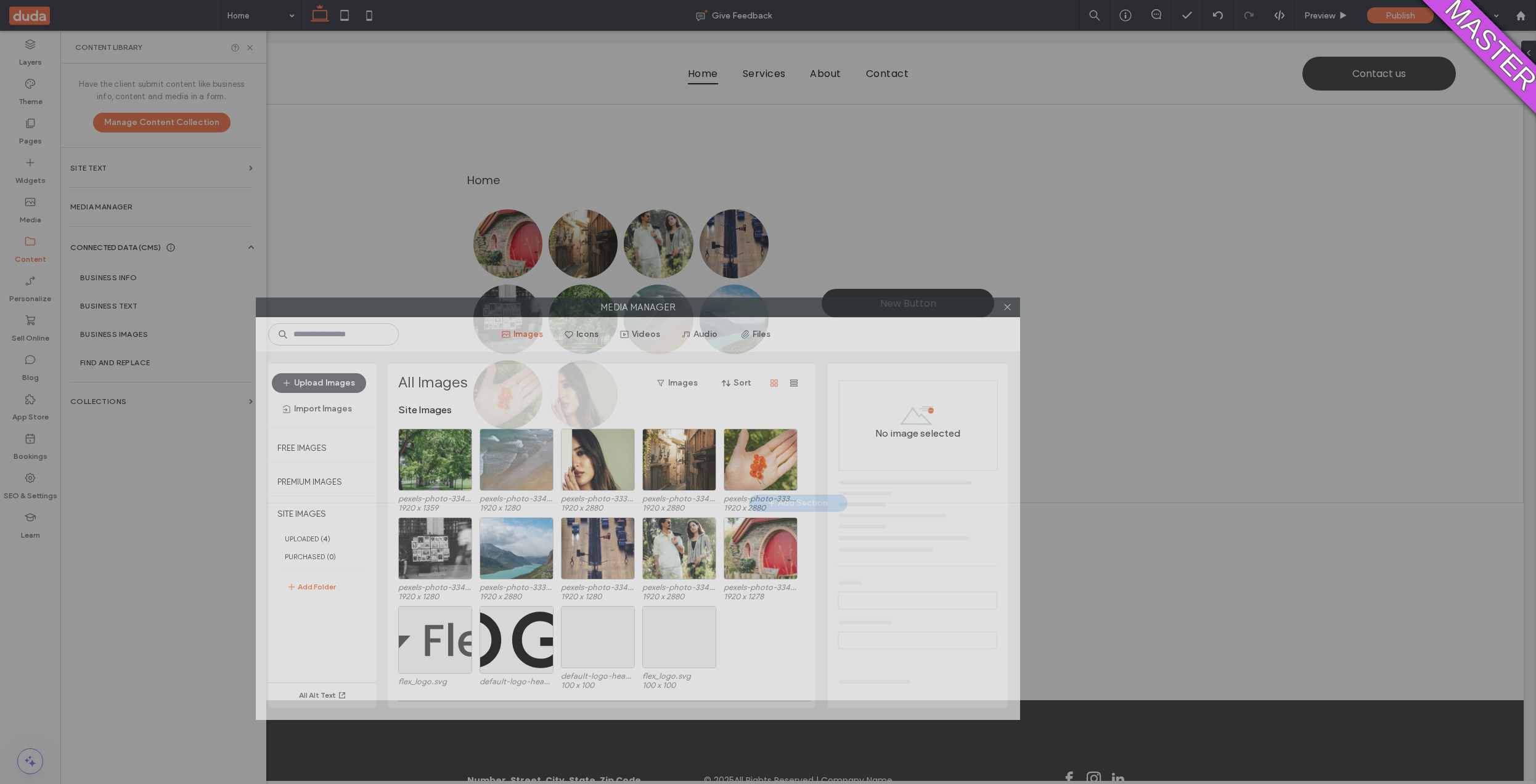
drag, startPoint x: 921, startPoint y: 187, endPoint x: 788, endPoint y: 302, distance: 175.8
click at [789, 303] on label "Media Manager" at bounding box center [638, 308] width 763 height 19
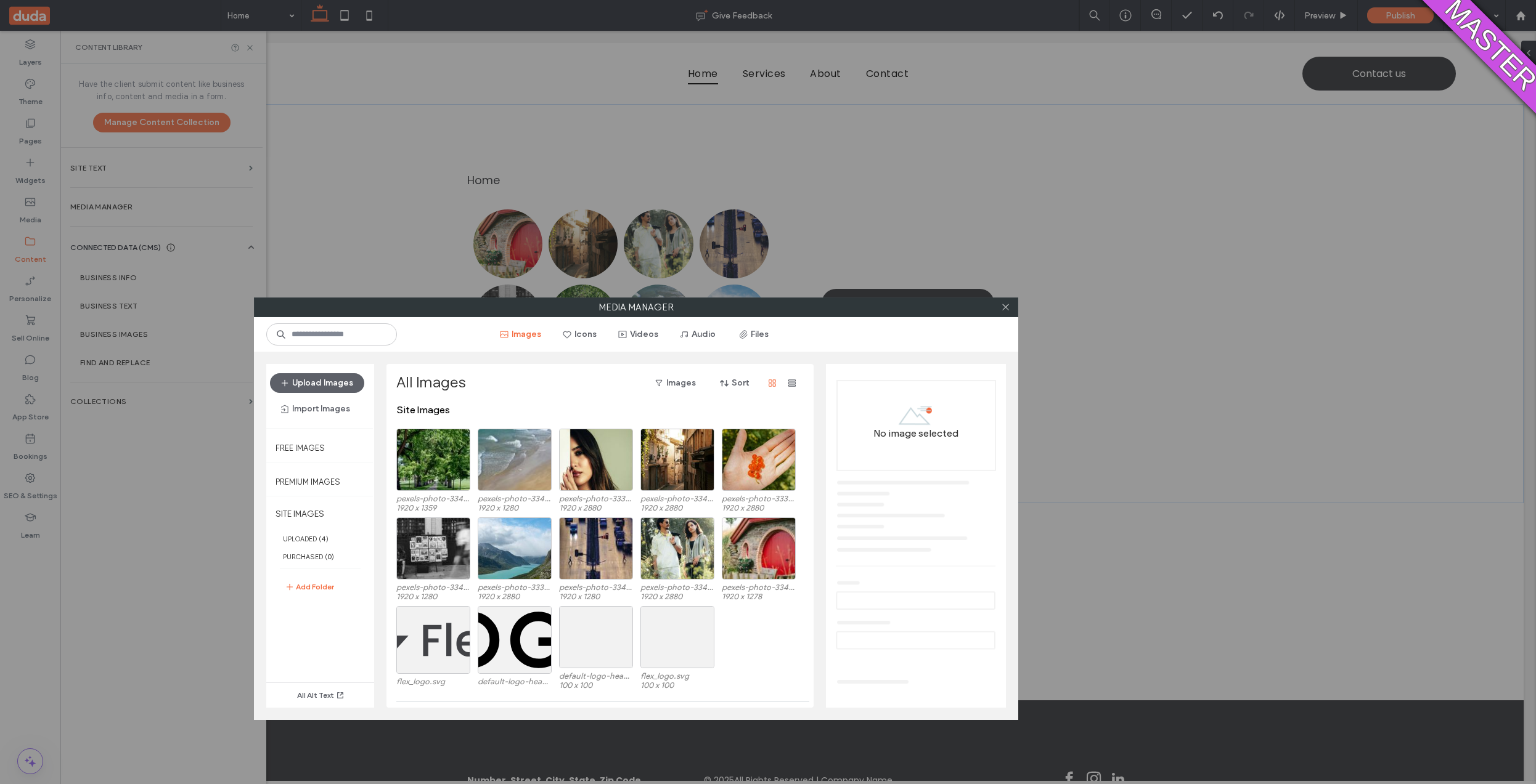
drag, startPoint x: 1008, startPoint y: 310, endPoint x: 981, endPoint y: 308, distance: 27.1
click at [1008, 310] on use at bounding box center [1005, 307] width 7 height 7
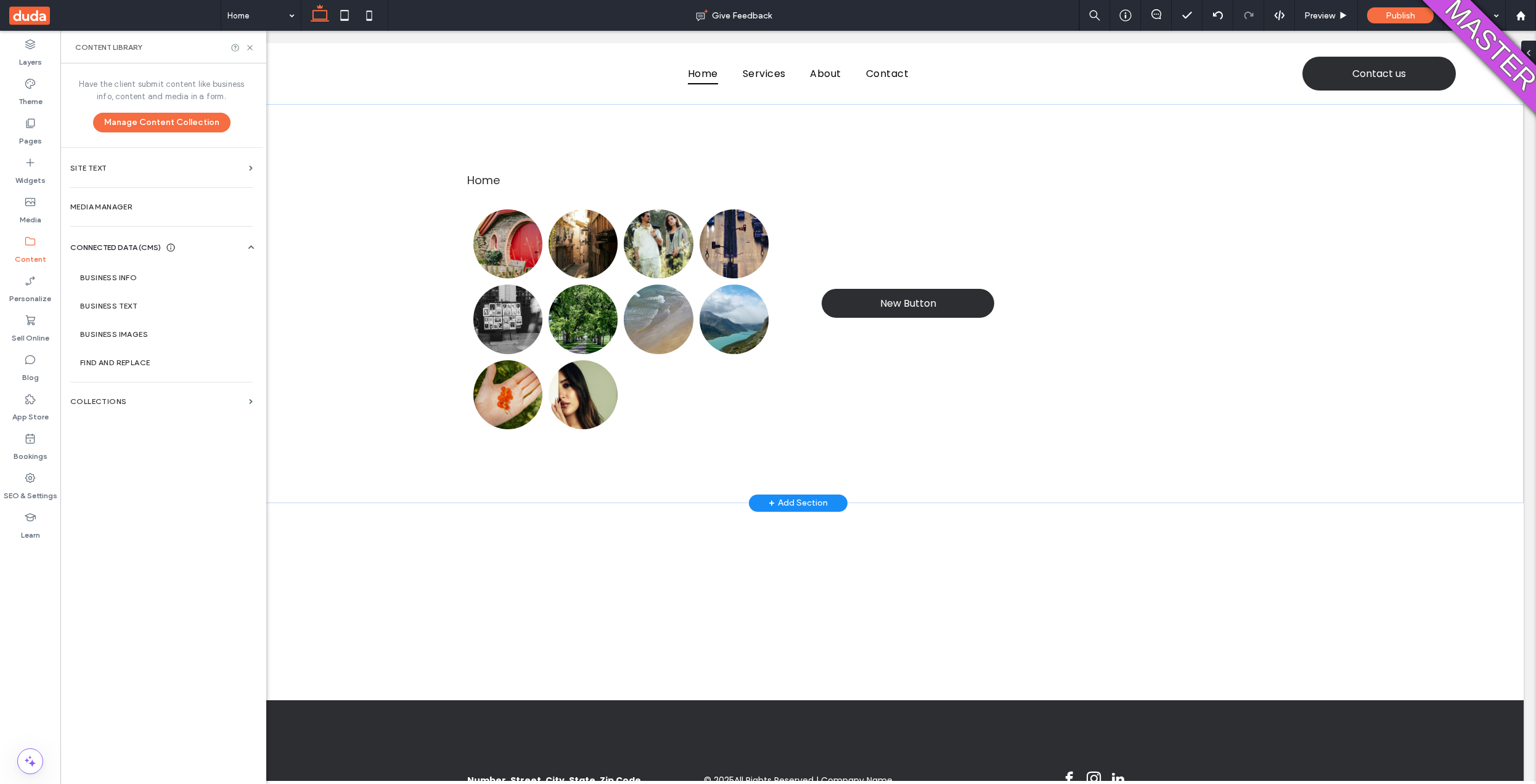
drag, startPoint x: 124, startPoint y: 379, endPoint x: 120, endPoint y: 385, distance: 7.2
click at [124, 379] on div "Have the client submit content like business info, content and media in a form.…" at bounding box center [161, 422] width 202 height 719
click at [108, 414] on section "Collections" at bounding box center [161, 402] width 202 height 28
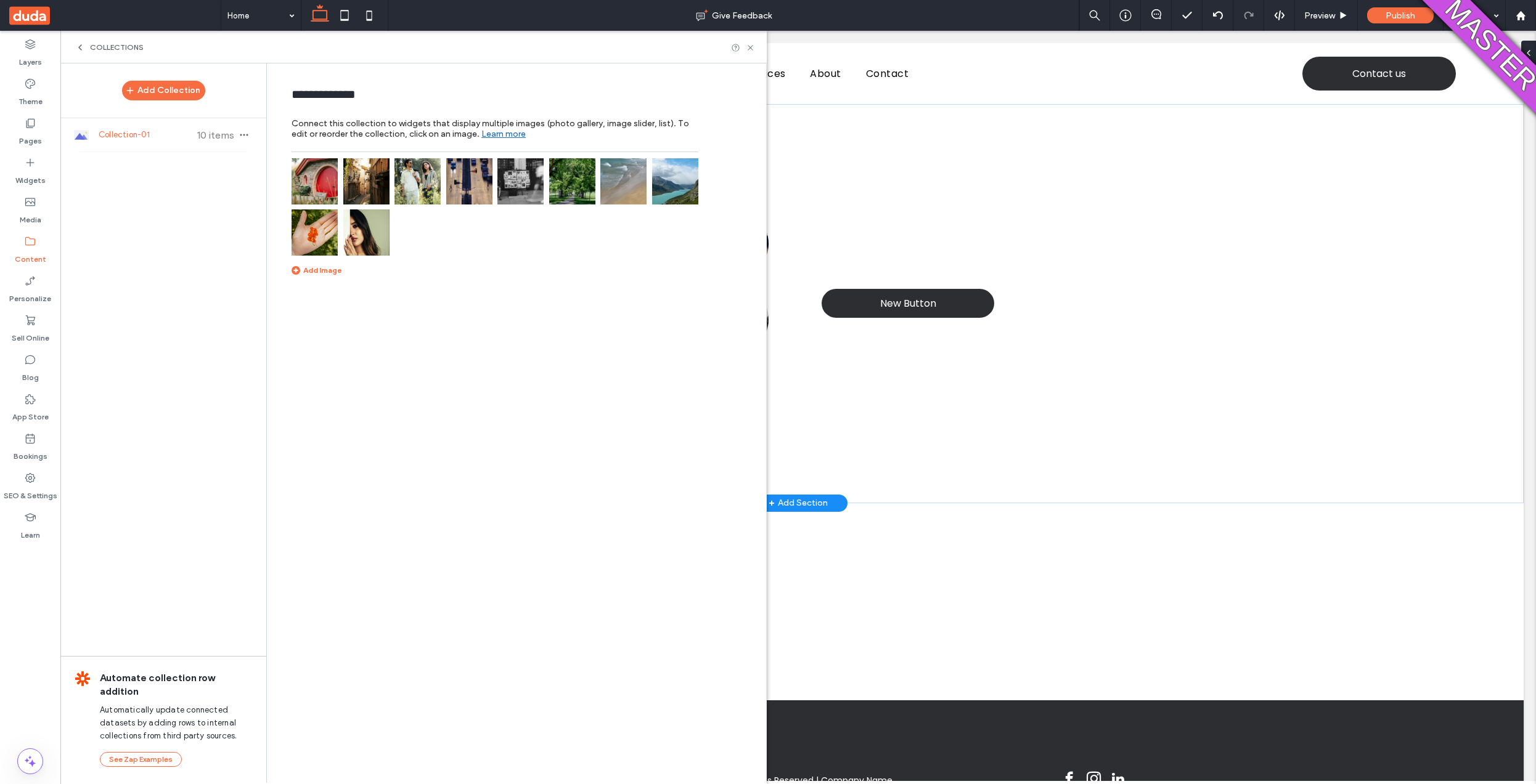
click at [367, 175] on img at bounding box center [367, 181] width 47 height 47
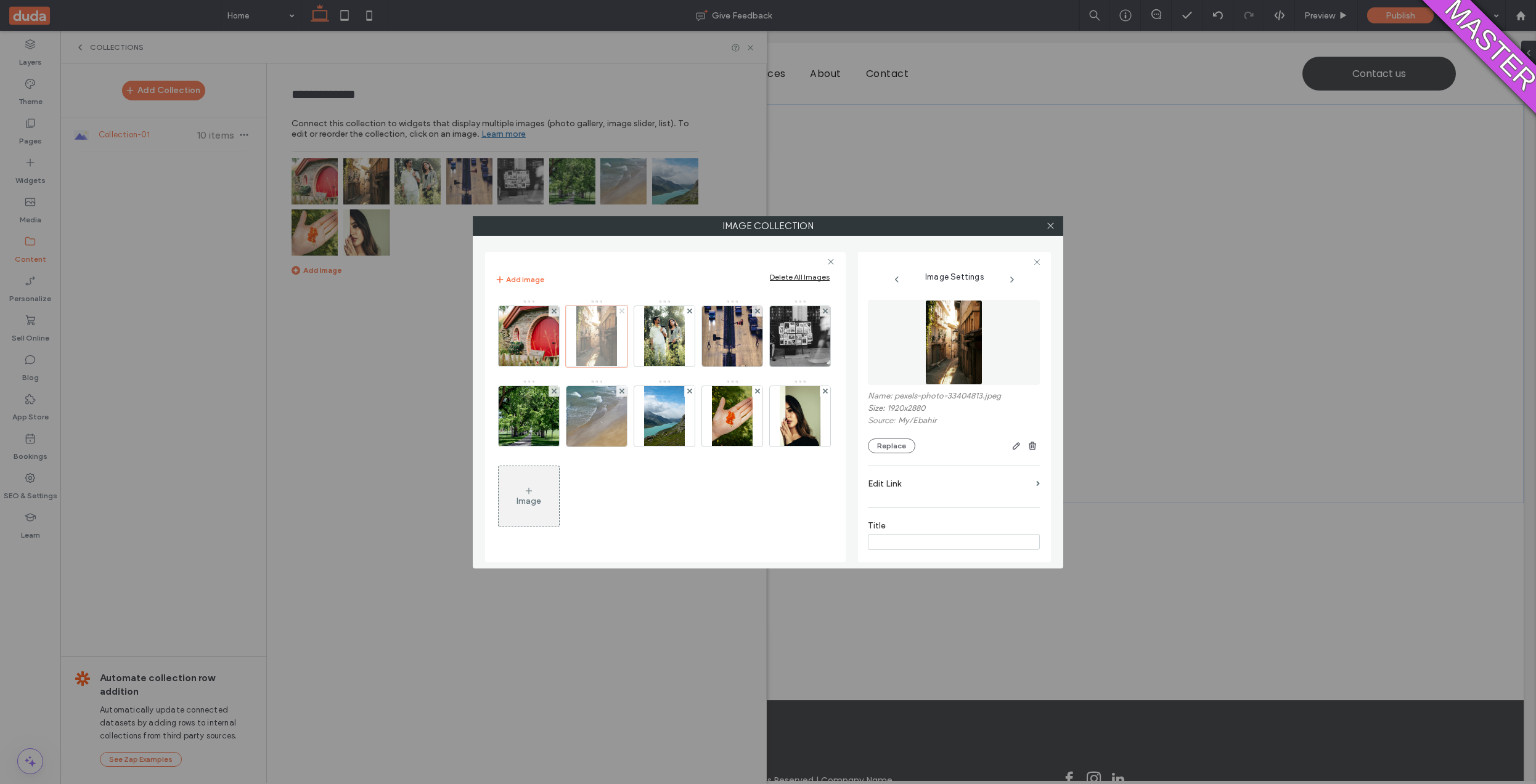
click at [620, 310] on use at bounding box center [621, 311] width 5 height 5
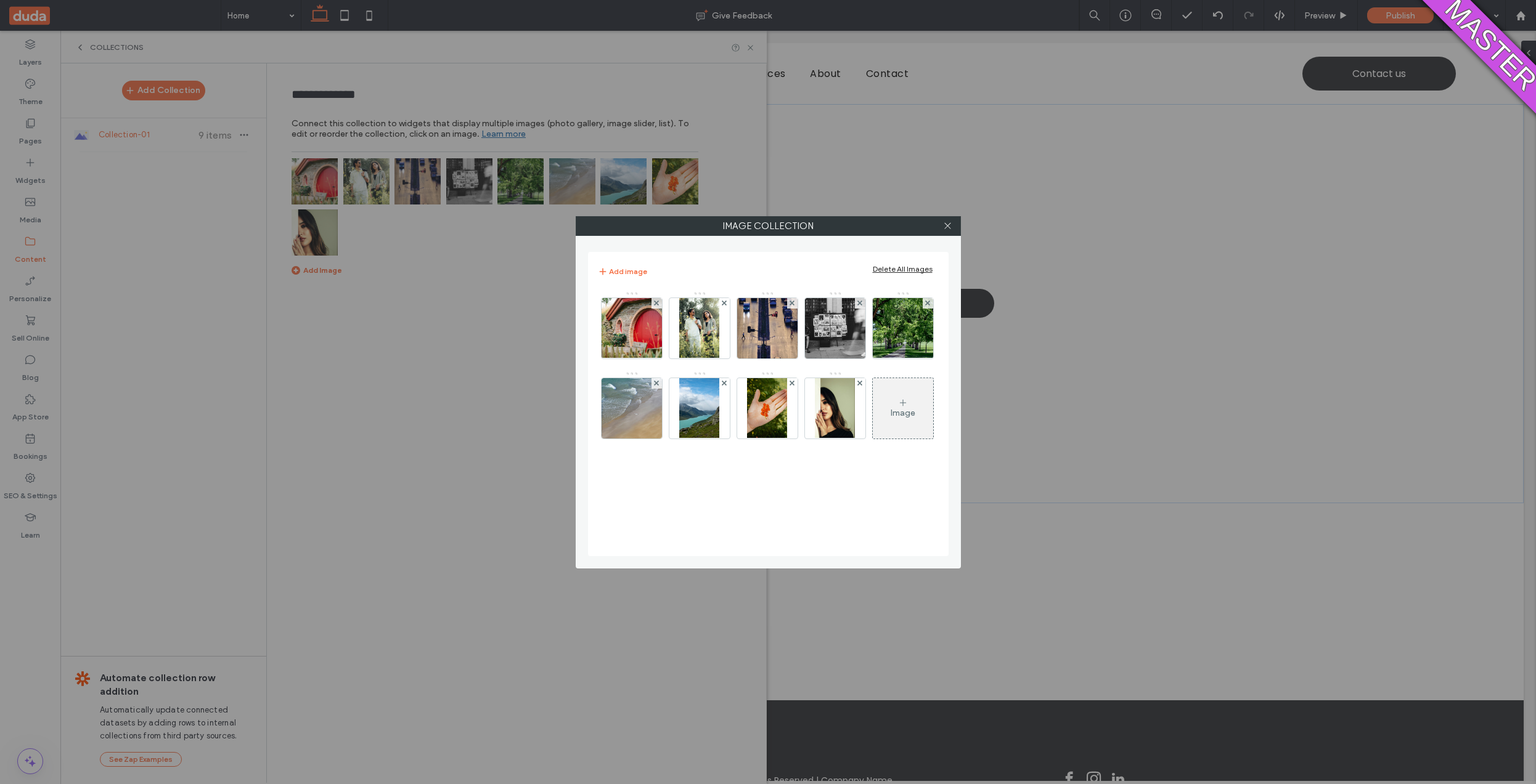
click at [955, 240] on div "Image Collection Add image Delete All Images Image" at bounding box center [768, 392] width 385 height 352
click at [953, 231] on div at bounding box center [948, 226] width 19 height 19
drag, startPoint x: 928, startPoint y: 211, endPoint x: 942, endPoint y: 219, distance: 16.1
click at [928, 211] on div "Image Collection Add image Delete All Images Image" at bounding box center [768, 392] width 1536 height 784
click at [947, 224] on icon at bounding box center [948, 226] width 9 height 9
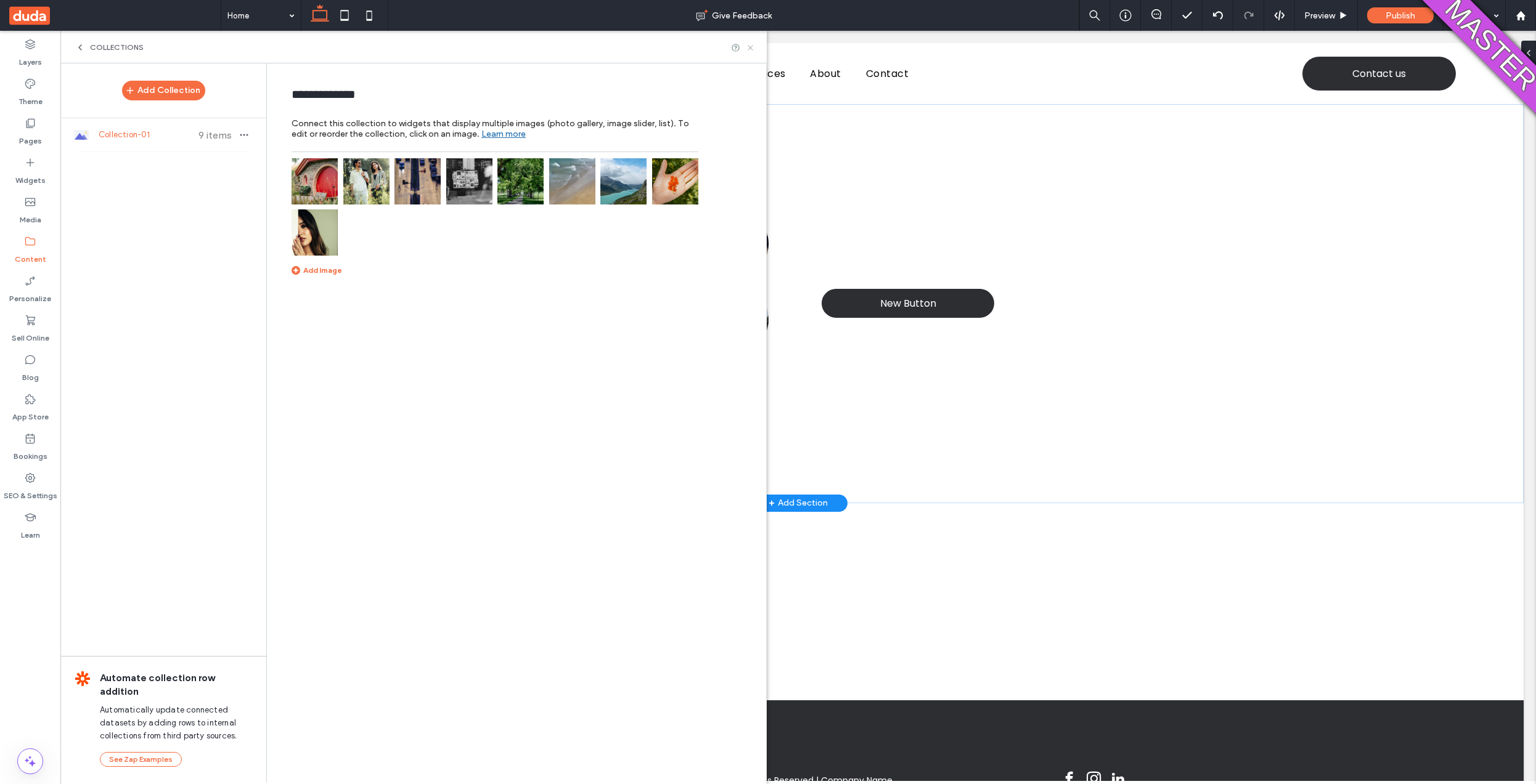
click at [750, 49] on icon at bounding box center [751, 47] width 9 height 9
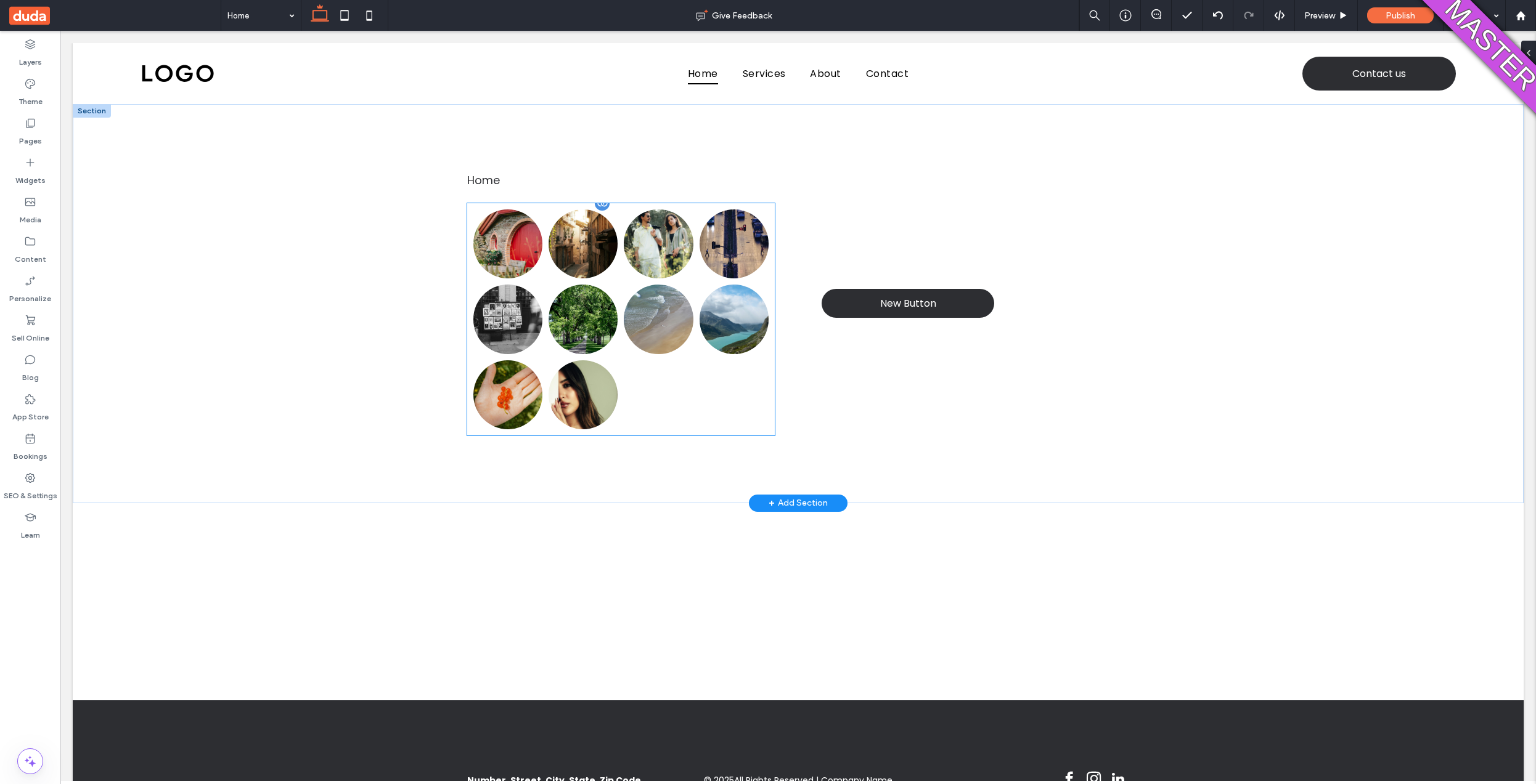
click at [591, 216] on link at bounding box center [583, 244] width 69 height 69
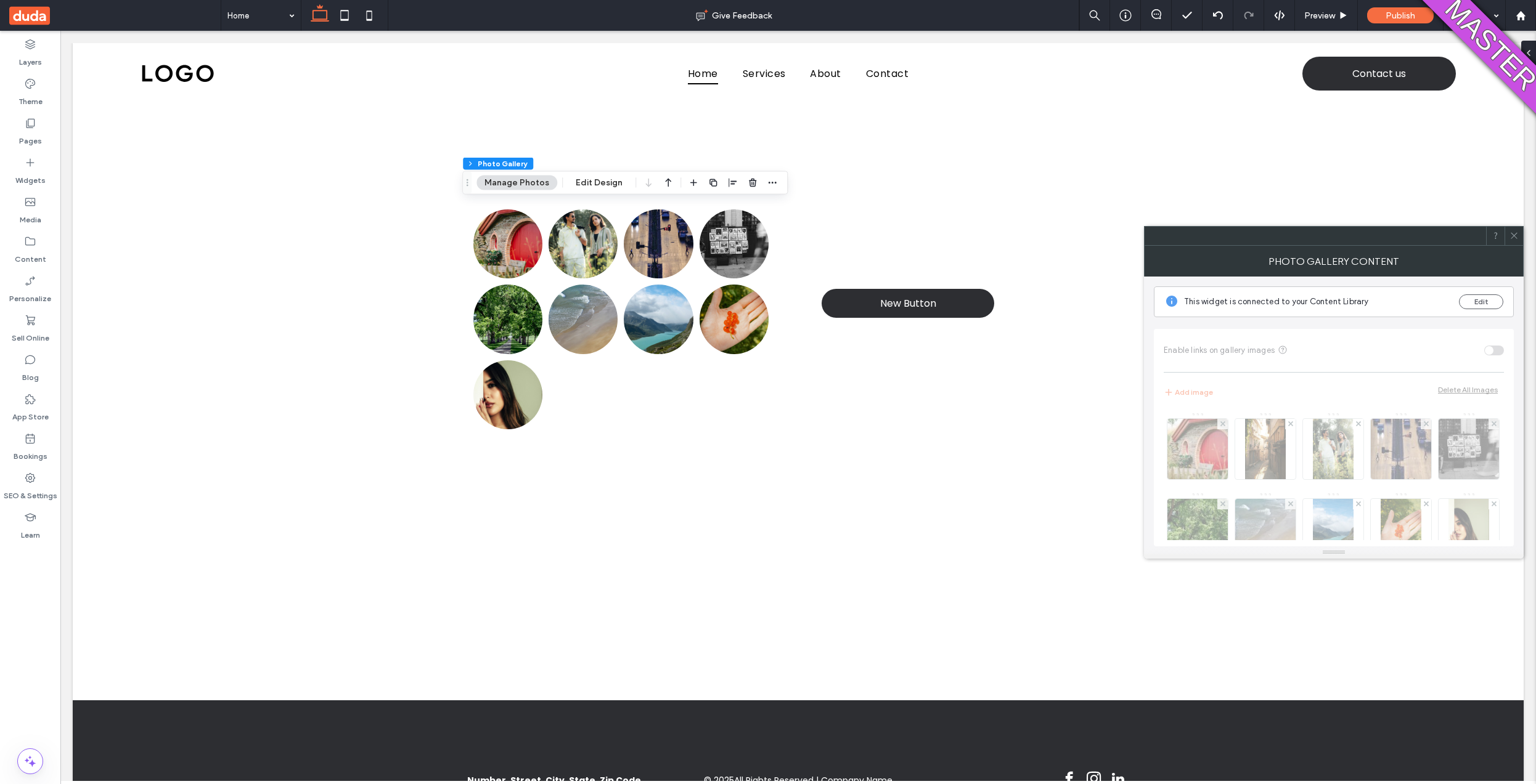
scroll to position [0, 0]
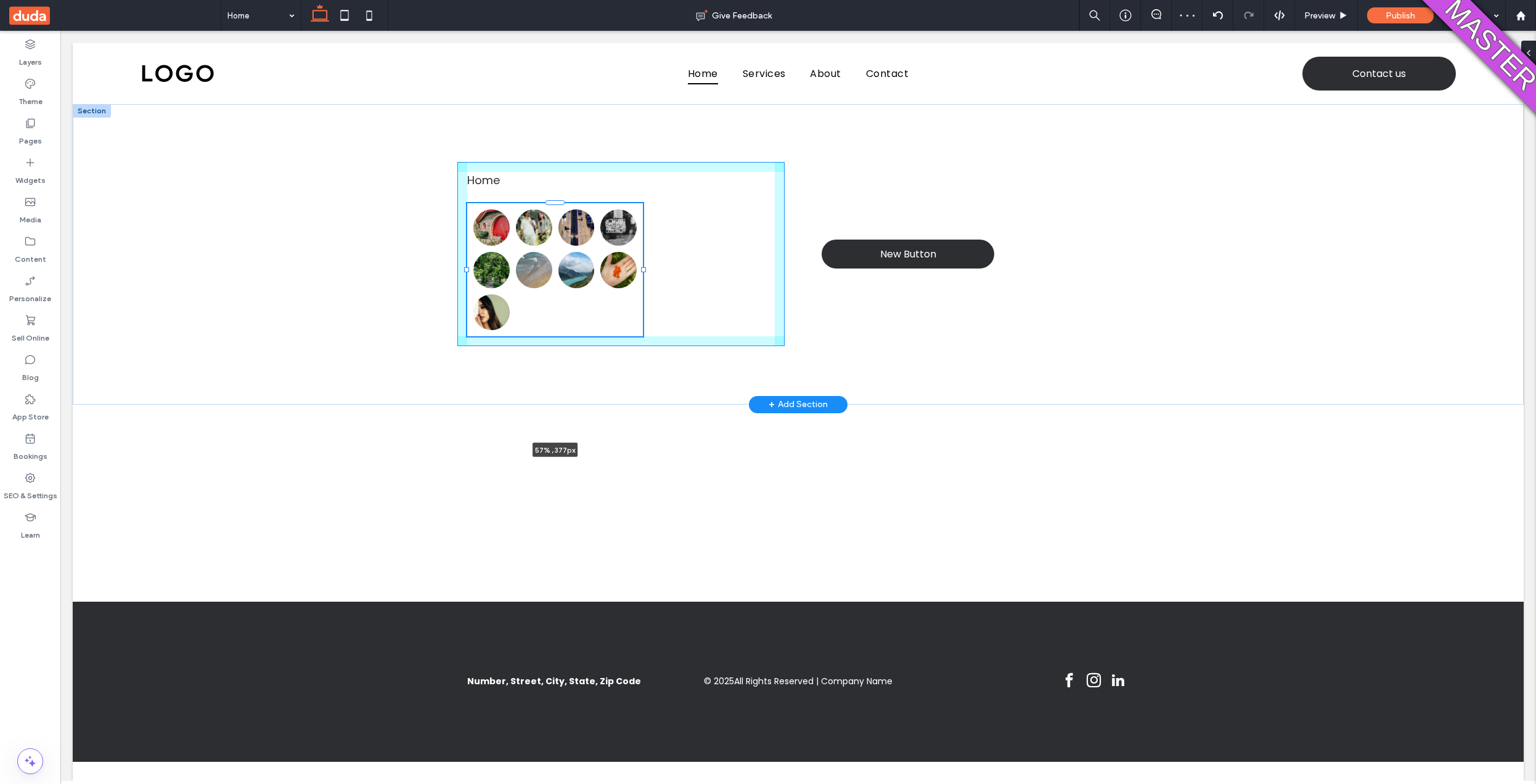
drag, startPoint x: 770, startPoint y: 319, endPoint x: 606, endPoint y: 312, distance: 164.1
click at [619, 319] on div "Home Button Button Button Button Button Button Button Button Button 57% , 377px…" at bounding box center [797, 254] width 740 height 300
type input "**"
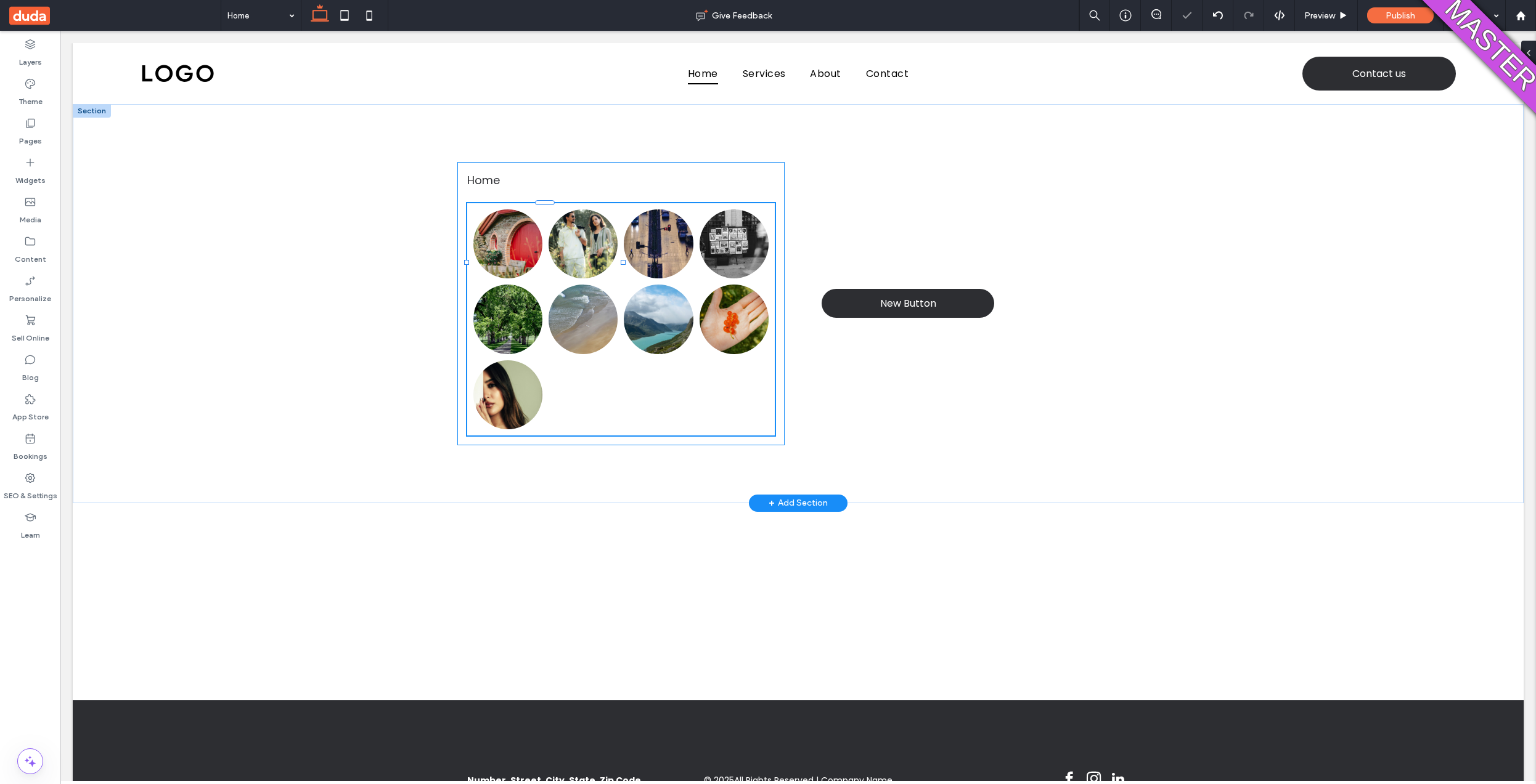
type input "****"
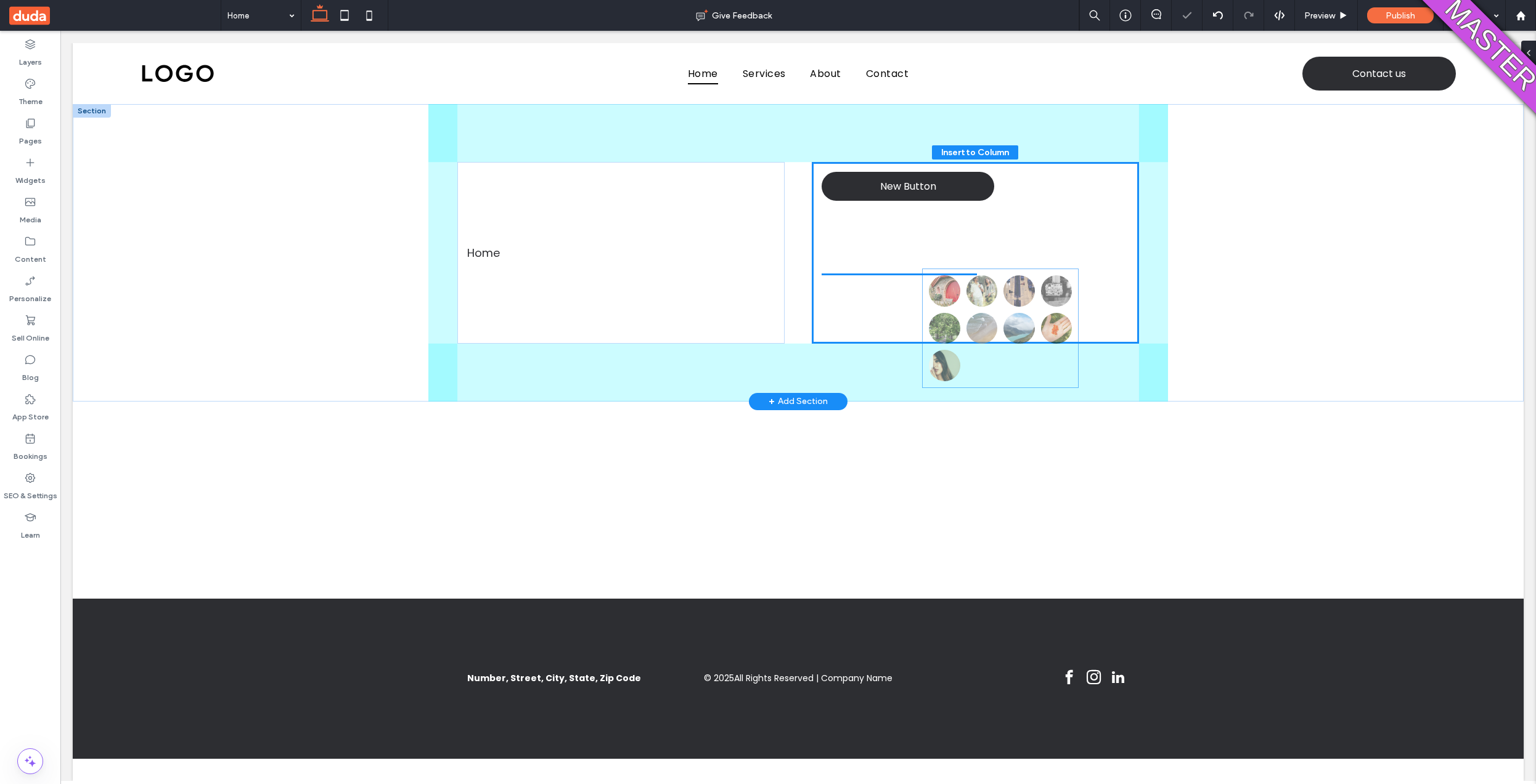
drag, startPoint x: 556, startPoint y: 266, endPoint x: 984, endPoint y: 295, distance: 429.0
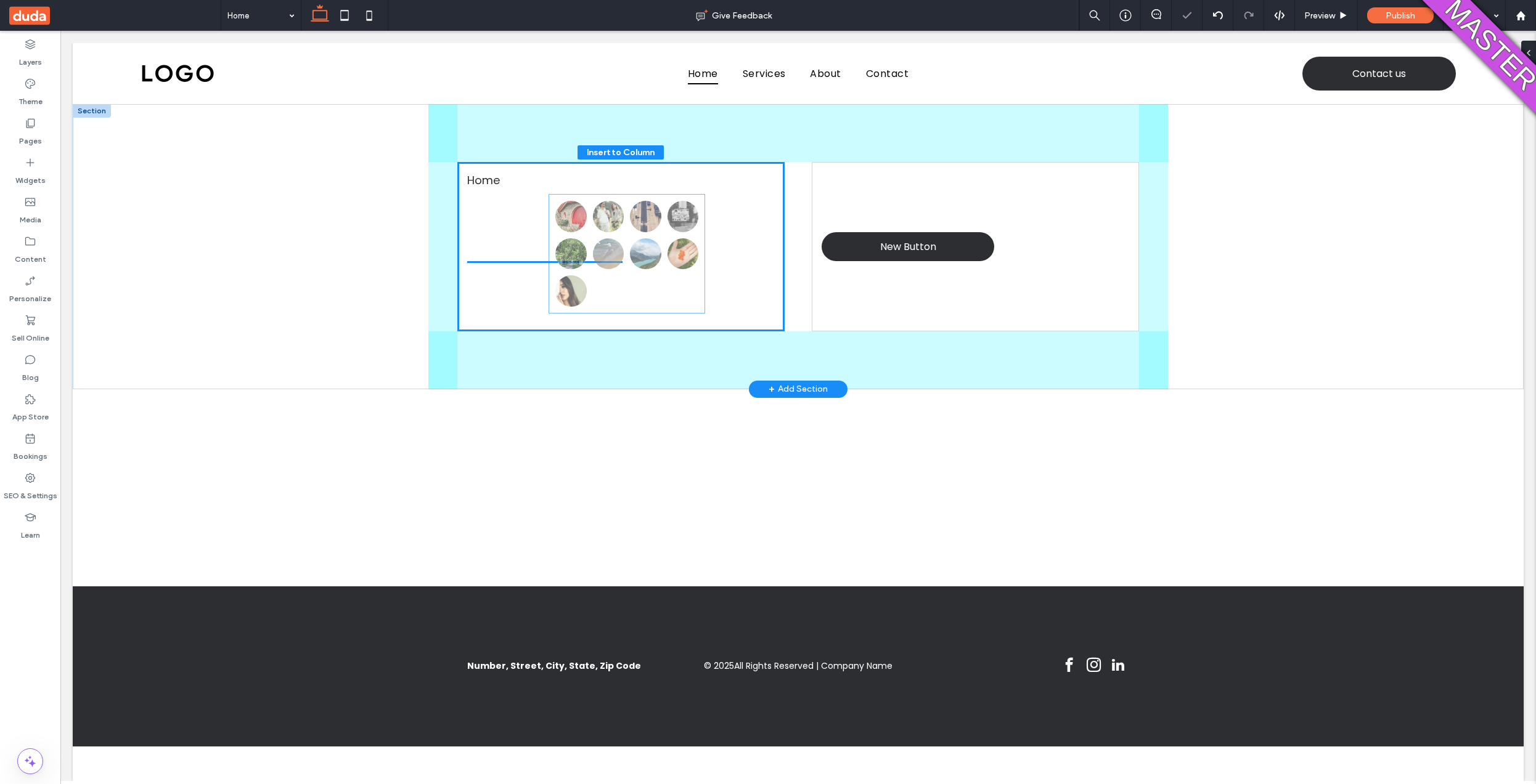
drag, startPoint x: 928, startPoint y: 278, endPoint x: 653, endPoint y: 259, distance: 275.7
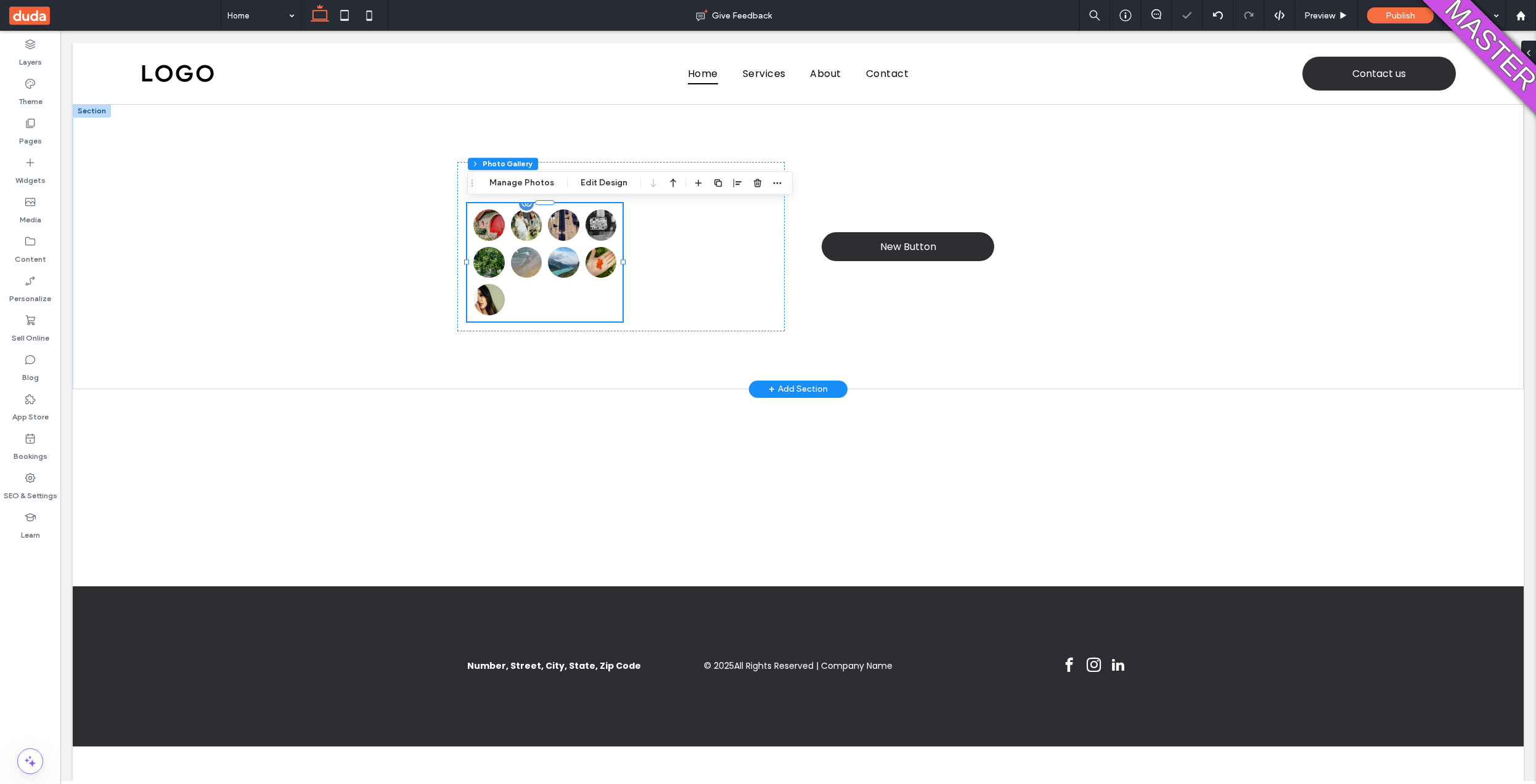
drag, startPoint x: 641, startPoint y: 244, endPoint x: 619, endPoint y: 245, distance: 22.0
click at [629, 247] on div "Home Button Button Button Button Button Button Button Button Button" at bounding box center [621, 246] width 327 height 169
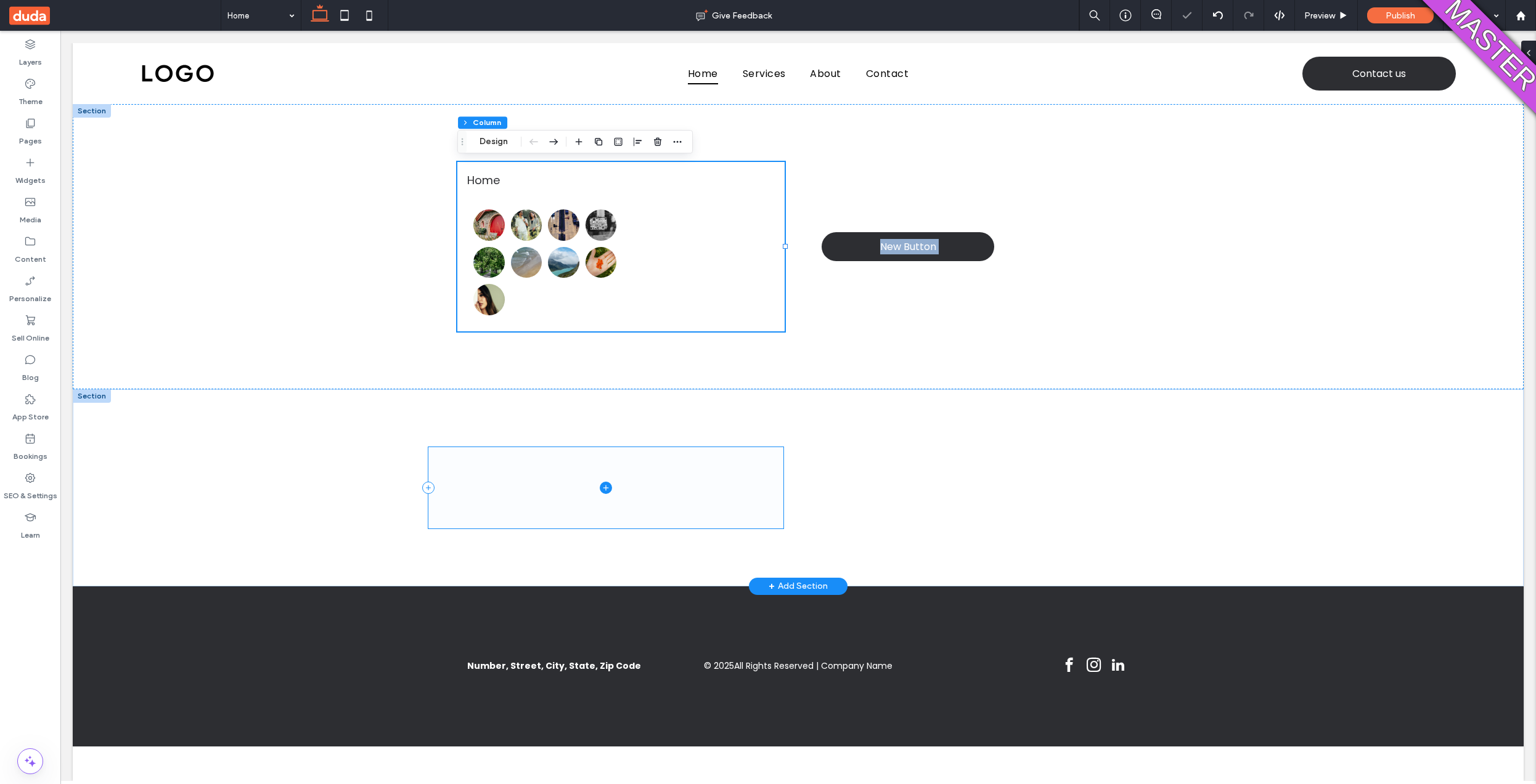
drag, startPoint x: 599, startPoint y: 251, endPoint x: 602, endPoint y: 466, distance: 215.0
click at [609, 485] on div "Home Button Button Button Button Button Button Button Button Button New Button …" at bounding box center [798, 345] width 1451 height 483
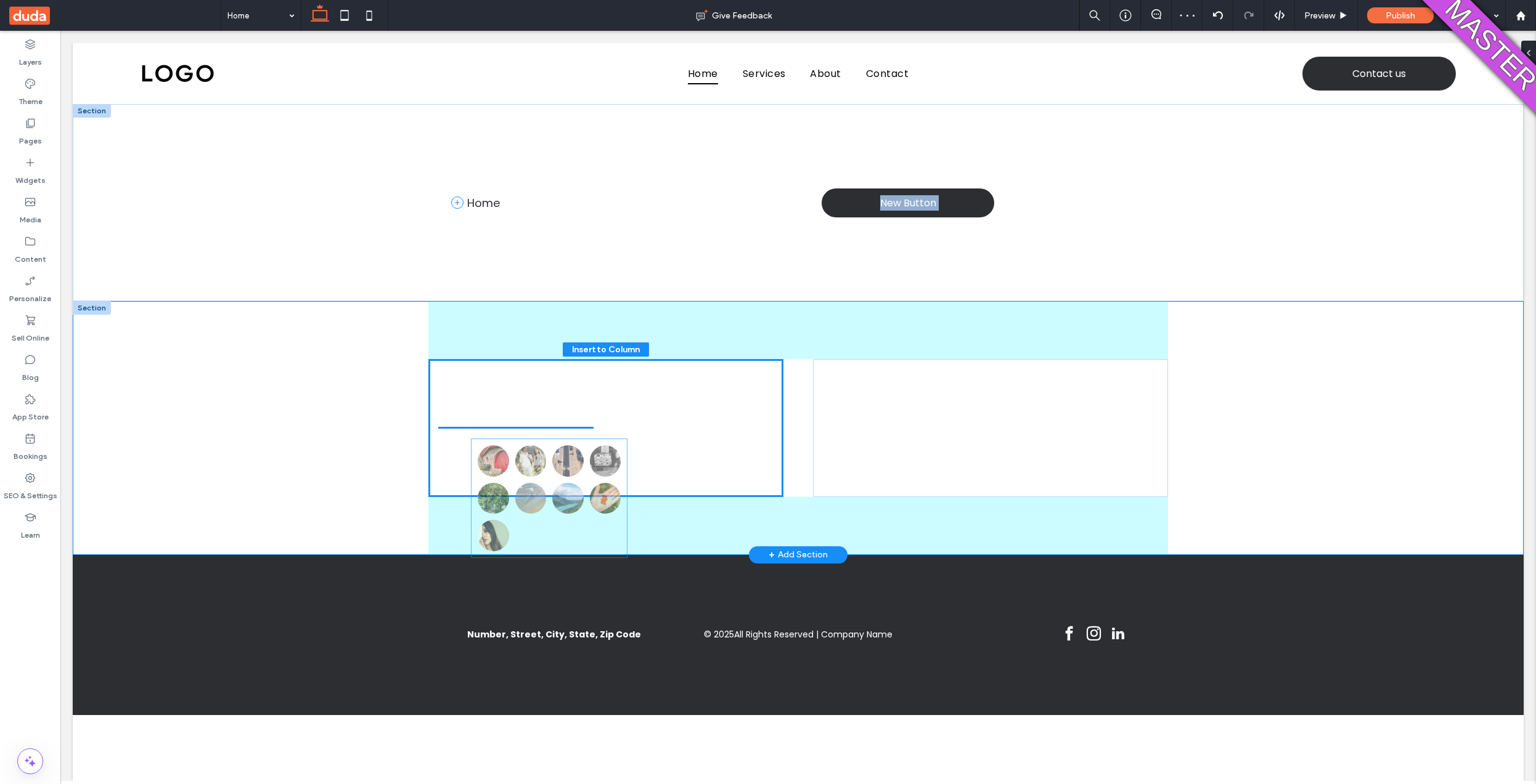
drag, startPoint x: 581, startPoint y: 352, endPoint x: 587, endPoint y: 477, distance: 125.1
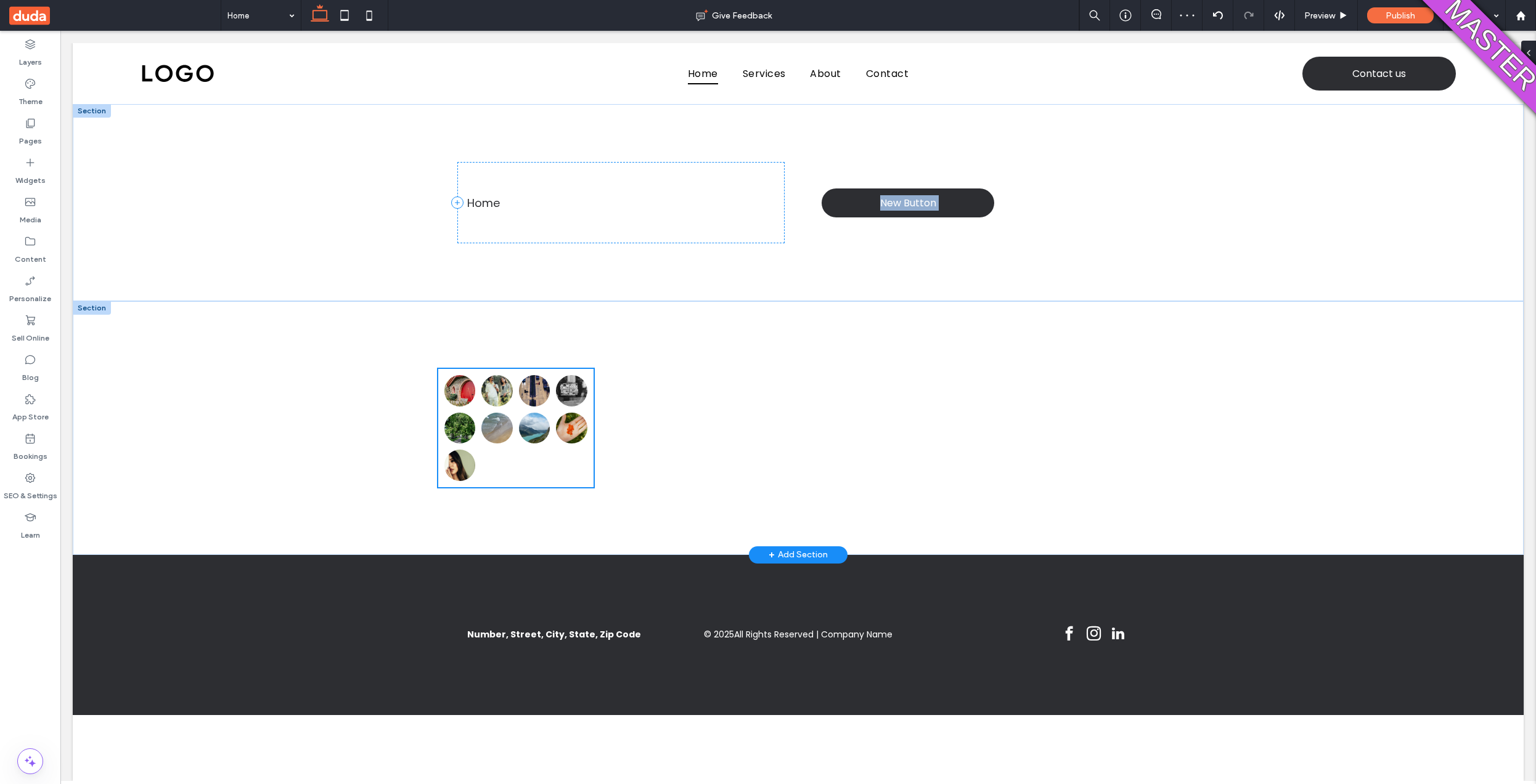
type input "**"
type input "****"
copy div "Button Button New Button Section + Add Section"
click at [699, 345] on icon "button" at bounding box center [703, 349] width 10 height 10
click at [644, 352] on use "button" at bounding box center [644, 349] width 7 height 7
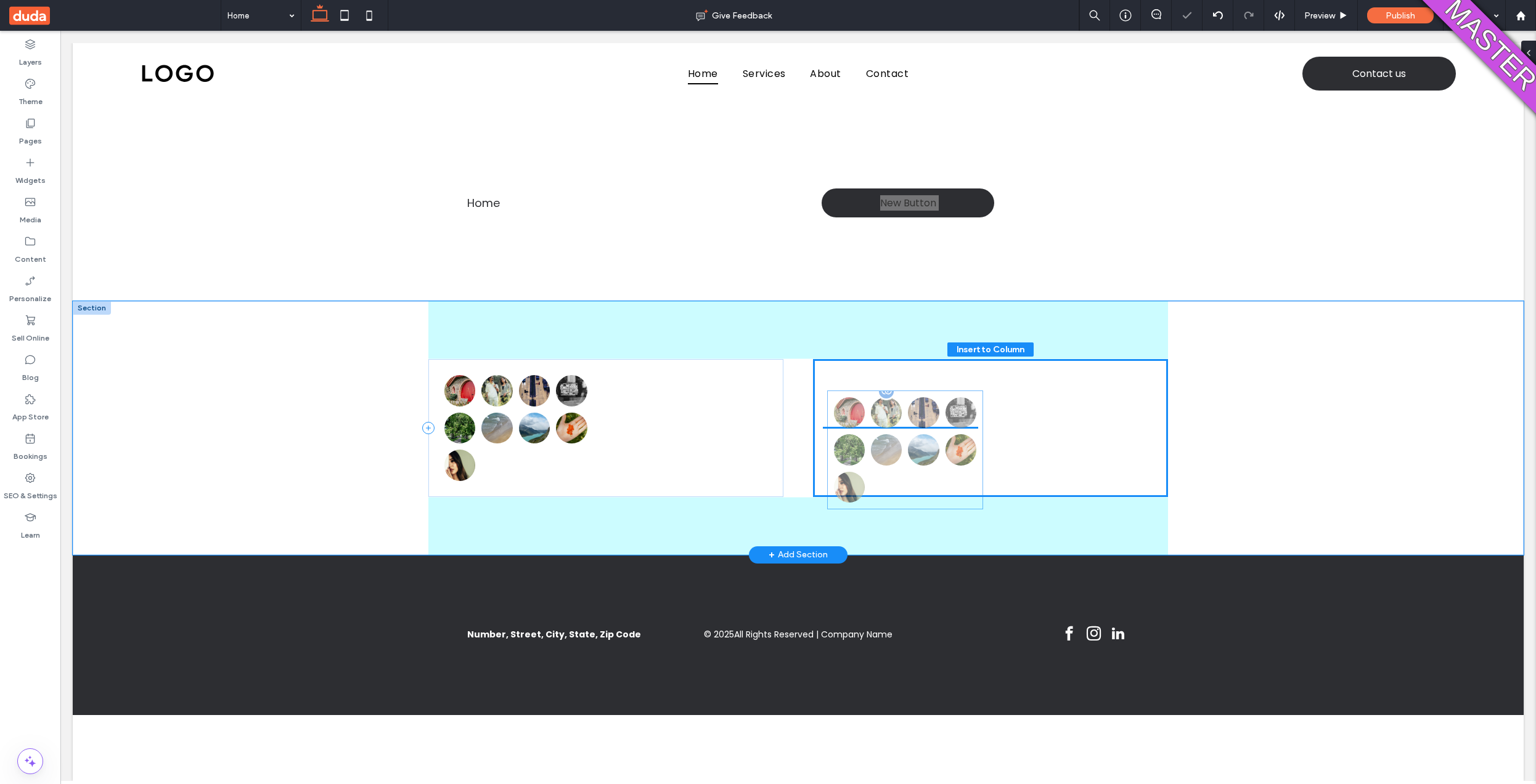
drag, startPoint x: 543, startPoint y: 424, endPoint x: 960, endPoint y: 449, distance: 417.7
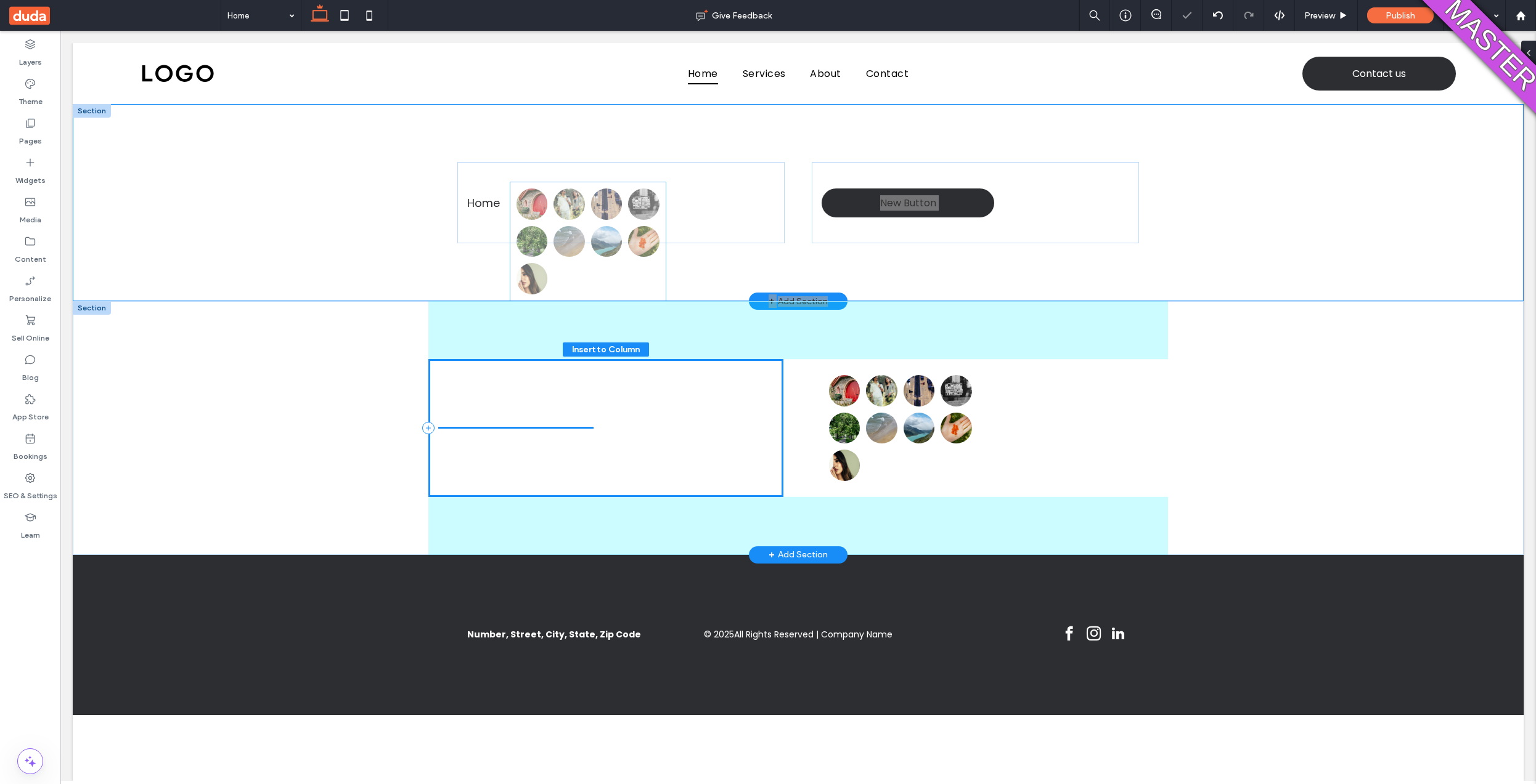
drag, startPoint x: 576, startPoint y: 434, endPoint x: 648, endPoint y: 248, distance: 199.4
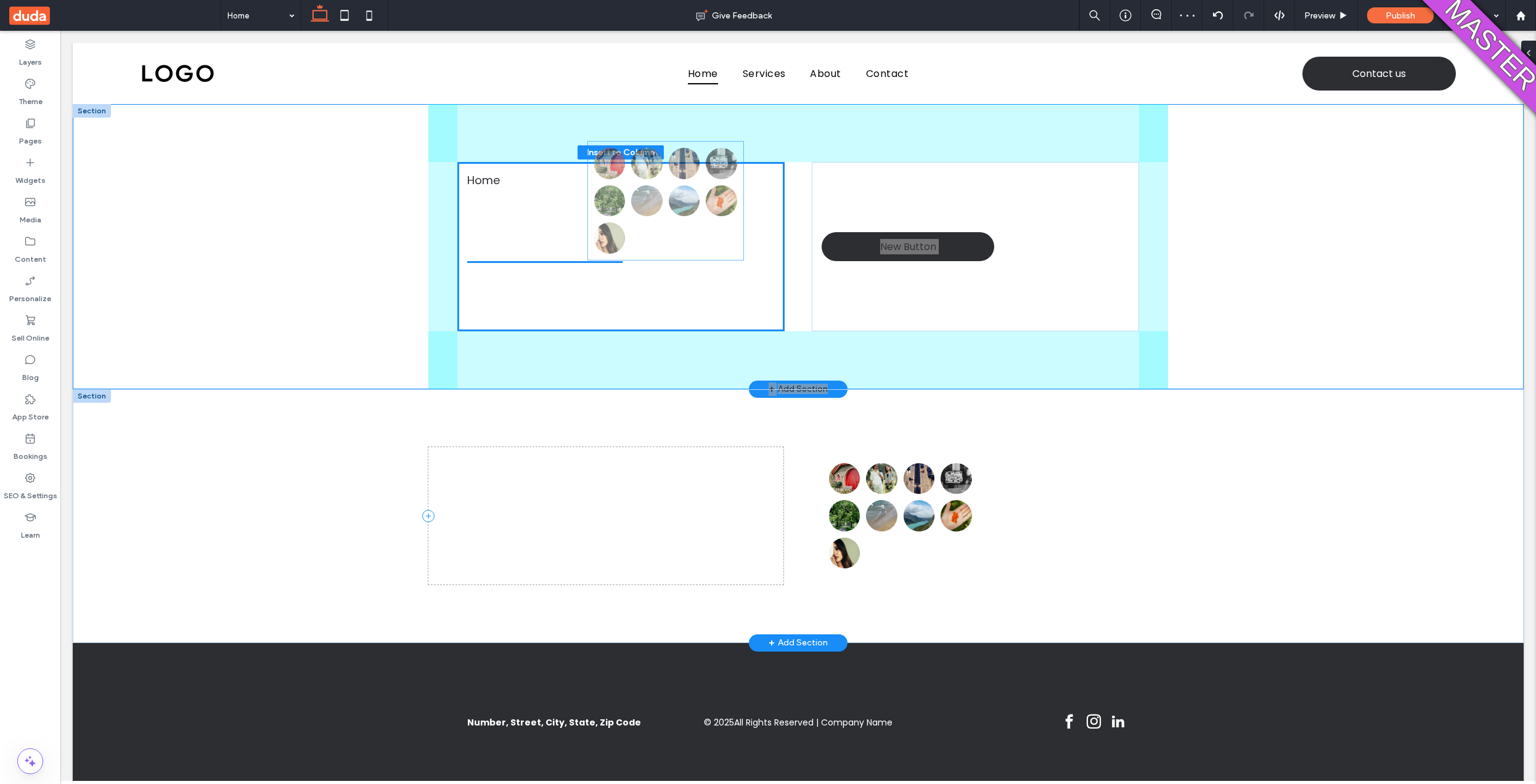
drag, startPoint x: 558, startPoint y: 410, endPoint x: 708, endPoint y: 183, distance: 272.1
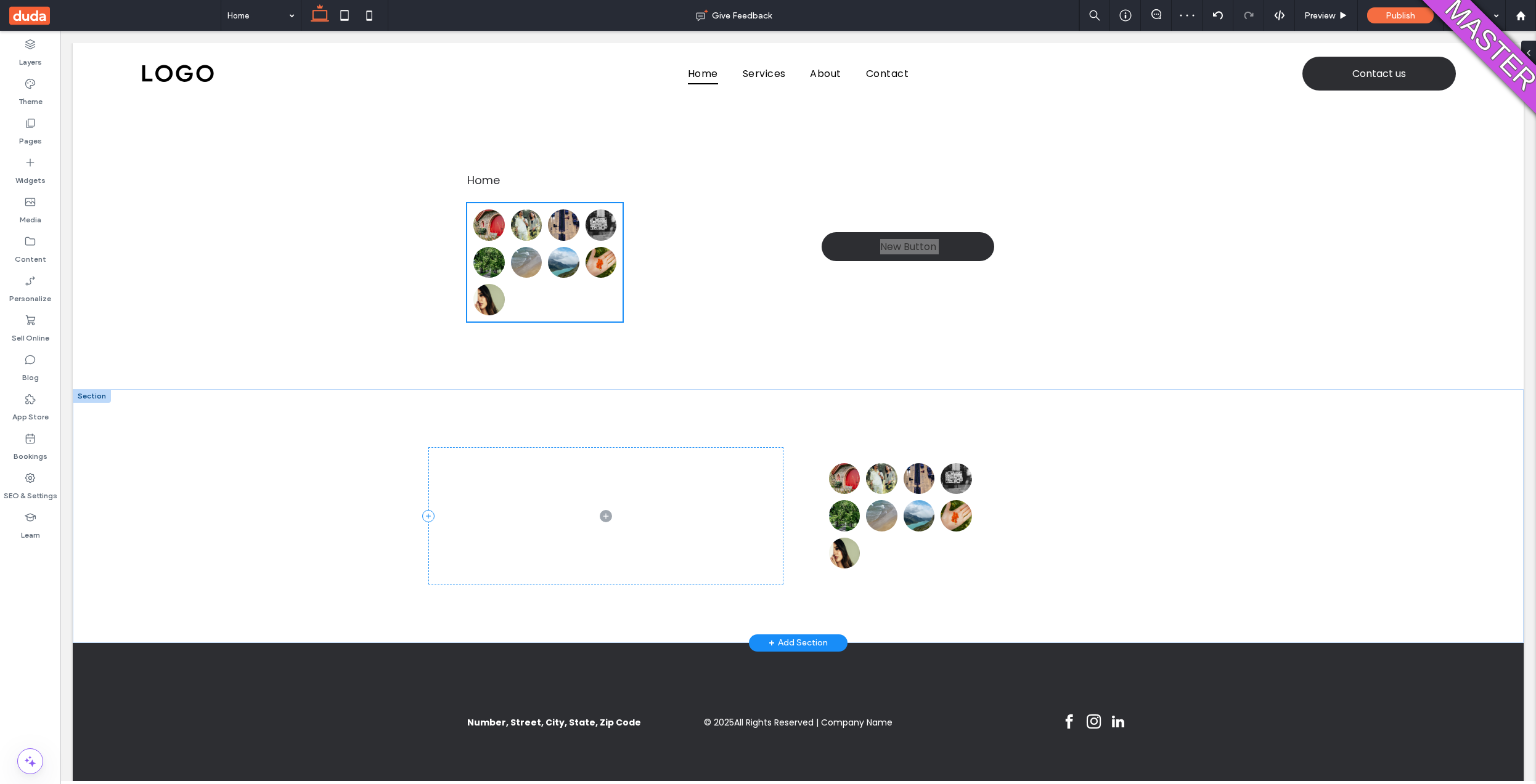
type input "**"
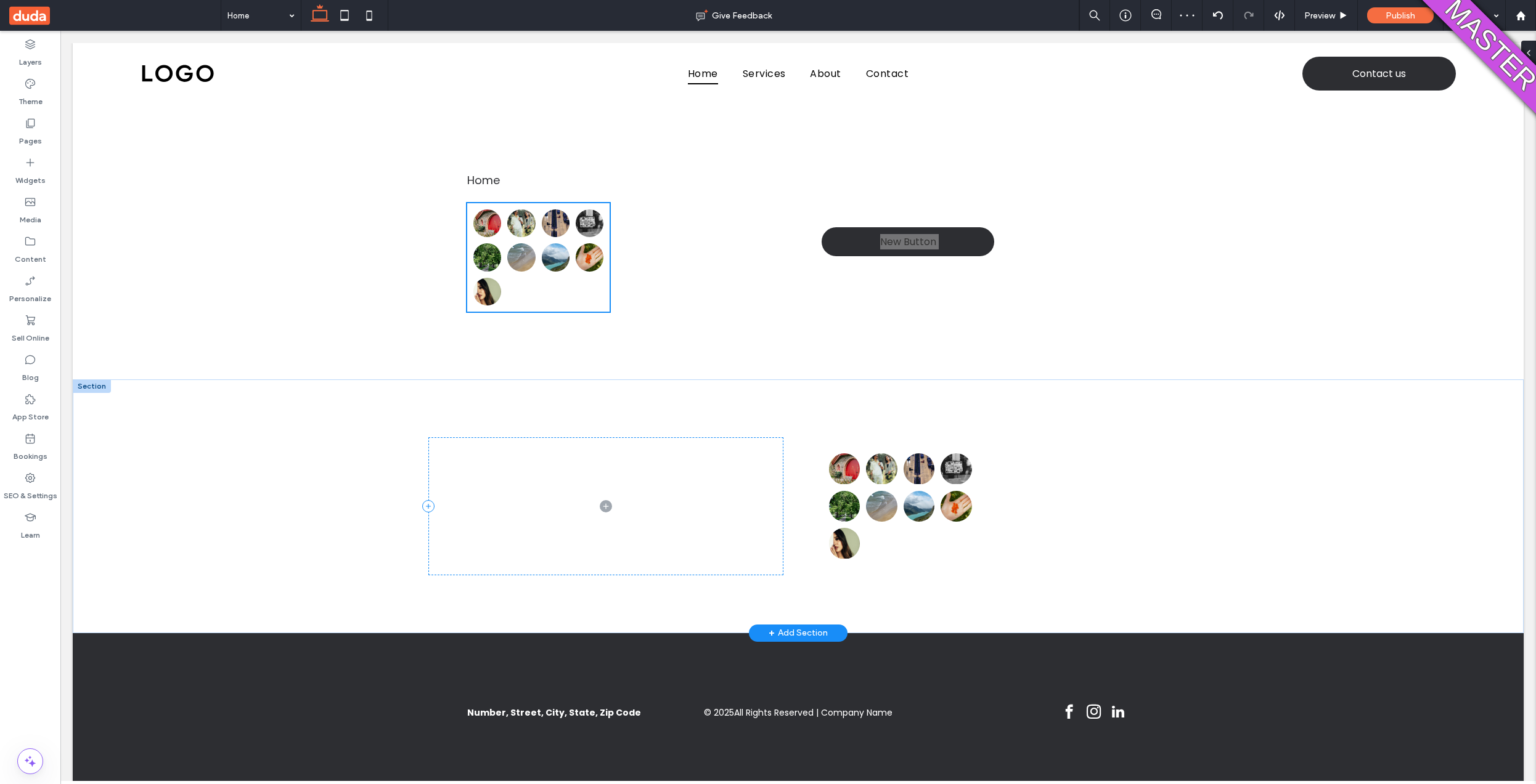
type input "****"
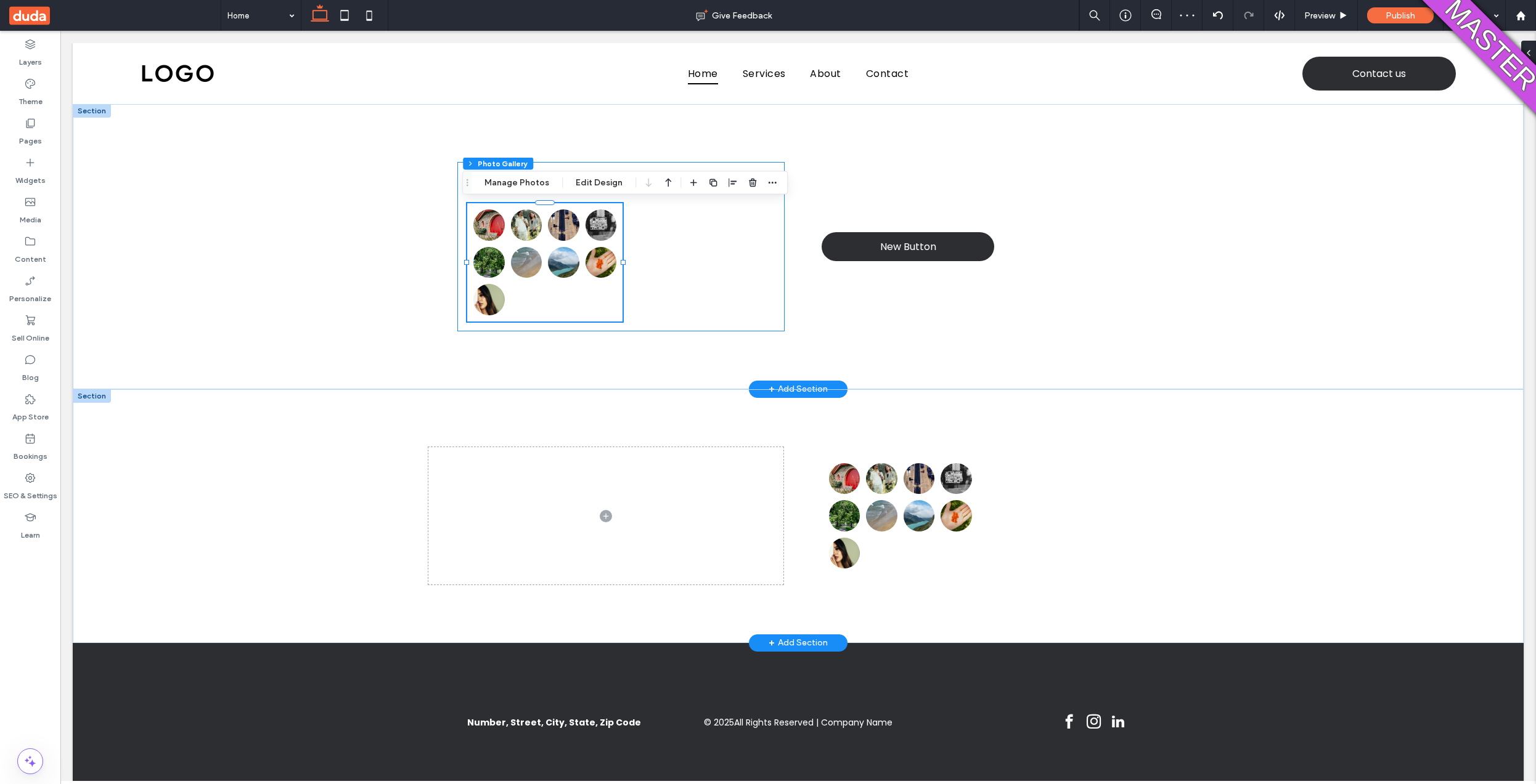
click at [684, 266] on div "Home" at bounding box center [621, 246] width 327 height 169
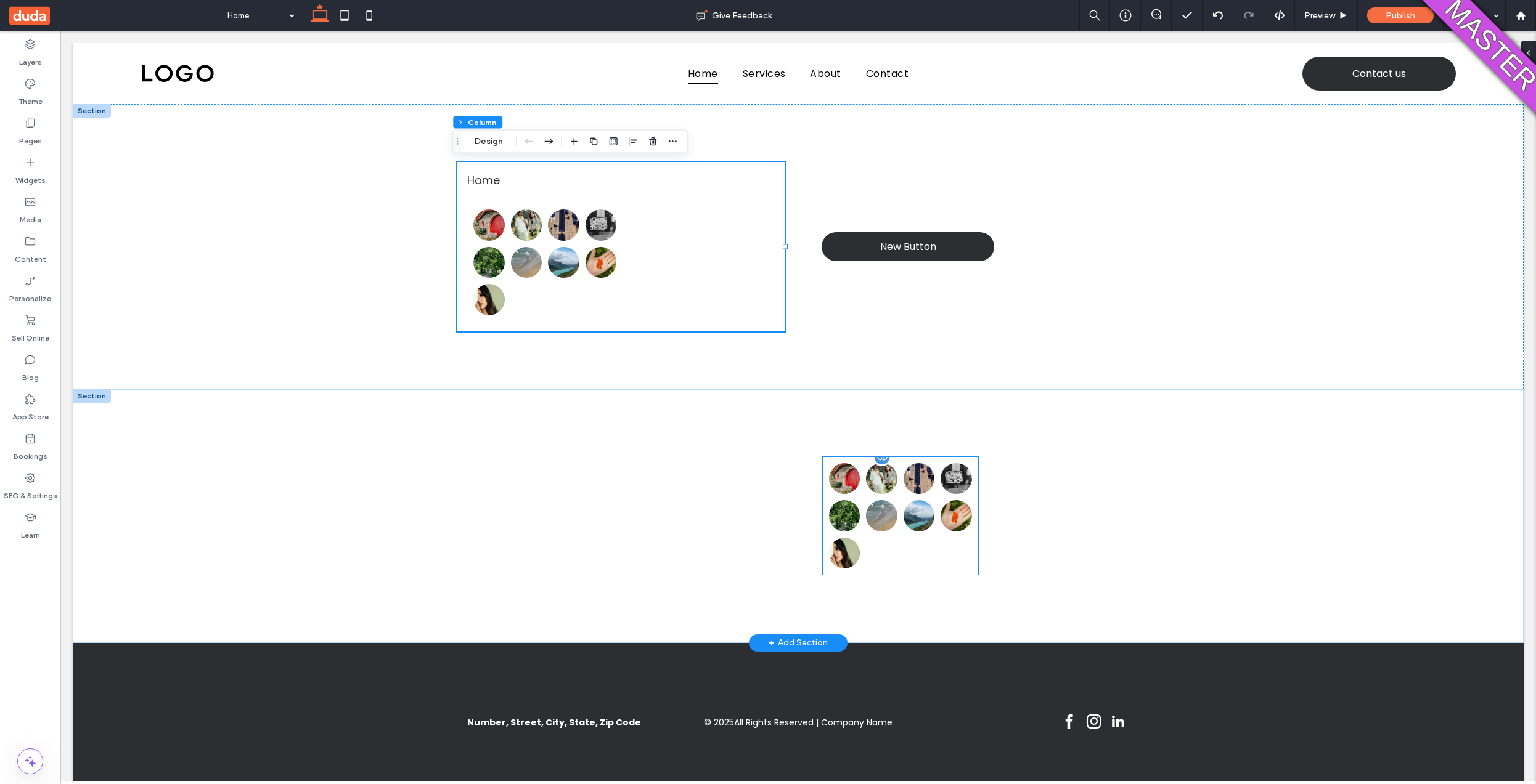
click at [869, 498] on li "Button" at bounding box center [882, 516] width 37 height 37
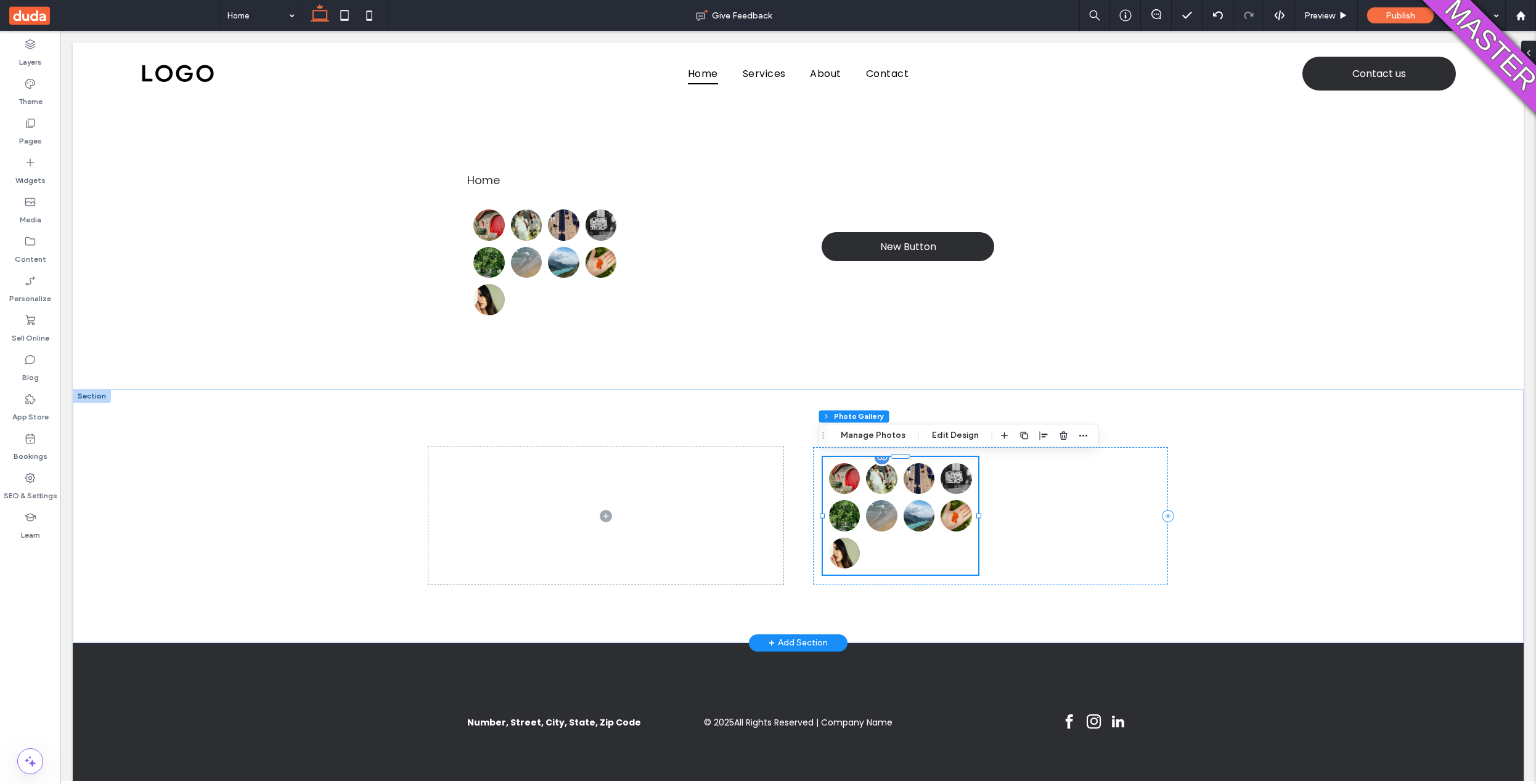
click at [868, 498] on li "Button" at bounding box center [882, 516] width 37 height 37
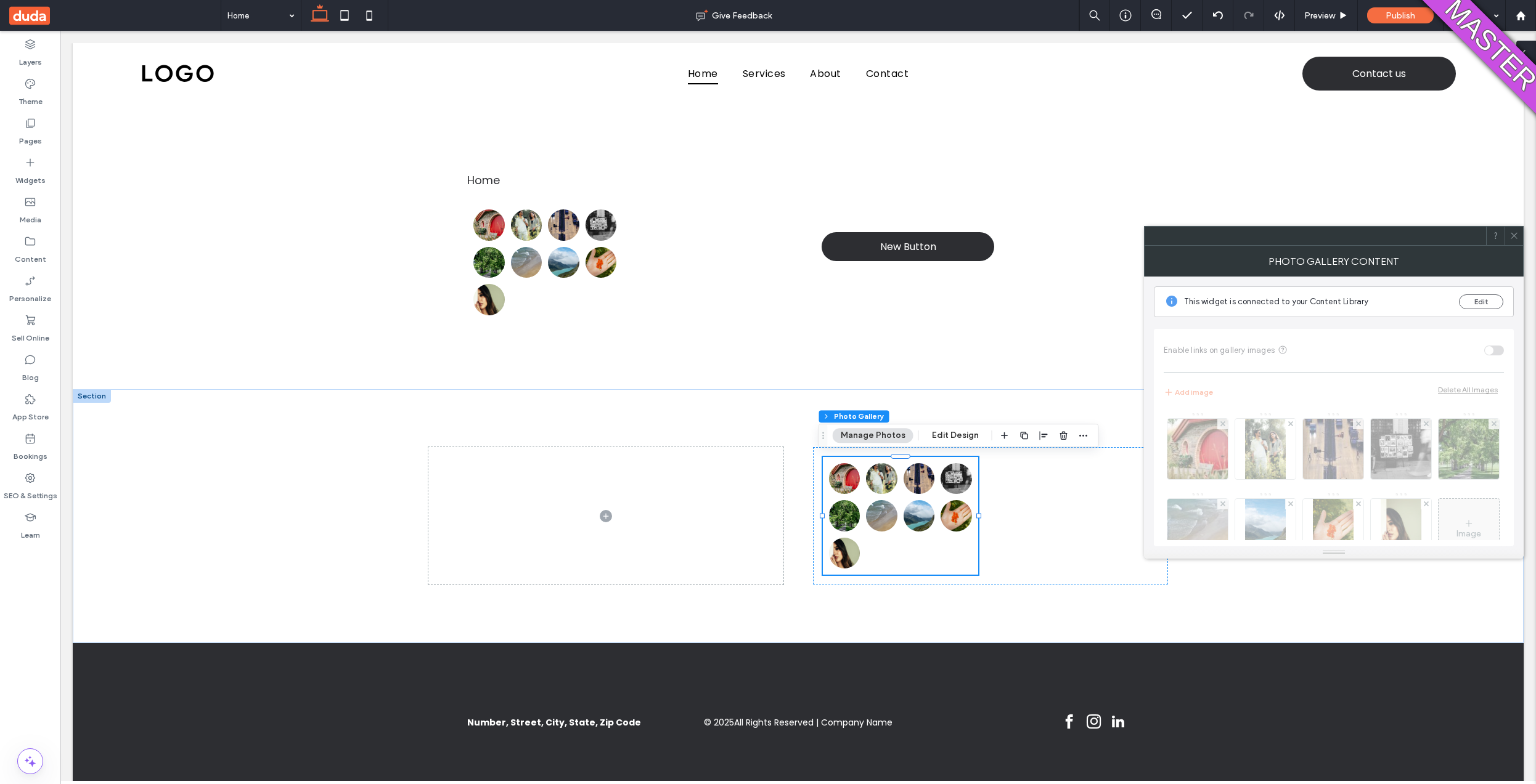
click at [1531, 54] on div at bounding box center [1526, 53] width 20 height 25
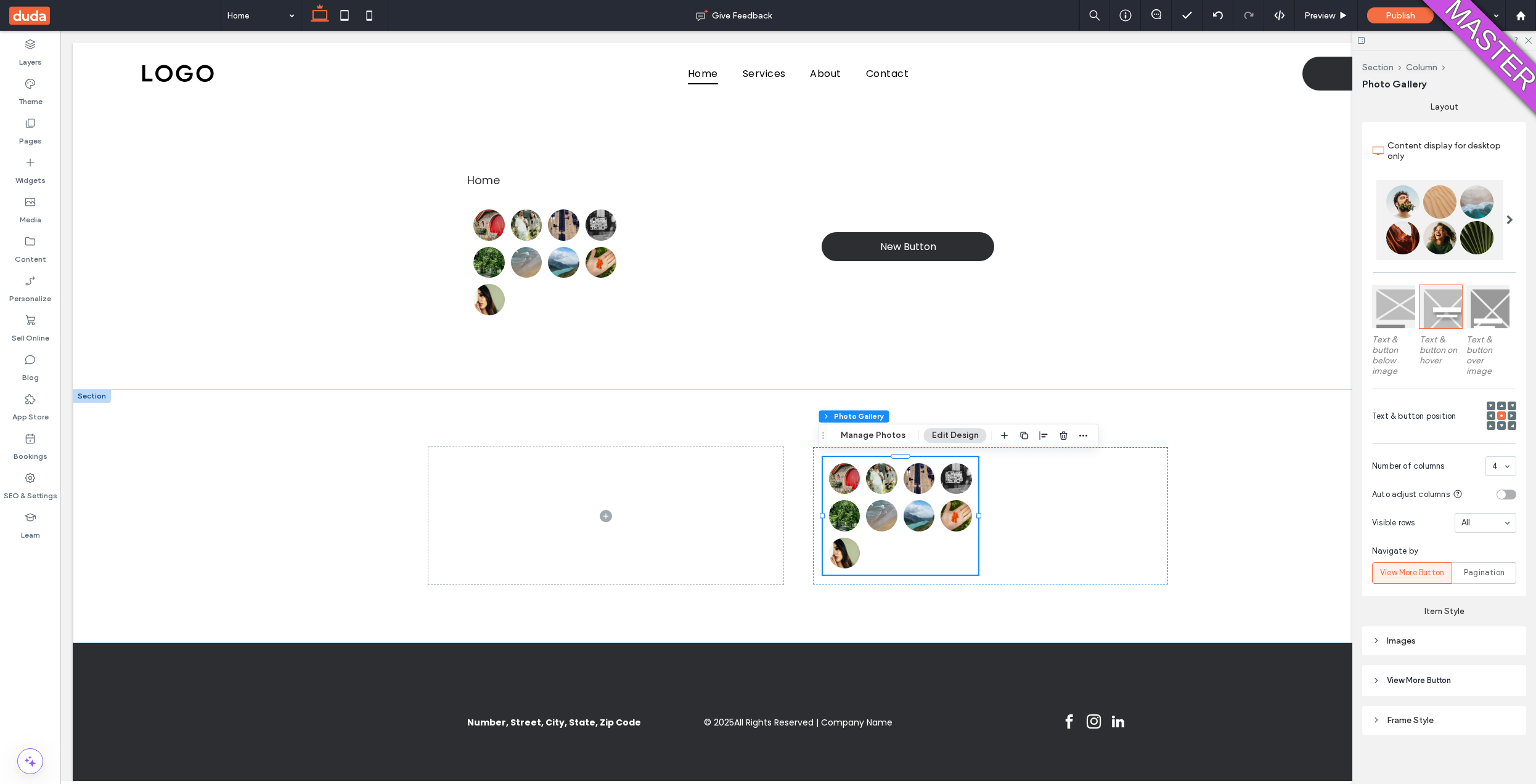
scroll to position [200, 0]
click at [1414, 639] on div "Images" at bounding box center [1444, 644] width 144 height 10
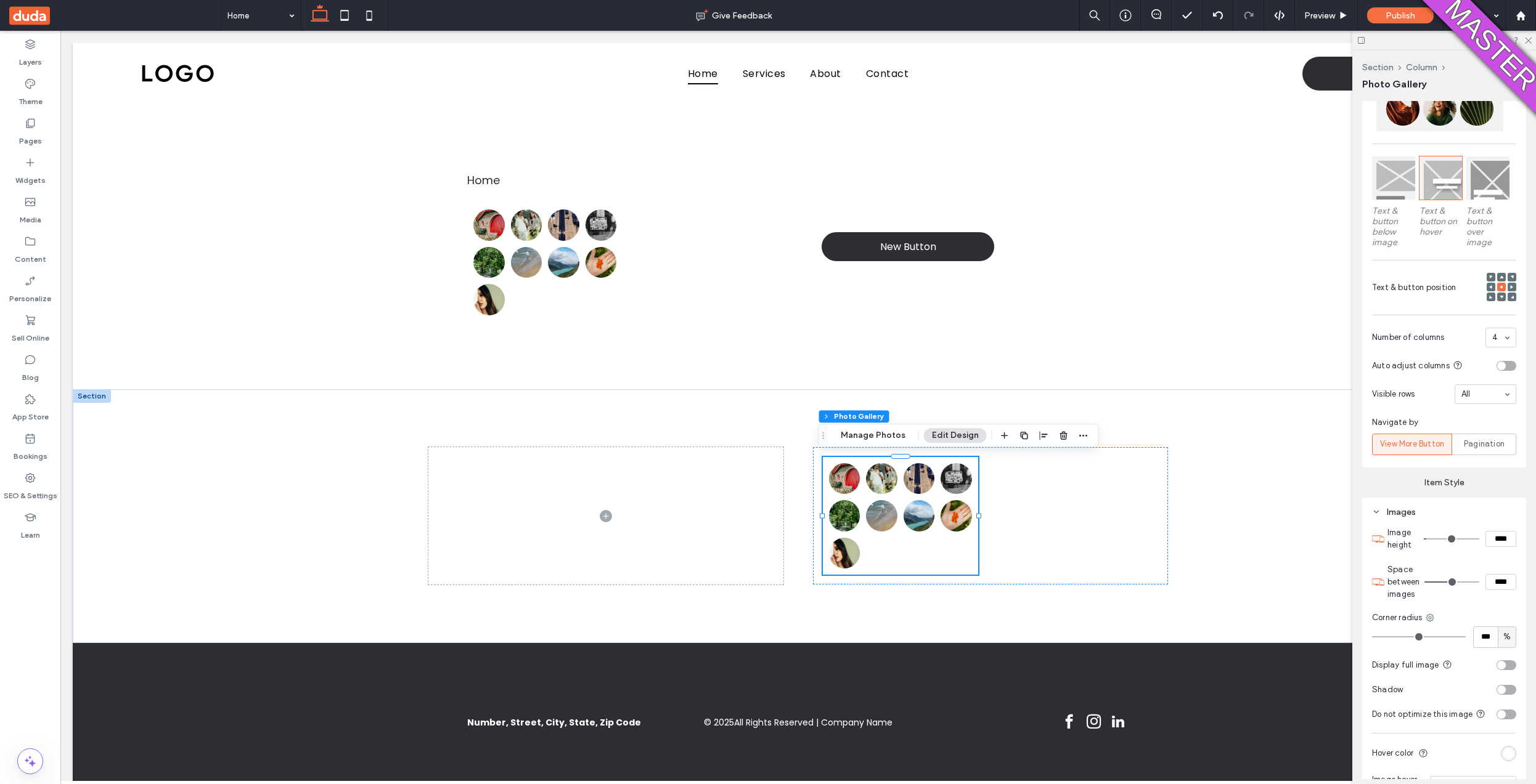
scroll to position [538, 0]
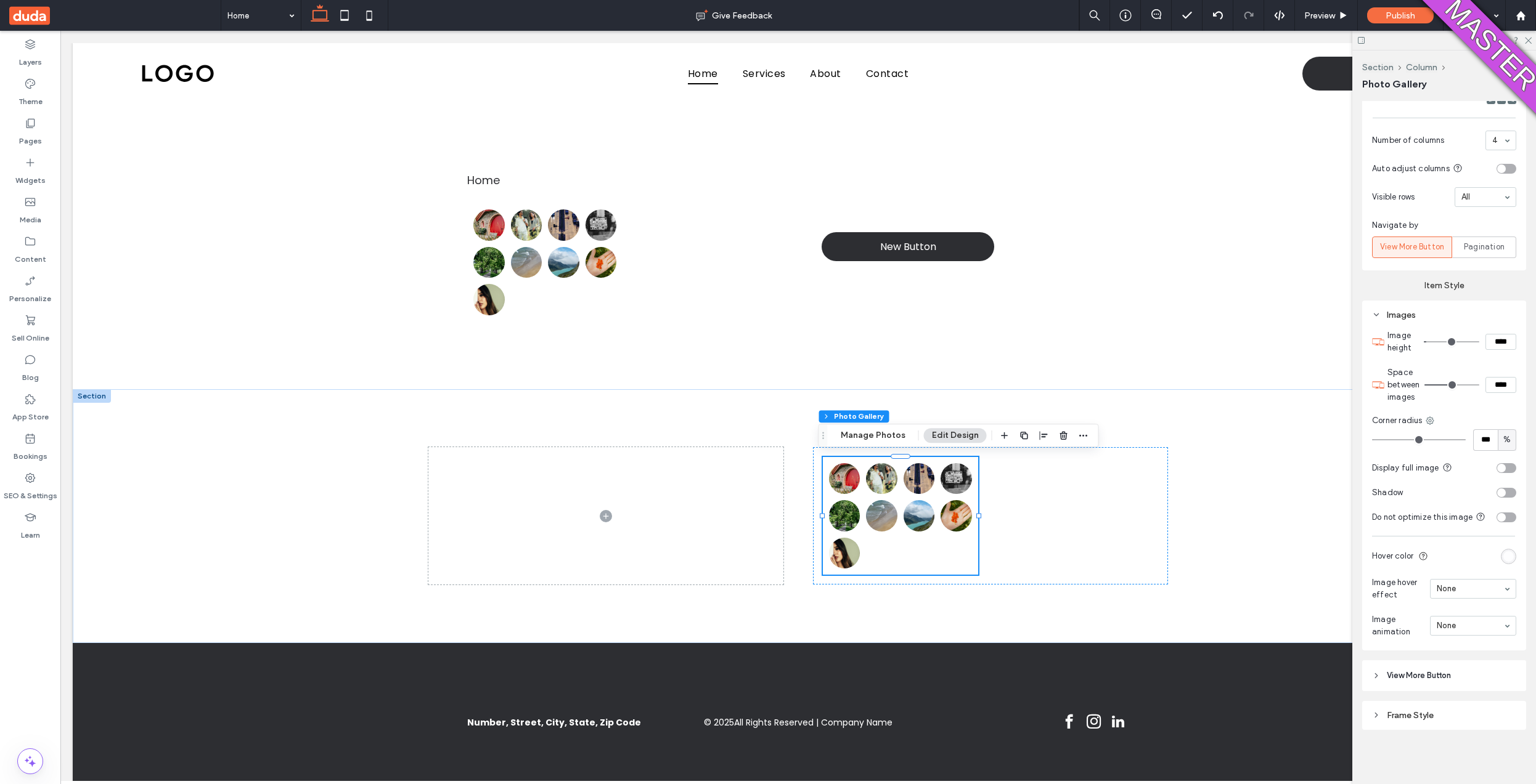
click at [1417, 684] on header "View More Button" at bounding box center [1444, 675] width 164 height 31
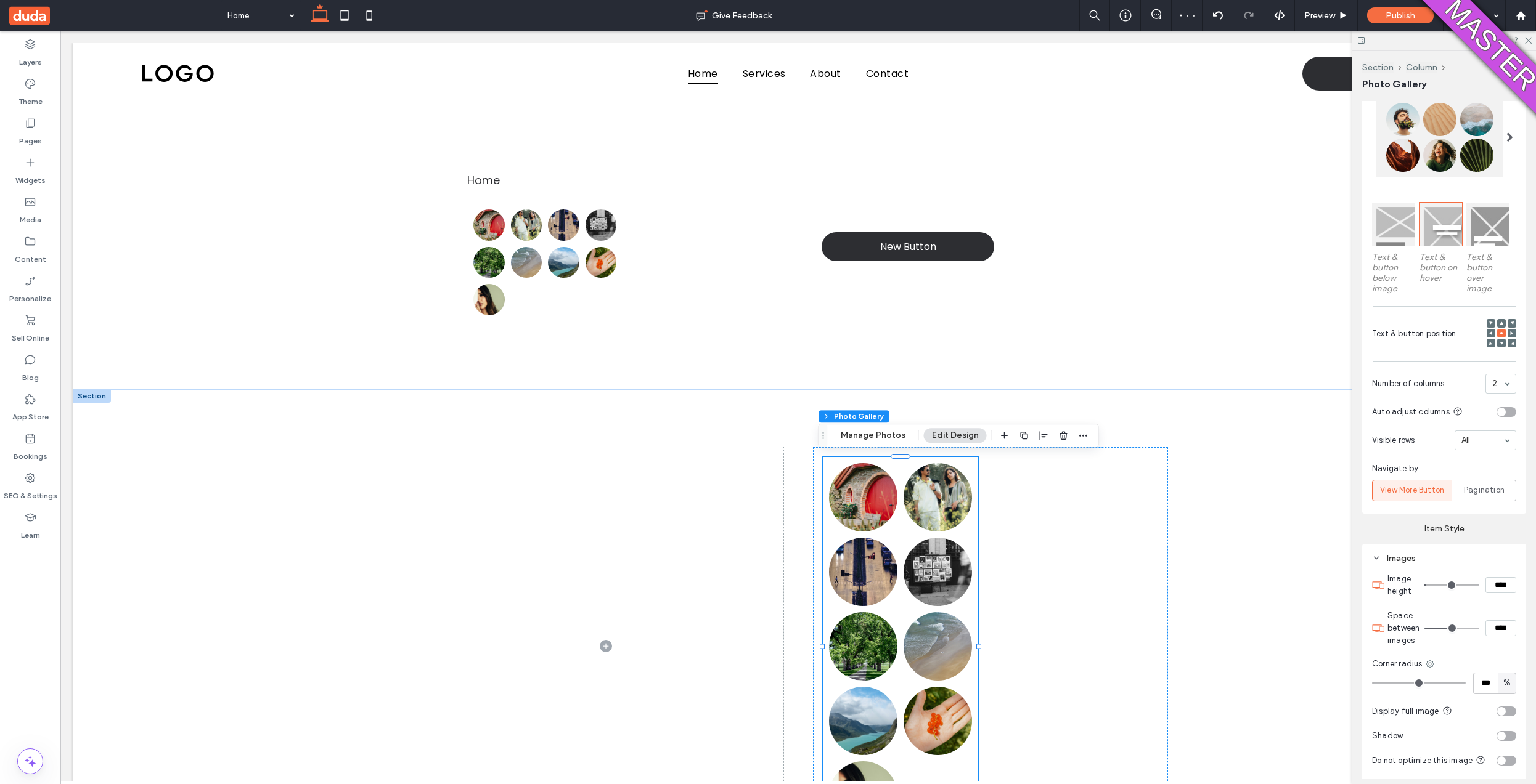
scroll to position [514, 0]
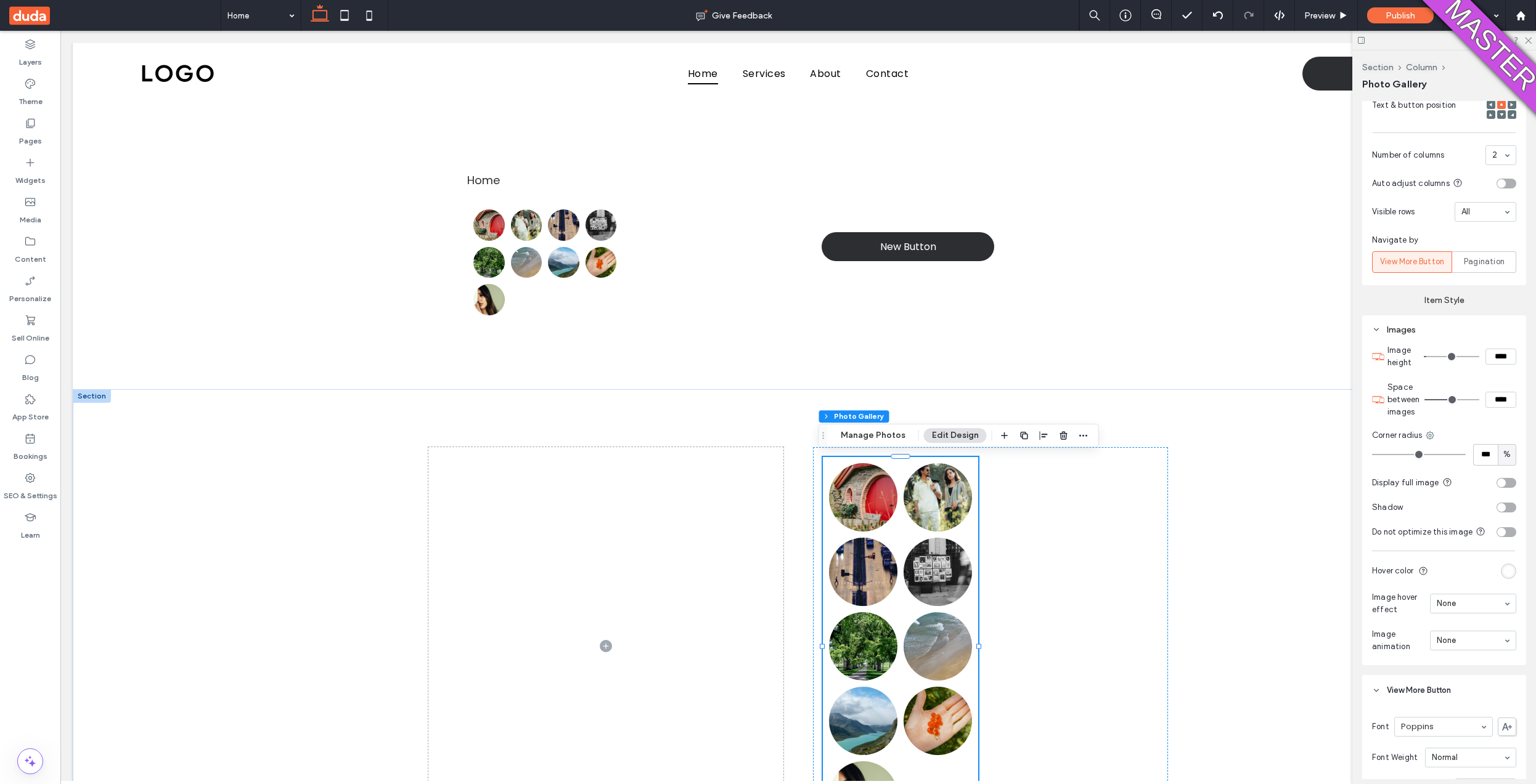
type input "**"
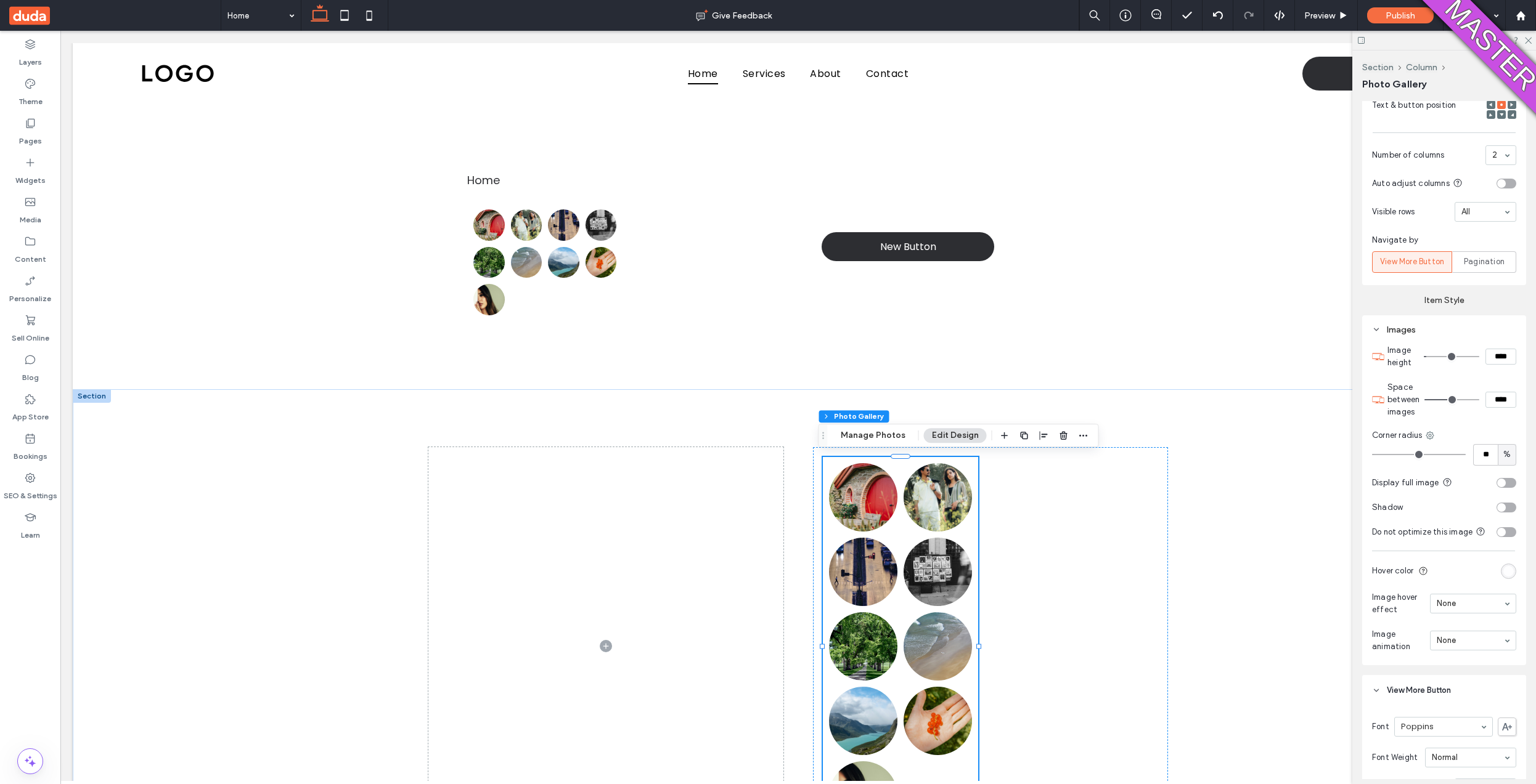
type input "**"
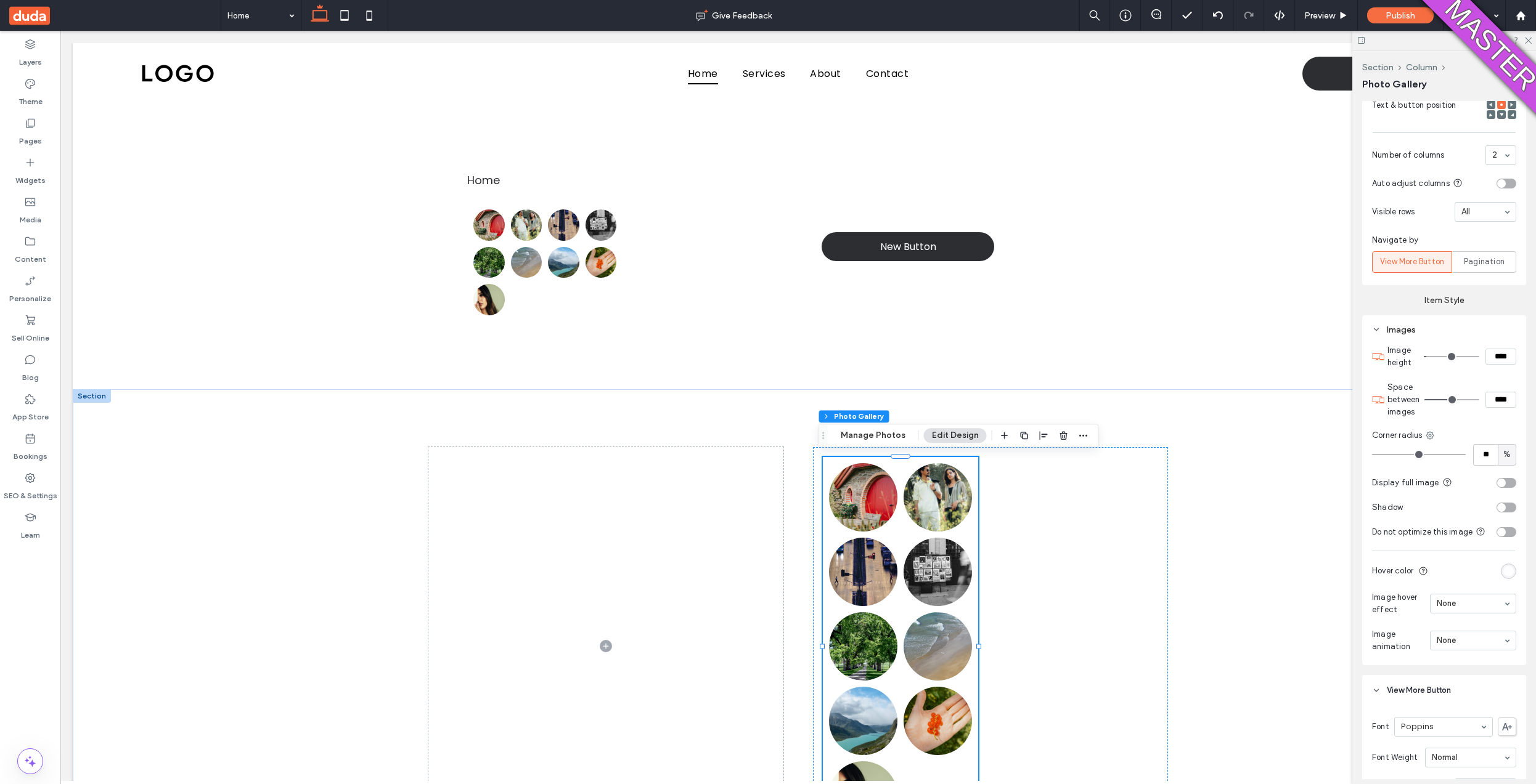
type input "**"
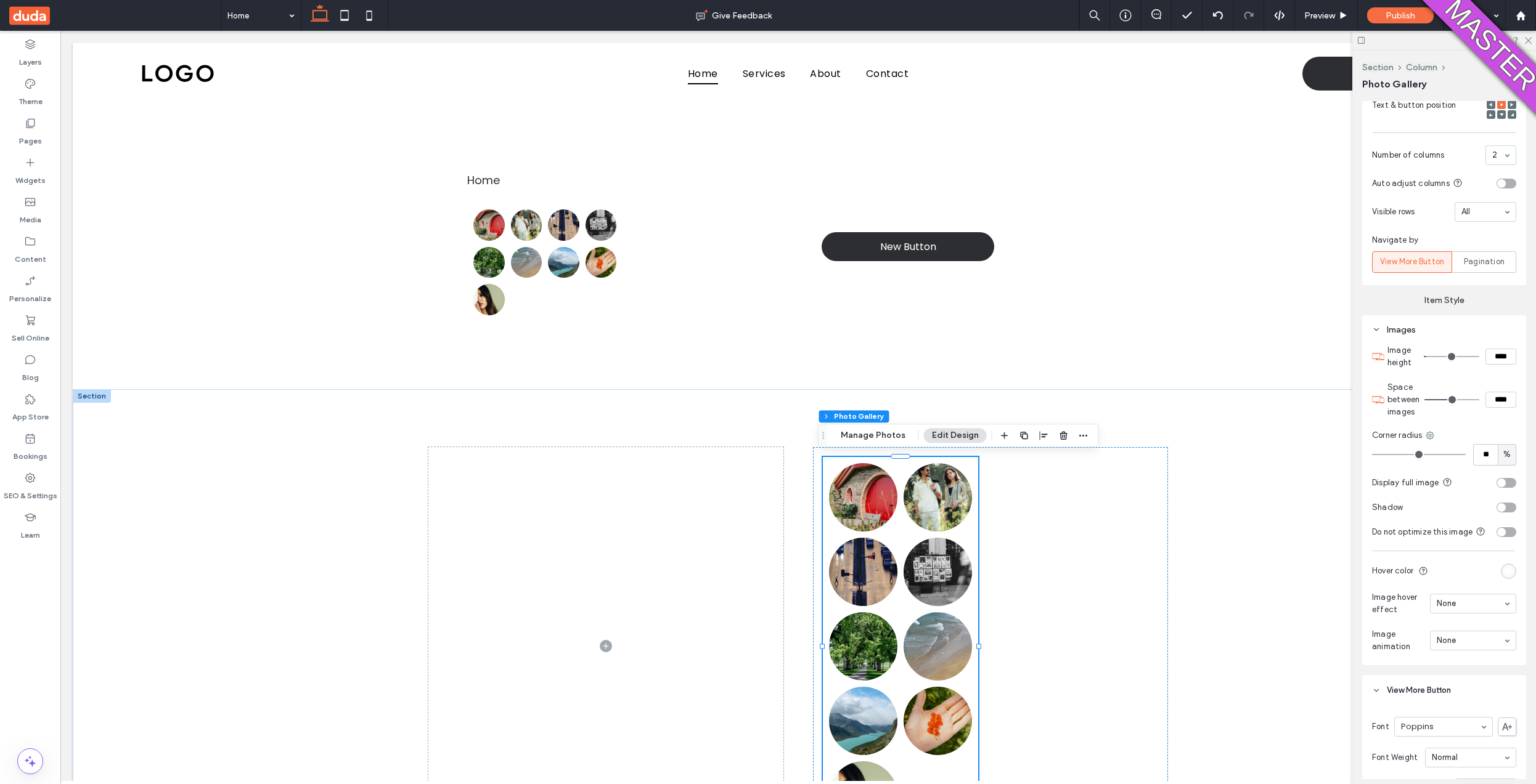
type input "**"
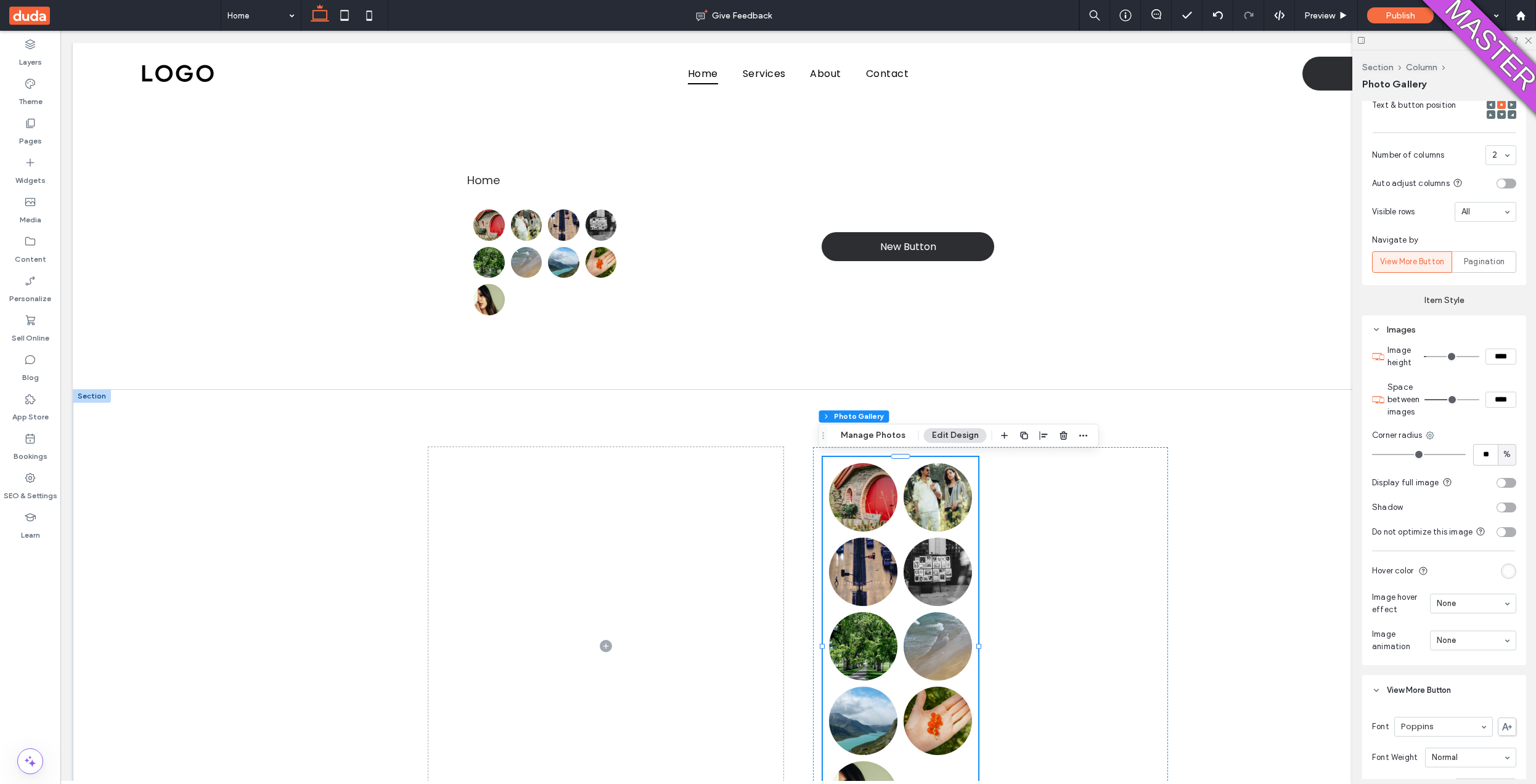
type input "**"
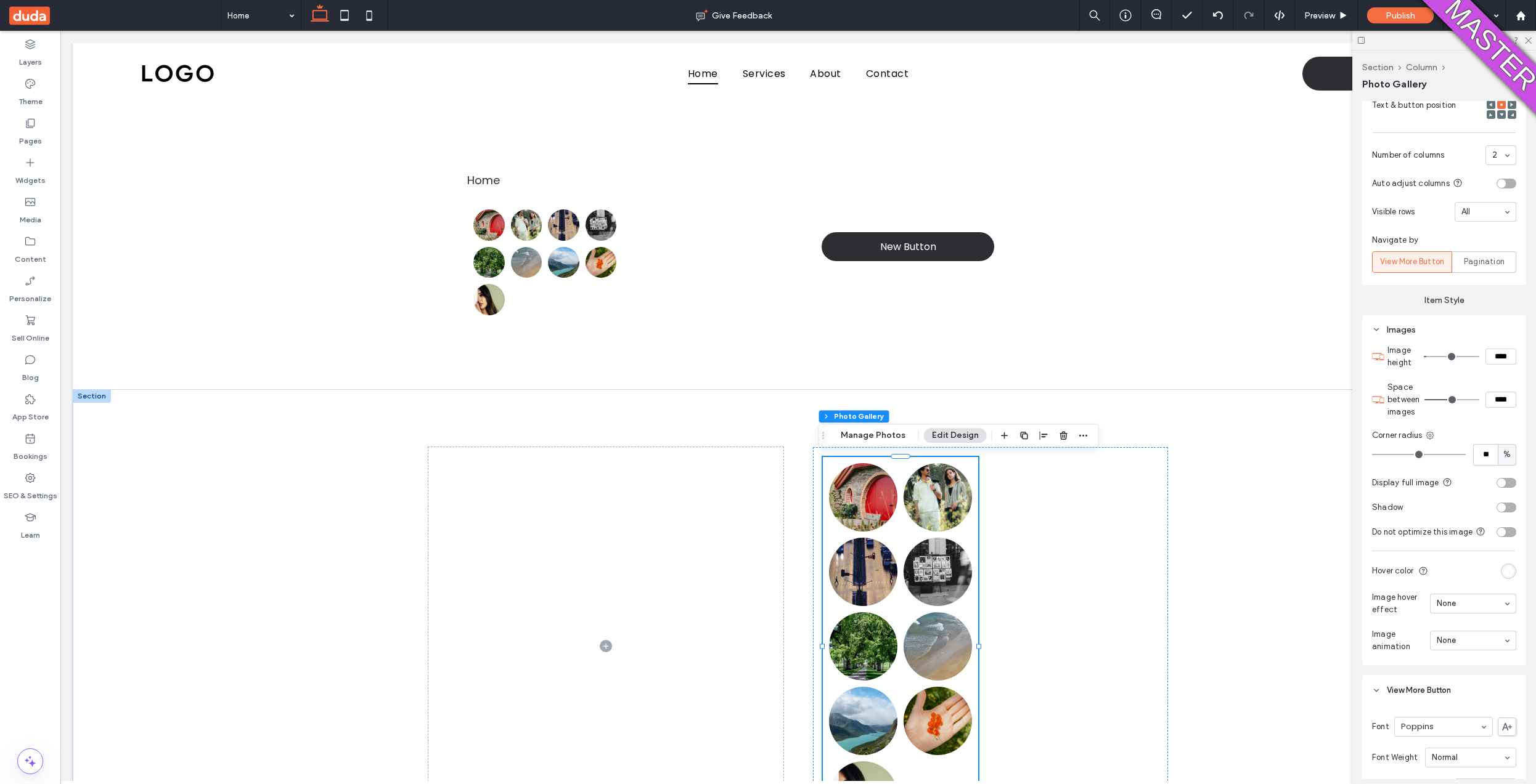
type input "**"
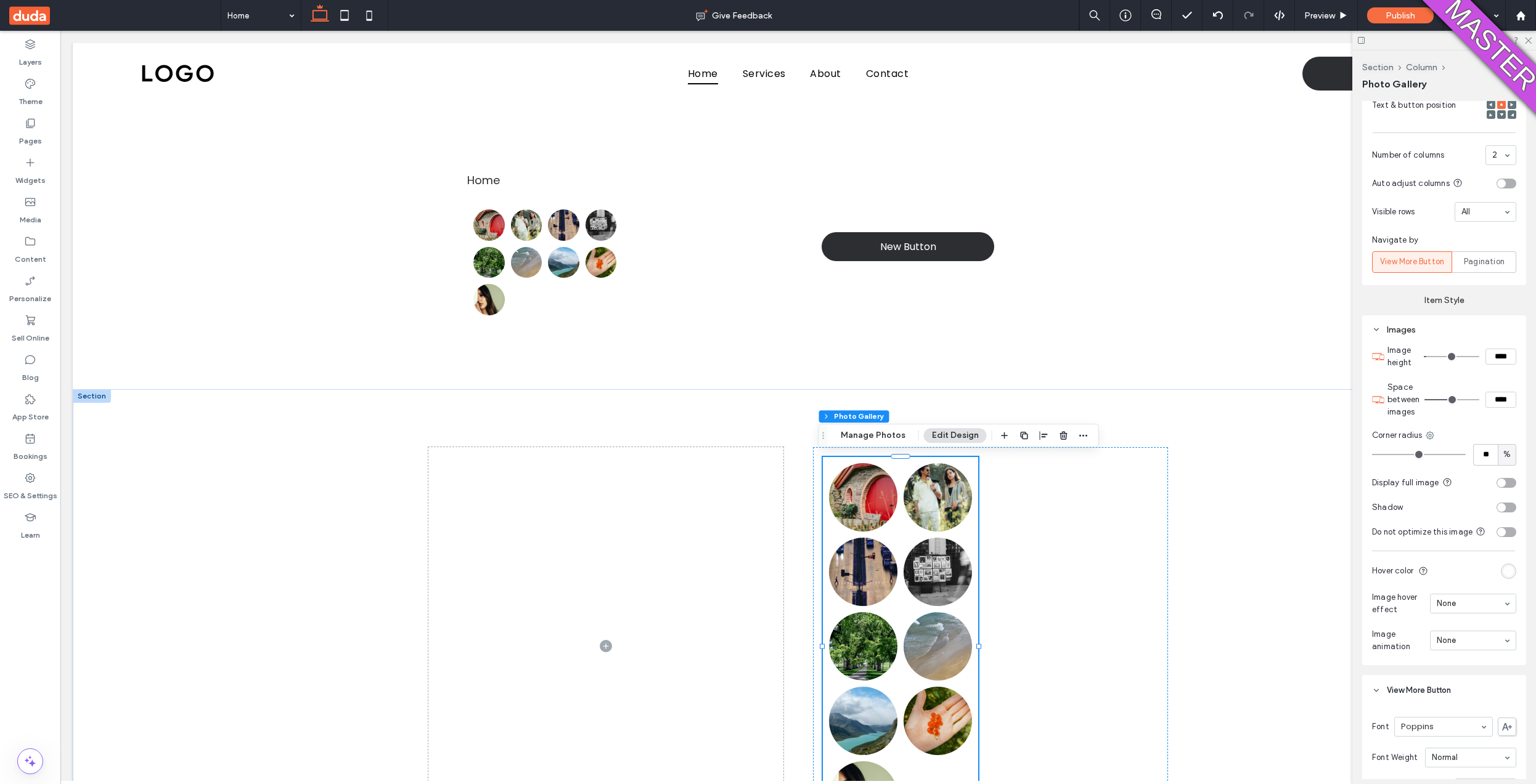
drag, startPoint x: 1438, startPoint y: 450, endPoint x: 1414, endPoint y: 459, distance: 25.6
click at [1414, 456] on input "range" at bounding box center [1419, 454] width 94 height 1
drag, startPoint x: 1414, startPoint y: 459, endPoint x: 1387, endPoint y: 458, distance: 27.0
click at [1387, 458] on div "** %" at bounding box center [1444, 455] width 144 height 21
type input "**"
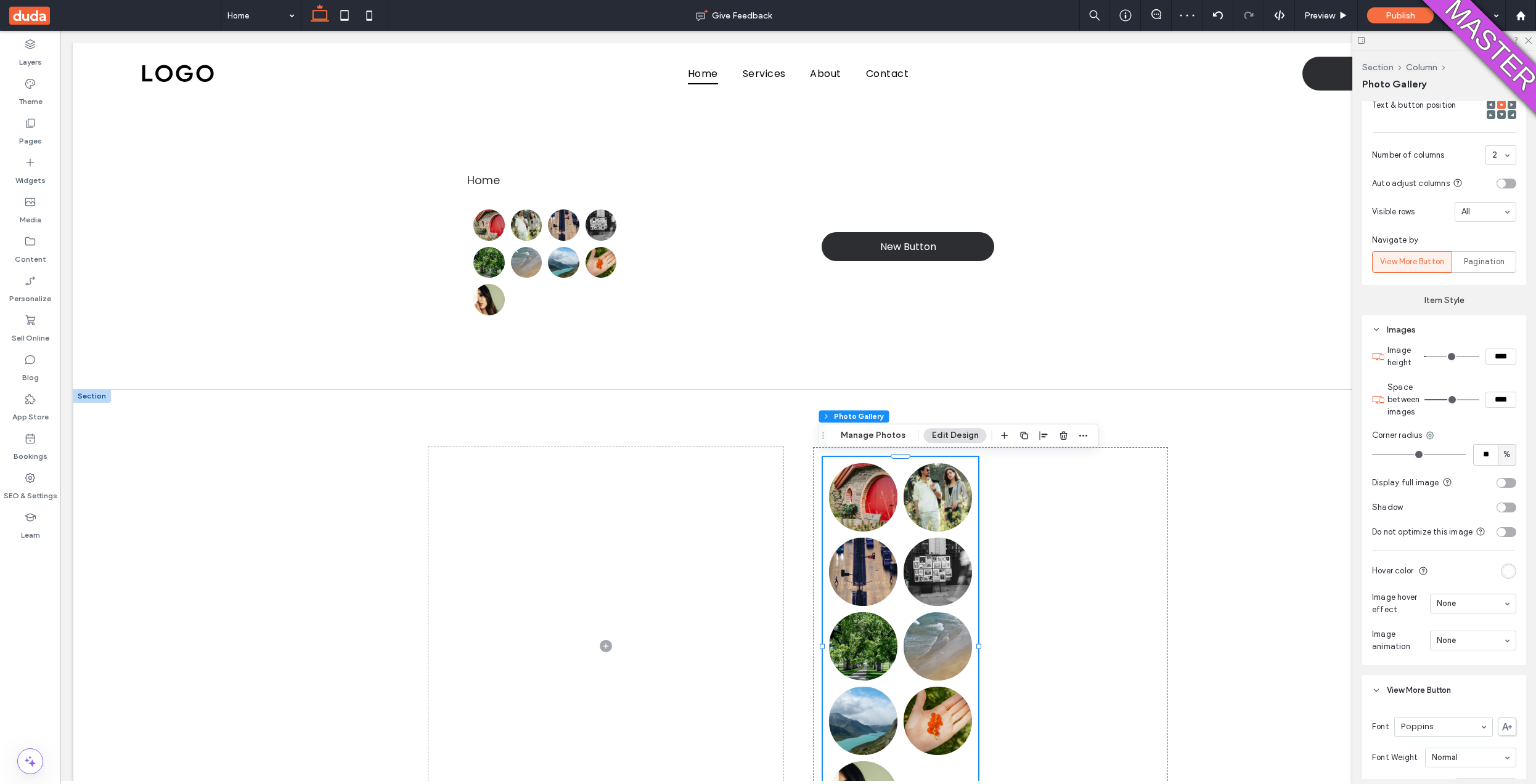
type input "**"
click at [1387, 454] on input "range" at bounding box center [1419, 454] width 94 height 1
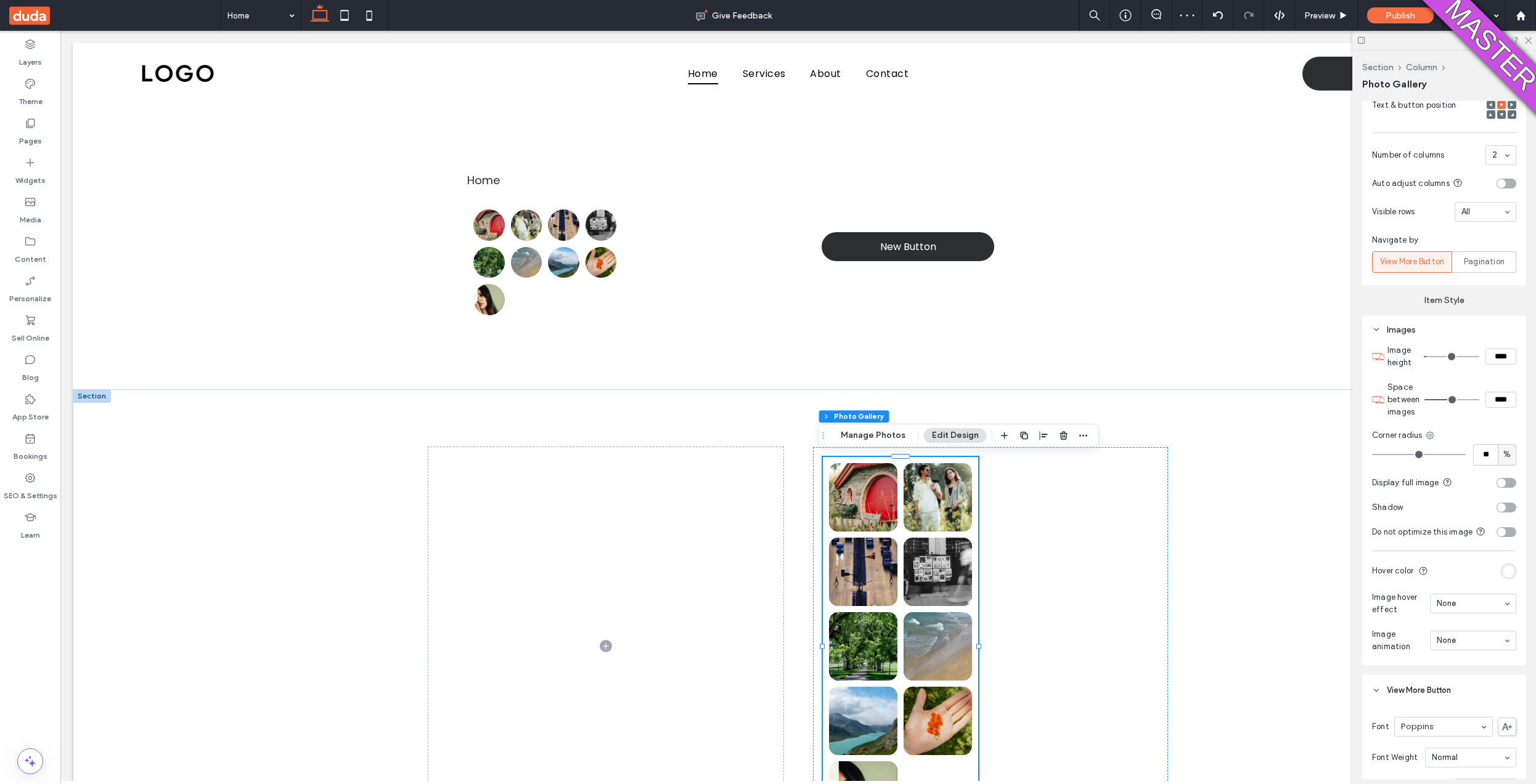
type input "**"
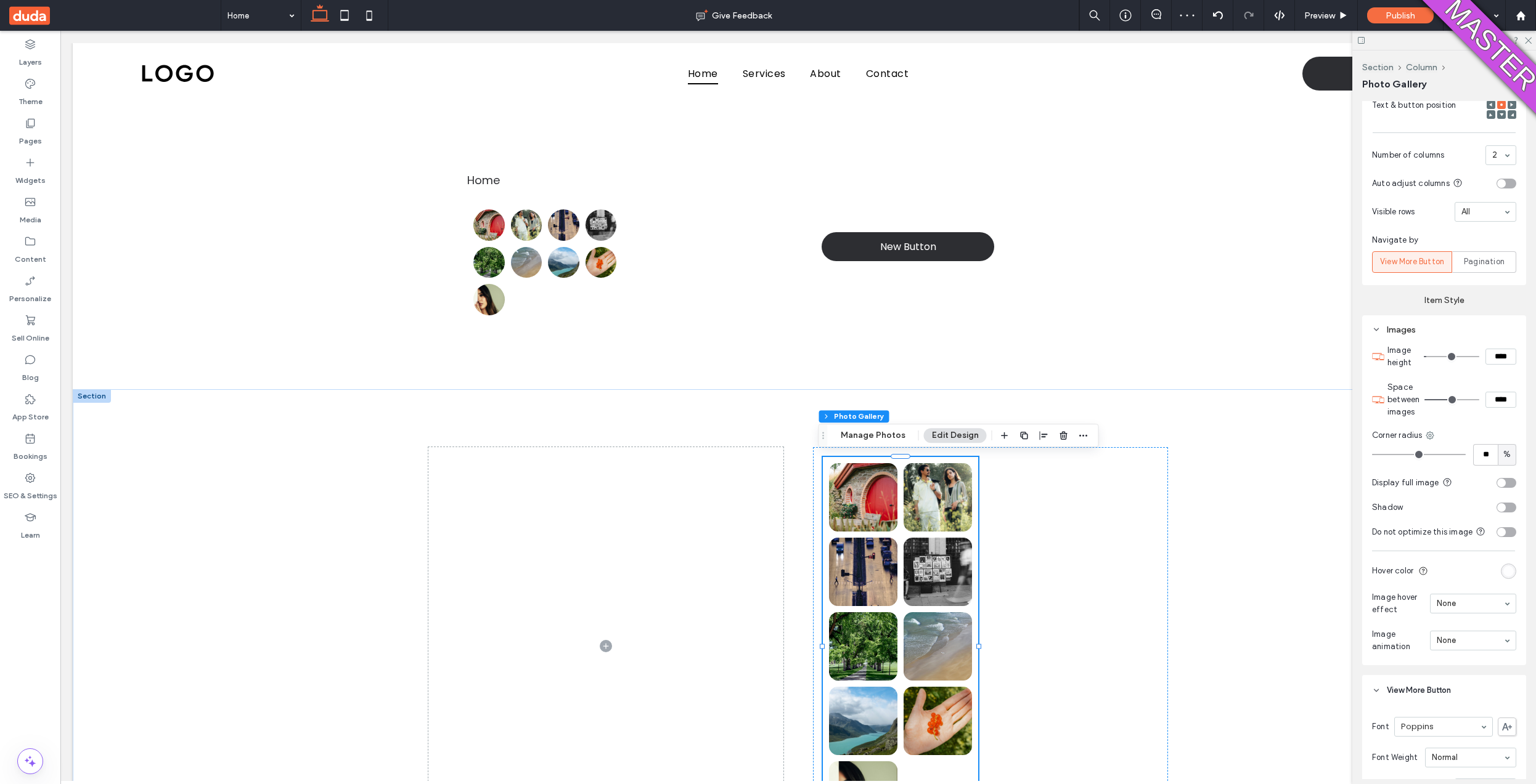
type input "**"
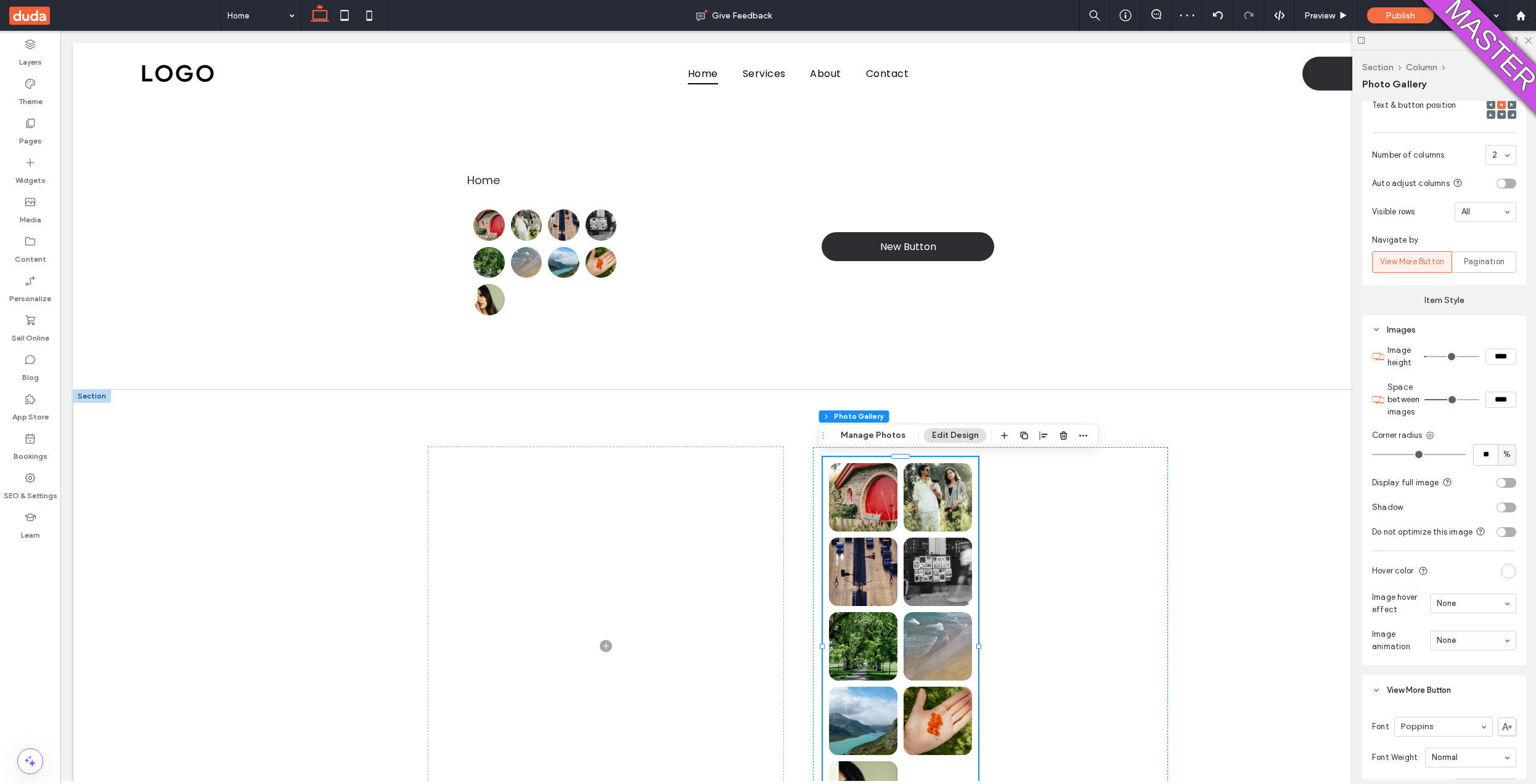
type input "**"
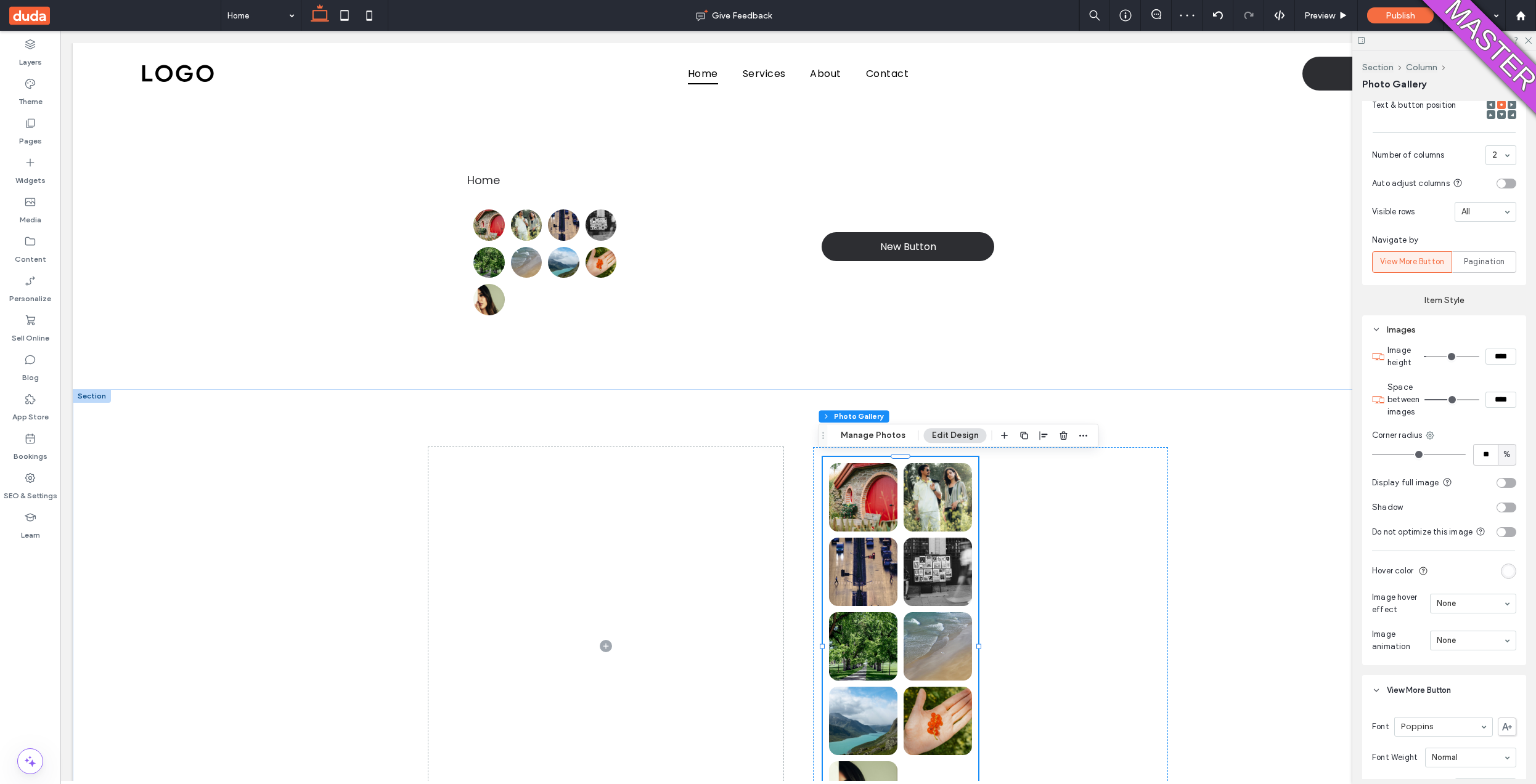
type input "**"
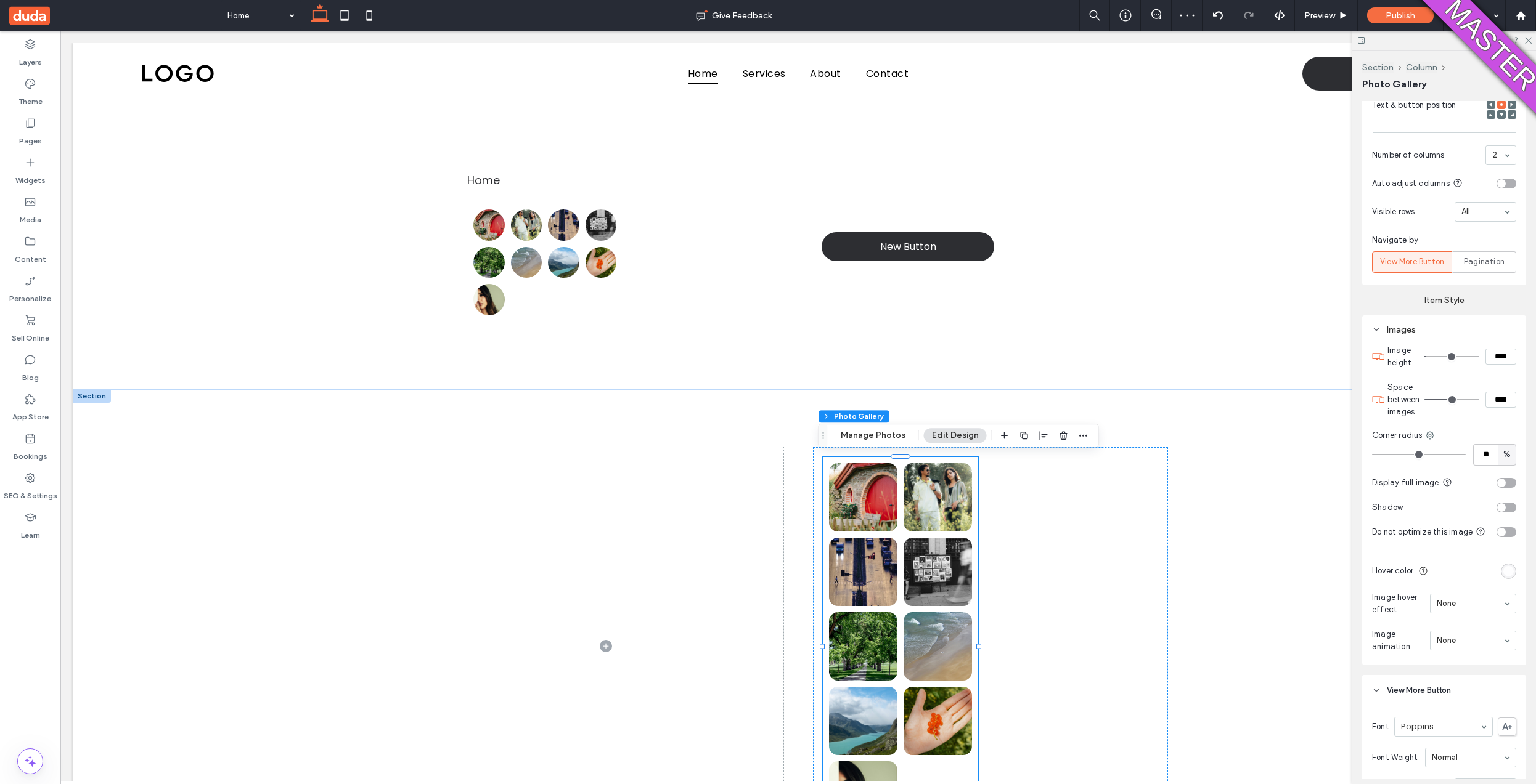
type input "**"
drag, startPoint x: 1387, startPoint y: 451, endPoint x: 1429, endPoint y: 457, distance: 42.4
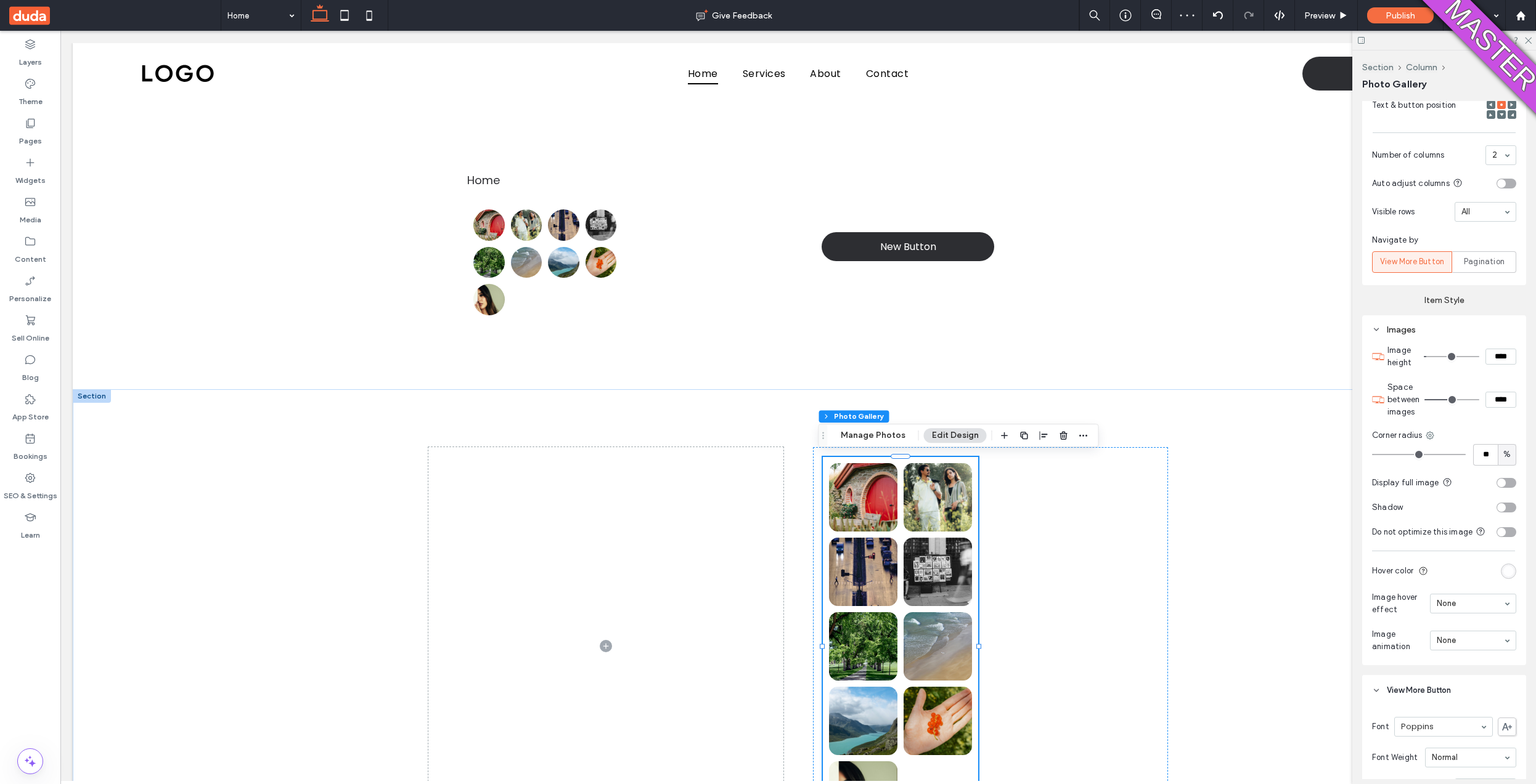
click at [1429, 456] on input "range" at bounding box center [1419, 454] width 94 height 1
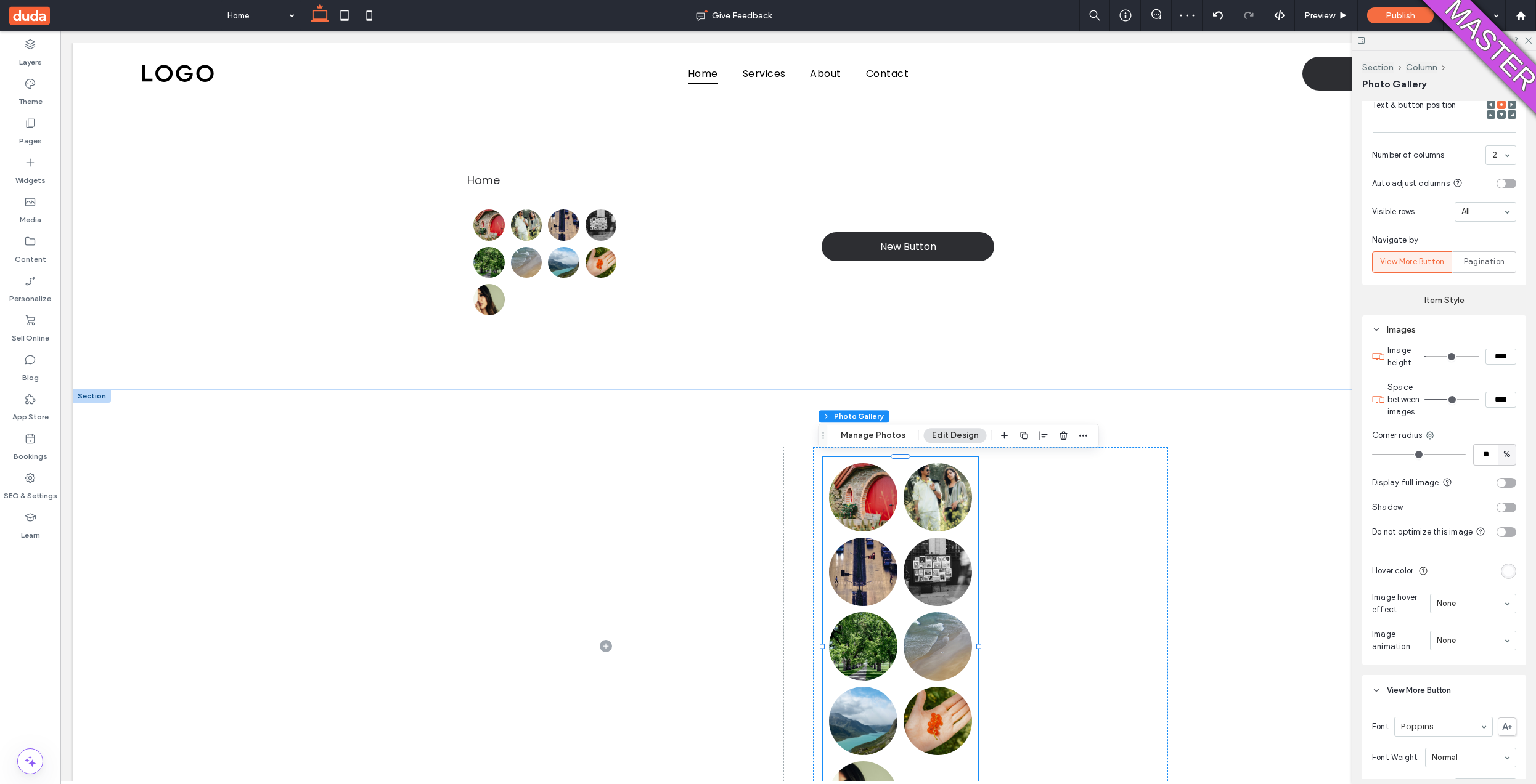
type input "**"
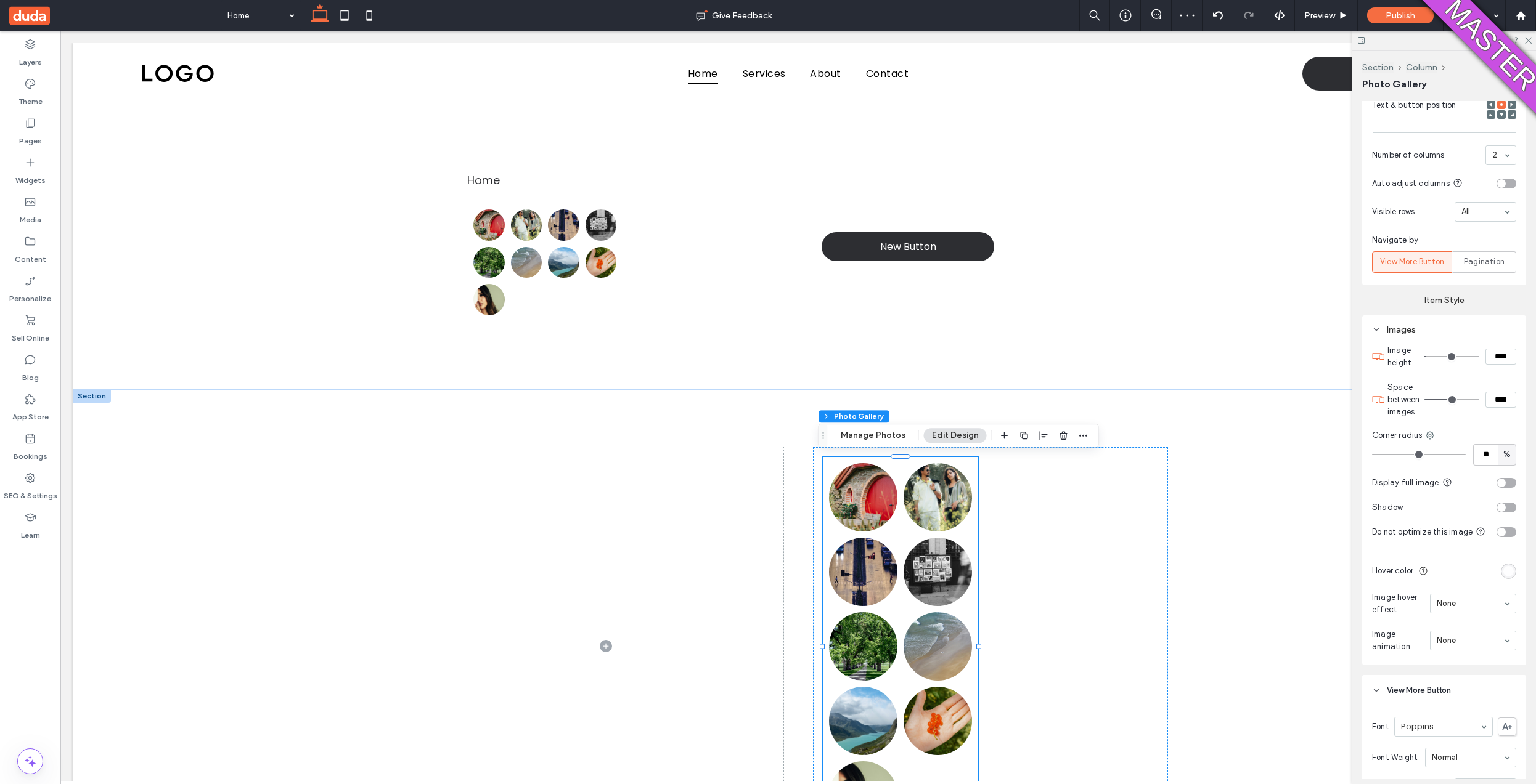
type input "**"
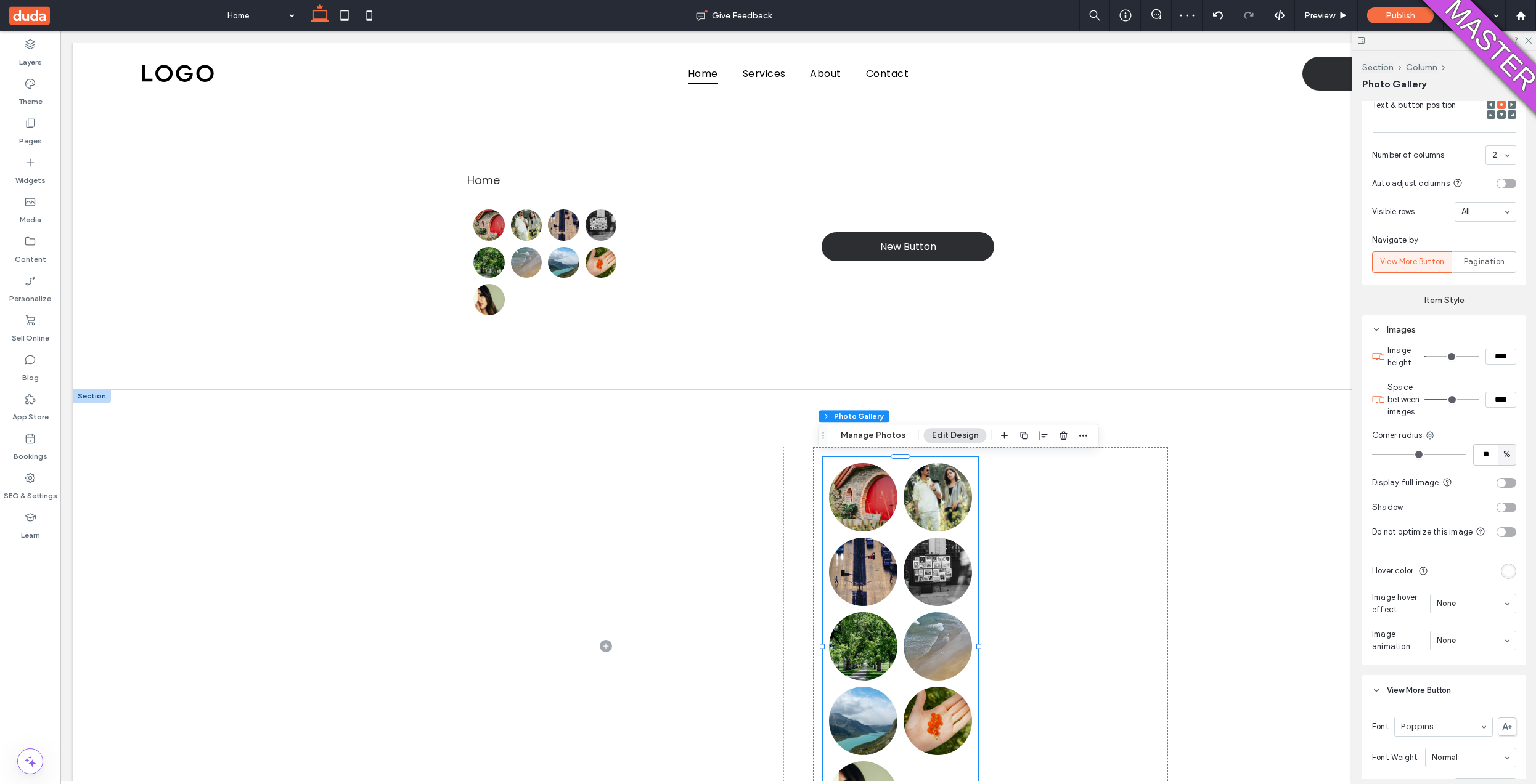
type input "**"
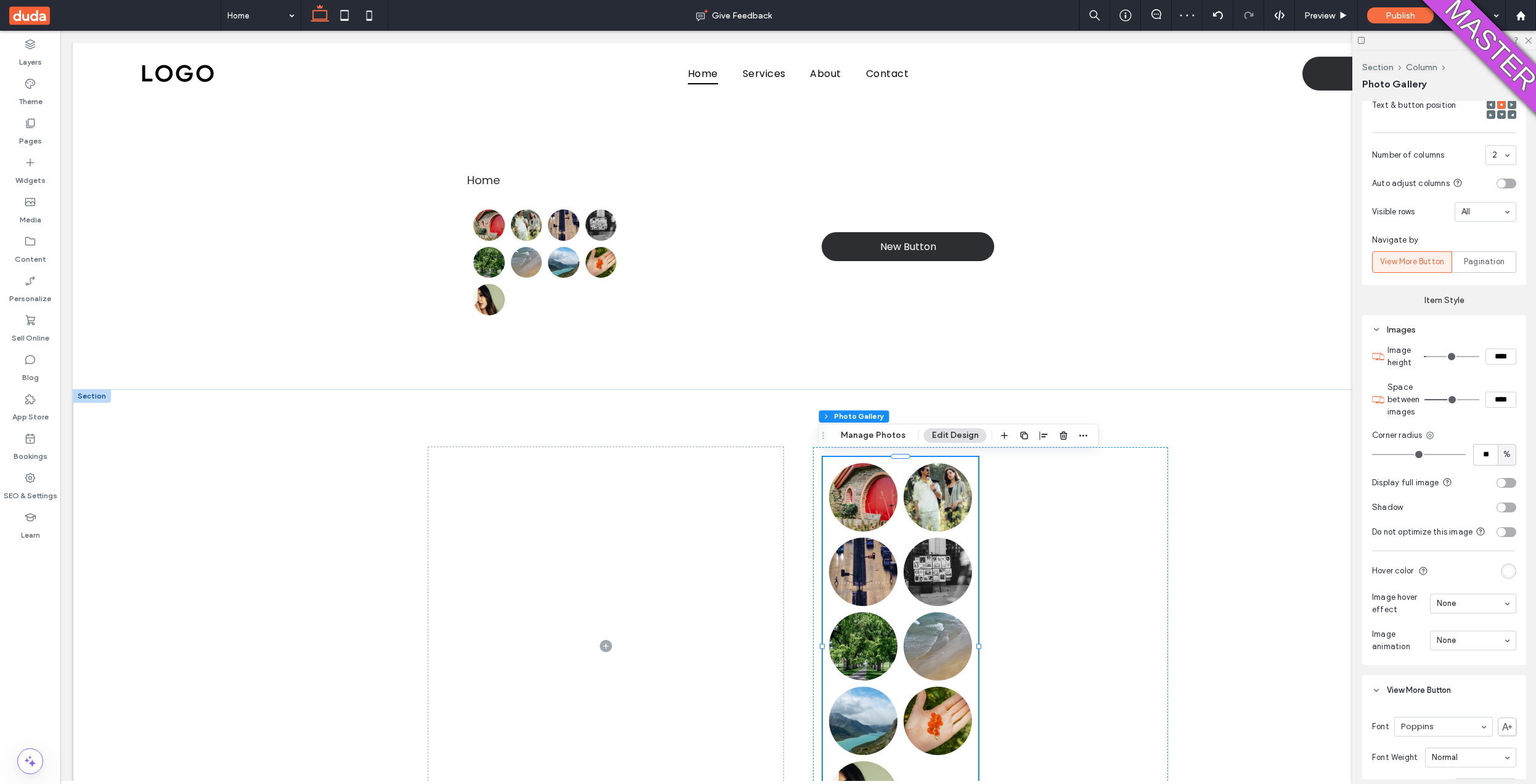
type input "**"
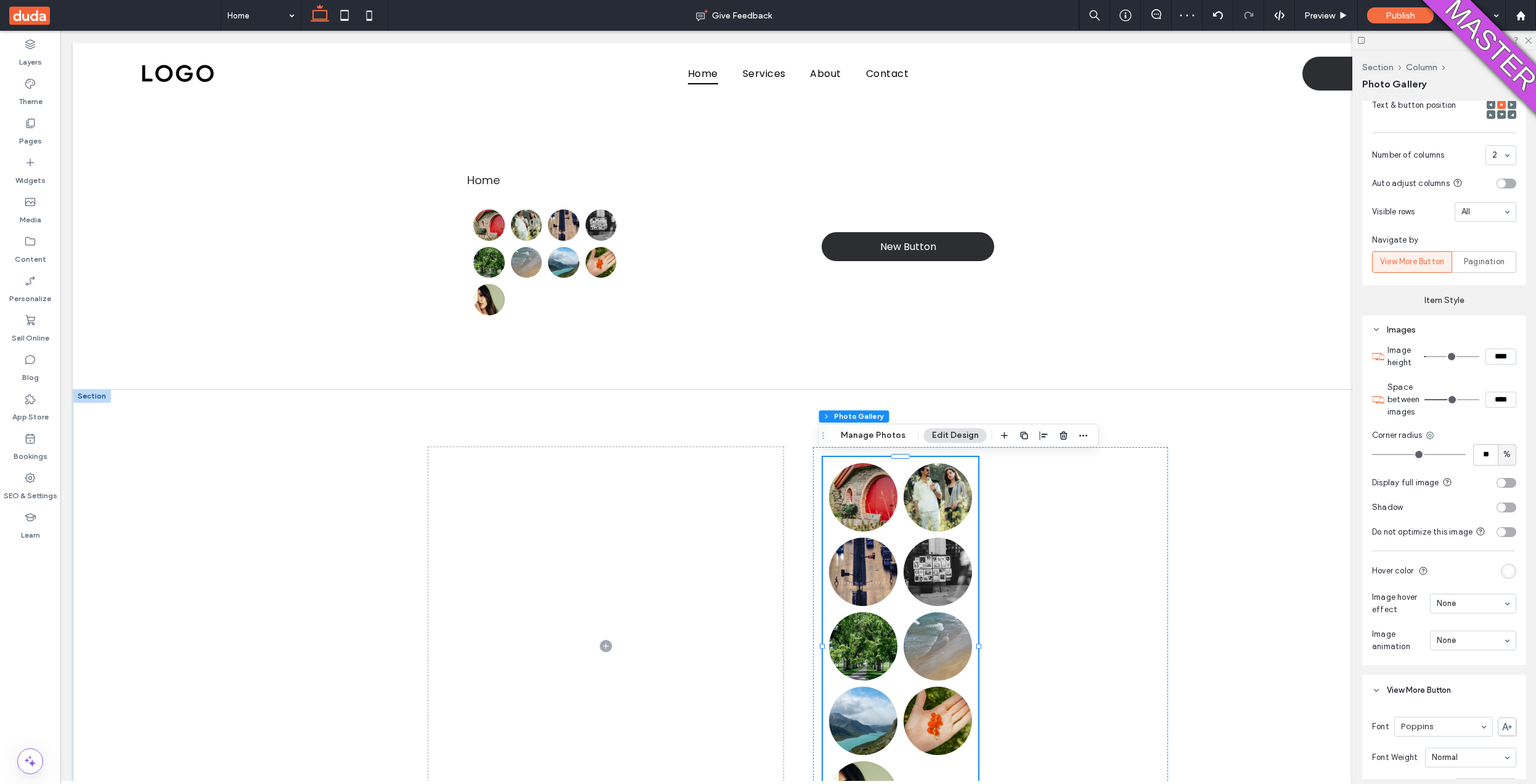
type input "**"
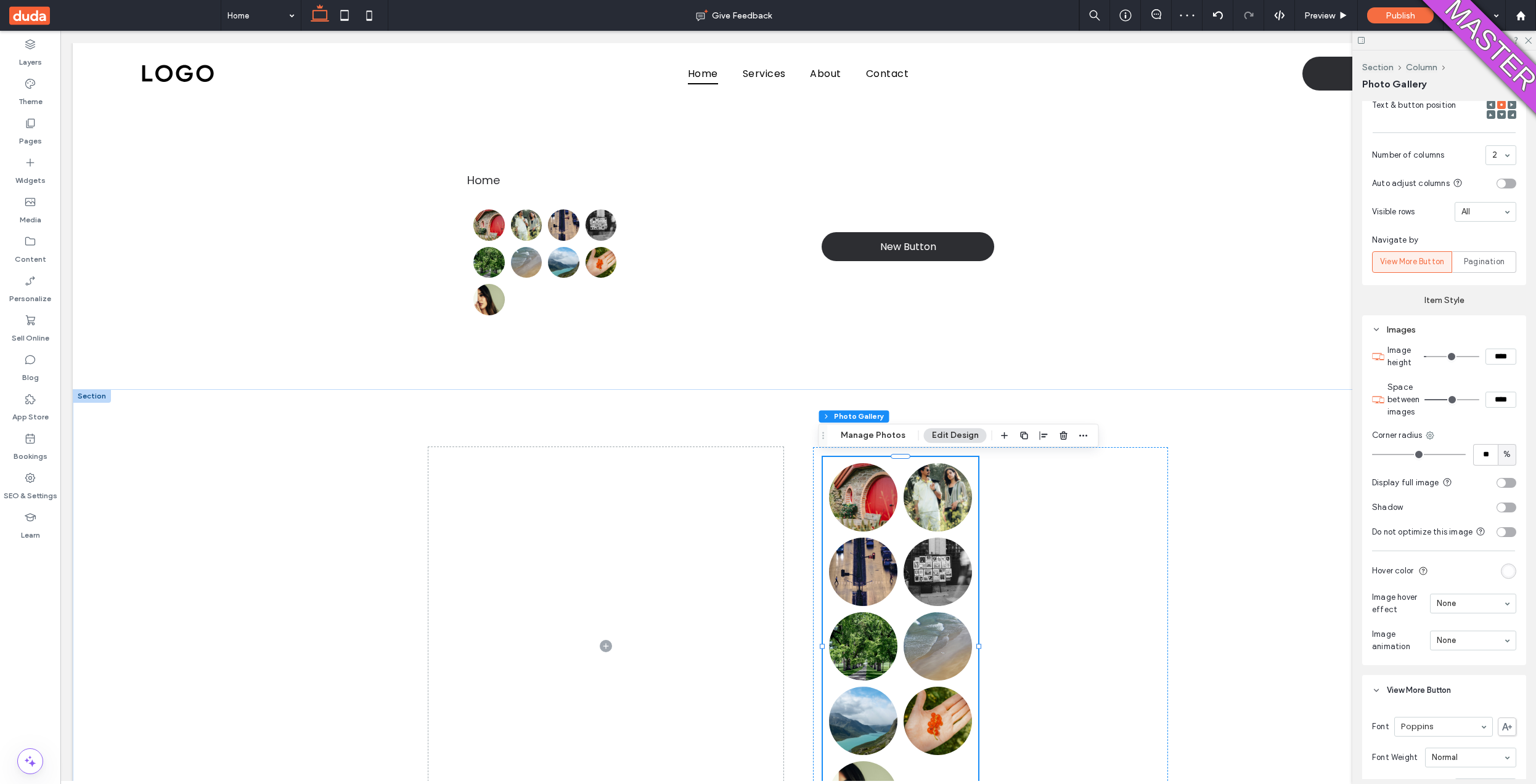
type input "**"
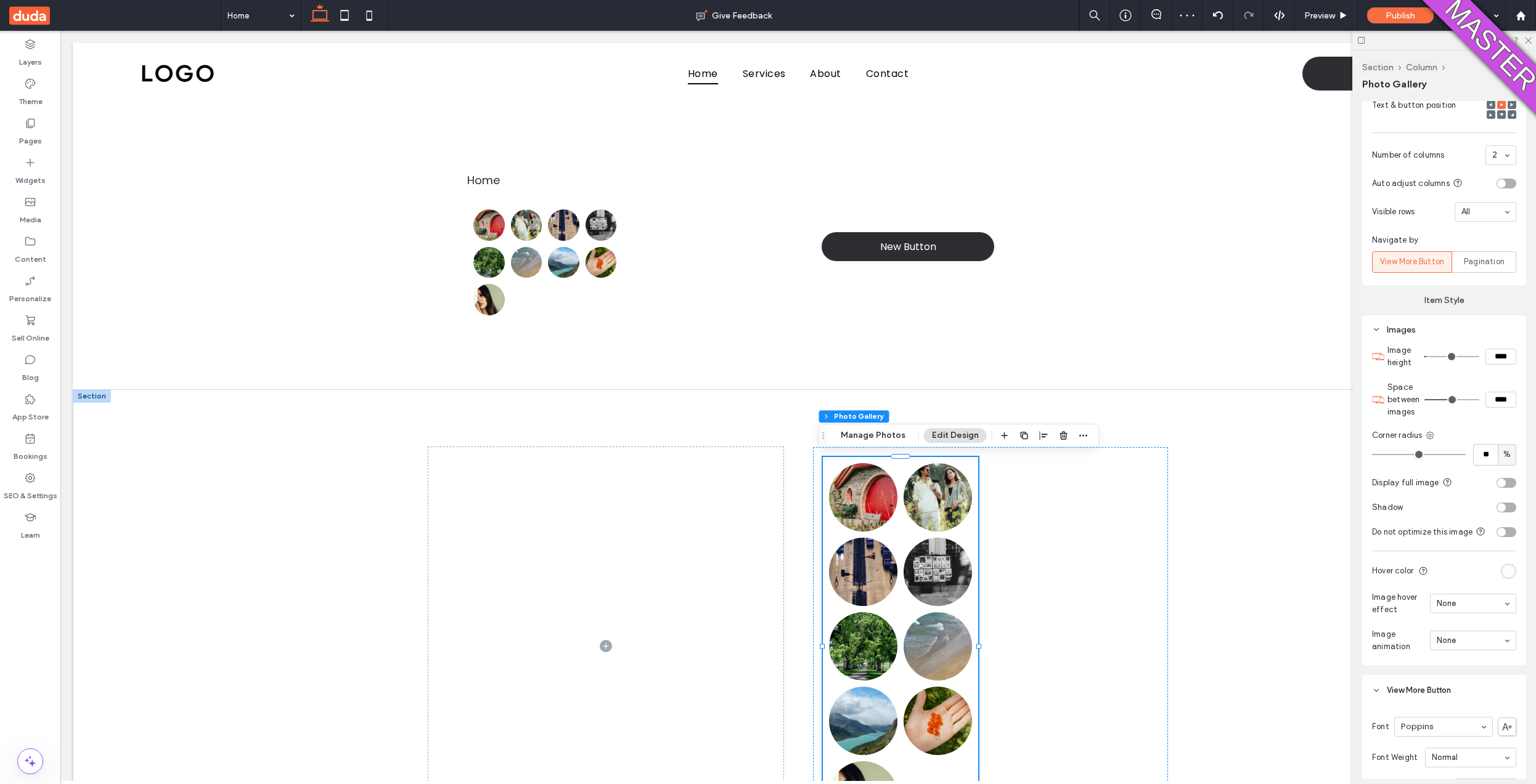
drag, startPoint x: 1429, startPoint y: 457, endPoint x: 1405, endPoint y: 460, distance: 24.2
type input "**"
click at [1406, 456] on input "range" at bounding box center [1419, 454] width 94 height 1
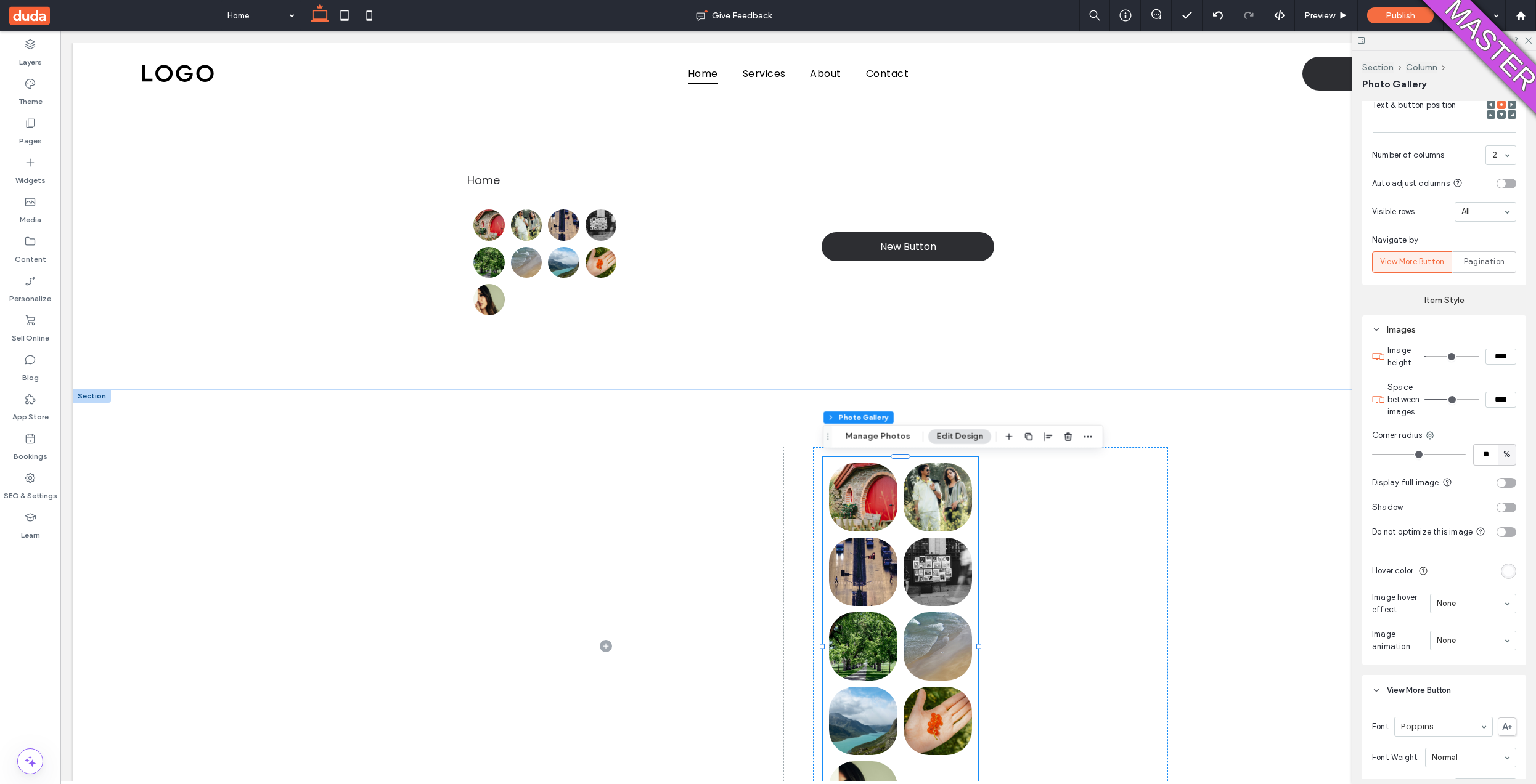
scroll to position [512, 0]
